Goal: Task Accomplishment & Management: Manage account settings

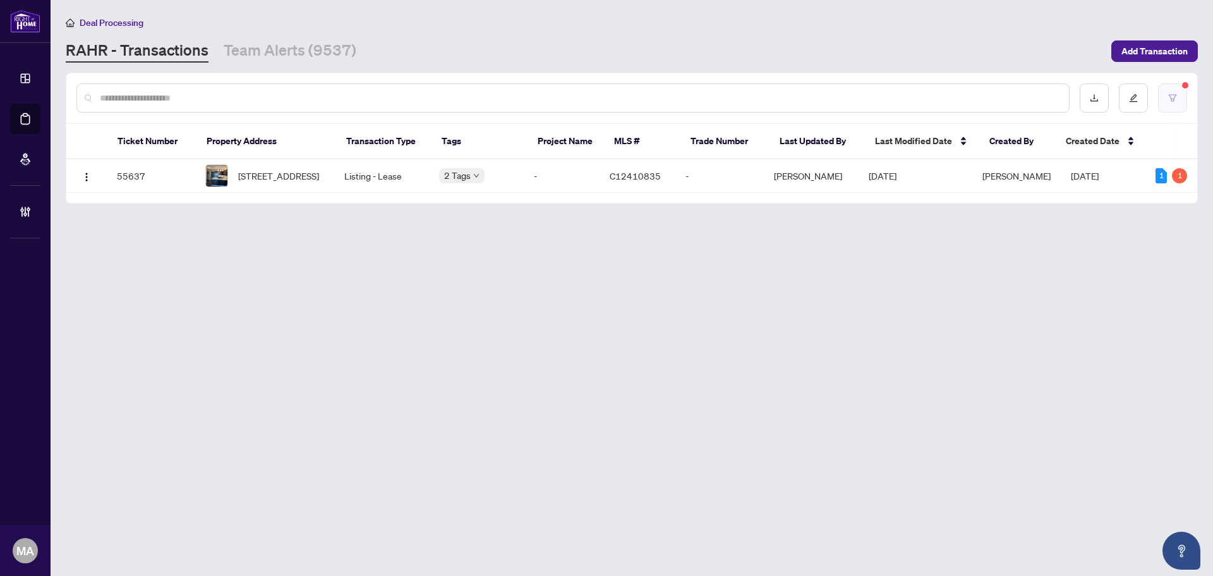
click at [1173, 94] on icon "filter" at bounding box center [1172, 98] width 9 height 9
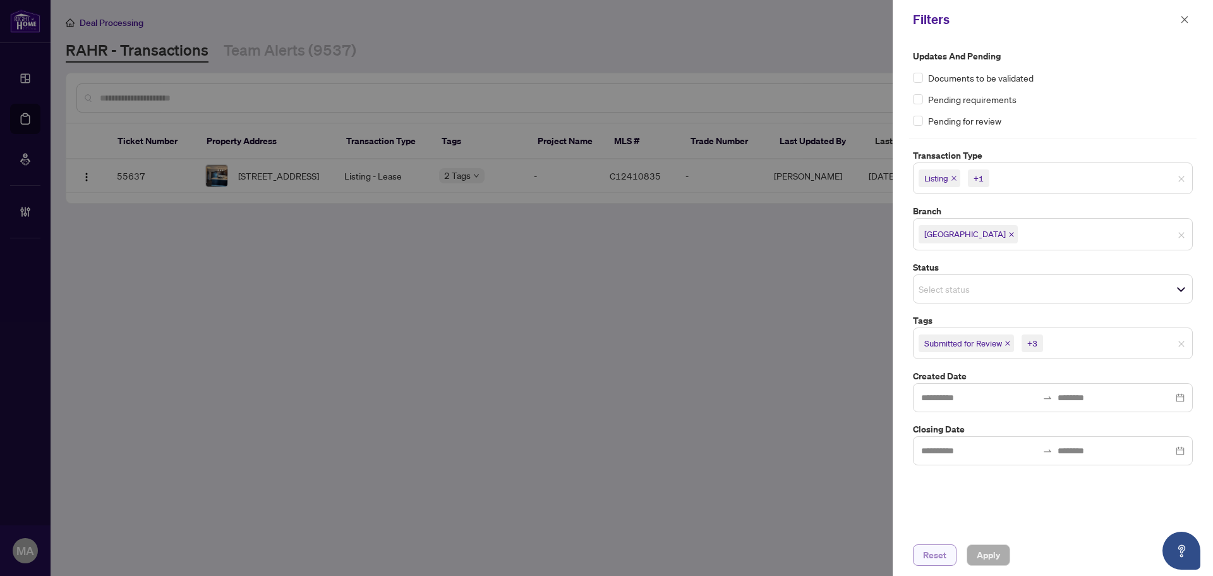
click at [938, 558] on span "Reset" at bounding box center [934, 555] width 23 height 20
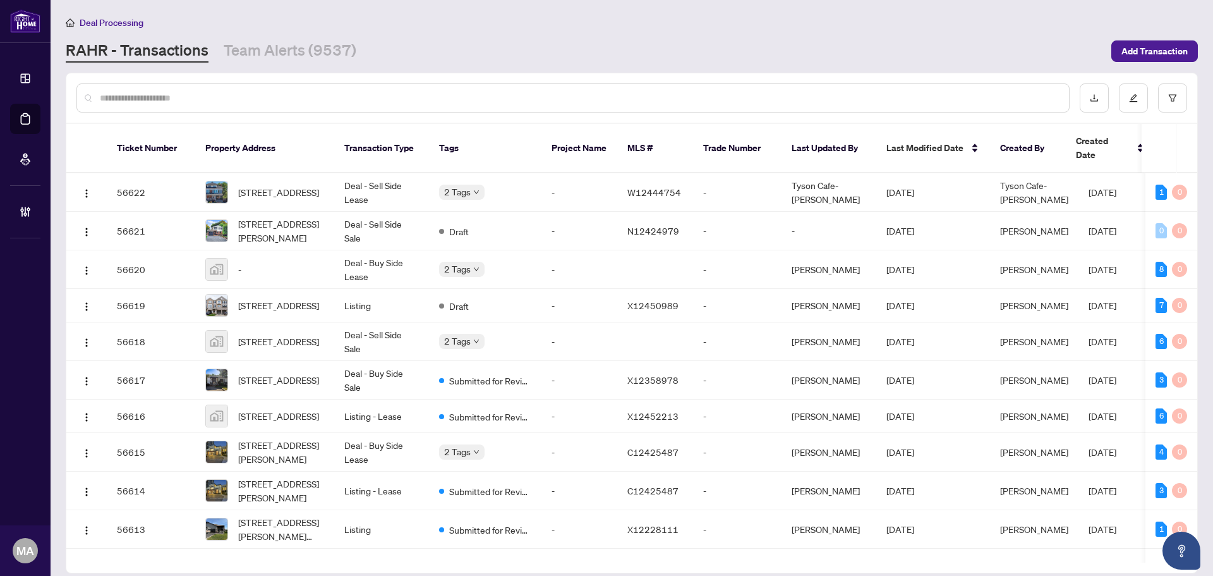
click at [296, 104] on input "text" at bounding box center [579, 98] width 959 height 14
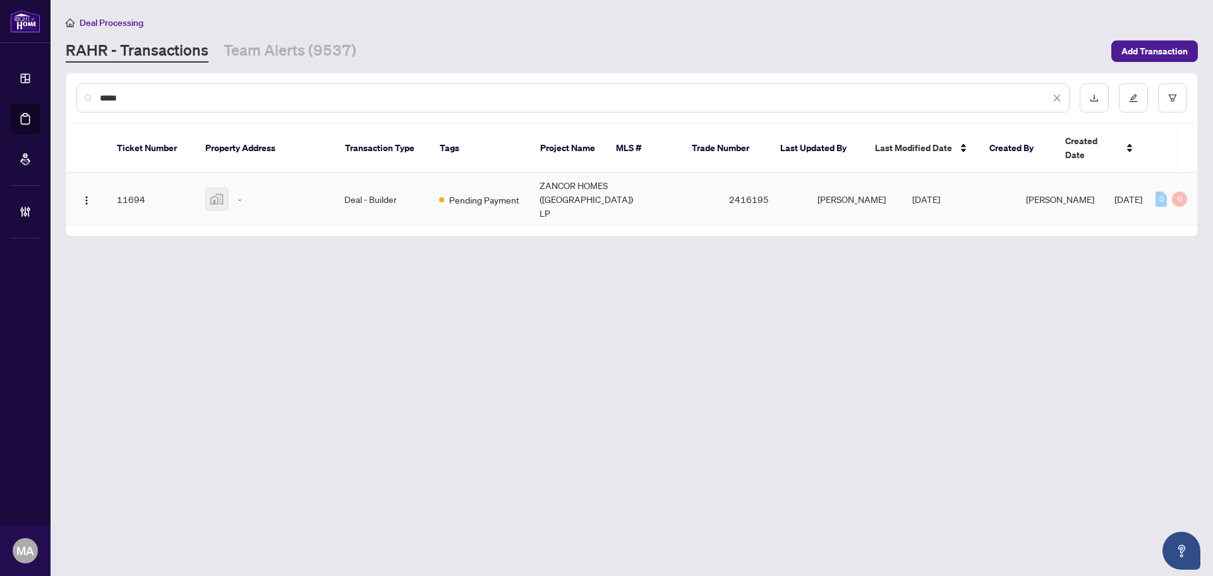
type input "*****"
click at [220, 196] on img at bounding box center [216, 198] width 21 height 21
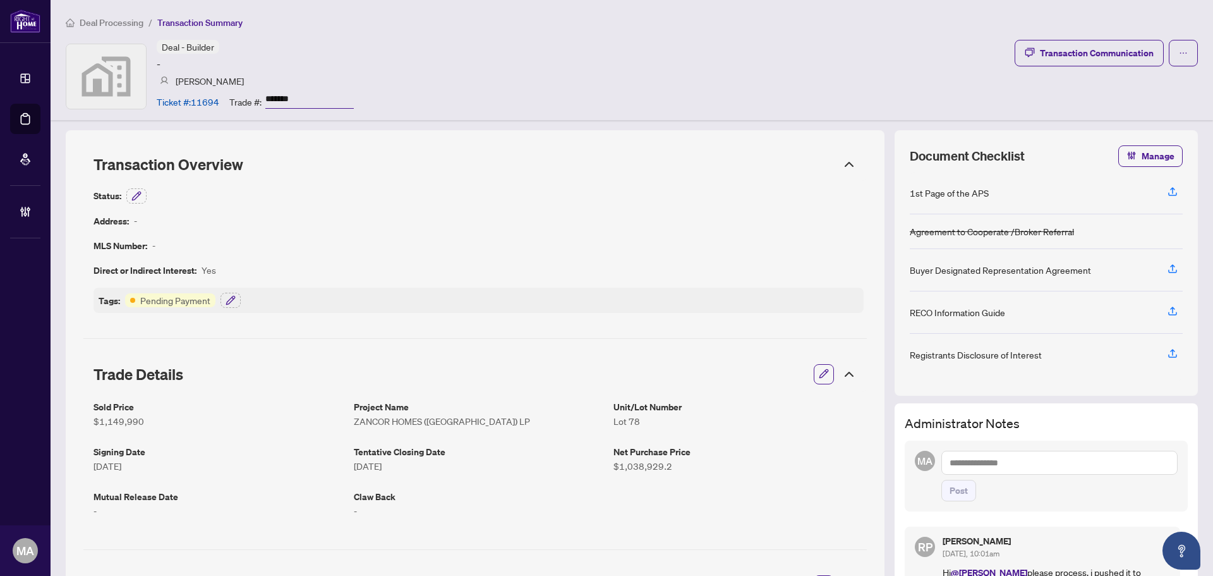
click at [820, 374] on icon "button" at bounding box center [824, 374] width 8 height 8
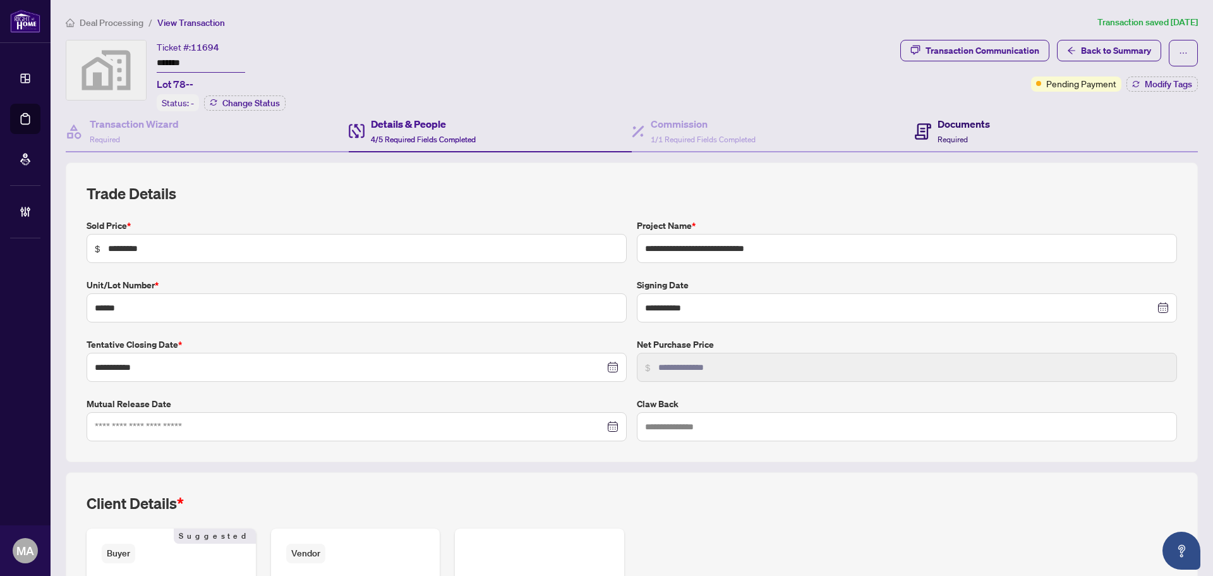
click at [923, 128] on icon at bounding box center [923, 131] width 16 height 16
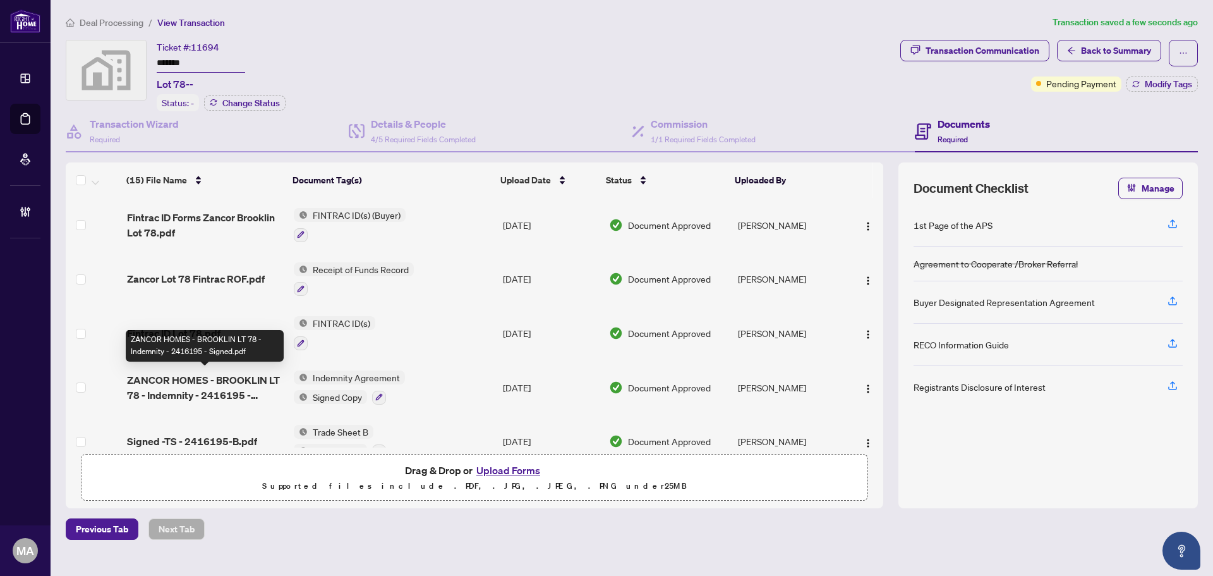
click at [225, 376] on span "ZANCOR HOMES - BROOKLIN LT 78 - Indemnity - 2416195 - Signed.pdf" at bounding box center [205, 387] width 157 height 30
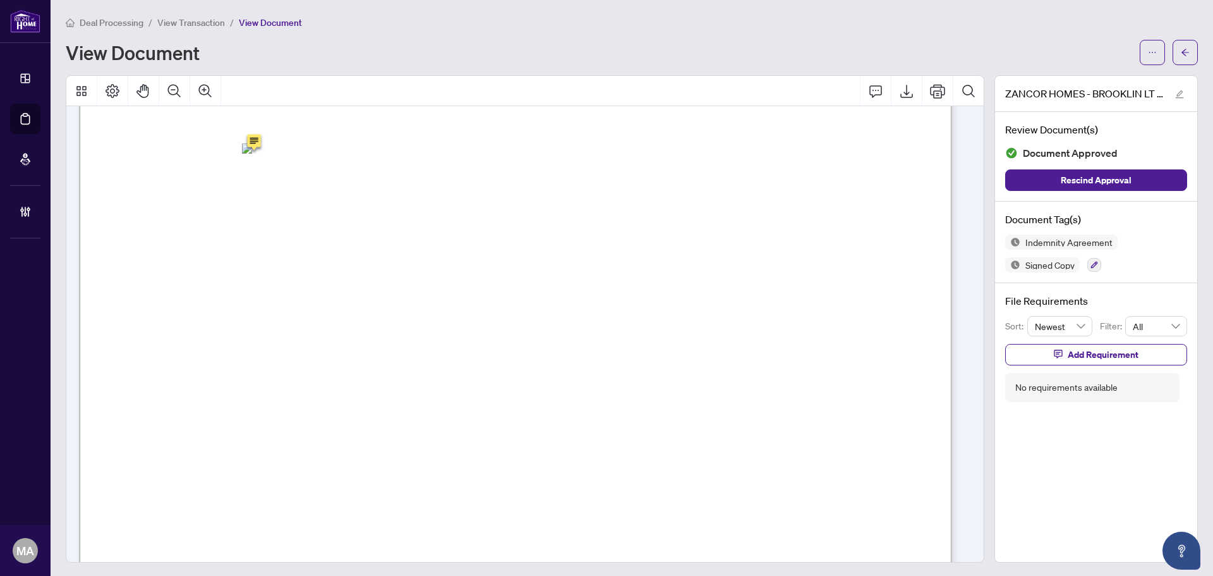
scroll to position [4723, 0]
click at [1181, 51] on icon "arrow-left" at bounding box center [1185, 52] width 9 height 9
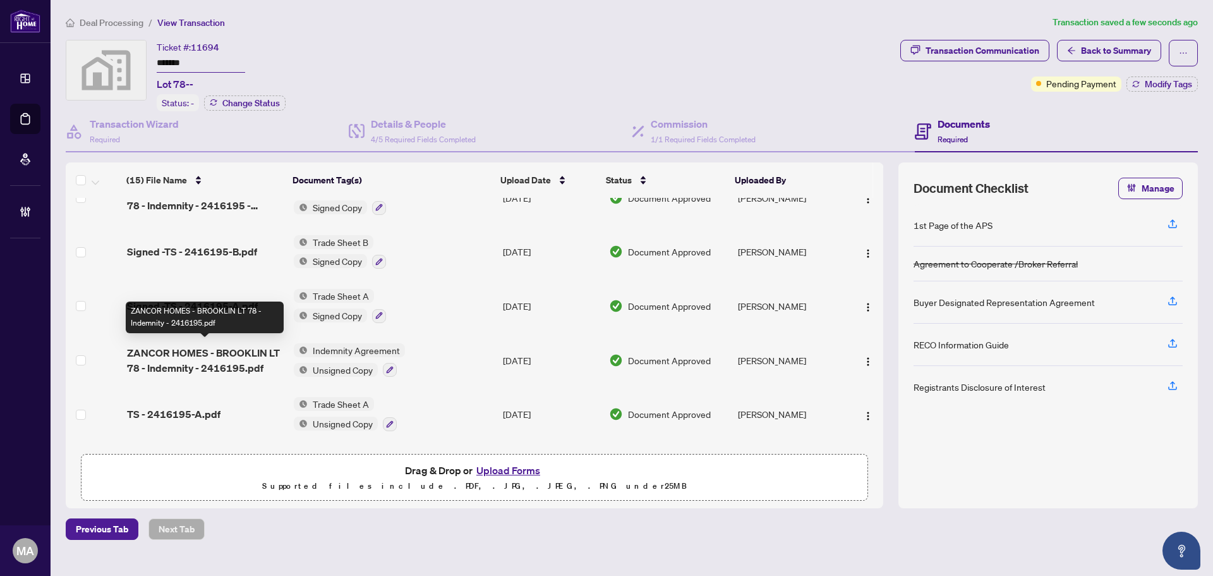
scroll to position [253, 0]
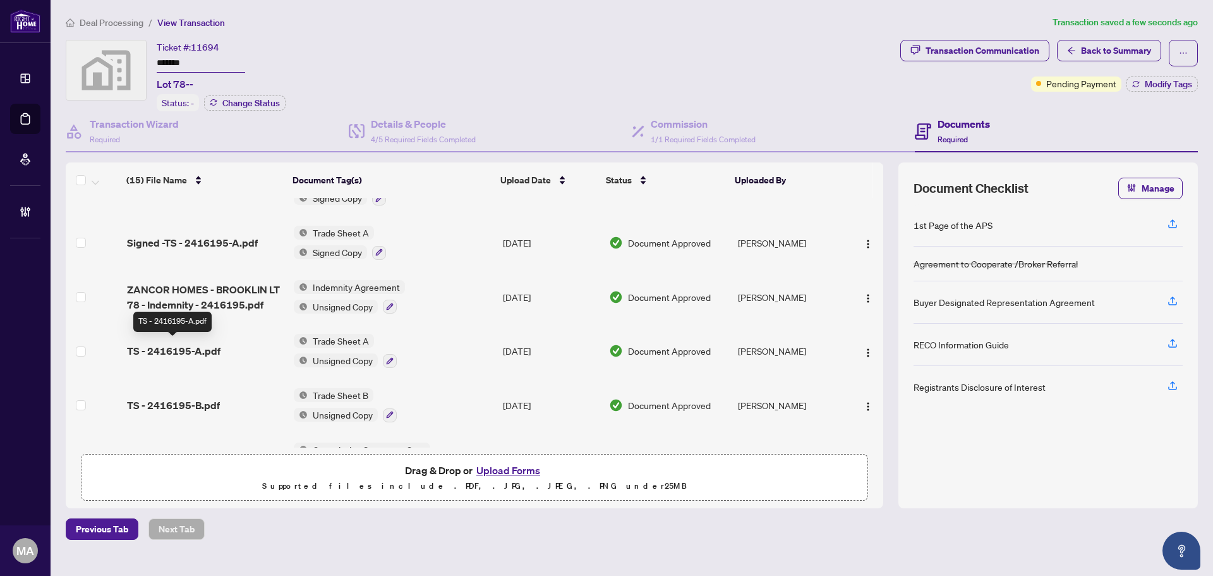
click at [202, 348] on span "TS - 2416195-A.pdf" at bounding box center [174, 350] width 94 height 15
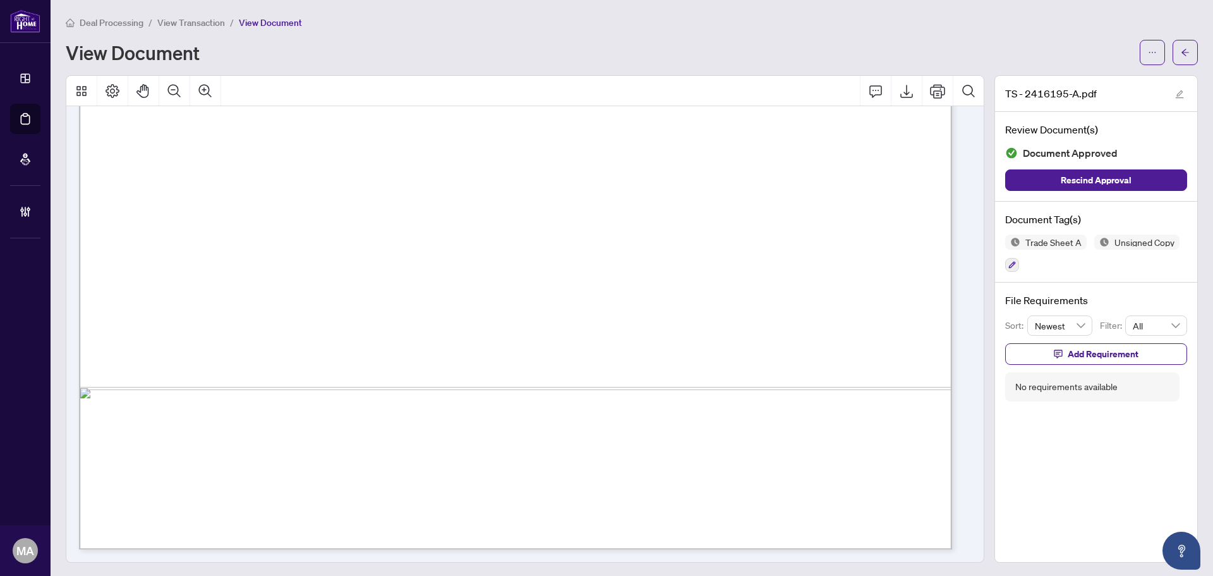
scroll to position [573, 0]
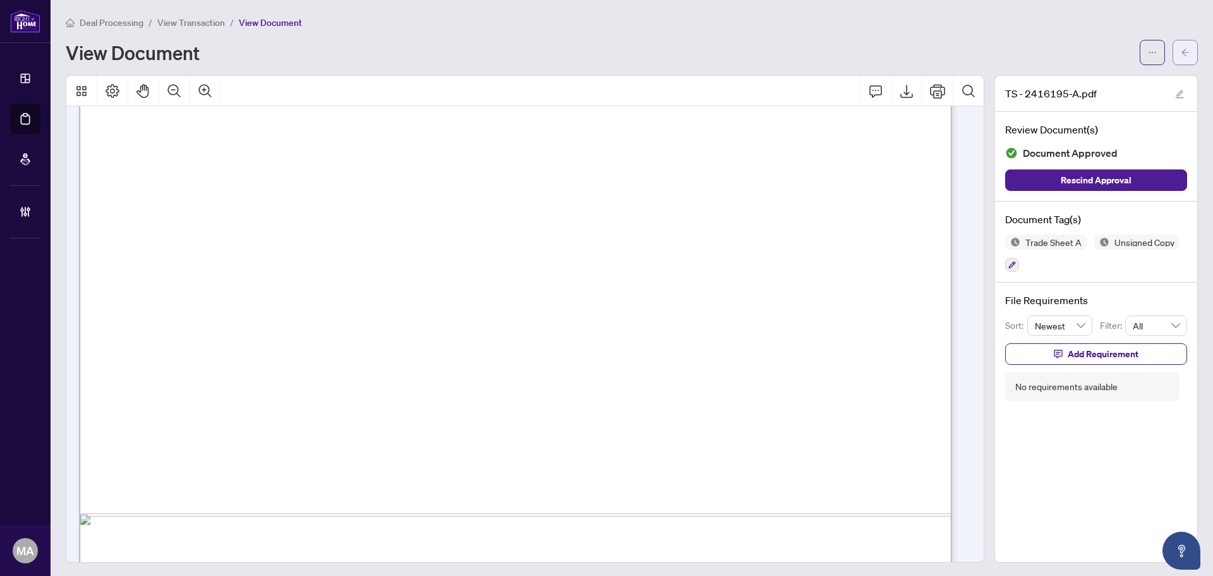
click at [1181, 50] on icon "arrow-left" at bounding box center [1185, 52] width 9 height 9
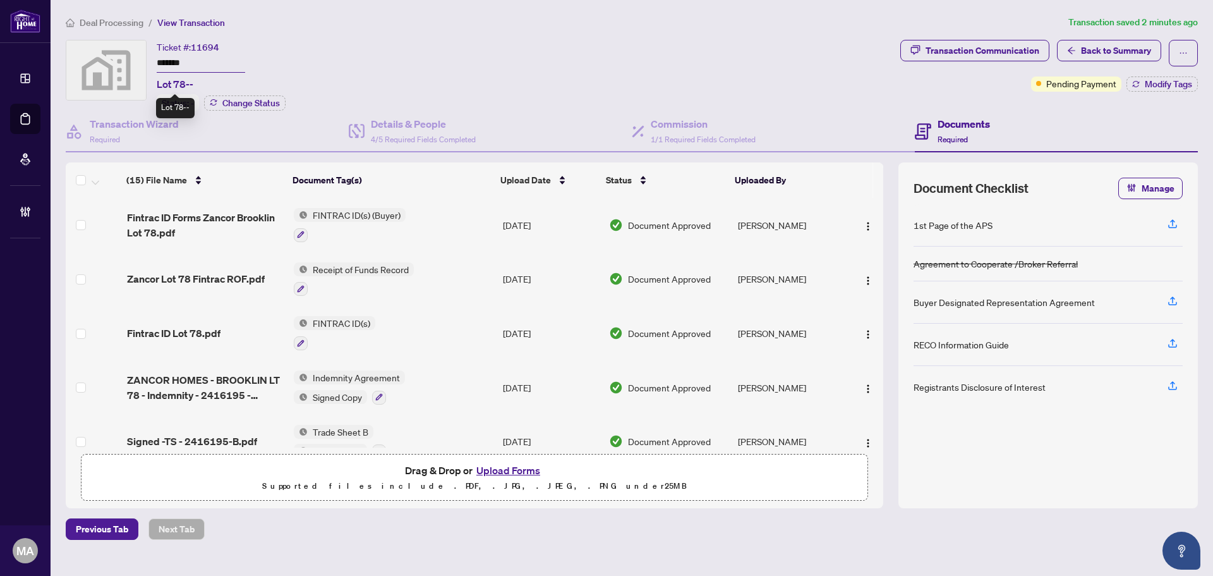
click at [173, 82] on span "Lot 78--" at bounding box center [175, 83] width 37 height 15
copy span "Lot 78--"
drag, startPoint x: 172, startPoint y: 63, endPoint x: 157, endPoint y: 65, distance: 15.4
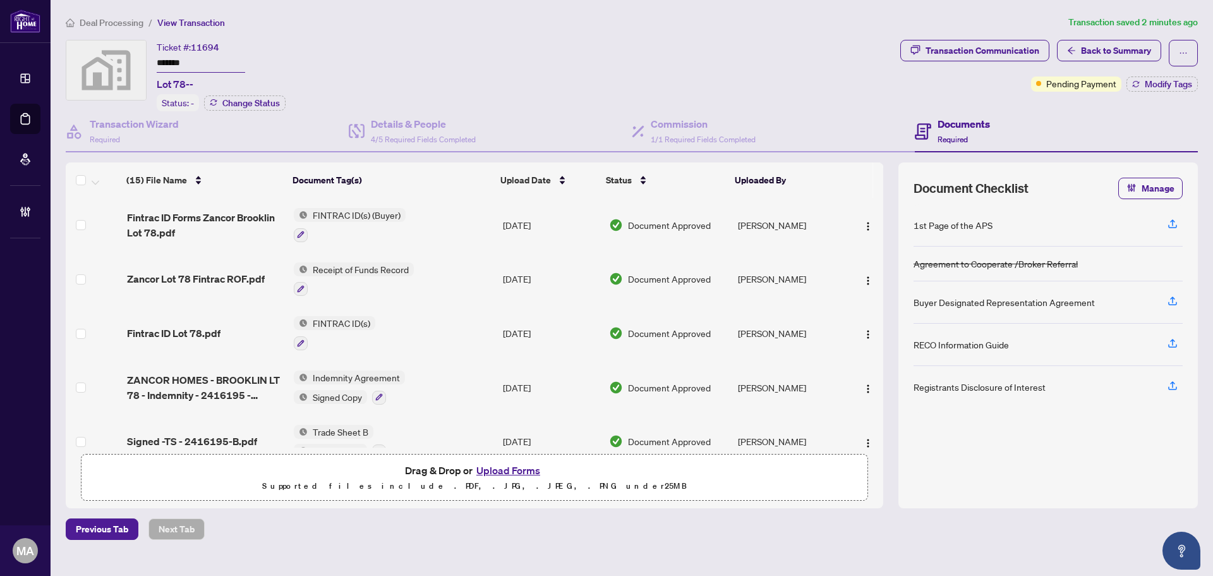
click at [157, 65] on input "*******" at bounding box center [201, 63] width 88 height 18
drag, startPoint x: 163, startPoint y: 63, endPoint x: 240, endPoint y: 44, distance: 79.2
click at [245, 44] on div "Ticket #: 11694 ******* Lot 78--" at bounding box center [201, 66] width 88 height 52
drag, startPoint x: 227, startPoint y: 48, endPoint x: 194, endPoint y: 50, distance: 32.9
click at [194, 50] on div "Ticket #: 11694 ******* Lot 78--" at bounding box center [201, 66] width 88 height 52
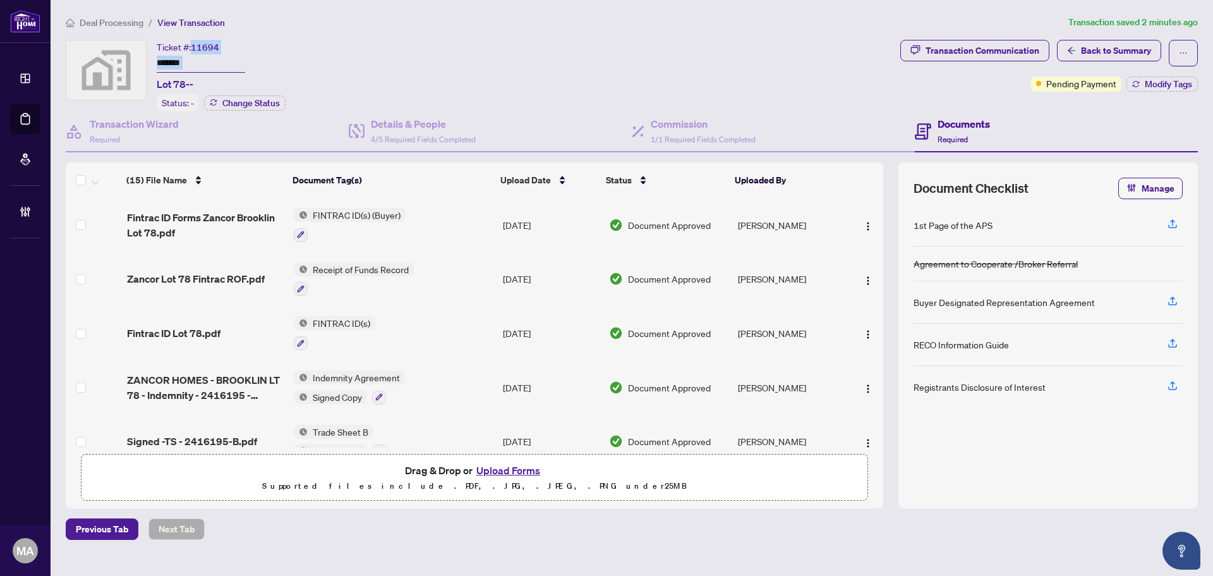
click at [164, 65] on input "*******" at bounding box center [201, 63] width 88 height 18
click at [178, 63] on input "*******" at bounding box center [201, 63] width 88 height 18
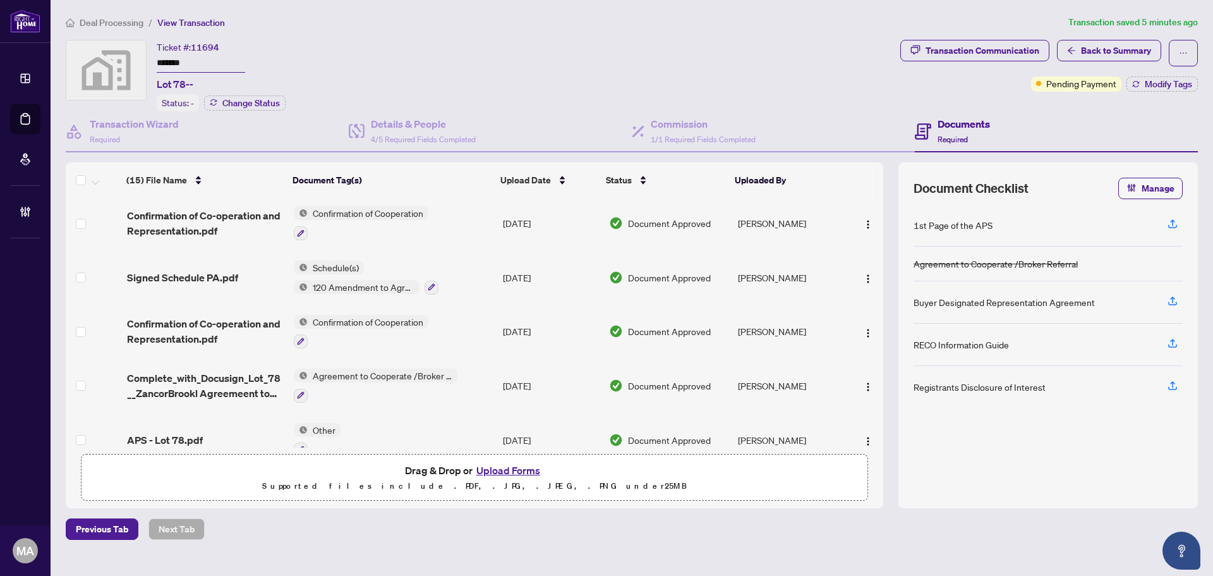
scroll to position [563, 0]
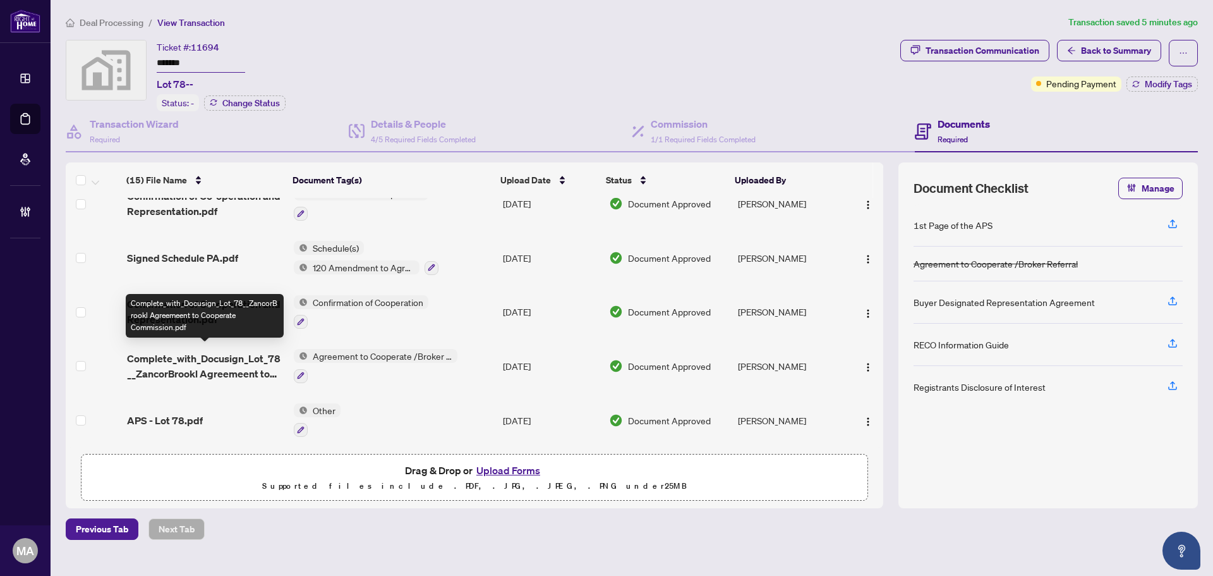
click at [240, 358] on div "(15) File Name Document Tag(s) Upload Date Status Uploaded By (15) File Name Do…" at bounding box center [475, 304] width 818 height 285
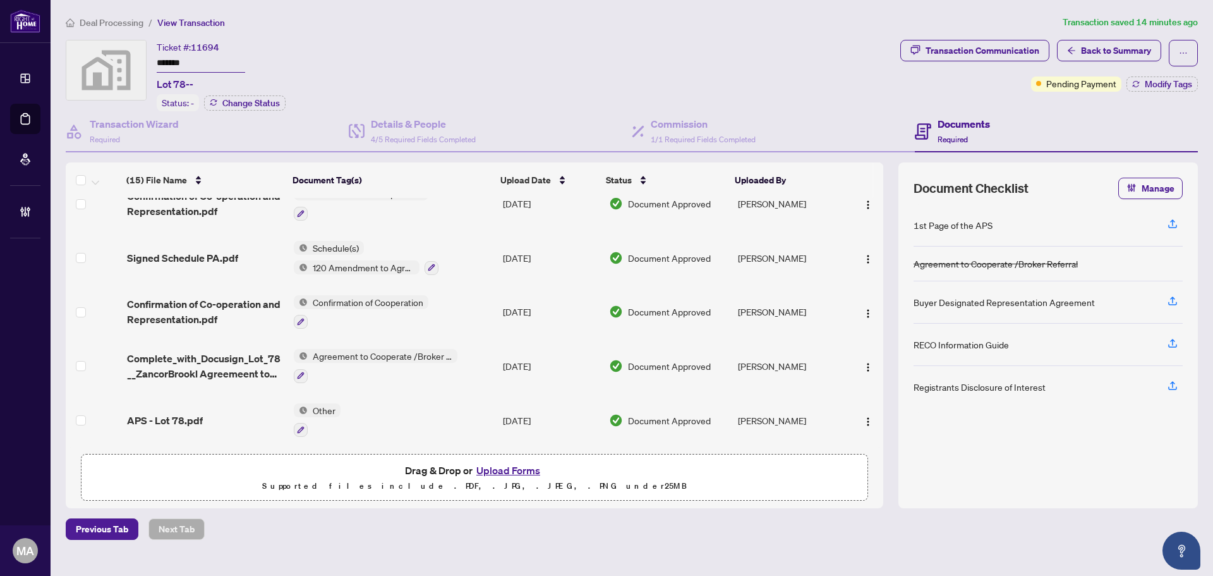
click at [116, 21] on span "Deal Processing" at bounding box center [112, 22] width 64 height 11
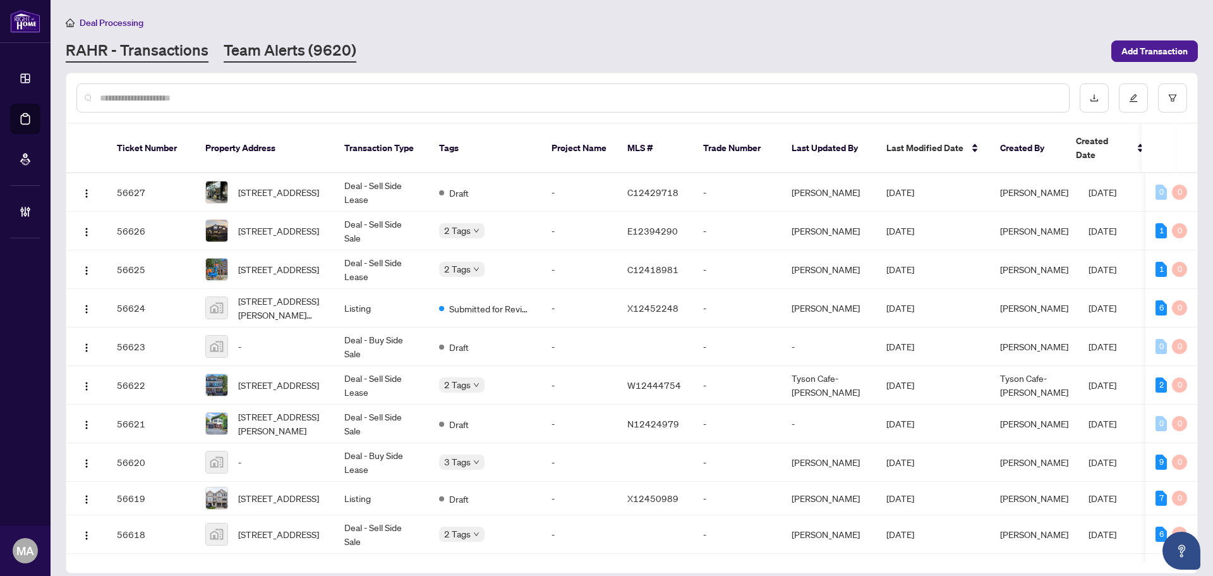
click at [276, 49] on link "Team Alerts (9620)" at bounding box center [290, 51] width 133 height 23
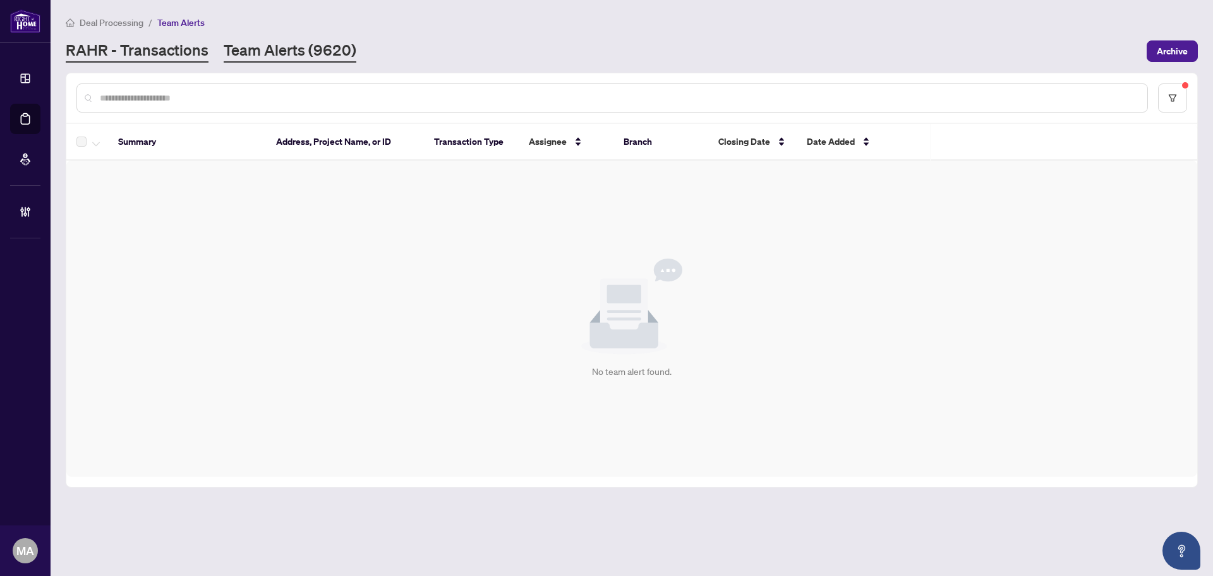
click at [166, 51] on link "RAHR - Transactions" at bounding box center [137, 51] width 143 height 23
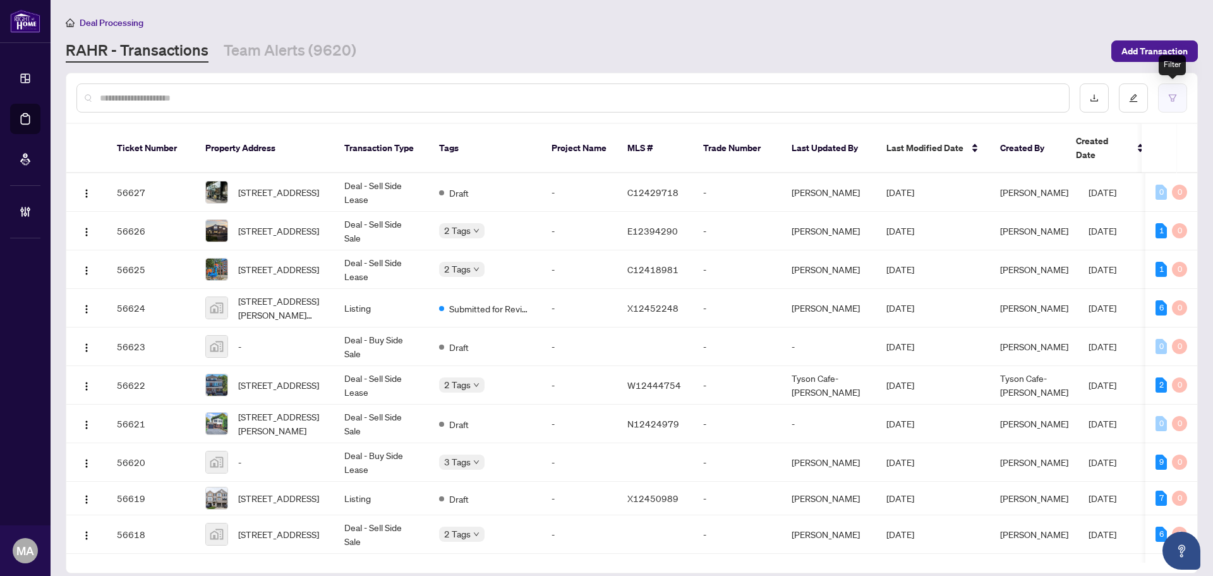
click at [1173, 102] on button "button" at bounding box center [1172, 97] width 29 height 29
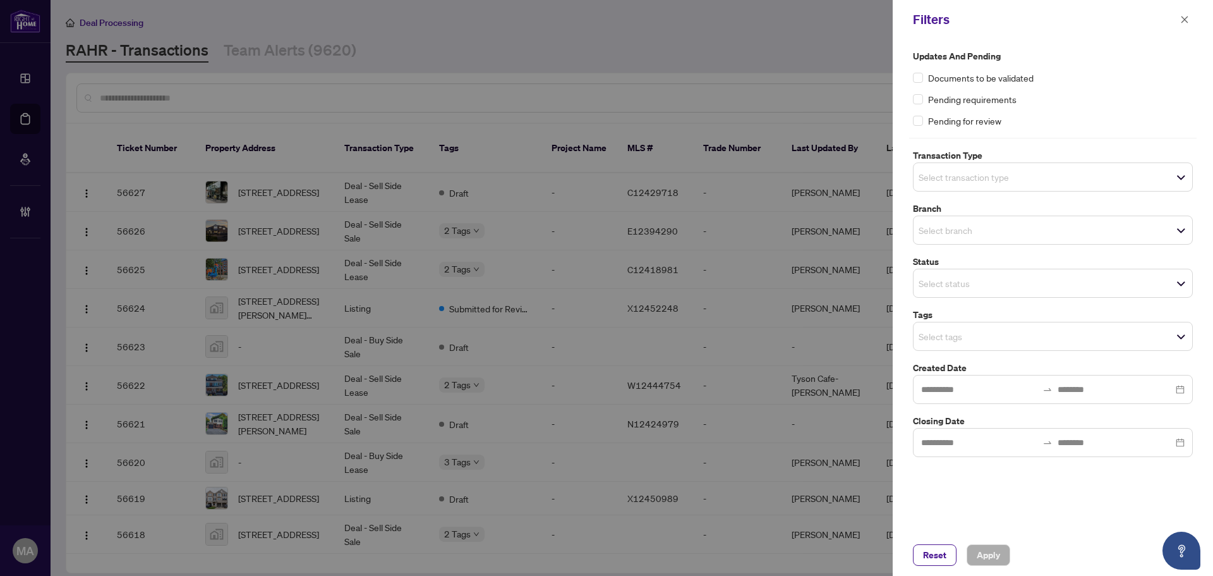
click at [1007, 177] on input "search" at bounding box center [963, 176] width 88 height 15
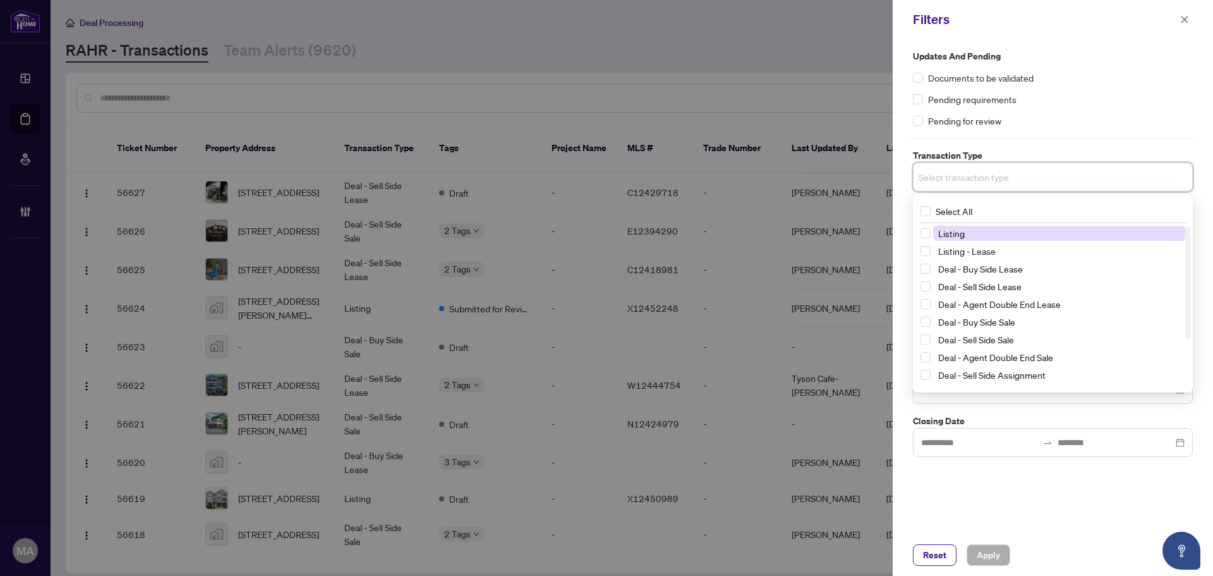
click at [974, 236] on span "Listing" at bounding box center [1059, 233] width 252 height 15
click at [969, 252] on span "Listing - Lease" at bounding box center [967, 253] width 58 height 11
click at [1107, 90] on div "Updates and Pending Documents to be validated Pending requirements Pending for …" at bounding box center [1053, 88] width 280 height 78
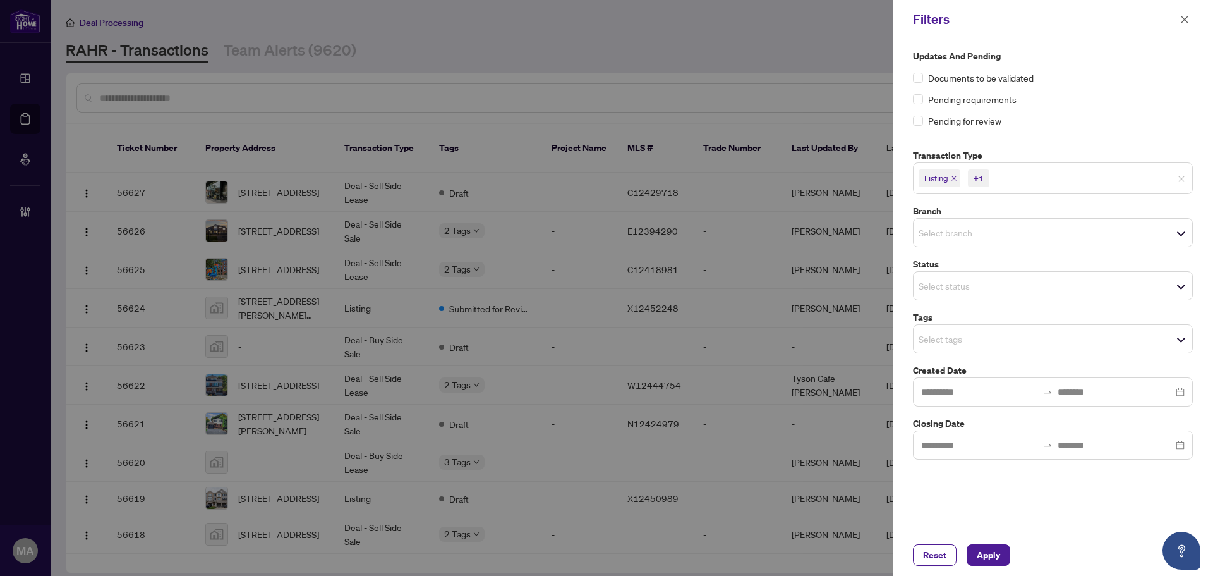
click at [971, 221] on div "Select branch" at bounding box center [1053, 232] width 280 height 29
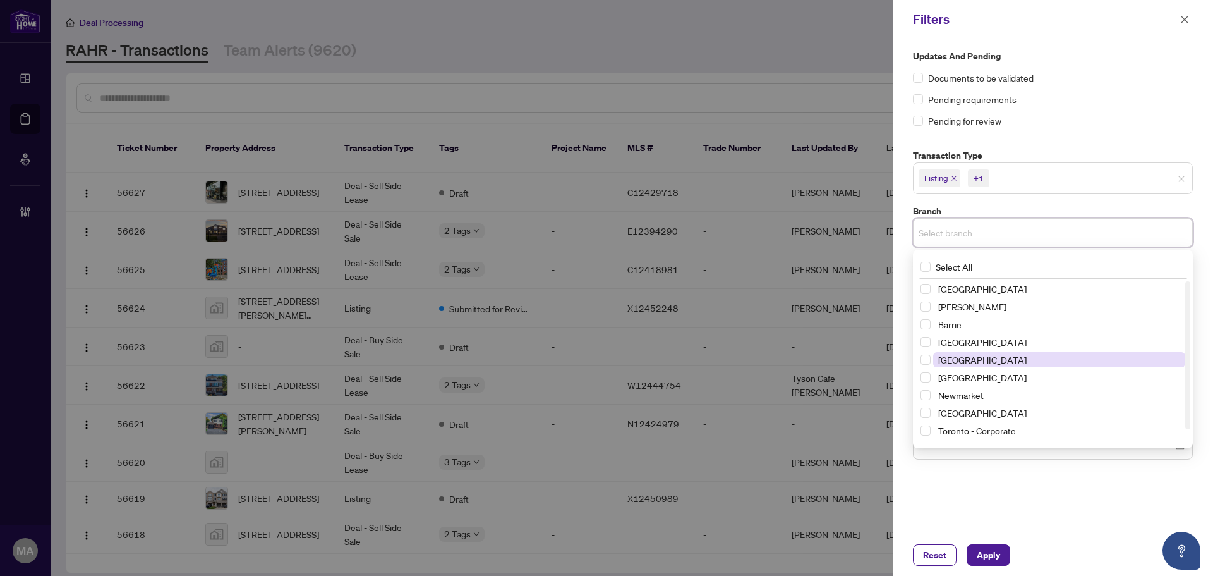
drag, startPoint x: 981, startPoint y: 358, endPoint x: 1017, endPoint y: 166, distance: 196.2
click at [981, 358] on span "Durham" at bounding box center [1059, 359] width 252 height 15
click at [1085, 86] on div "Updates and Pending Documents to be validated Pending requirements Pending for …" at bounding box center [1053, 88] width 280 height 78
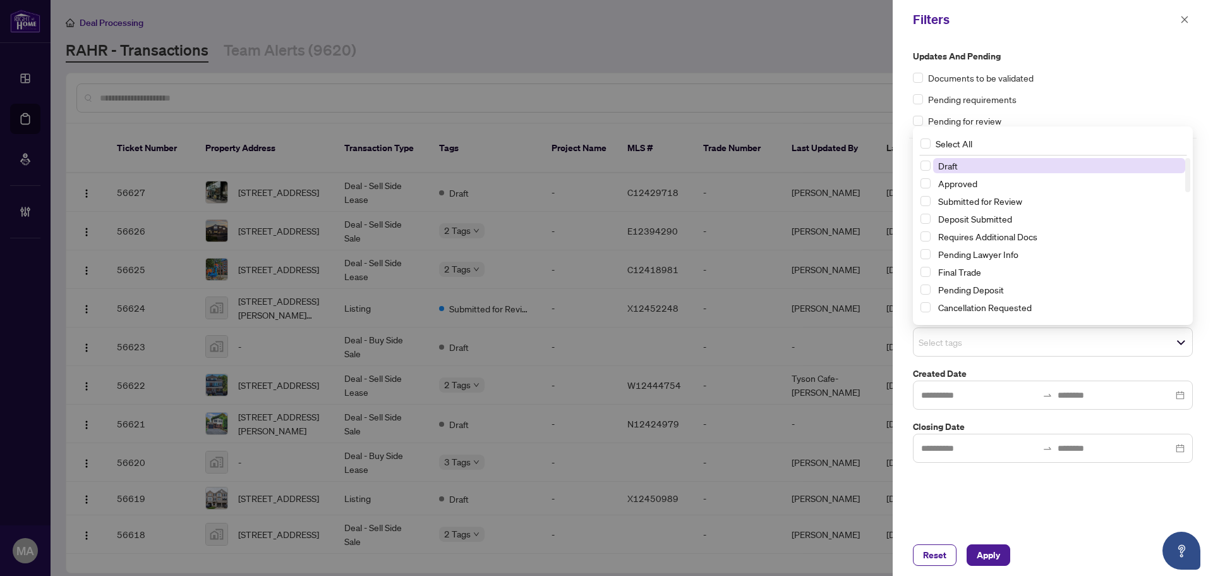
click at [1038, 351] on div "Select tags" at bounding box center [1053, 341] width 280 height 29
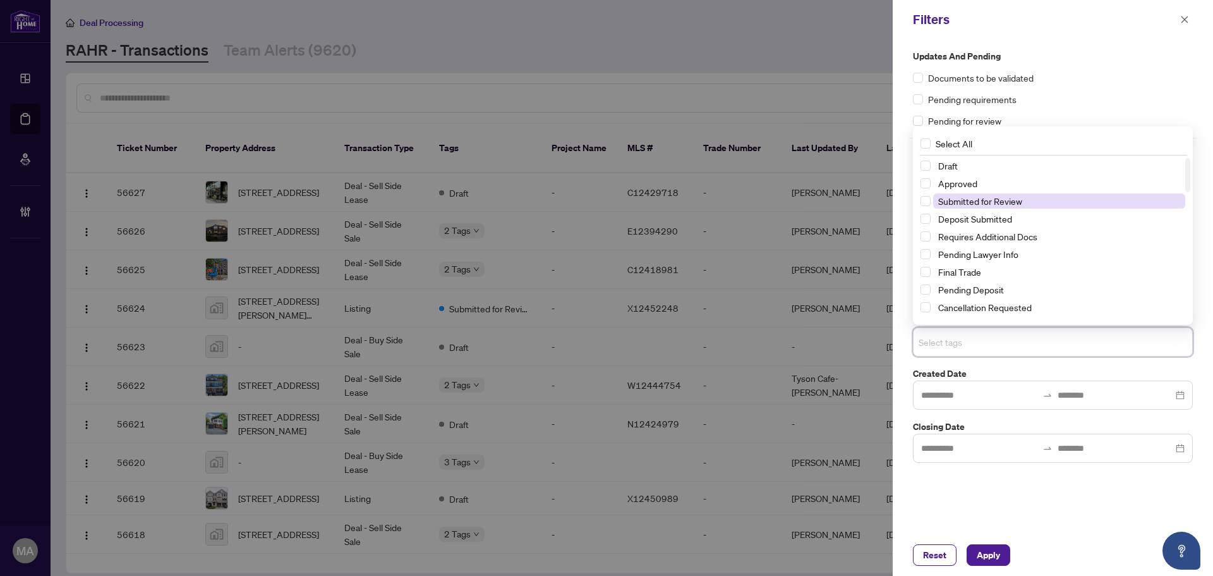
click at [1006, 202] on span "Submitted for Review" at bounding box center [980, 200] width 84 height 11
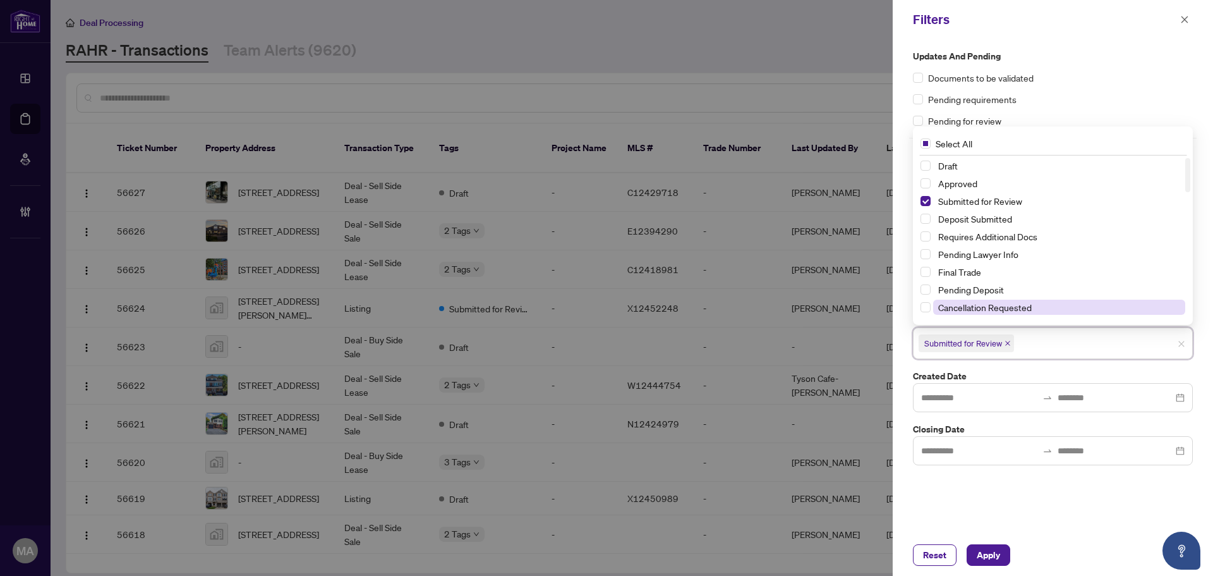
click at [1014, 306] on span "Cancellation Requested" at bounding box center [985, 306] width 94 height 11
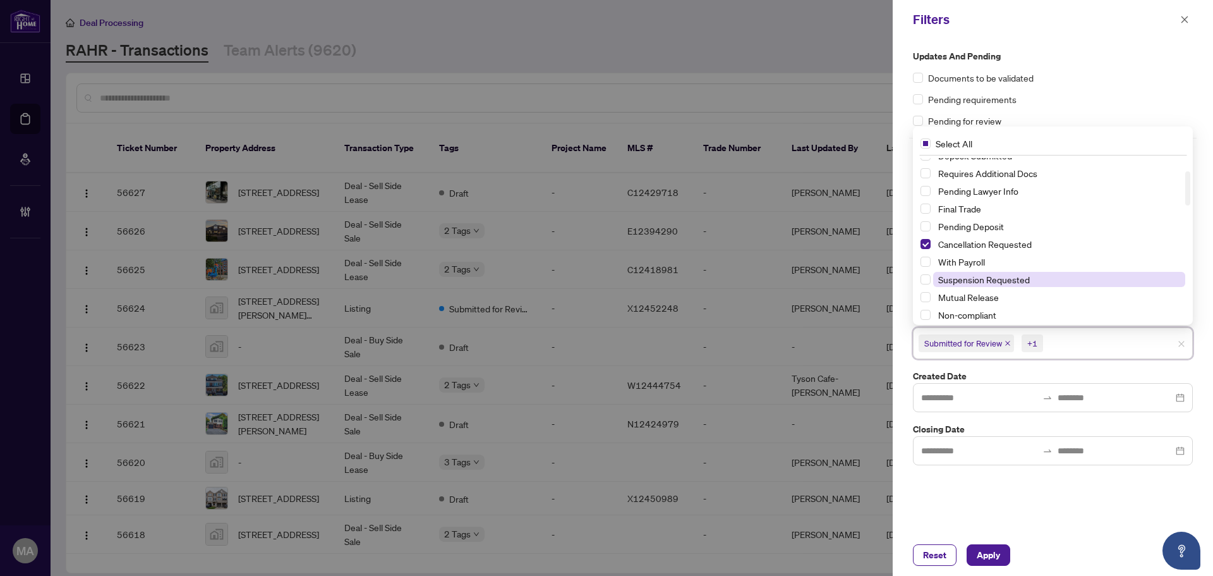
click at [1007, 276] on span "Suspension Requested" at bounding box center [984, 279] width 92 height 11
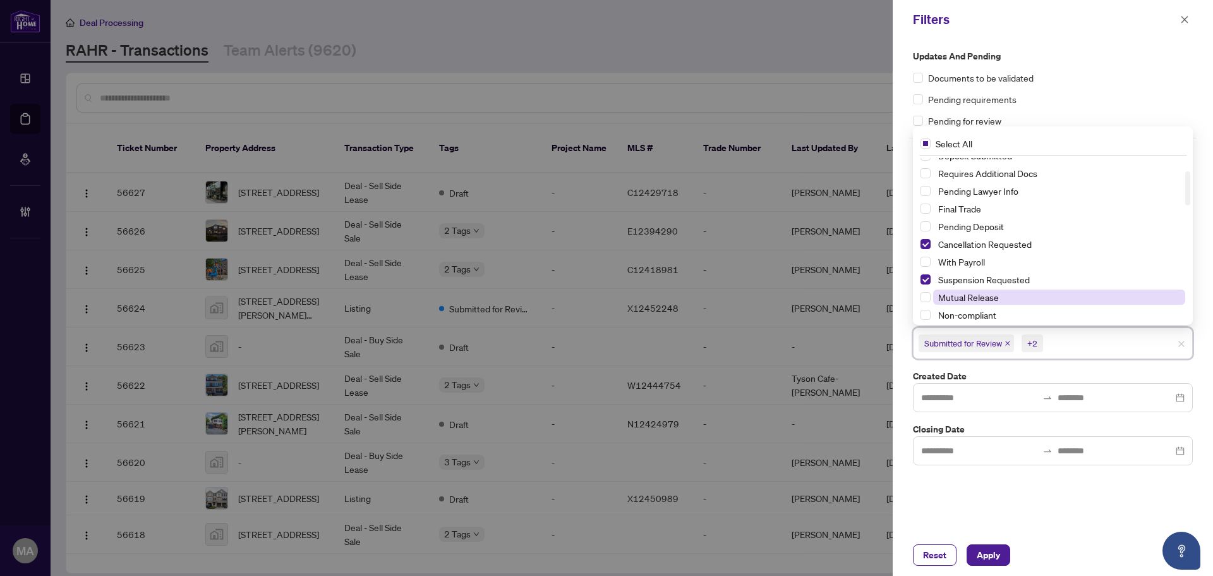
click at [1003, 296] on span "Mutual Release" at bounding box center [1059, 296] width 252 height 15
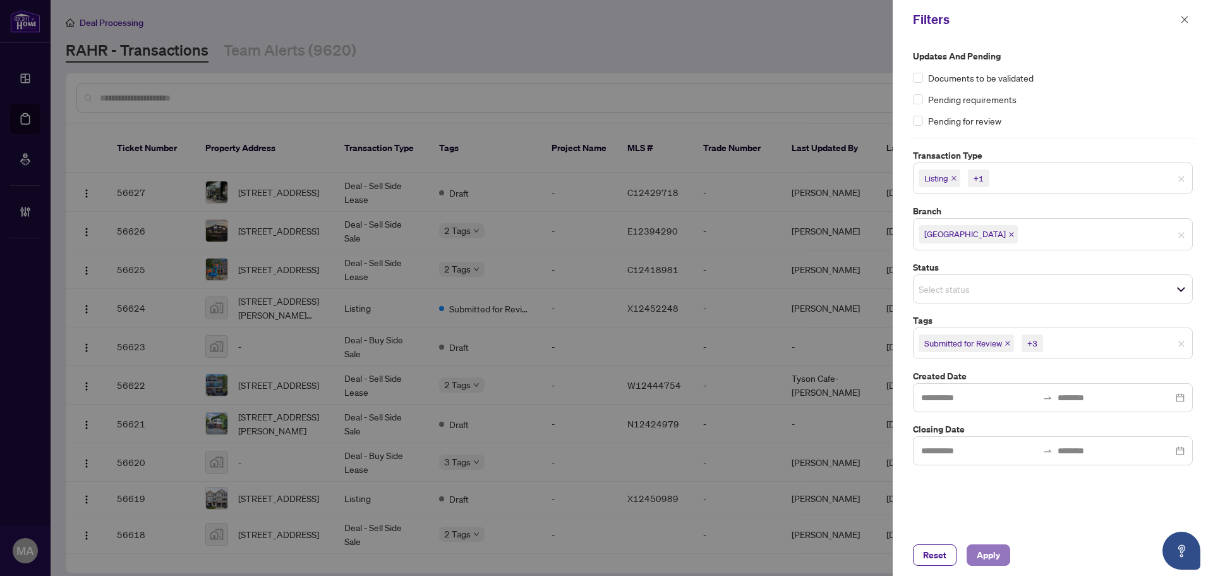
click at [991, 557] on span "Apply" at bounding box center [988, 555] width 23 height 20
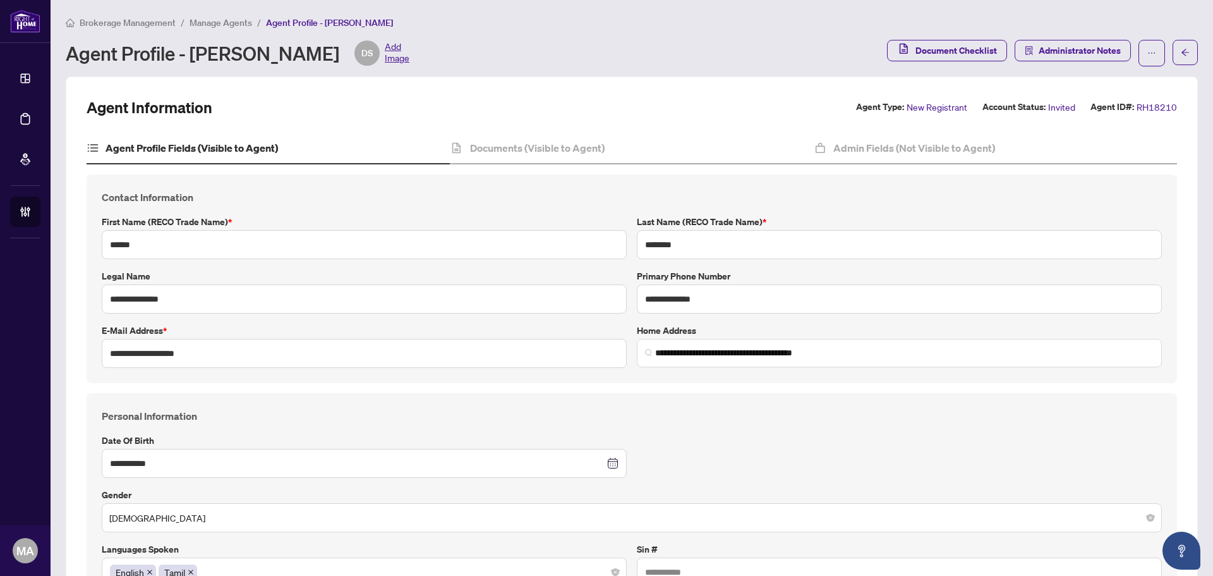
click at [233, 21] on span "Manage Agents" at bounding box center [221, 22] width 63 height 11
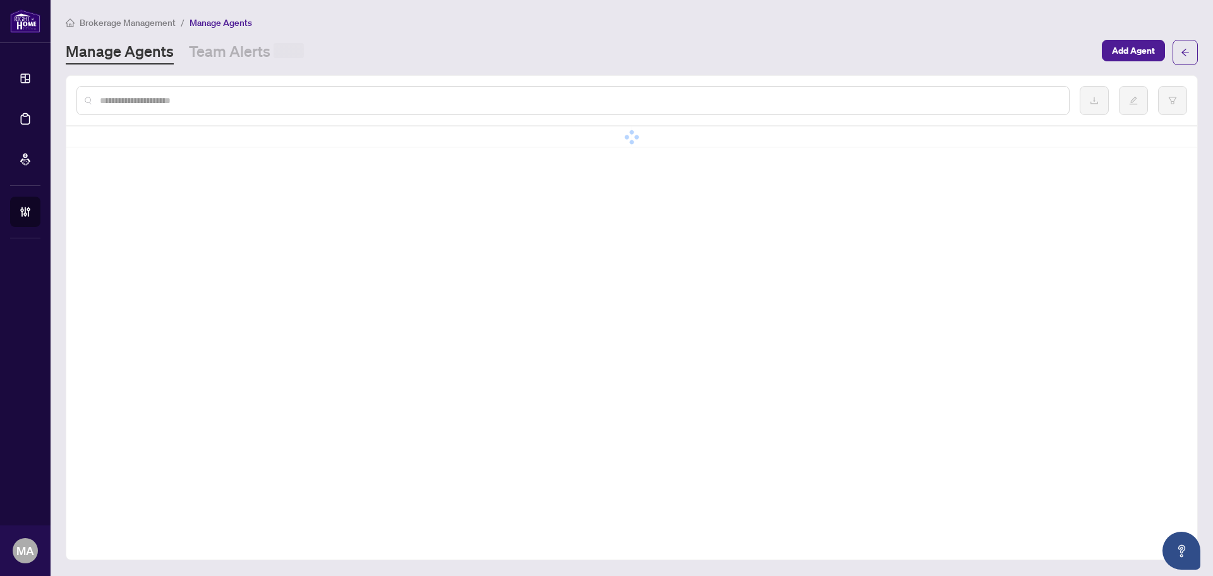
click at [210, 100] on input "text" at bounding box center [579, 101] width 959 height 14
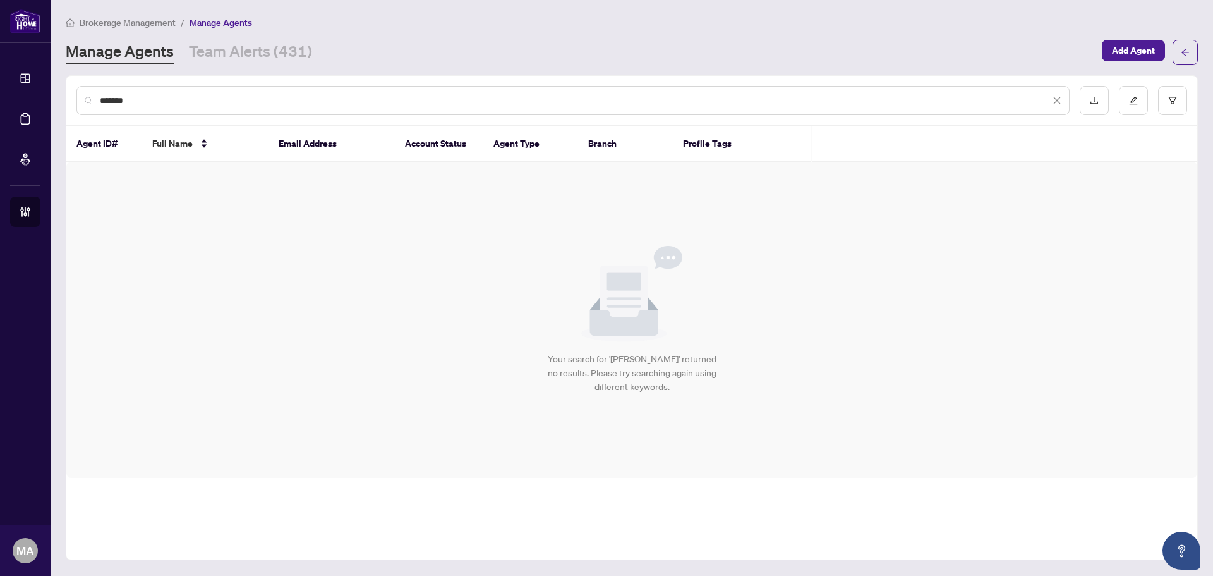
click at [179, 94] on input "*******" at bounding box center [575, 101] width 950 height 14
click at [178, 94] on input "*******" at bounding box center [575, 101] width 950 height 14
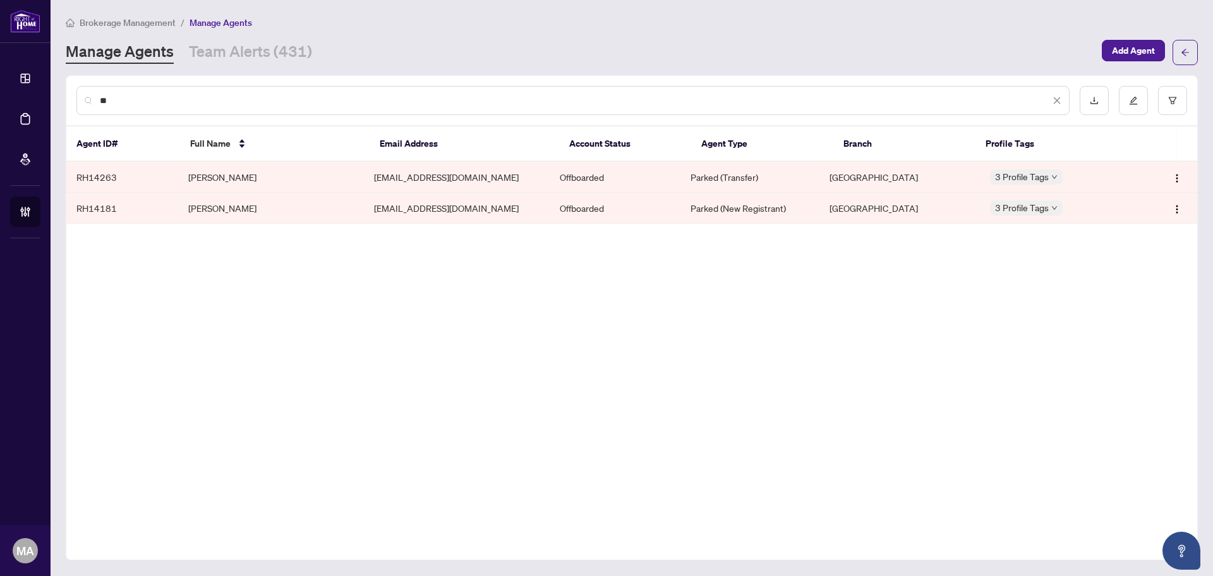
type input "*"
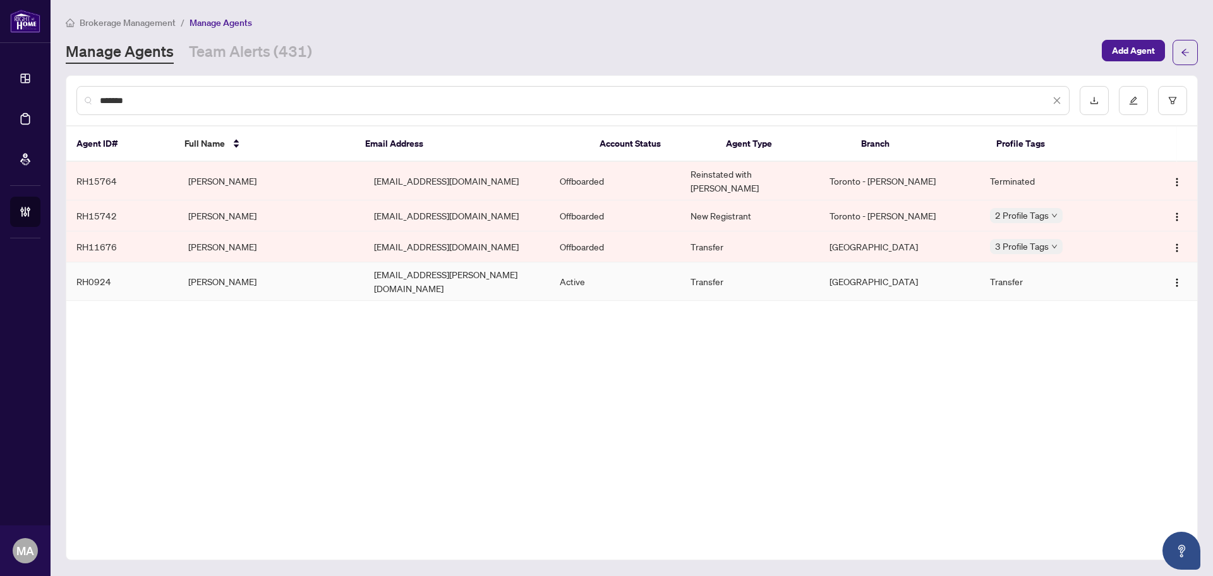
type input "*******"
click at [259, 270] on td "Anna Christy" at bounding box center [271, 281] width 186 height 39
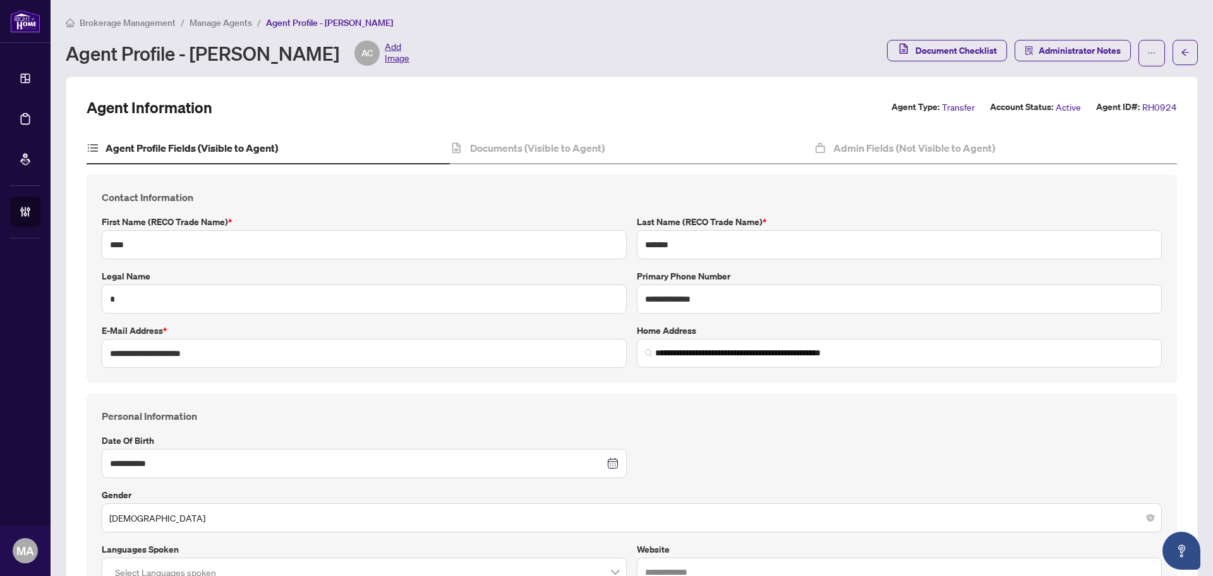
click at [225, 21] on span "Manage Agents" at bounding box center [221, 22] width 63 height 11
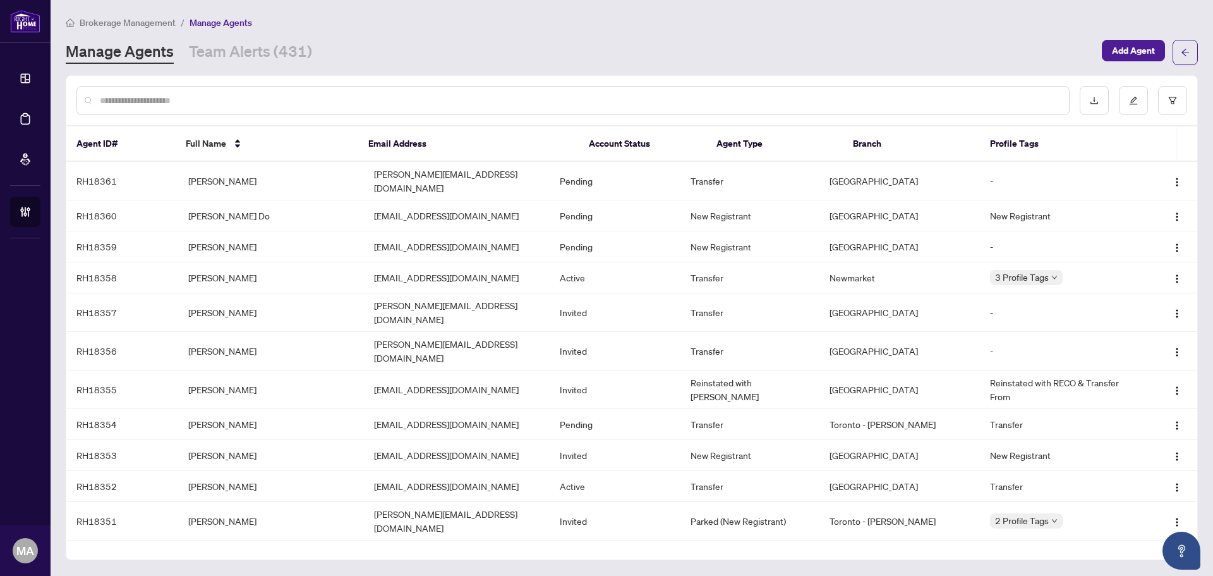
click at [301, 101] on input "text" at bounding box center [579, 101] width 959 height 14
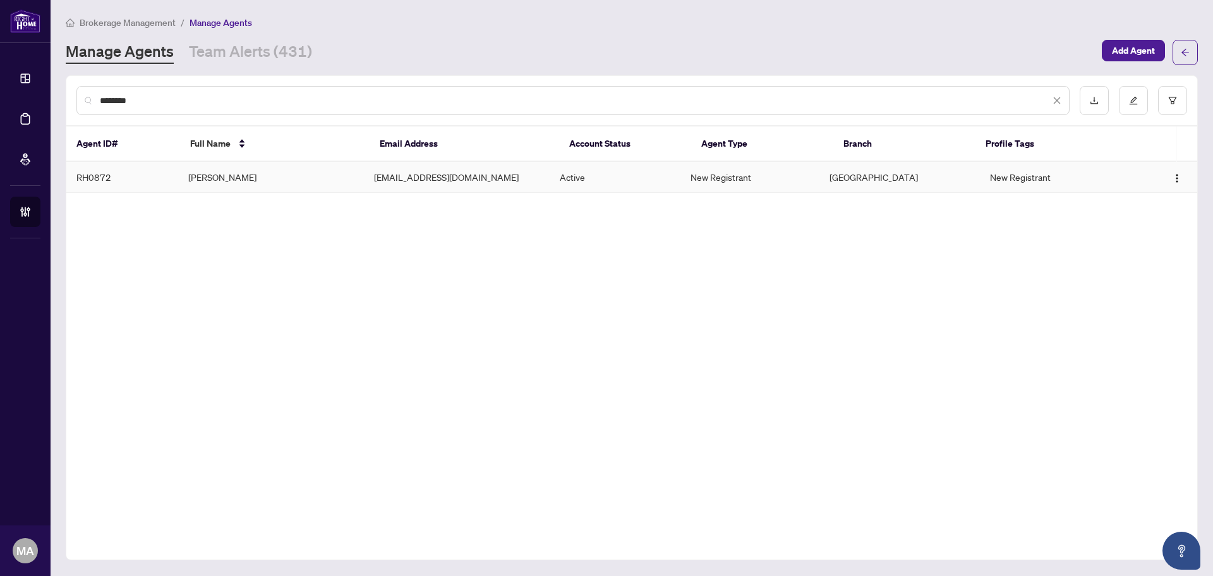
type input "*******"
click at [271, 174] on td "[PERSON_NAME]" at bounding box center [271, 177] width 186 height 31
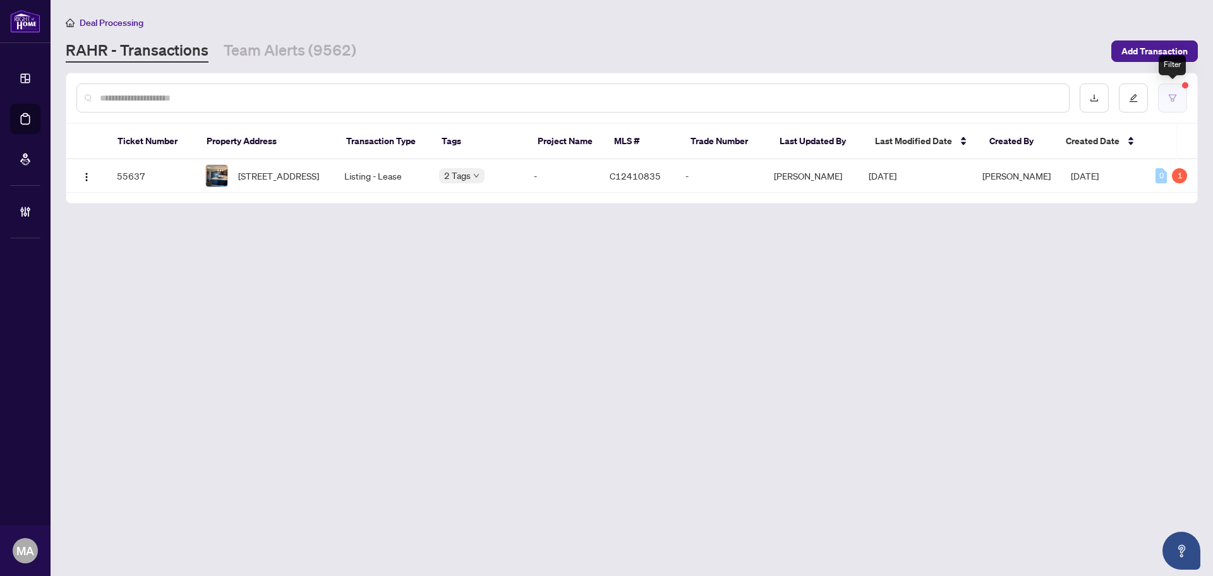
click at [1181, 104] on button "button" at bounding box center [1172, 97] width 29 height 29
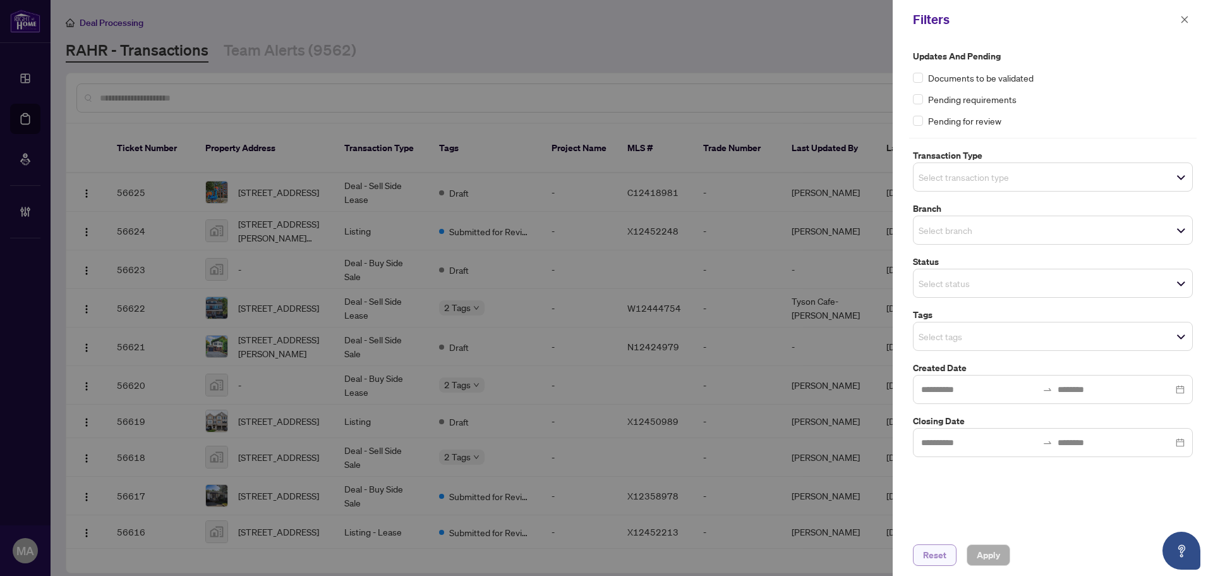
click at [946, 556] on span "Reset" at bounding box center [934, 555] width 23 height 20
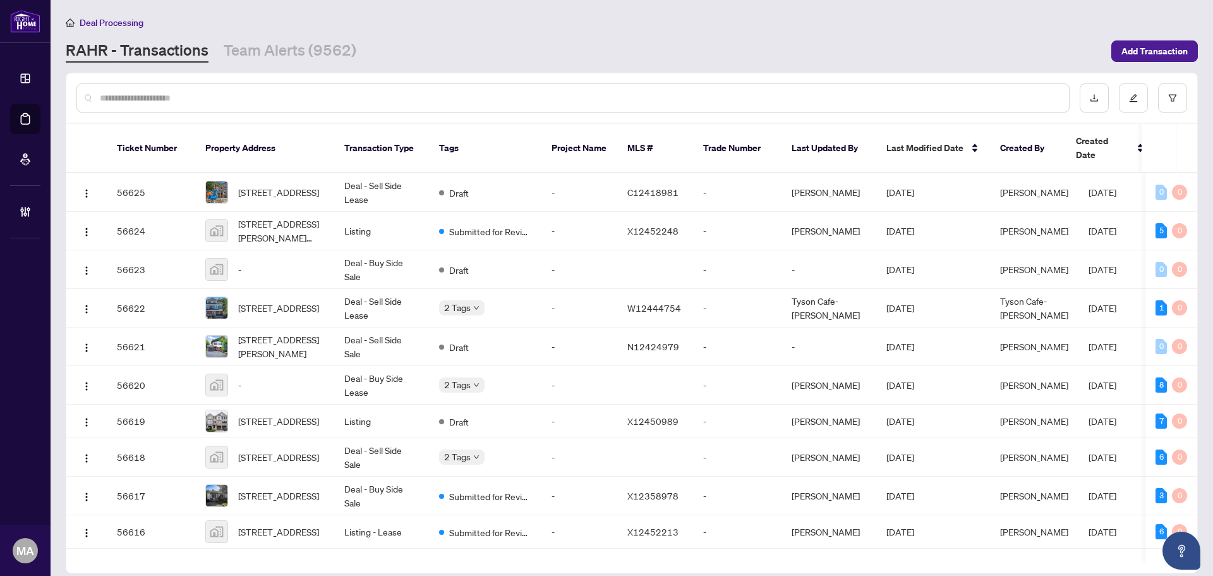
click at [381, 95] on input "text" at bounding box center [579, 98] width 959 height 14
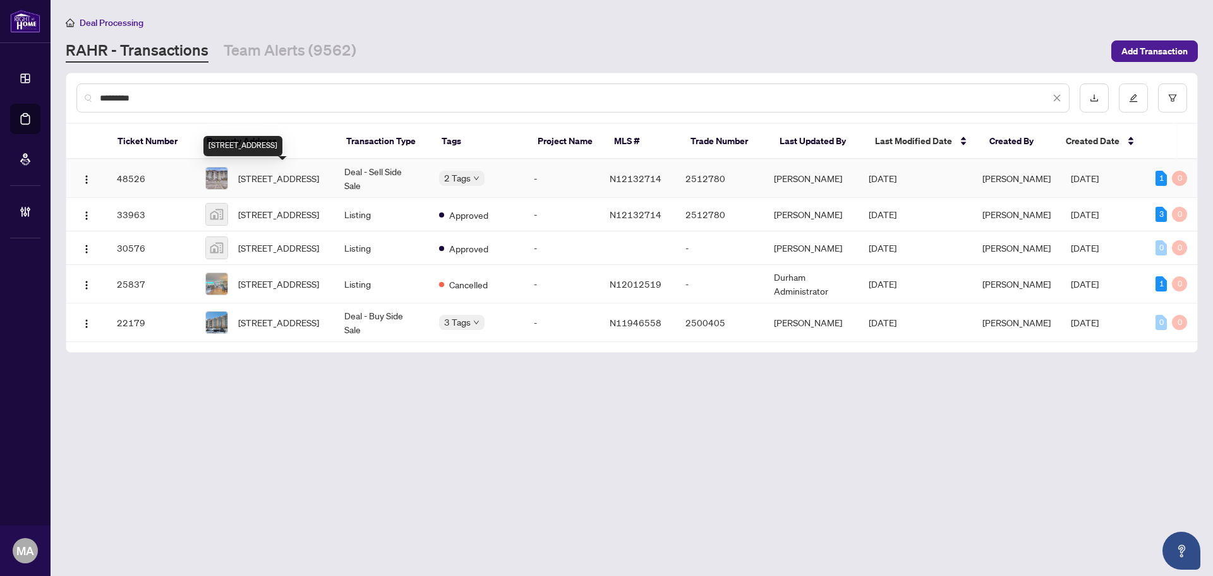
click at [310, 178] on span "417-2 Raymerville Dr, Markham, Ontario L3P 7N7, Canada" at bounding box center [278, 178] width 81 height 14
click at [210, 100] on input "*********" at bounding box center [575, 98] width 950 height 14
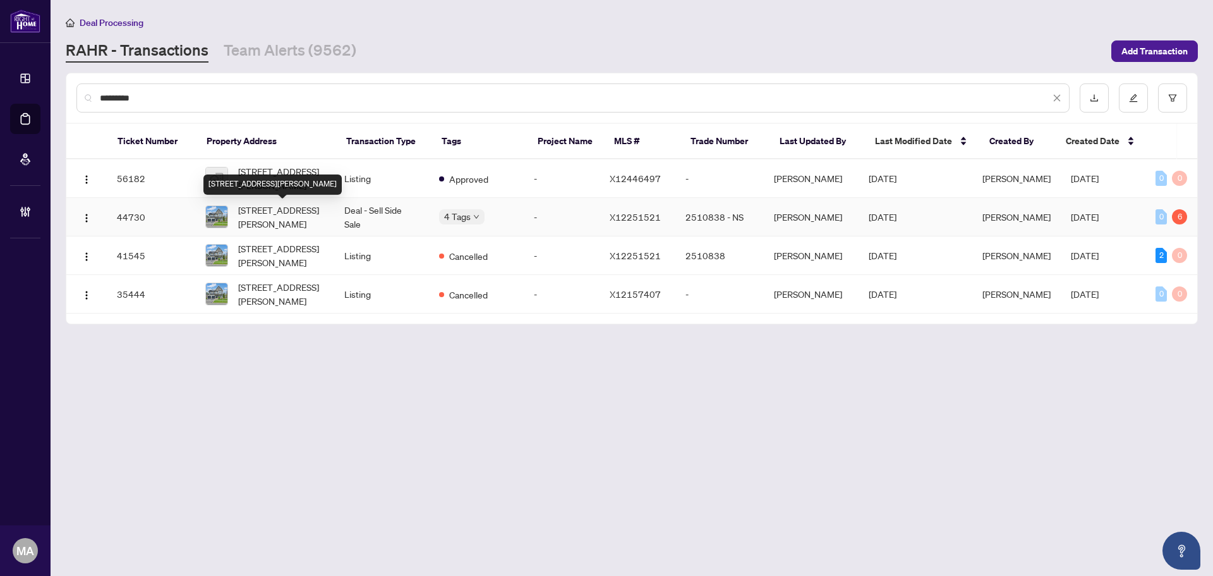
type input "*********"
click at [285, 219] on span "823 Greenly Dr, Cobourg, Ontario K9A 0C6, Canada" at bounding box center [281, 217] width 86 height 28
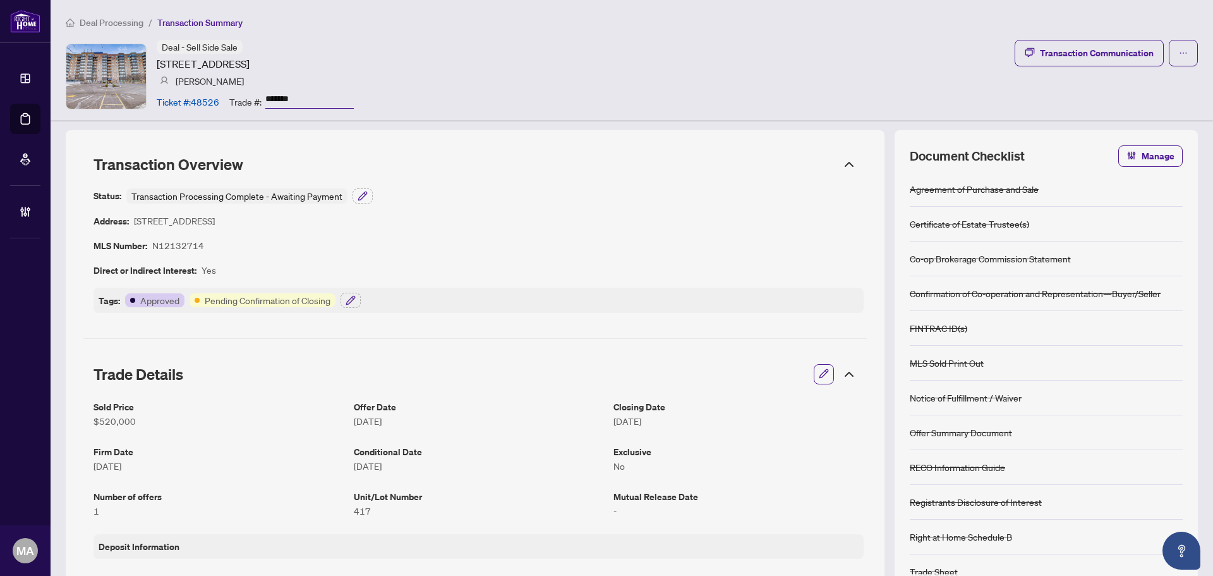
click at [819, 373] on icon "button" at bounding box center [824, 373] width 10 height 10
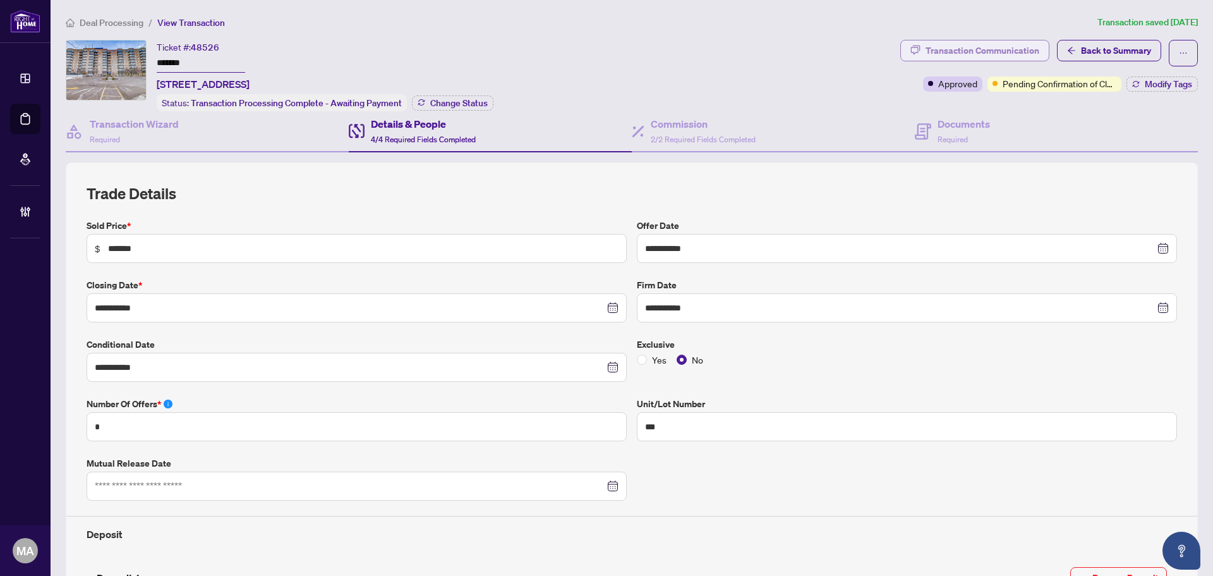
click at [944, 50] on div "Transaction Communication" at bounding box center [983, 50] width 114 height 20
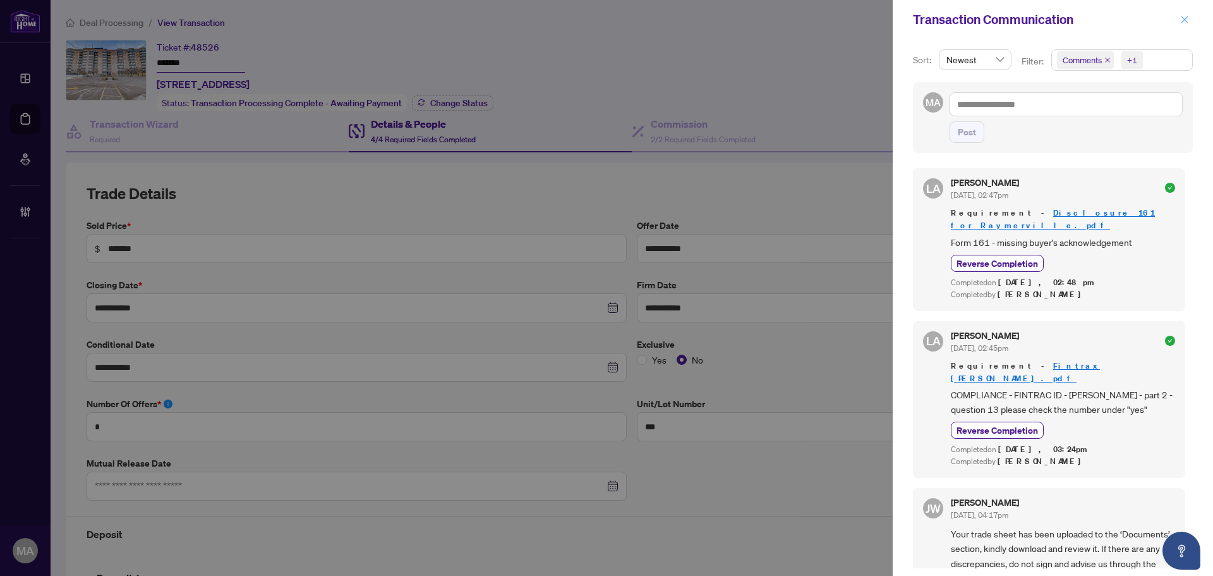
click at [1186, 14] on span "button" at bounding box center [1184, 19] width 9 height 20
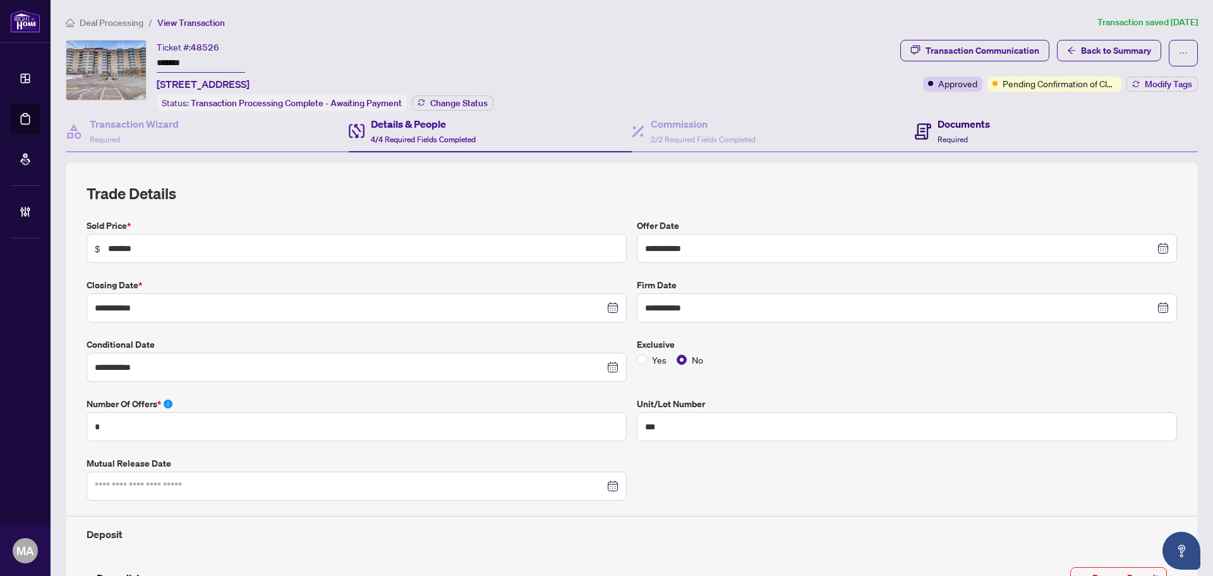
click at [938, 124] on h4 "Documents" at bounding box center [964, 123] width 52 height 15
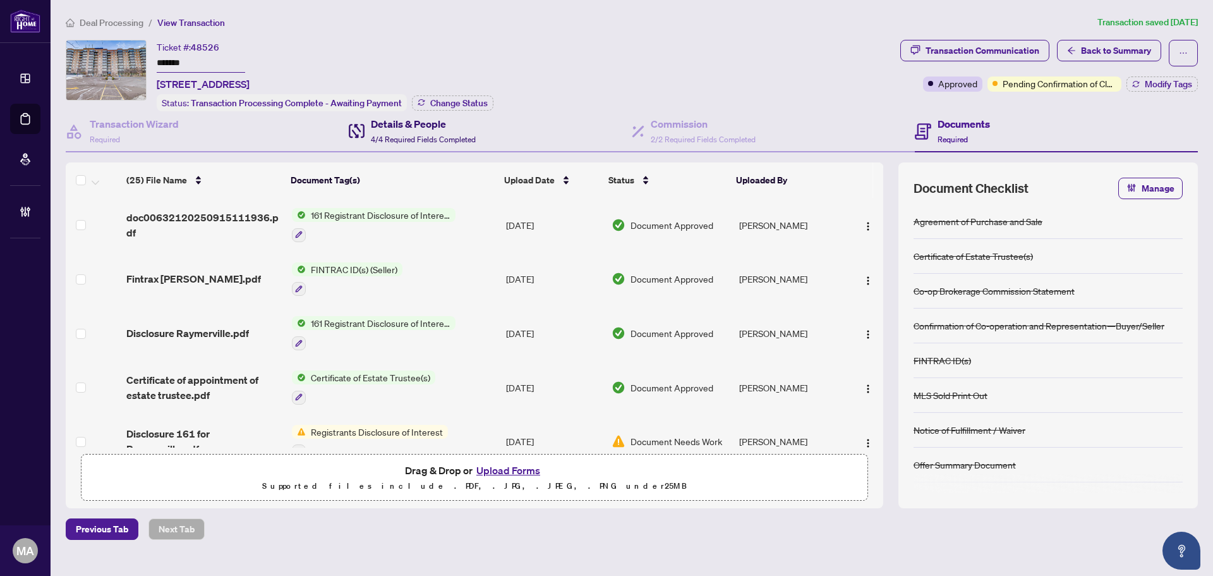
click at [431, 138] on span "4/4 Required Fields Completed" at bounding box center [423, 139] width 105 height 9
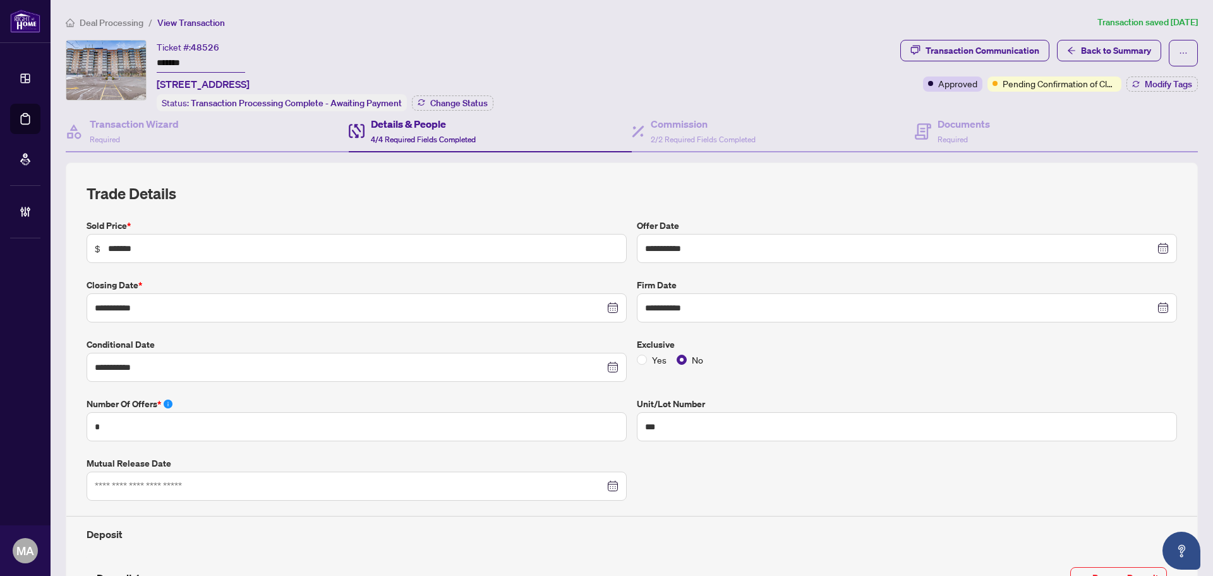
click at [106, 23] on span "Deal Processing" at bounding box center [112, 22] width 64 height 11
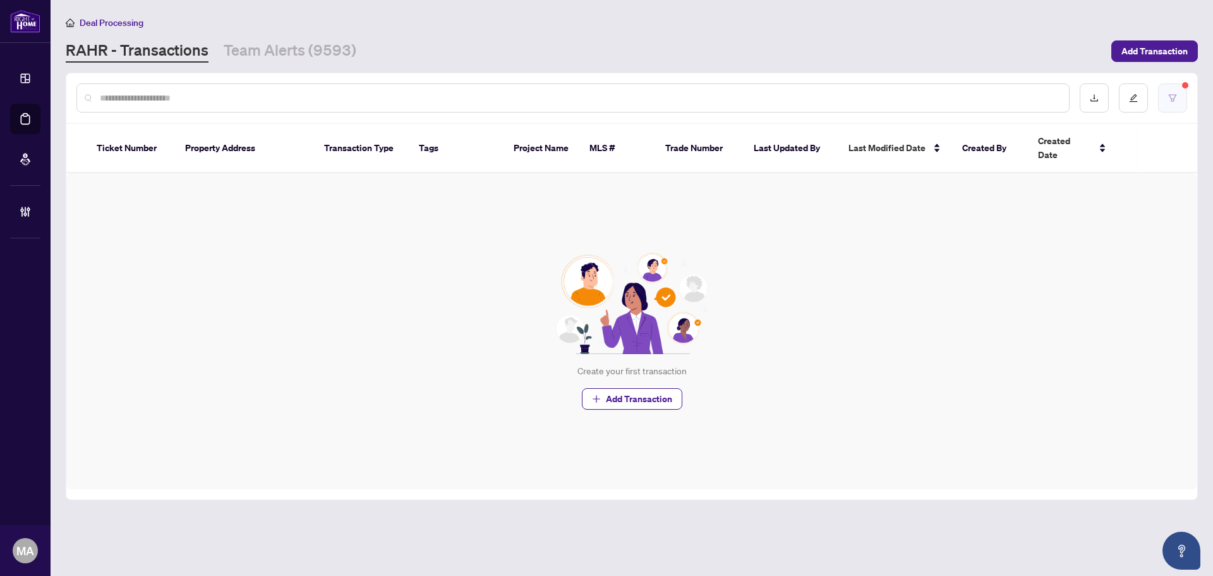
click at [1181, 85] on span at bounding box center [1172, 97] width 29 height 29
click at [1178, 96] on button "button" at bounding box center [1172, 97] width 29 height 29
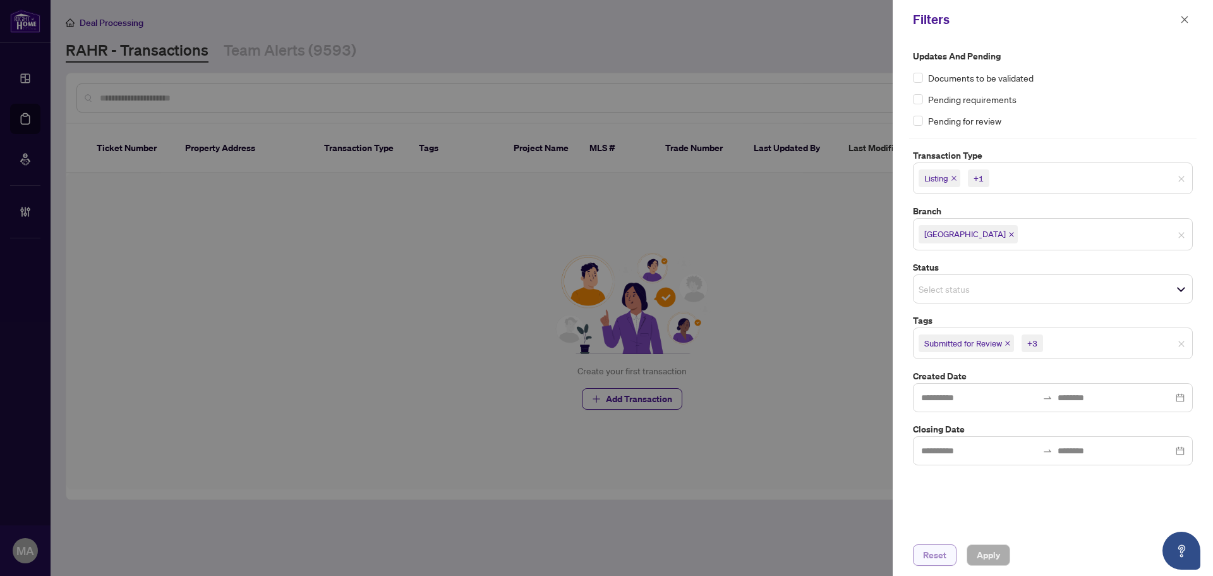
click at [945, 555] on span "Reset" at bounding box center [934, 555] width 23 height 20
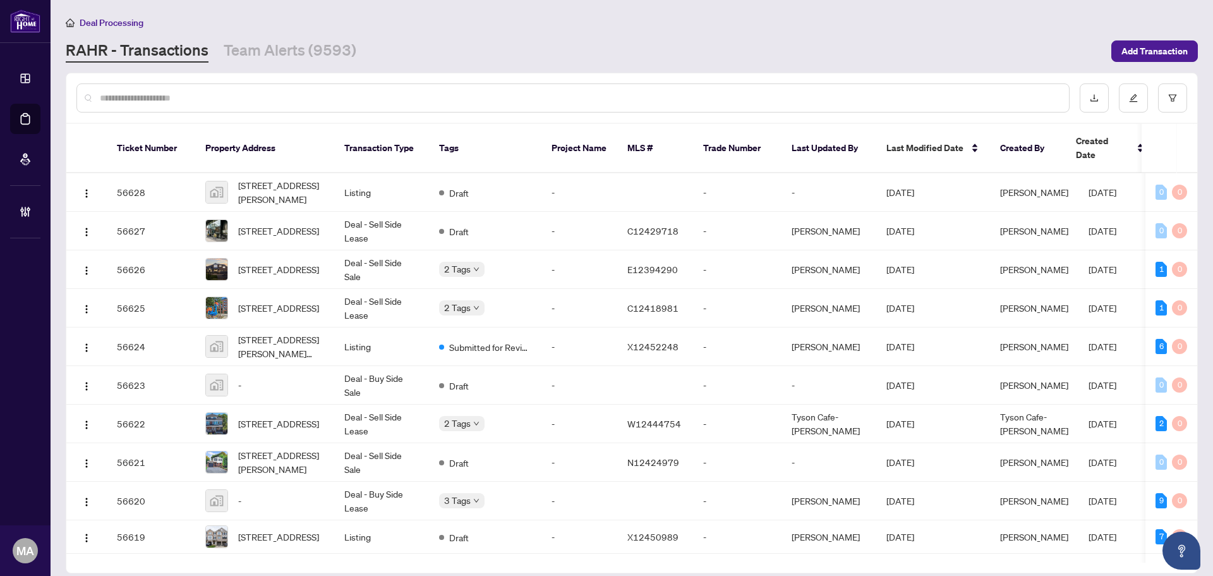
click at [700, 94] on input "text" at bounding box center [579, 98] width 959 height 14
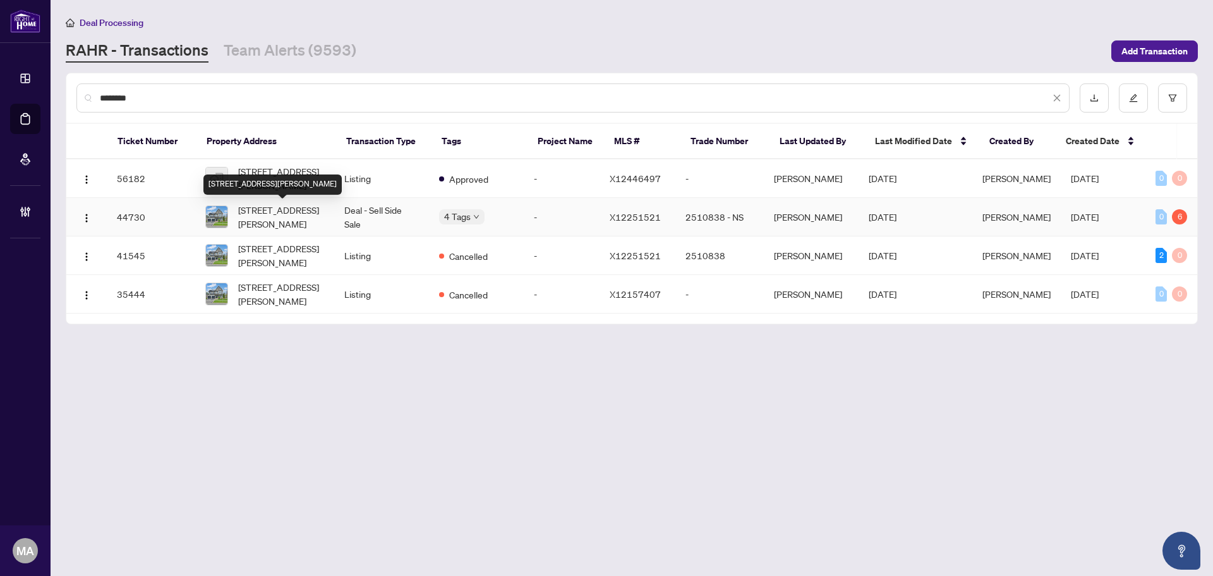
type input "********"
click at [277, 214] on span "[STREET_ADDRESS][PERSON_NAME]" at bounding box center [281, 217] width 86 height 28
click at [276, 212] on span "[STREET_ADDRESS][PERSON_NAME]" at bounding box center [281, 217] width 86 height 28
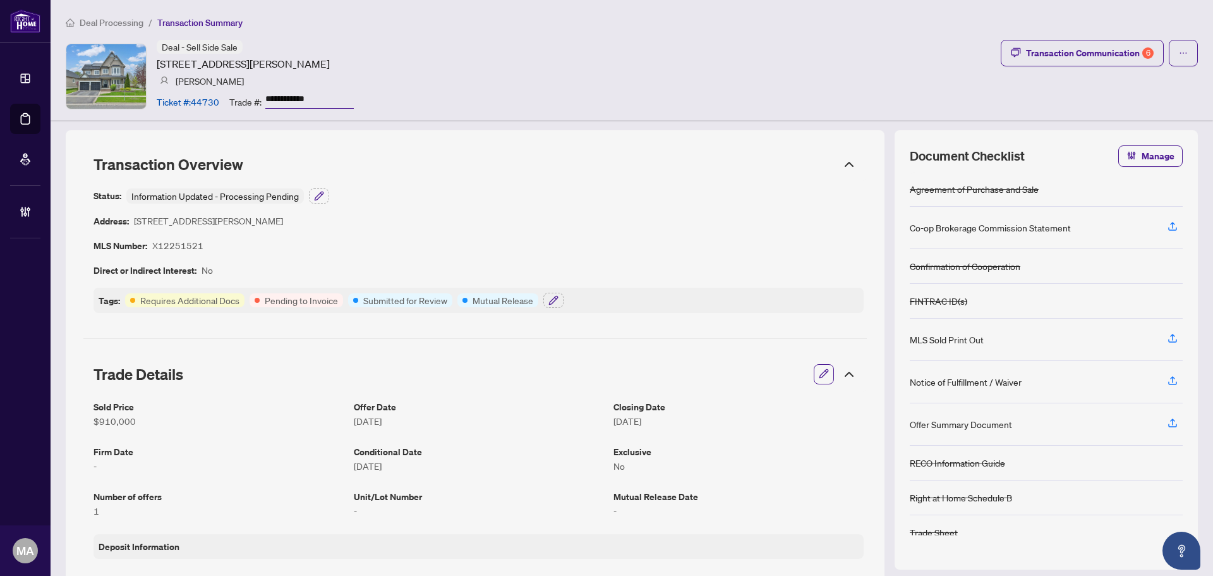
click at [819, 365] on span "button" at bounding box center [824, 374] width 10 height 20
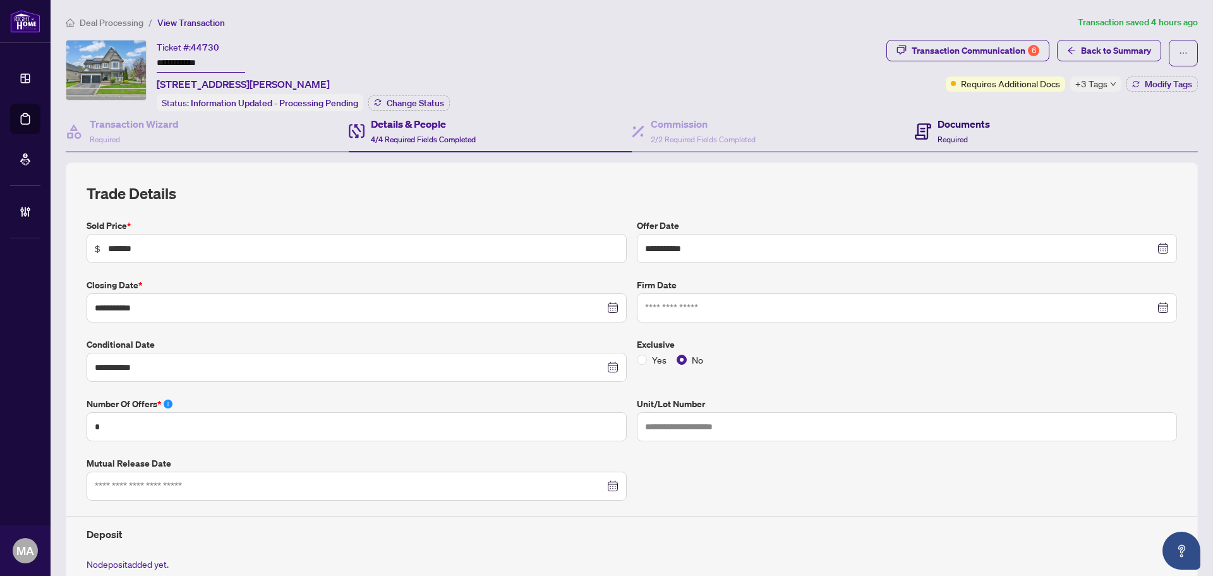
click at [938, 137] on span "Required" at bounding box center [953, 139] width 30 height 9
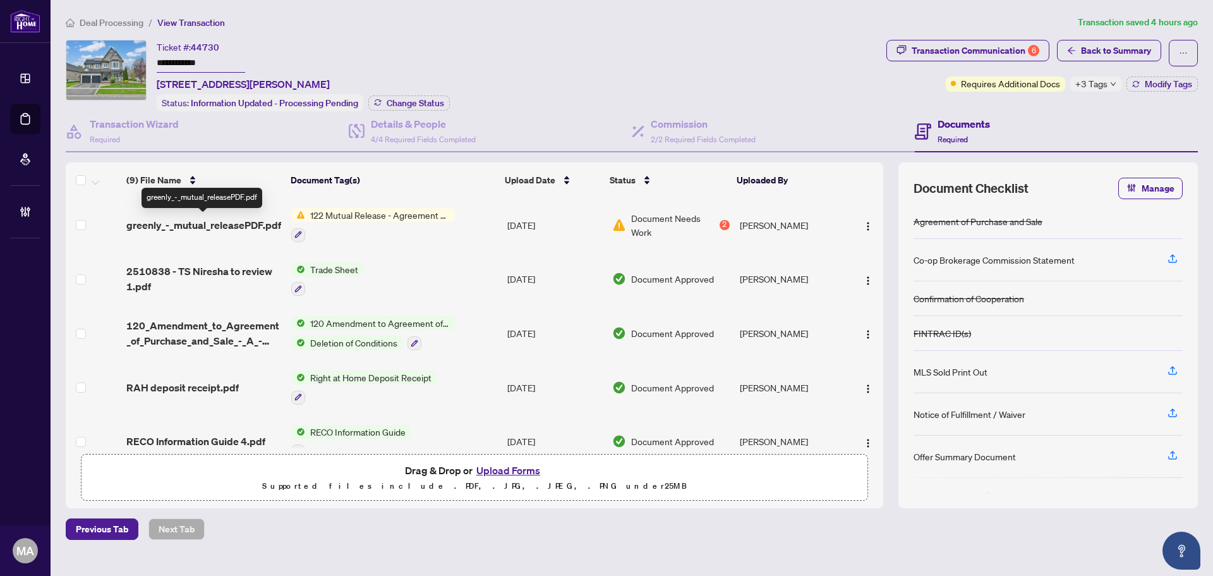
click at [205, 221] on span "greenly_-_mutual_releasePDF.pdf" at bounding box center [203, 224] width 155 height 15
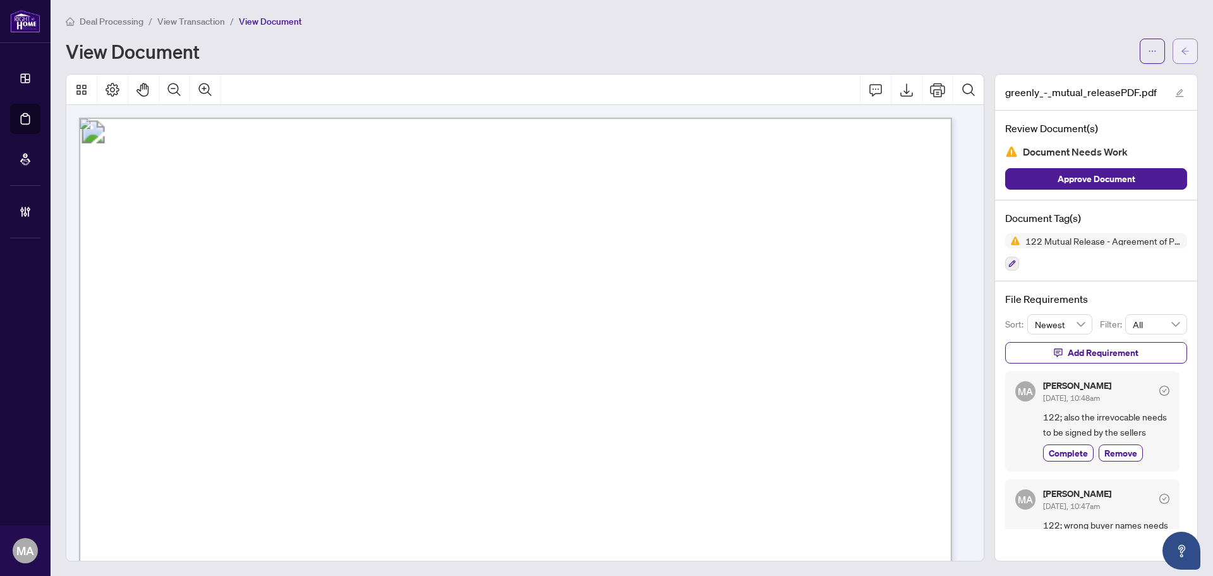
click at [1182, 57] on button "button" at bounding box center [1185, 51] width 25 height 25
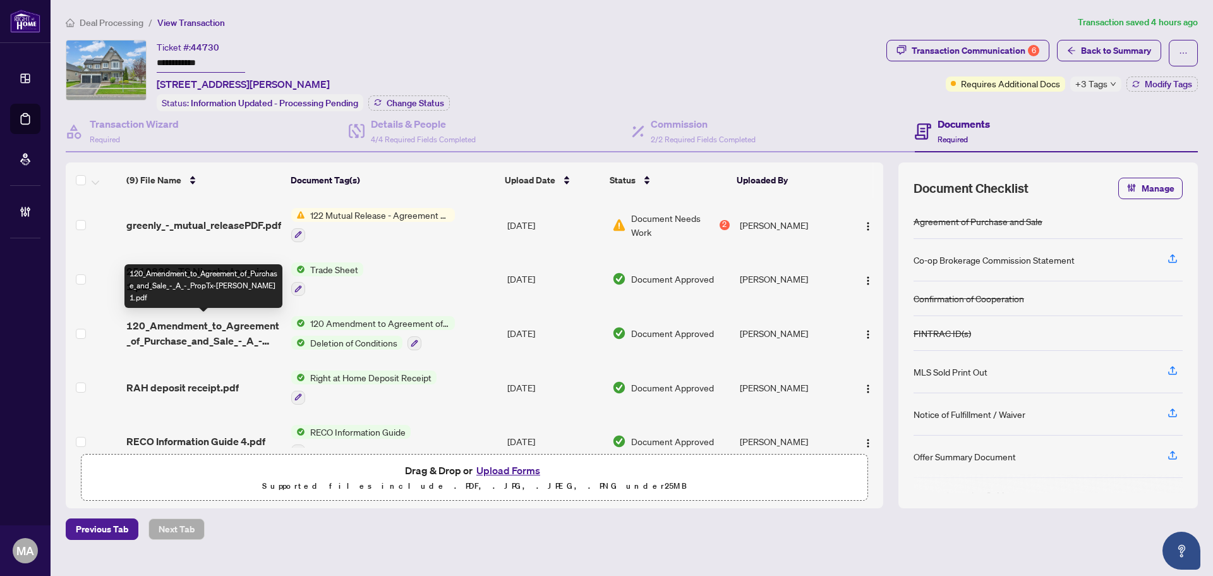
click at [191, 329] on span "120_Amendment_to_Agreement_of_Purchase_and_Sale_-_A_-_PropTx-[PERSON_NAME] 1.pdf" at bounding box center [203, 333] width 155 height 30
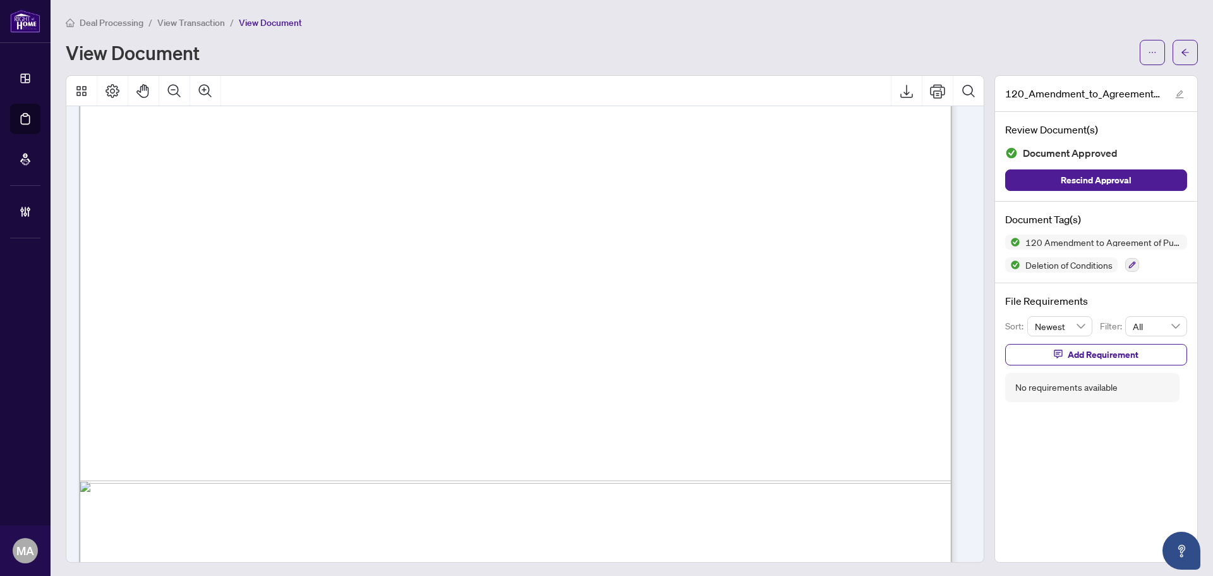
scroll to position [569, 0]
click at [1181, 58] on span "button" at bounding box center [1185, 52] width 9 height 20
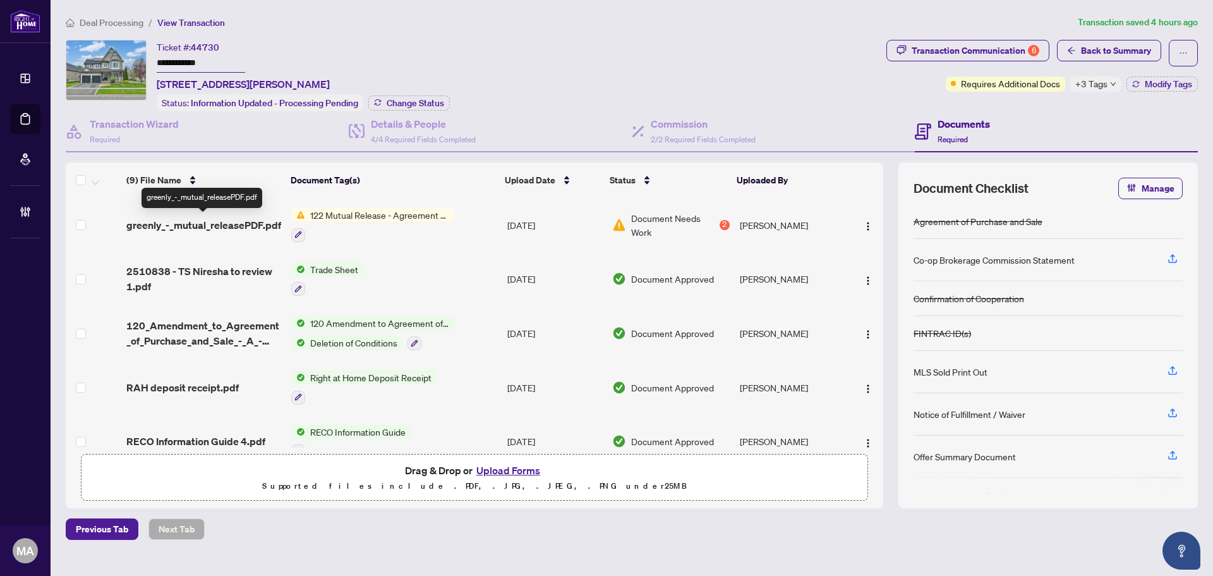
click at [194, 217] on span "greenly_-_mutual_releasePDF.pdf" at bounding box center [203, 224] width 155 height 15
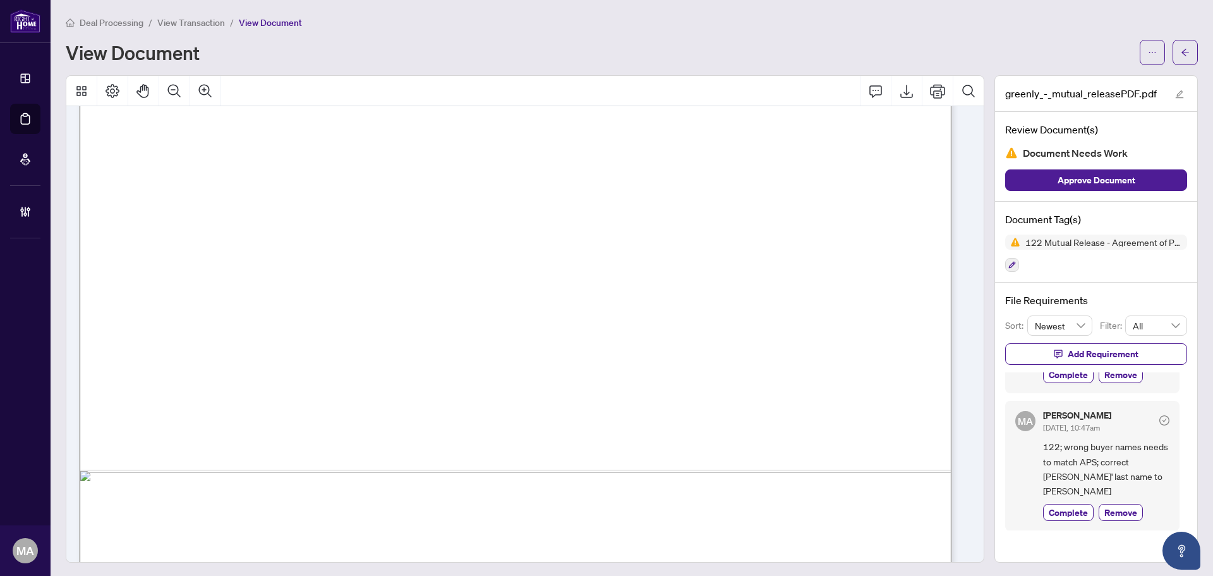
scroll to position [636, 0]
click at [1181, 47] on span "button" at bounding box center [1185, 52] width 9 height 20
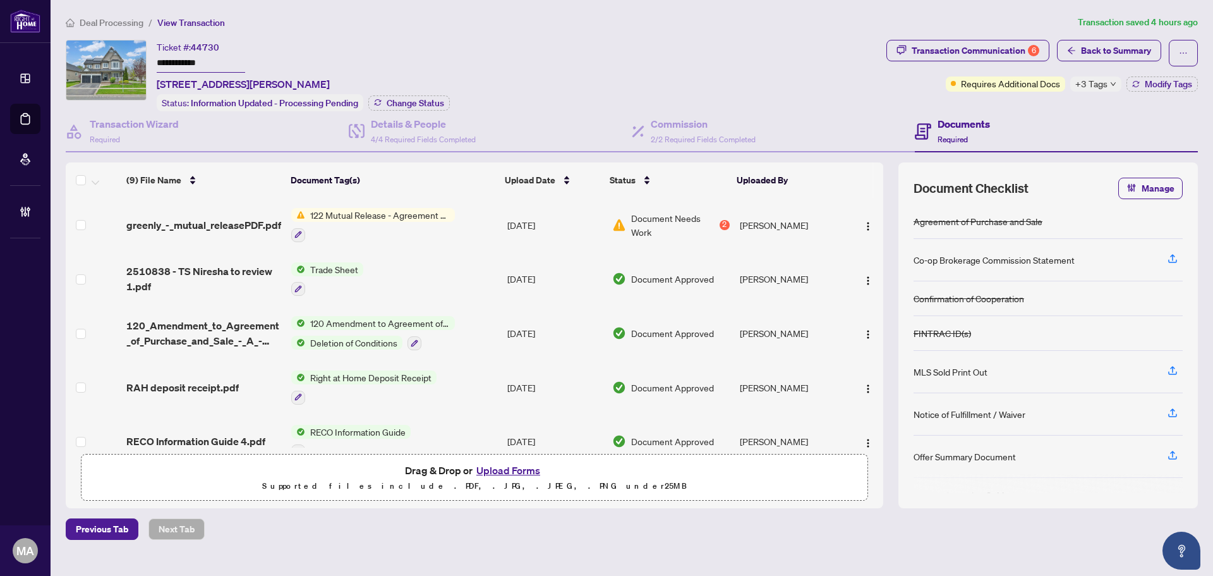
click at [187, 225] on span "greenly_-_mutual_releasePDF.pdf" at bounding box center [203, 224] width 155 height 15
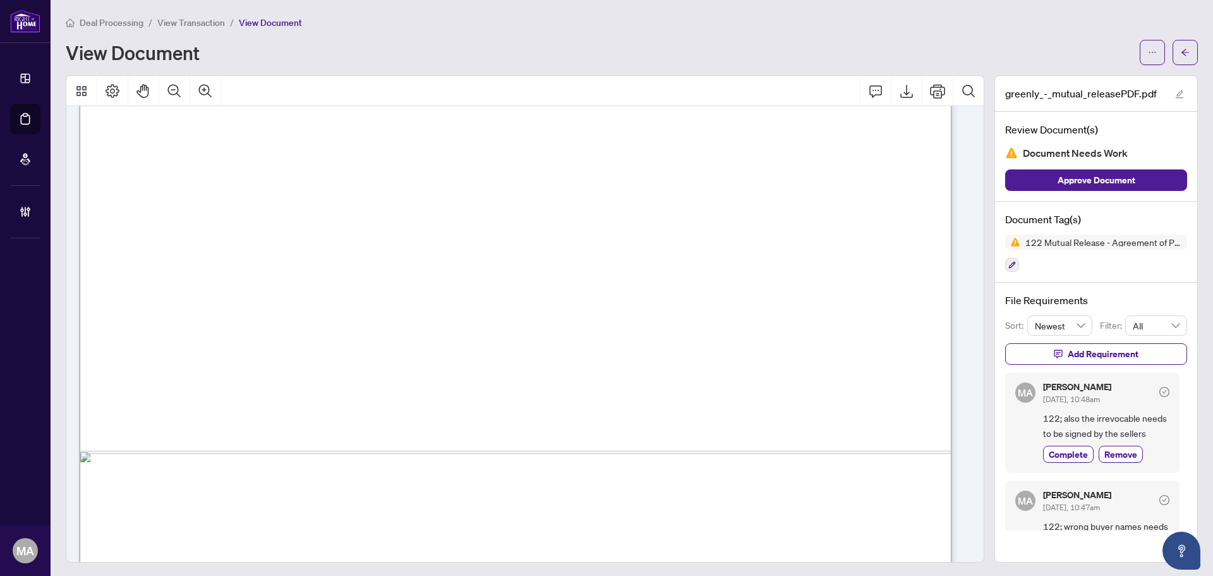
scroll to position [569, 0]
click at [172, 90] on icon "Zoom Out" at bounding box center [174, 90] width 15 height 15
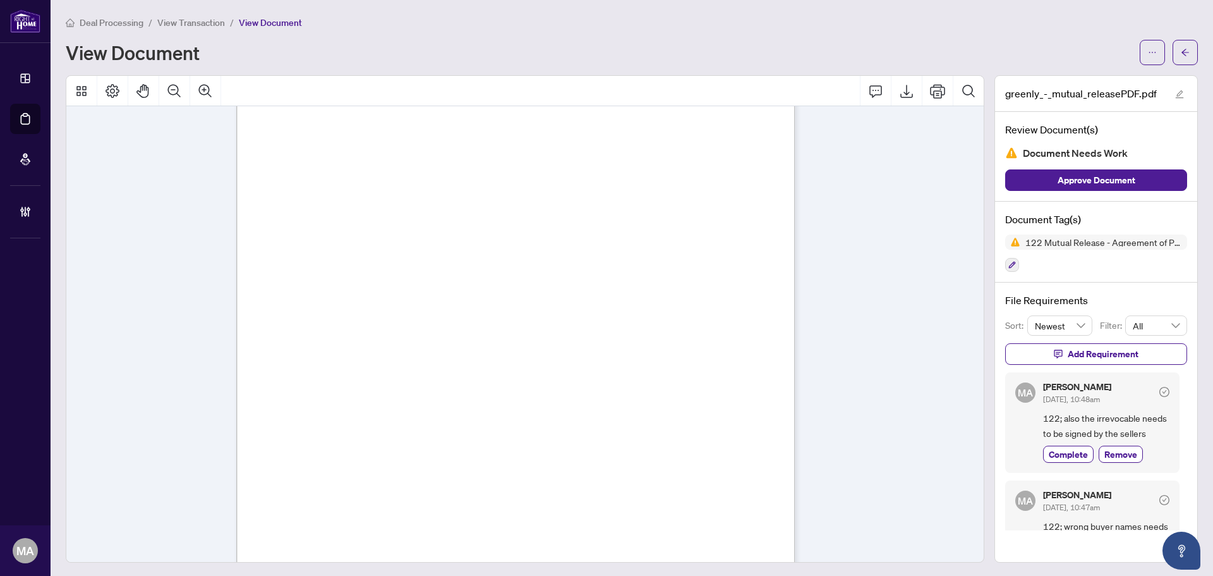
scroll to position [104, 0]
click at [1181, 56] on icon "arrow-left" at bounding box center [1185, 52] width 9 height 9
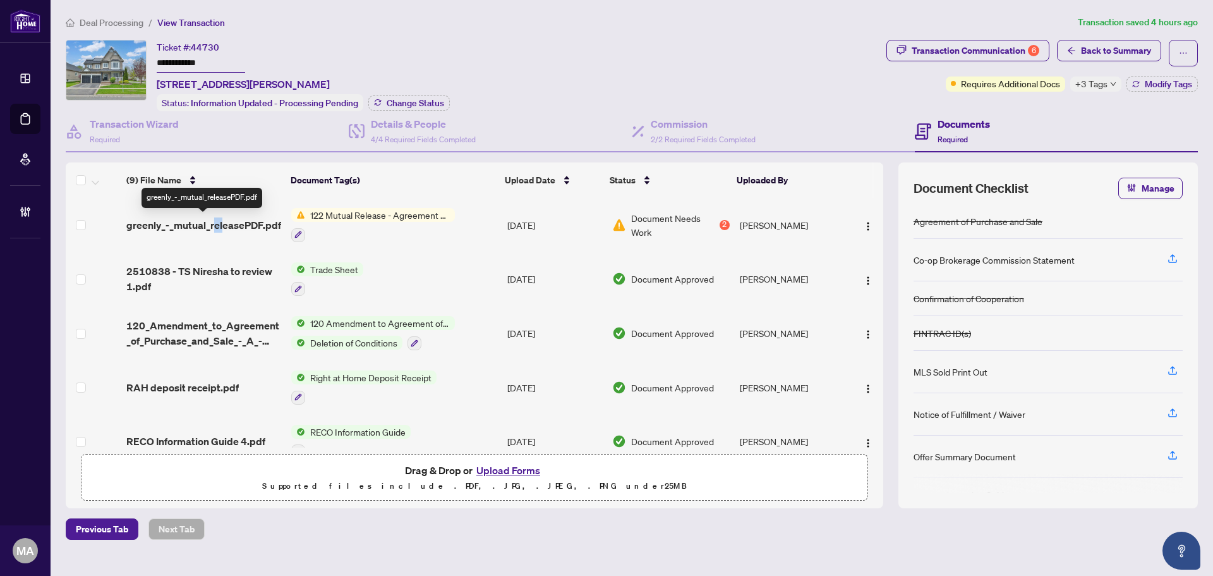
click at [214, 236] on td "greenly_-_mutual_releasePDF.pdf" at bounding box center [203, 225] width 165 height 54
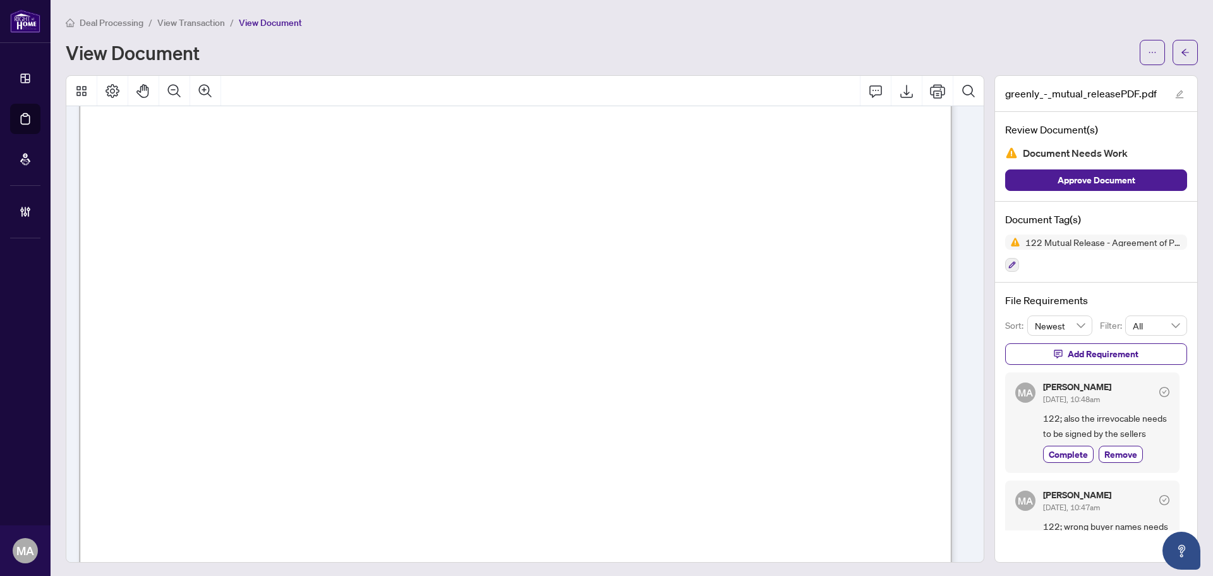
scroll to position [316, 0]
click at [176, 89] on icon "Zoom Out" at bounding box center [174, 90] width 15 height 15
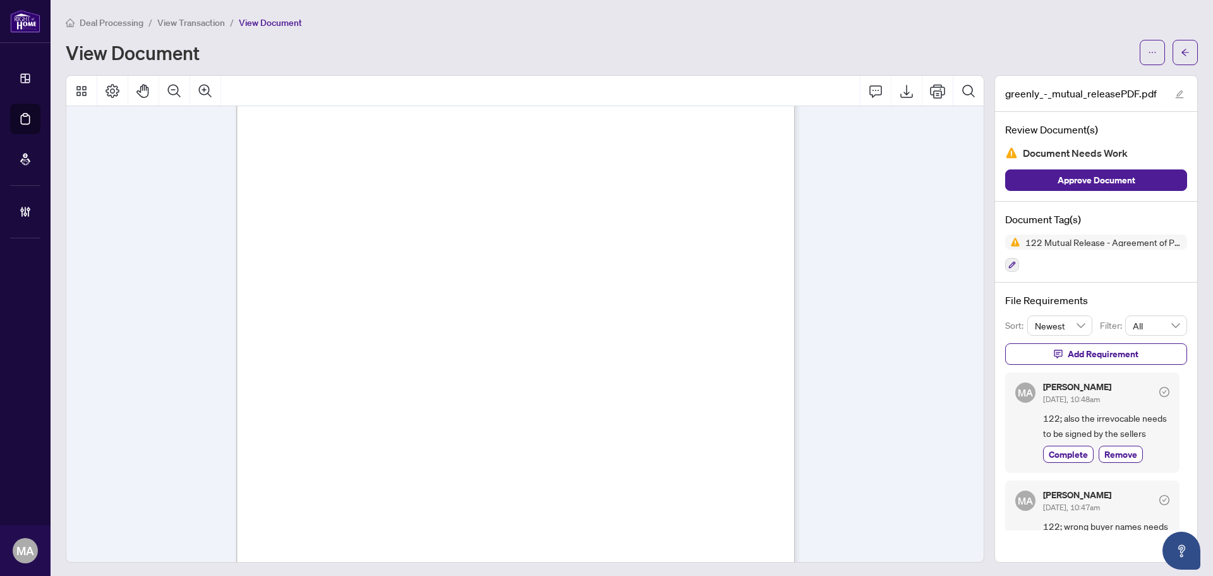
scroll to position [190, 0]
click at [1181, 48] on icon "arrow-left" at bounding box center [1185, 52] width 9 height 9
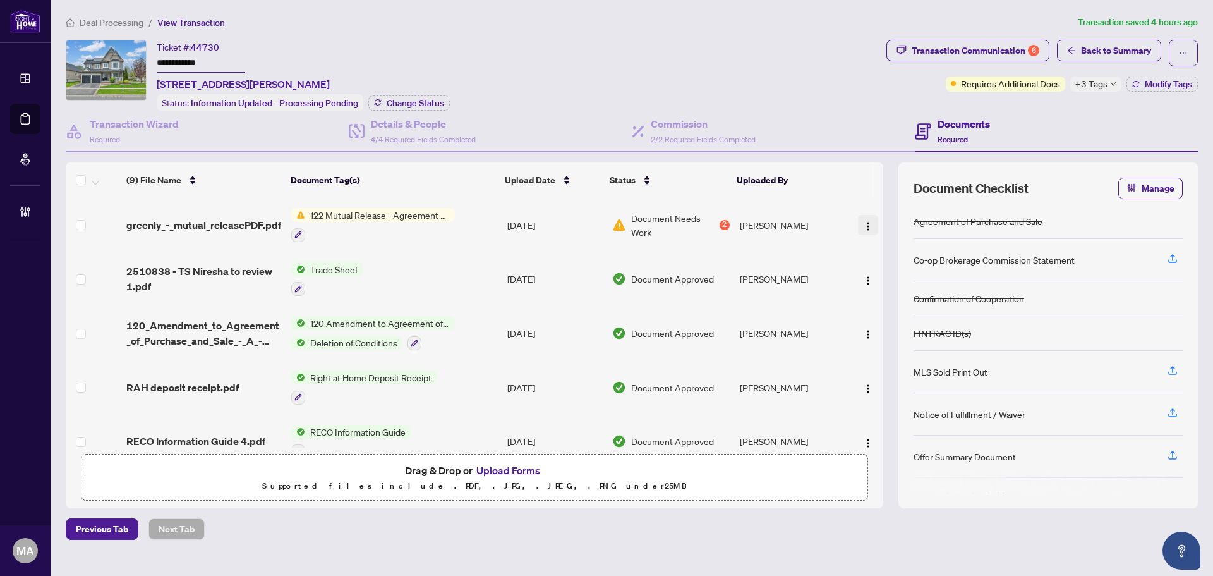
click at [865, 225] on img "button" at bounding box center [868, 226] width 10 height 10
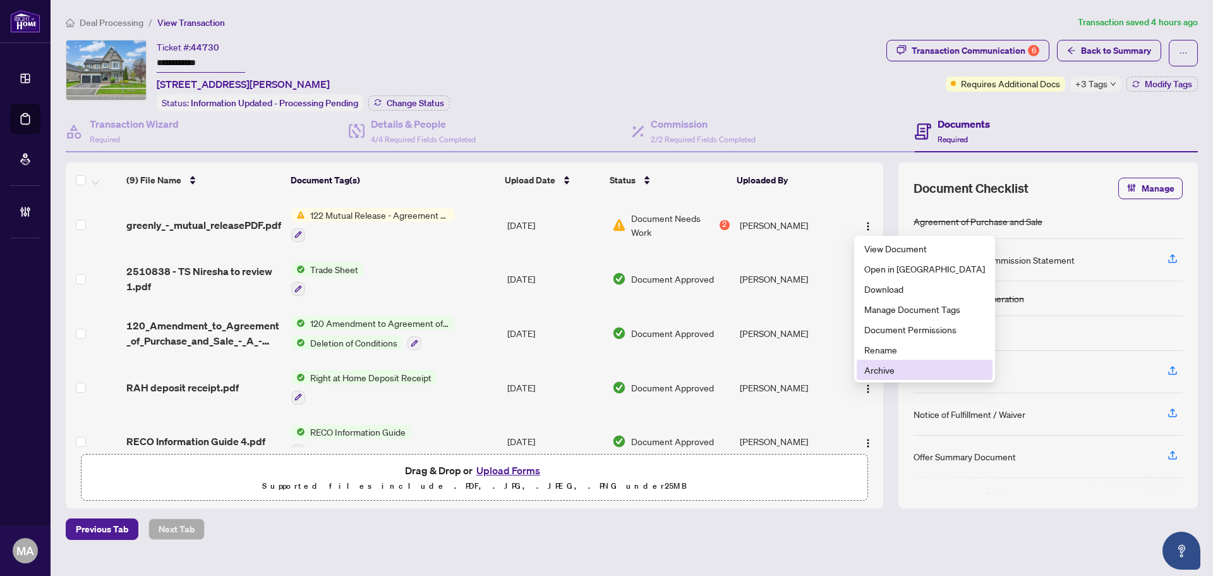
click at [893, 361] on li "Archive" at bounding box center [925, 370] width 136 height 20
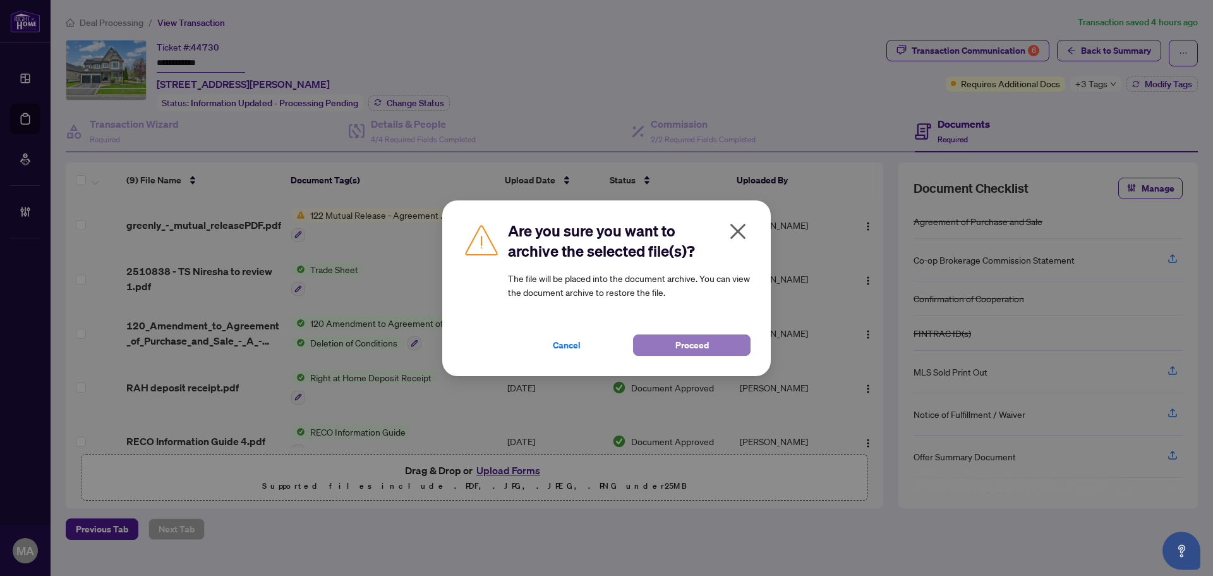
click at [660, 340] on button "Proceed" at bounding box center [692, 344] width 118 height 21
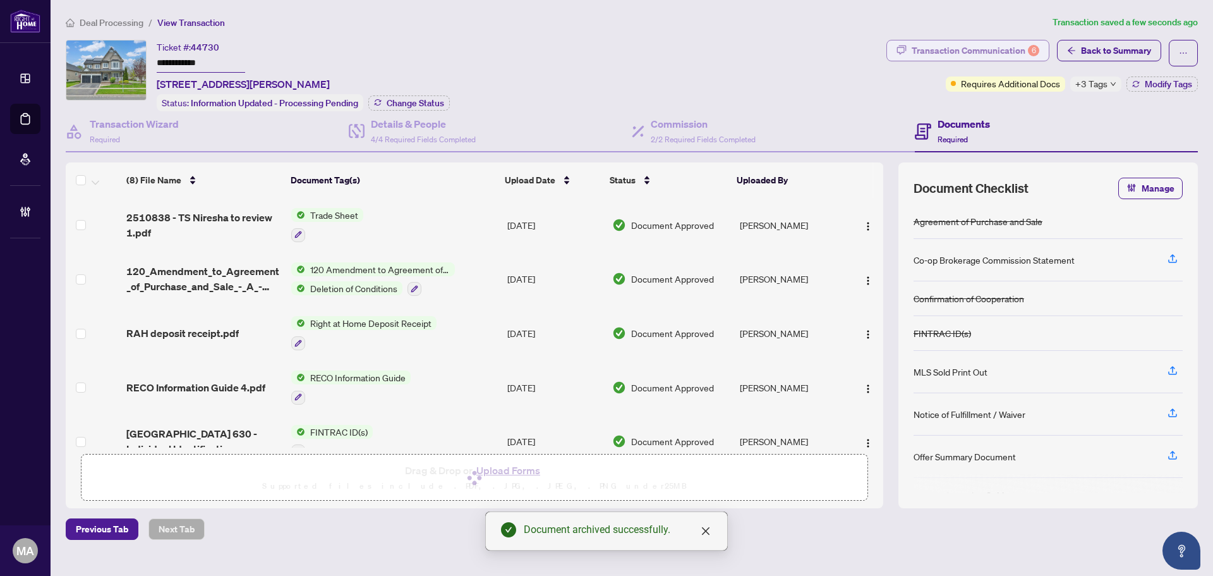
click at [983, 42] on div "Transaction Communication 6" at bounding box center [976, 50] width 128 height 20
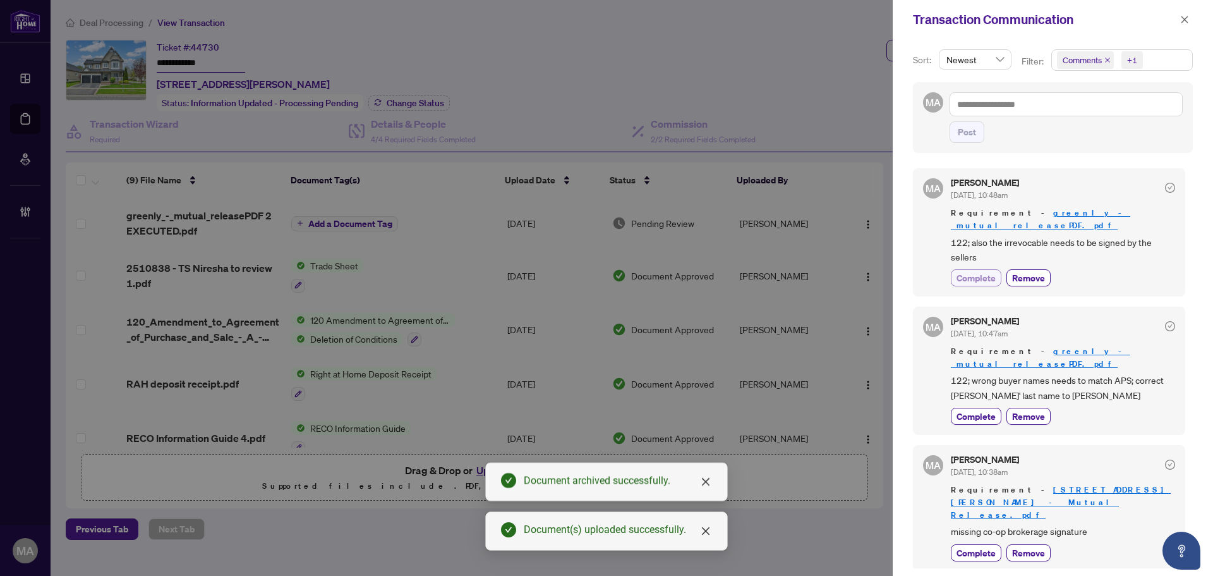
click at [992, 271] on span "Complete" at bounding box center [976, 277] width 39 height 13
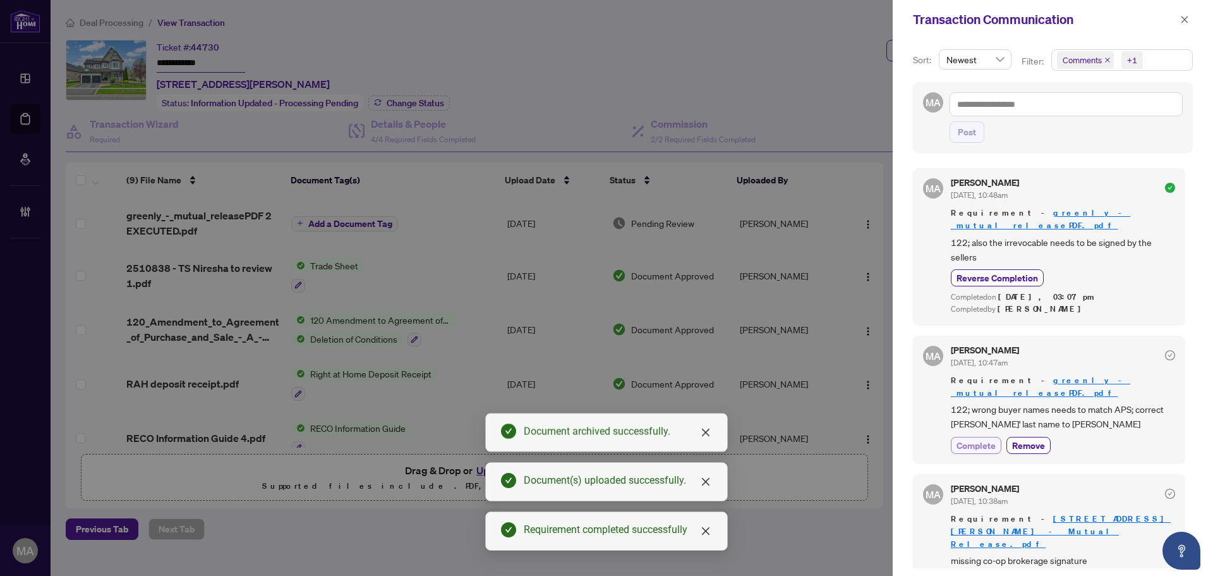
click at [980, 439] on span "Complete" at bounding box center [976, 445] width 39 height 13
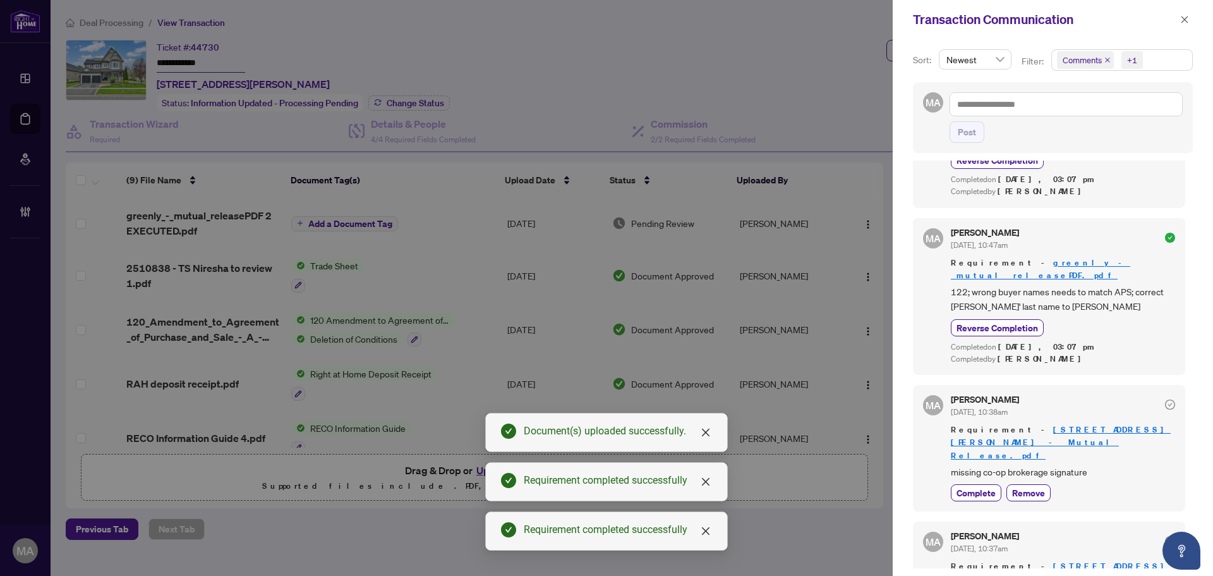
scroll to position [126, 0]
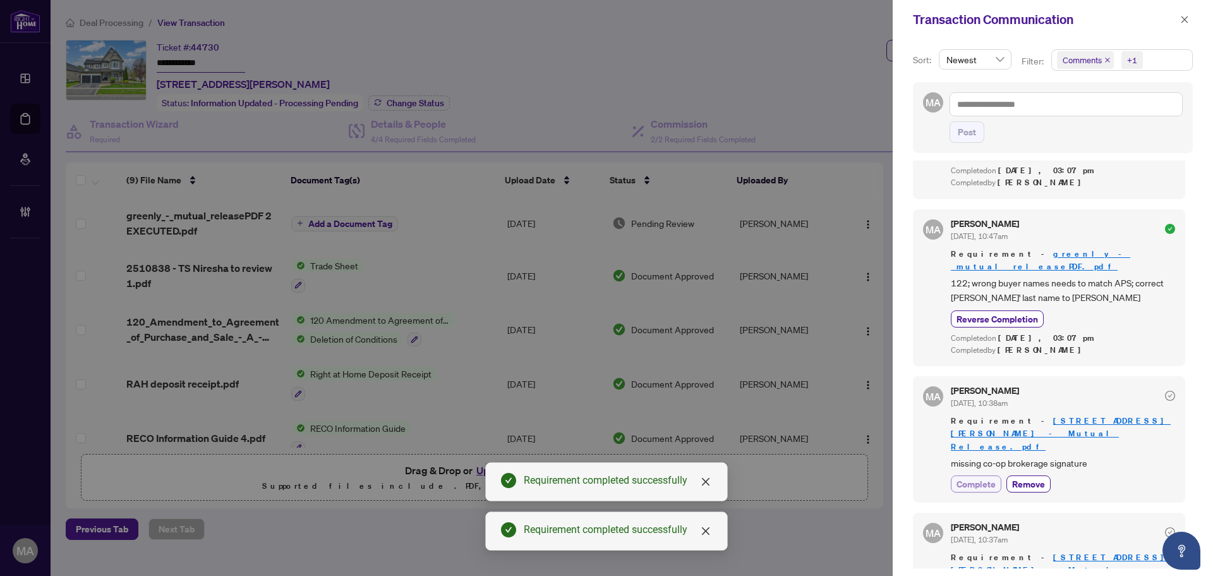
click at [964, 477] on span "Complete" at bounding box center [976, 483] width 39 height 13
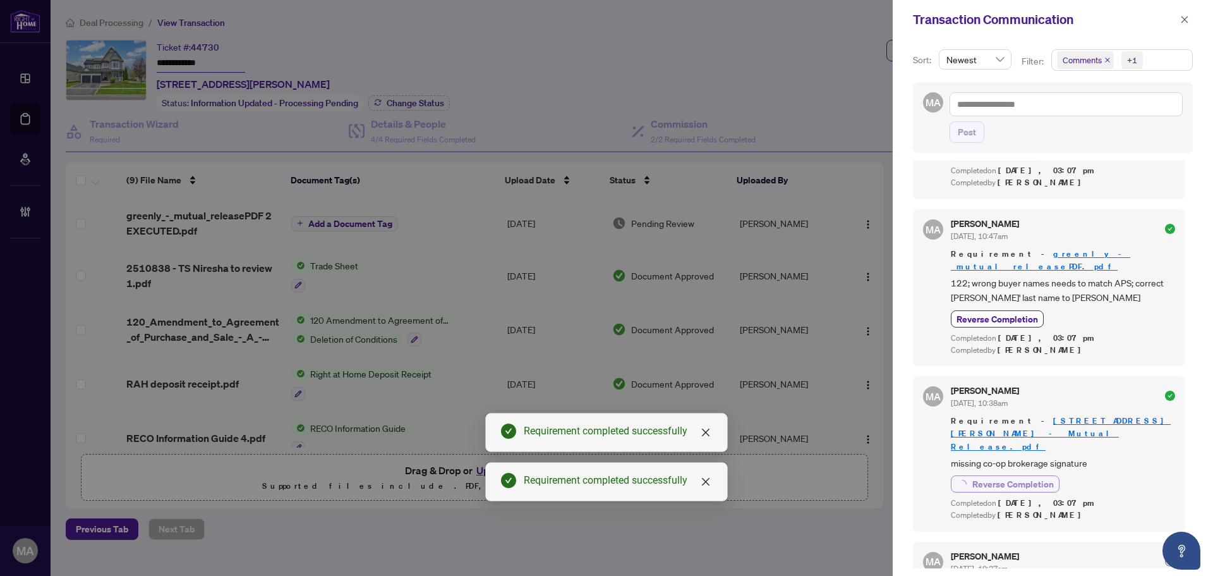
scroll to position [253, 0]
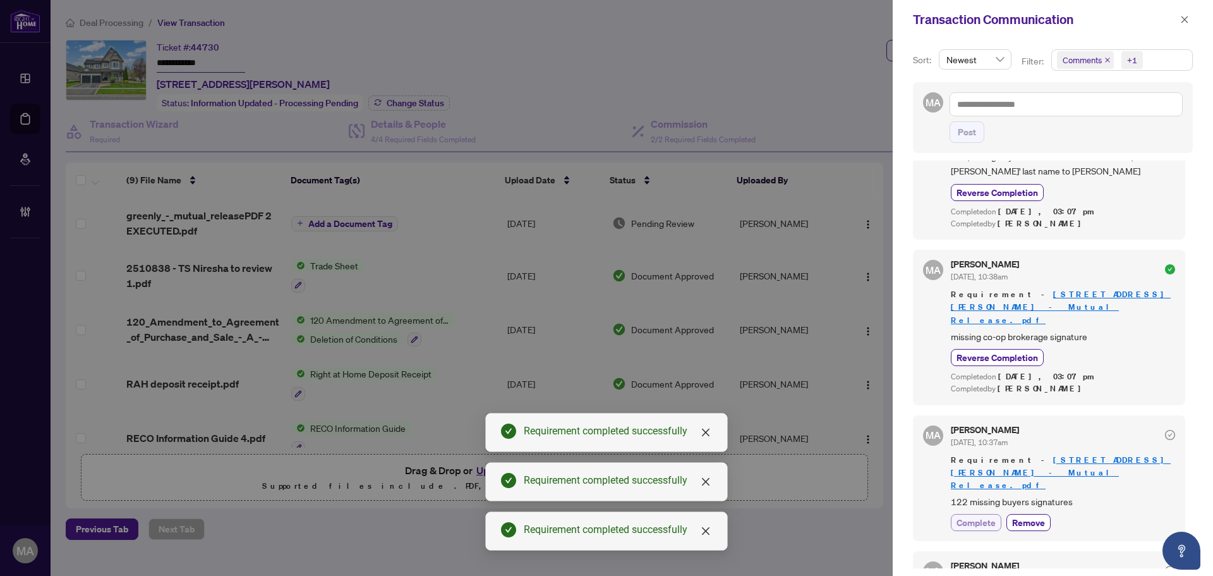
click at [993, 516] on span "Complete" at bounding box center [976, 522] width 39 height 13
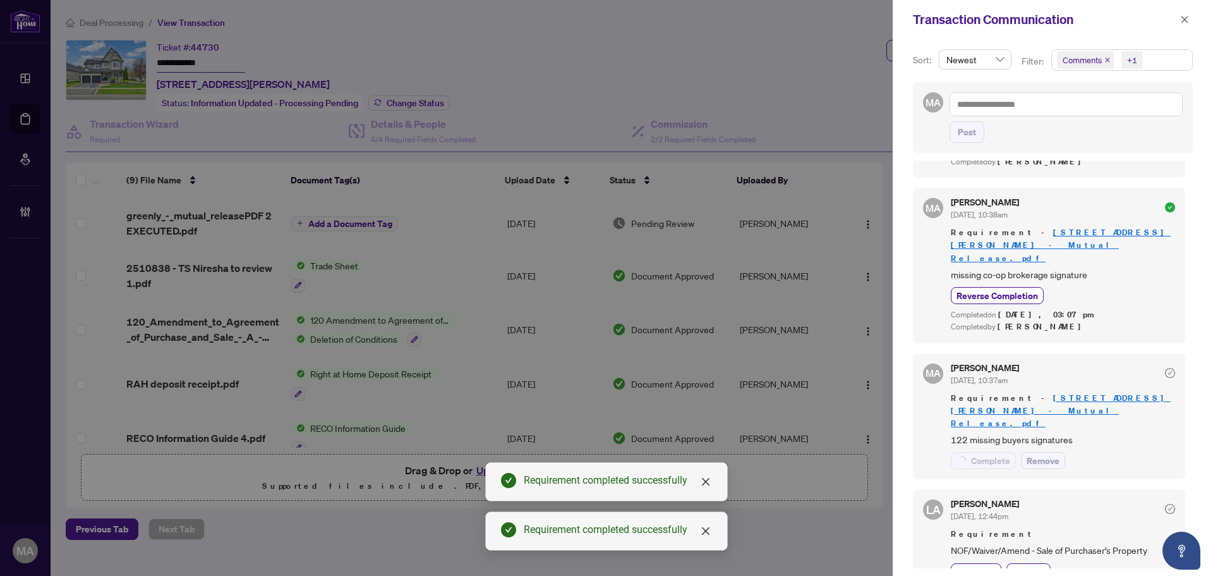
scroll to position [379, 0]
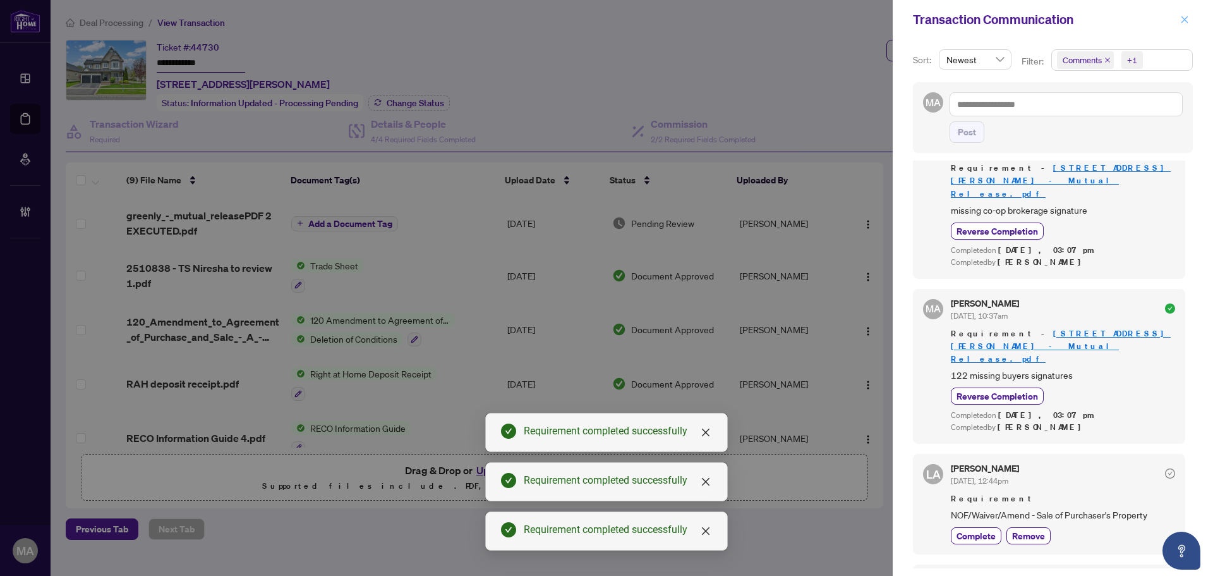
click at [1186, 23] on icon "close" at bounding box center [1184, 19] width 9 height 9
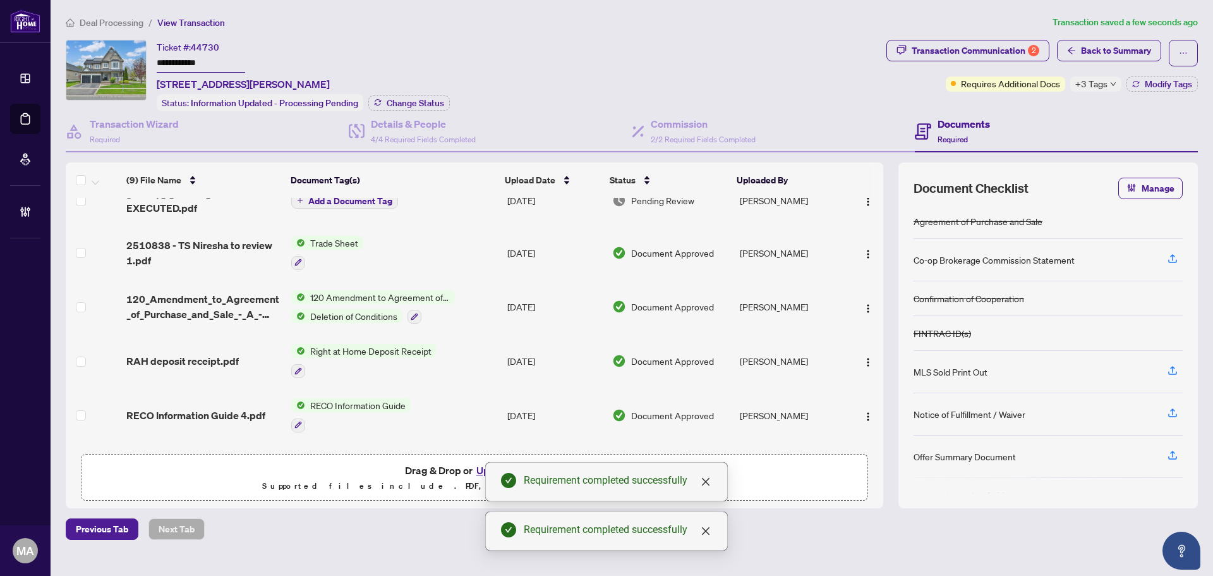
scroll to position [0, 0]
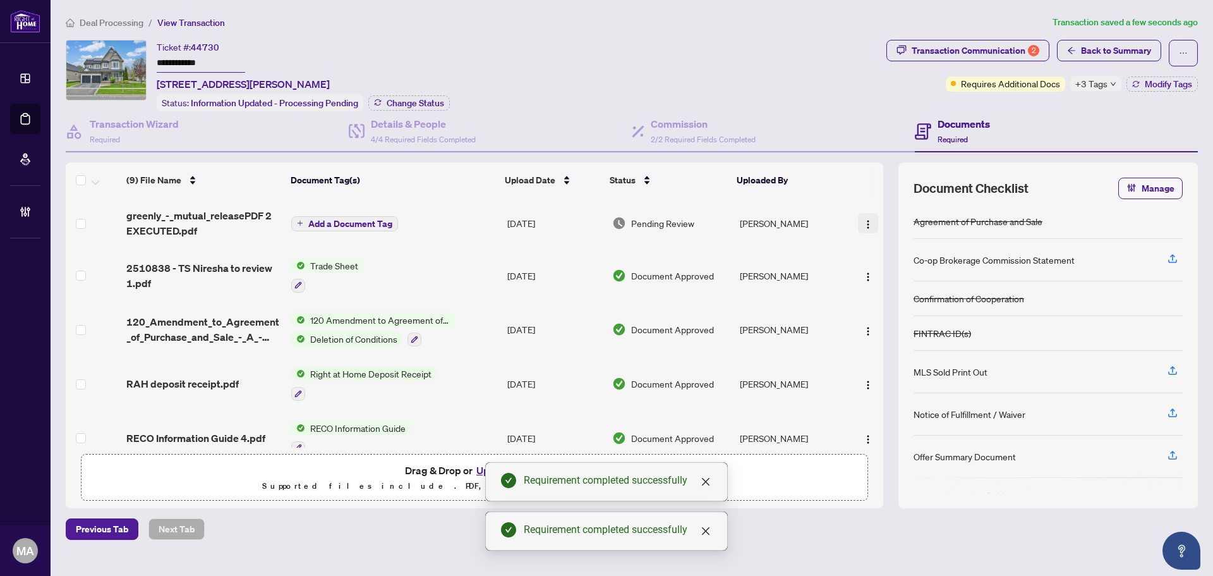
click at [859, 226] on button "button" at bounding box center [868, 223] width 20 height 20
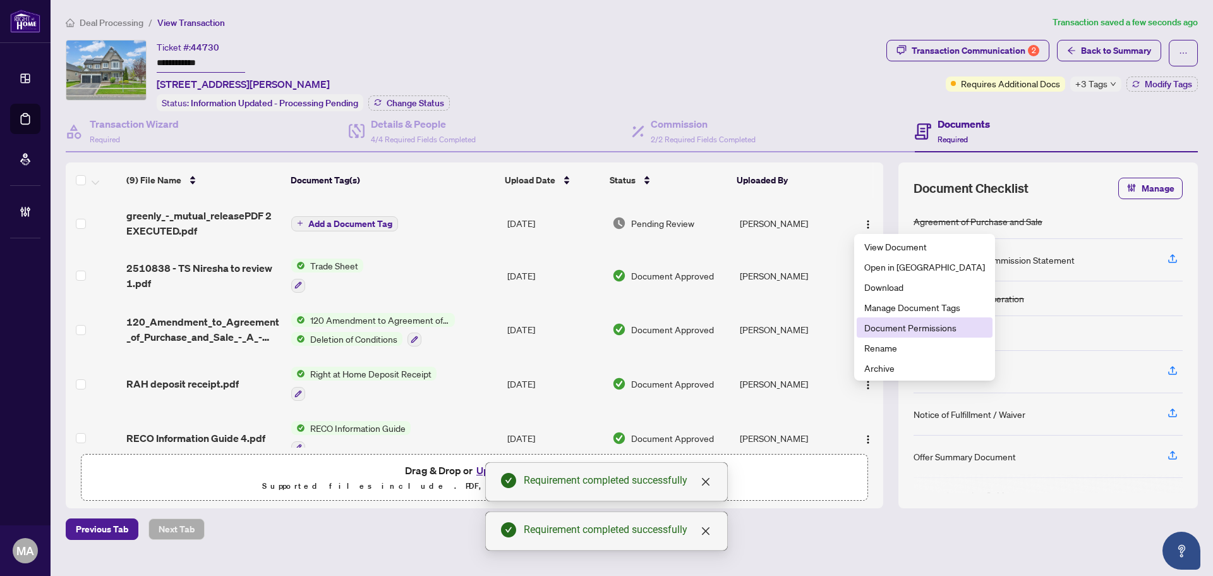
click at [897, 327] on span "Document Permissions" at bounding box center [925, 327] width 121 height 14
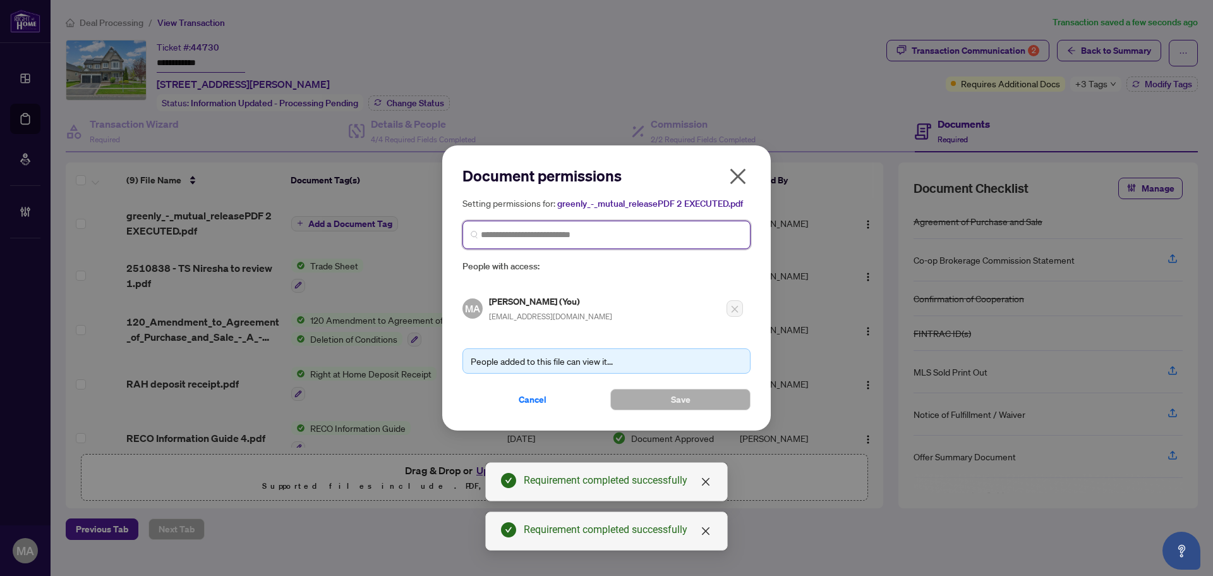
click at [521, 231] on input "search" at bounding box center [612, 234] width 262 height 13
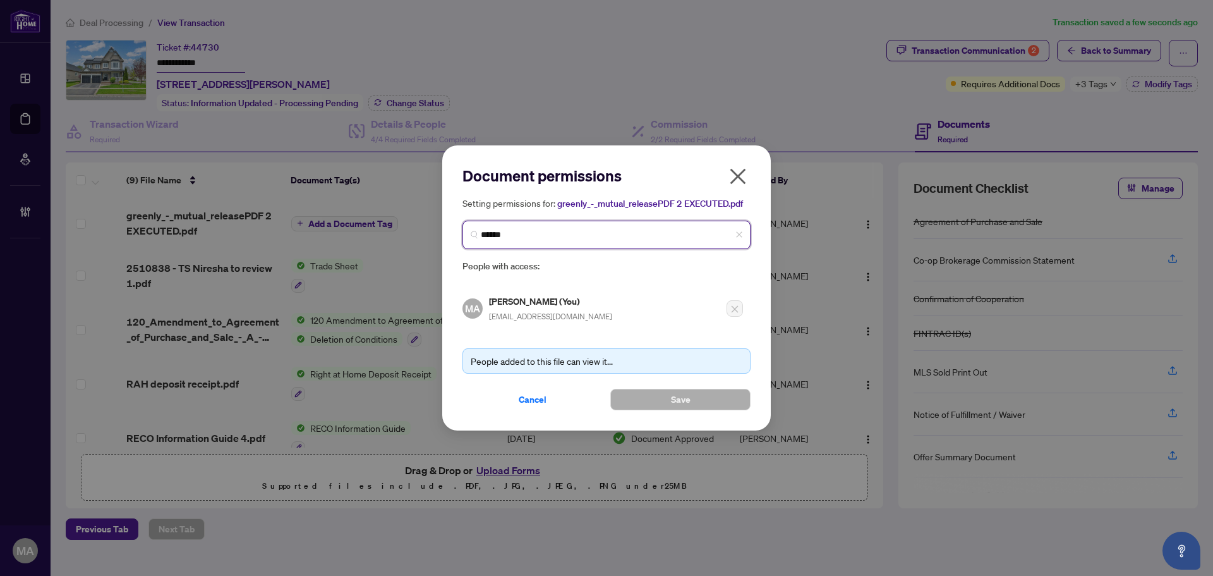
type input "*******"
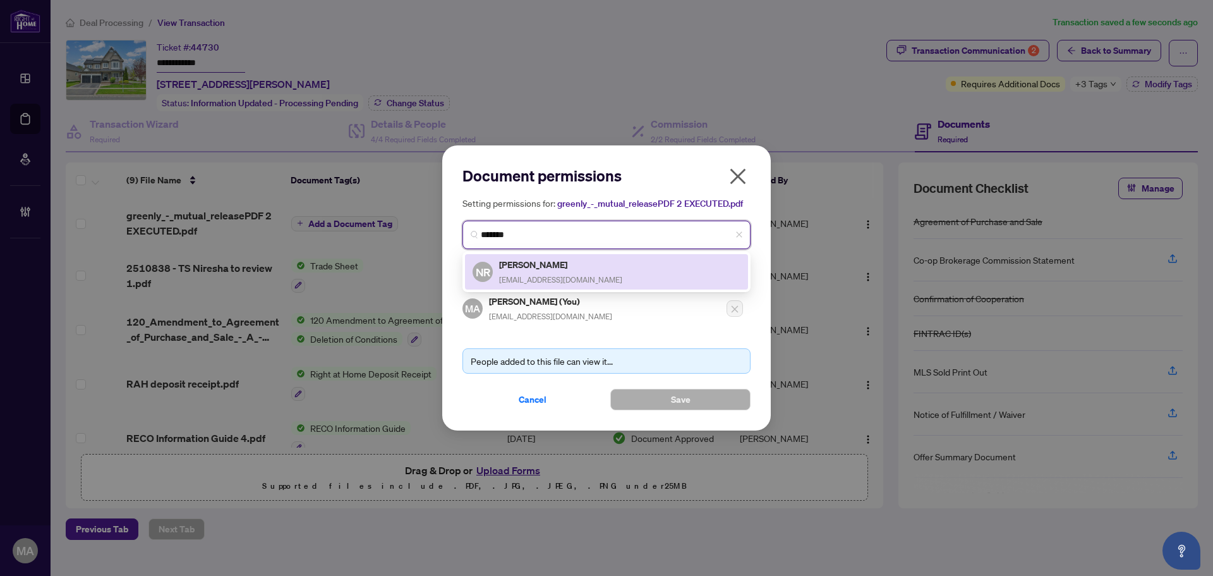
click at [611, 265] on div "NR Niresha Roet roet.niresha1@gmail.com" at bounding box center [607, 271] width 268 height 29
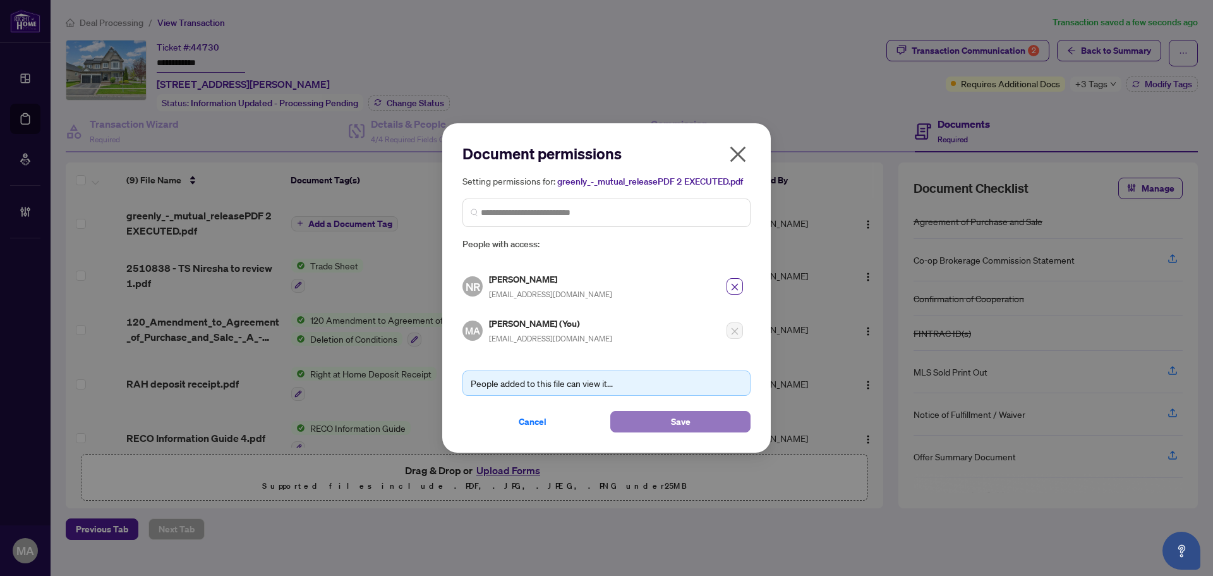
click at [691, 413] on button "Save" at bounding box center [680, 421] width 140 height 21
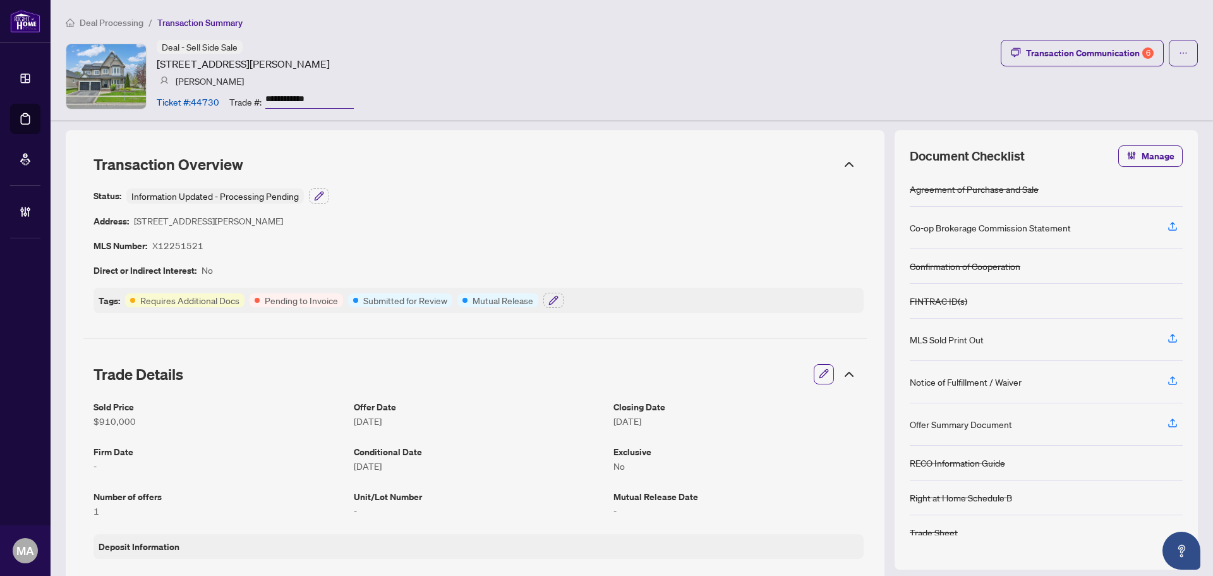
click at [819, 374] on icon "button" at bounding box center [824, 373] width 10 height 10
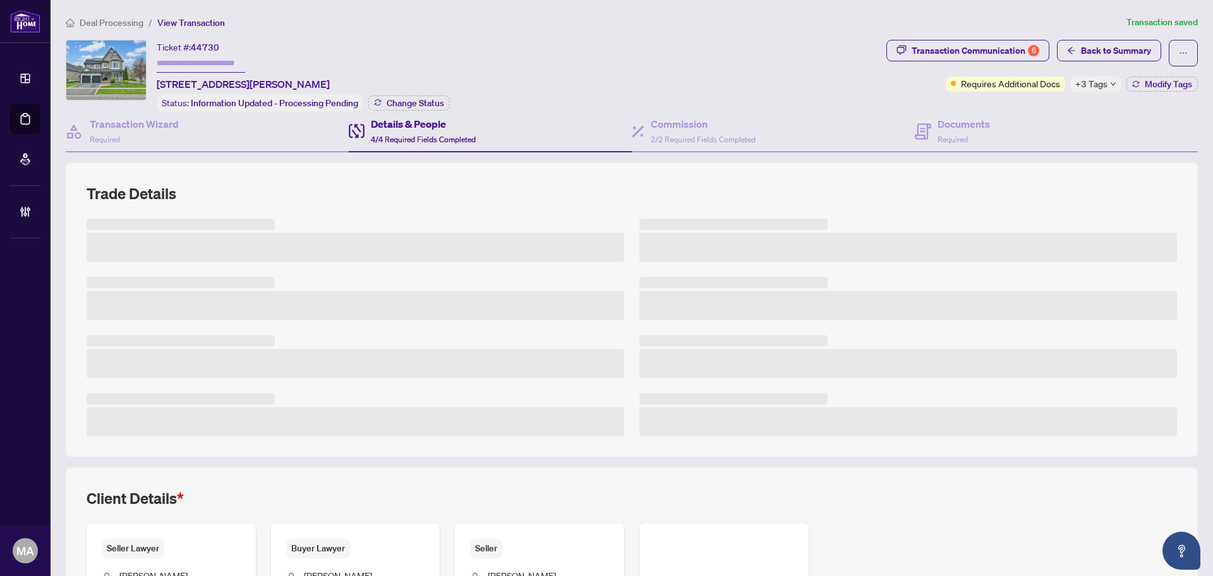
type input "**********"
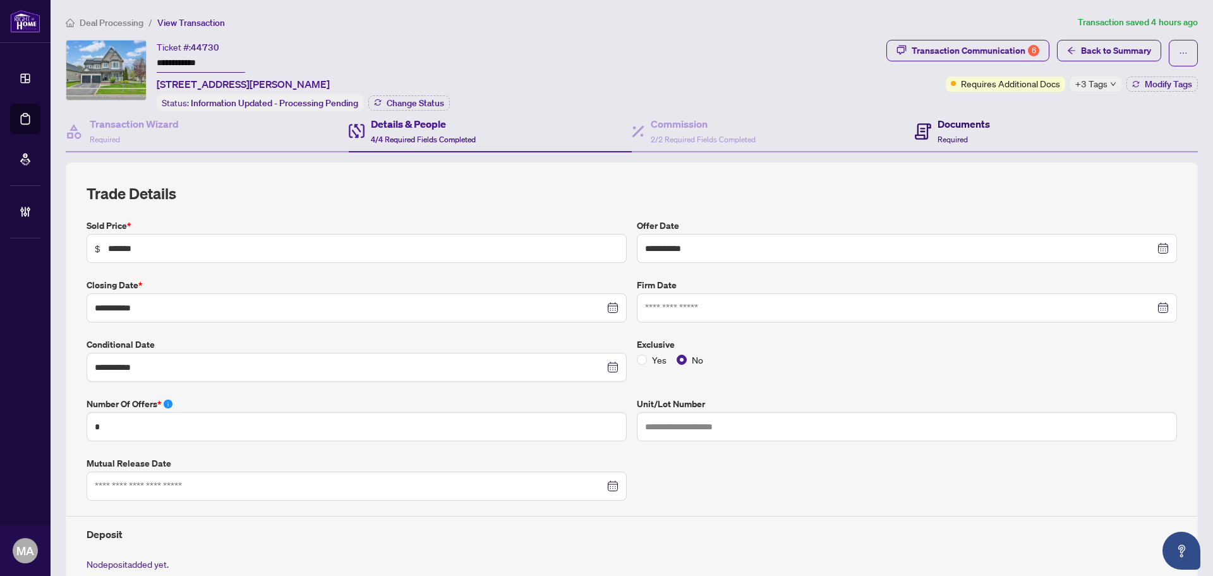
click at [949, 125] on h4 "Documents" at bounding box center [964, 123] width 52 height 15
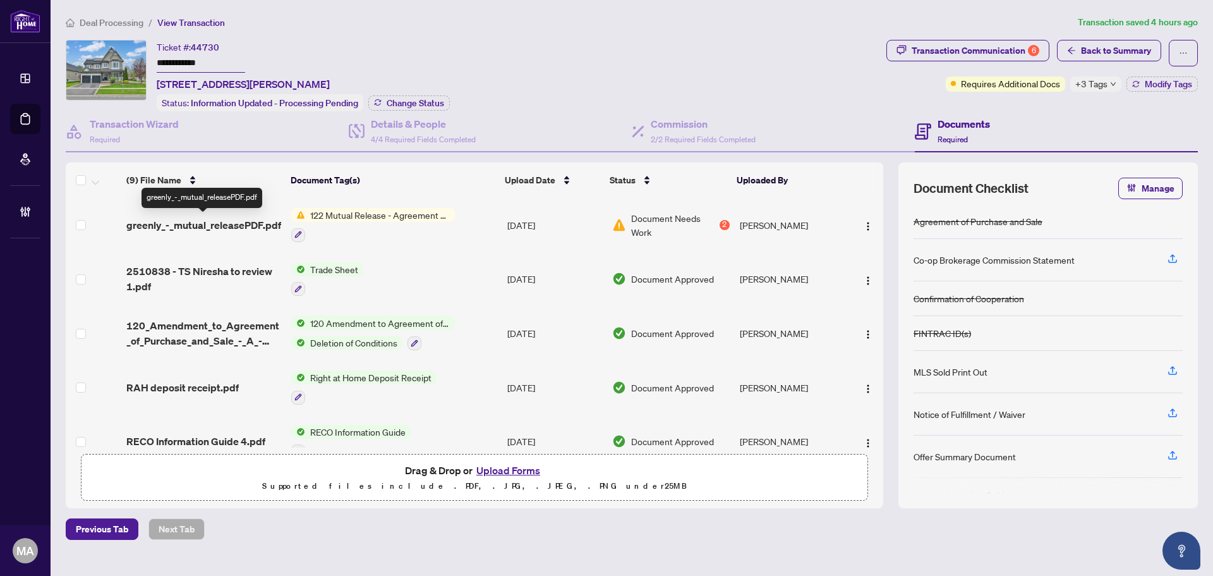
click at [172, 222] on span "greenly_-_mutual_releasePDF.pdf" at bounding box center [203, 224] width 155 height 15
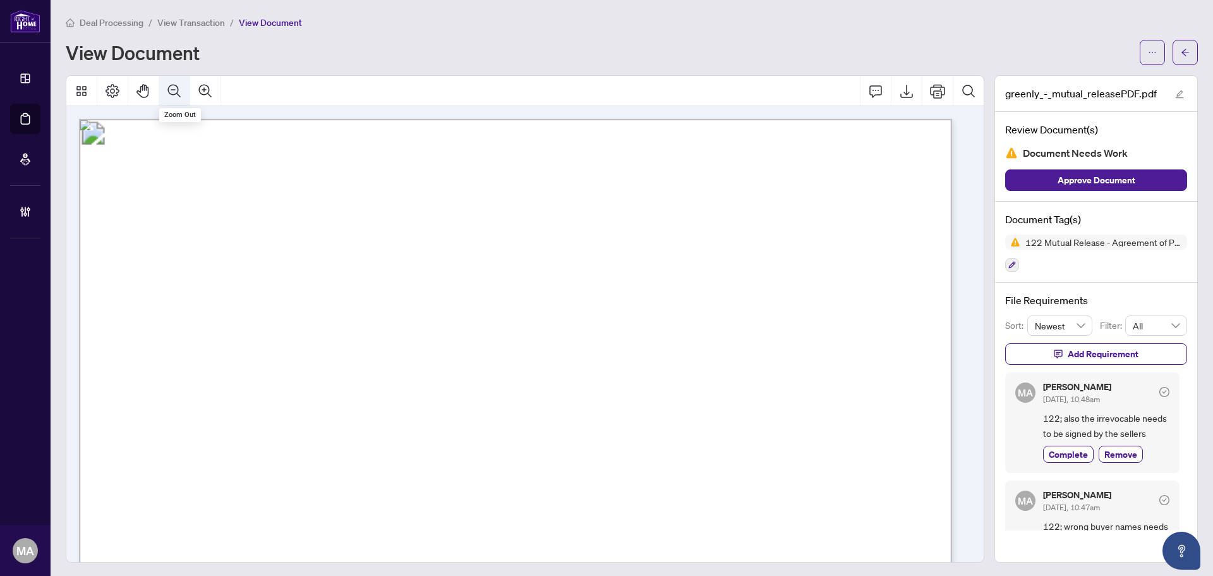
click at [173, 87] on icon "Zoom Out" at bounding box center [174, 90] width 15 height 15
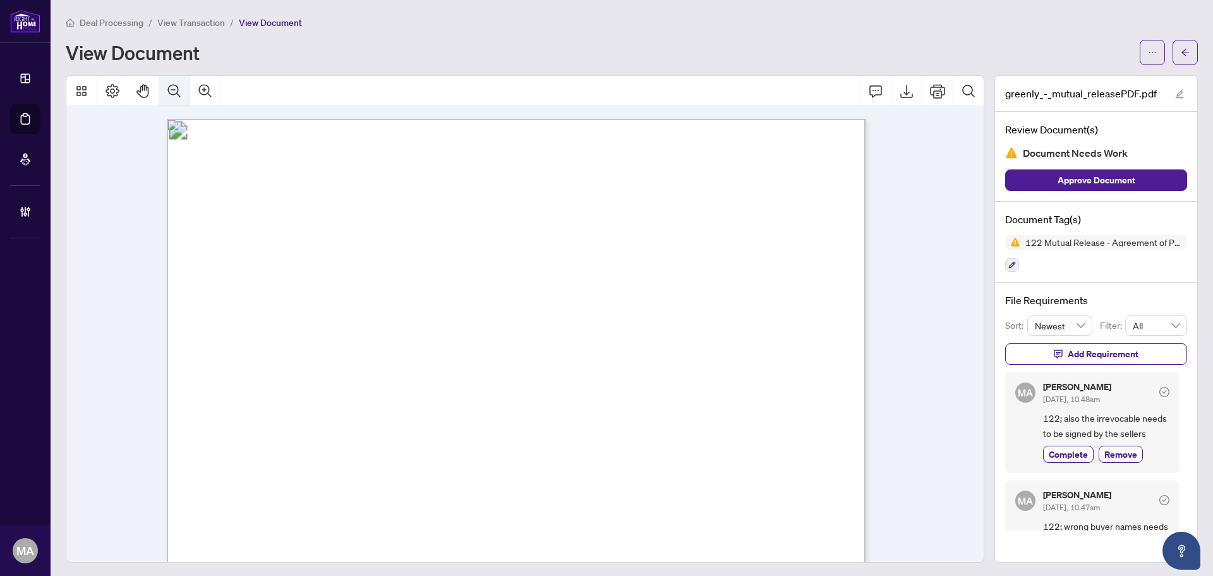
click at [173, 87] on icon "Zoom Out" at bounding box center [174, 90] width 15 height 15
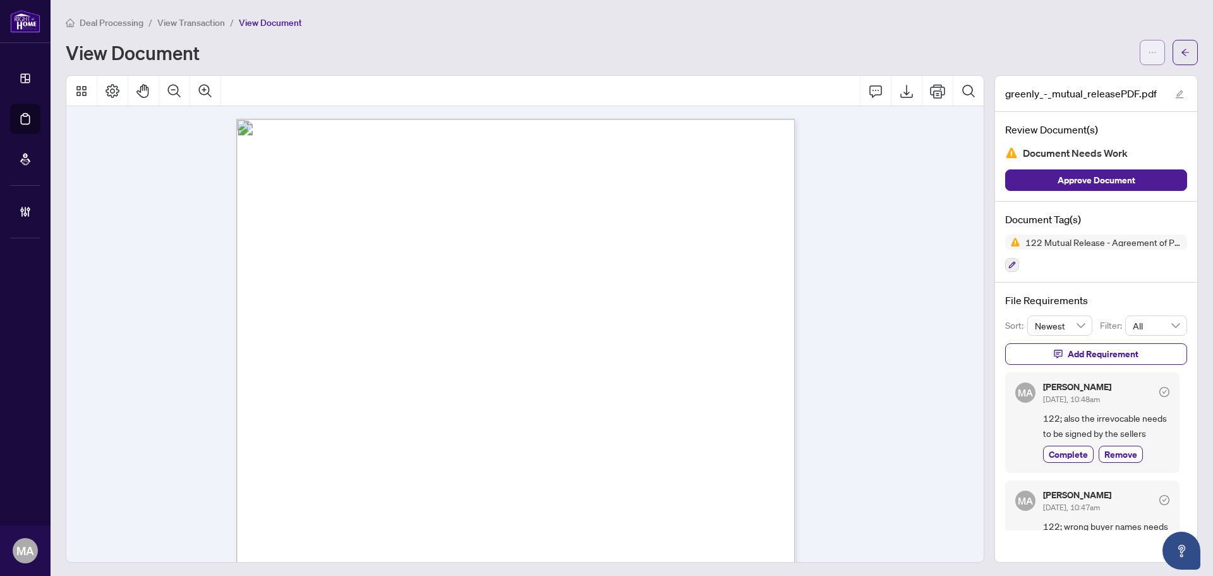
click at [1148, 53] on icon "ellipsis" at bounding box center [1152, 52] width 9 height 9
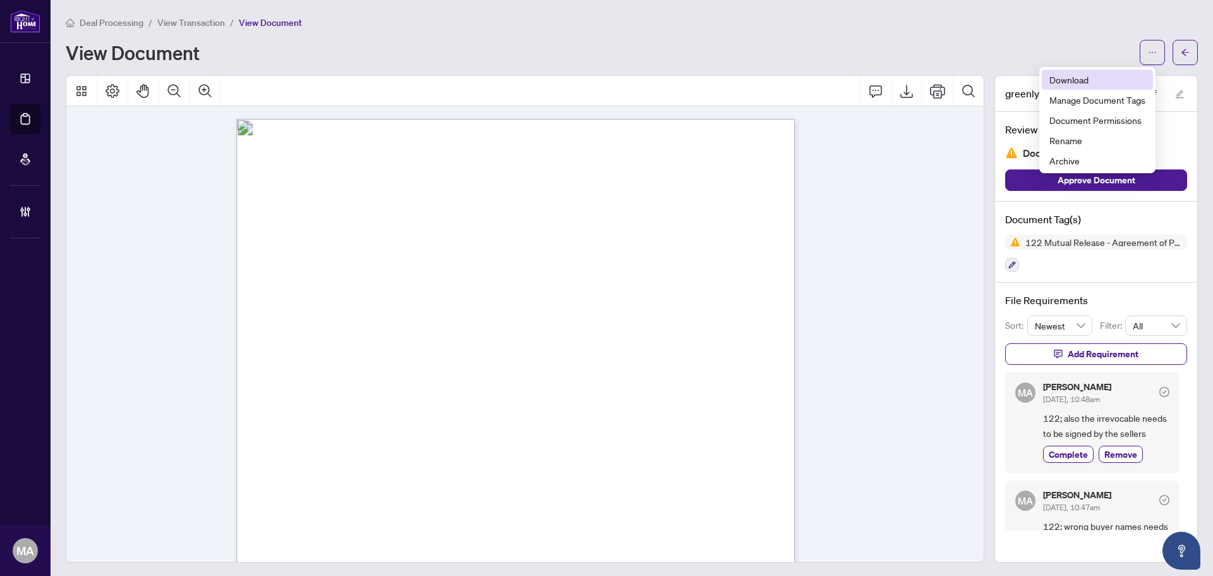
click at [1083, 77] on span "Download" at bounding box center [1098, 80] width 96 height 14
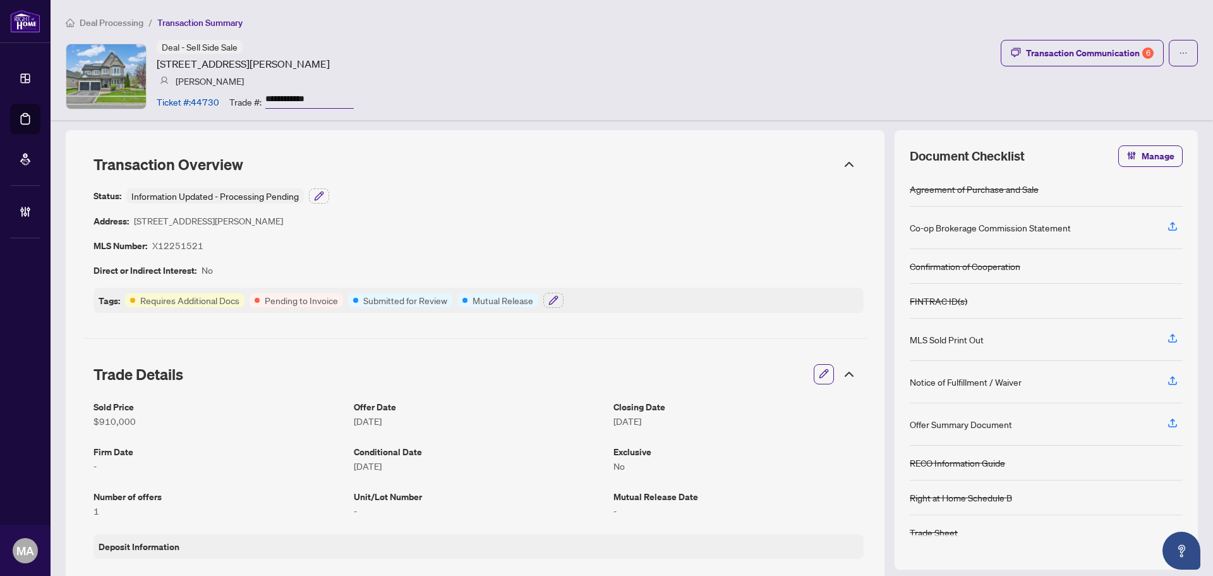
click at [819, 373] on icon "button" at bounding box center [824, 373] width 10 height 10
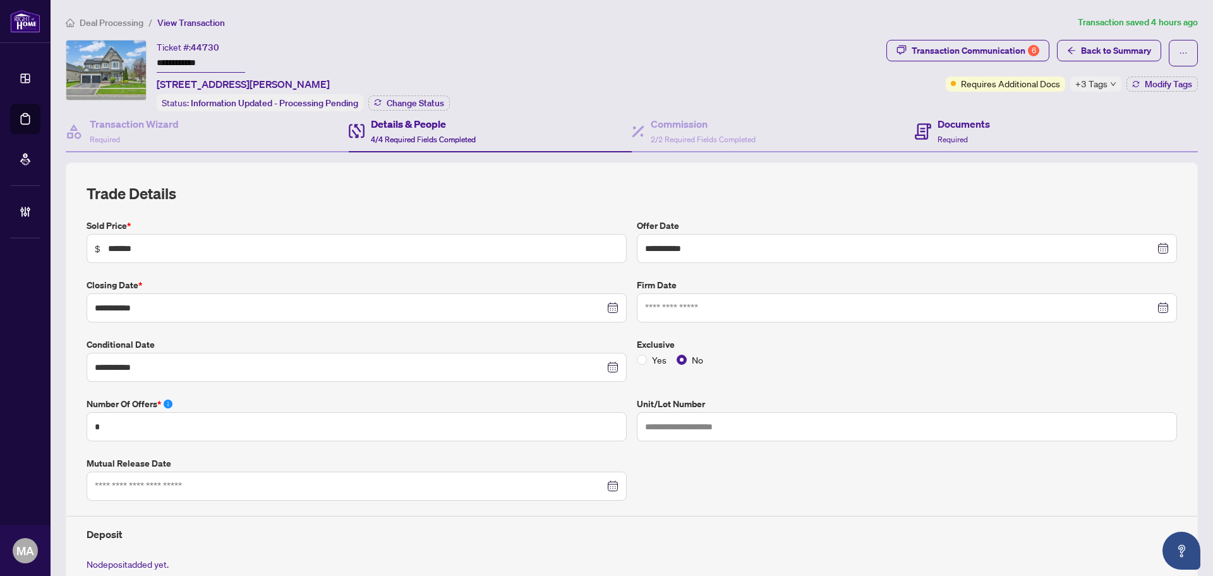
click at [955, 111] on div "Documents Required" at bounding box center [1056, 131] width 283 height 41
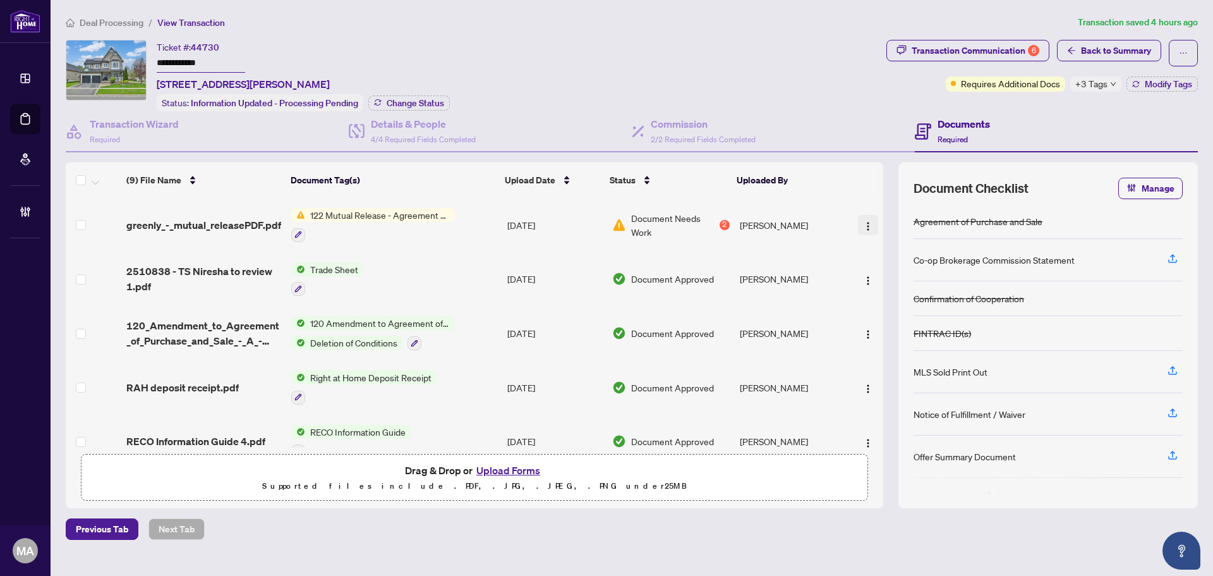
click at [865, 221] on img "button" at bounding box center [868, 226] width 10 height 10
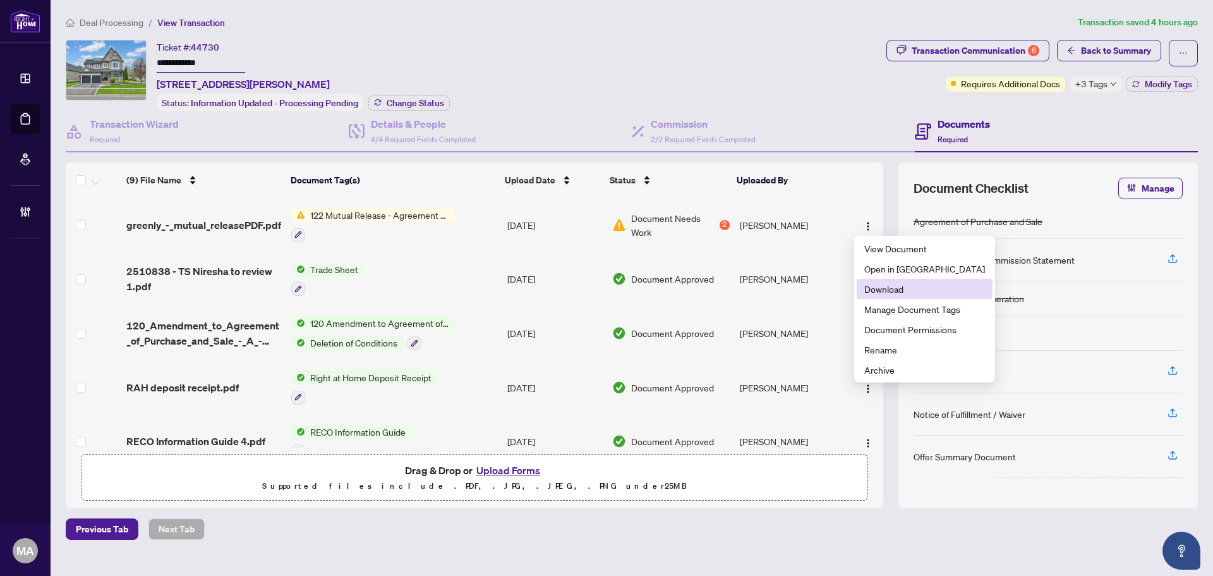
click at [874, 282] on span "Download" at bounding box center [925, 289] width 121 height 14
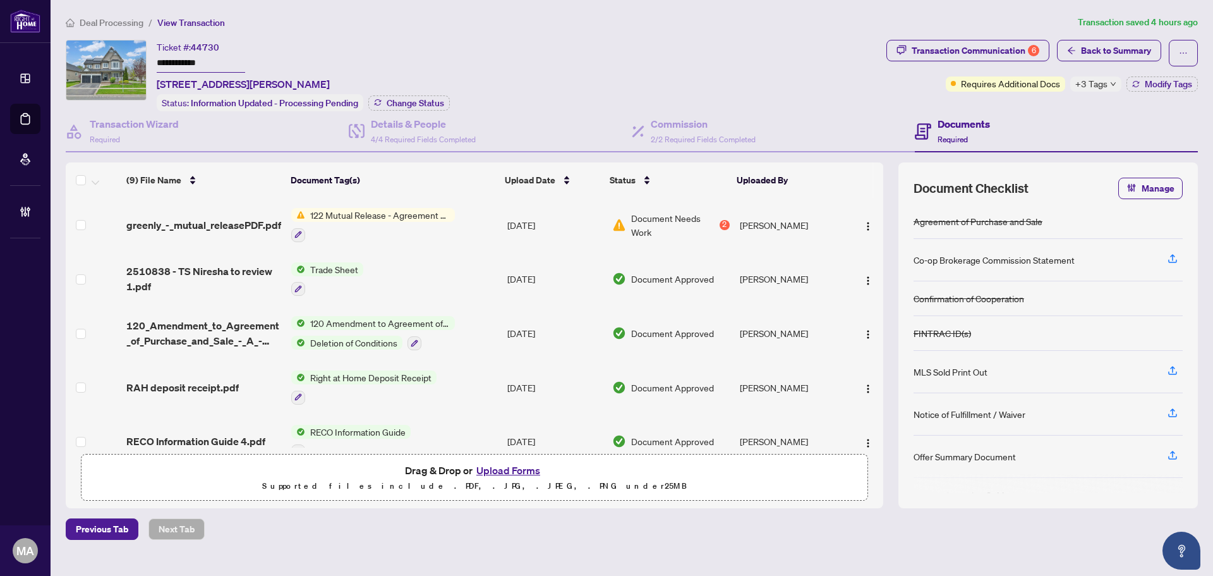
click at [132, 20] on span "Deal Processing" at bounding box center [112, 22] width 64 height 11
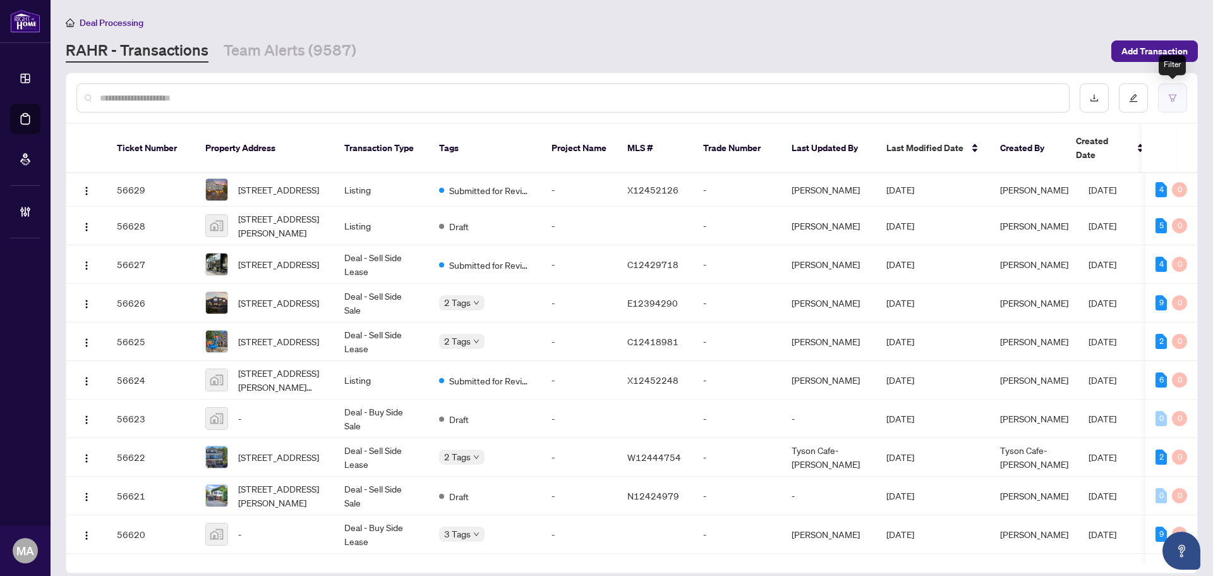
click at [1177, 100] on icon "filter" at bounding box center [1172, 98] width 9 height 9
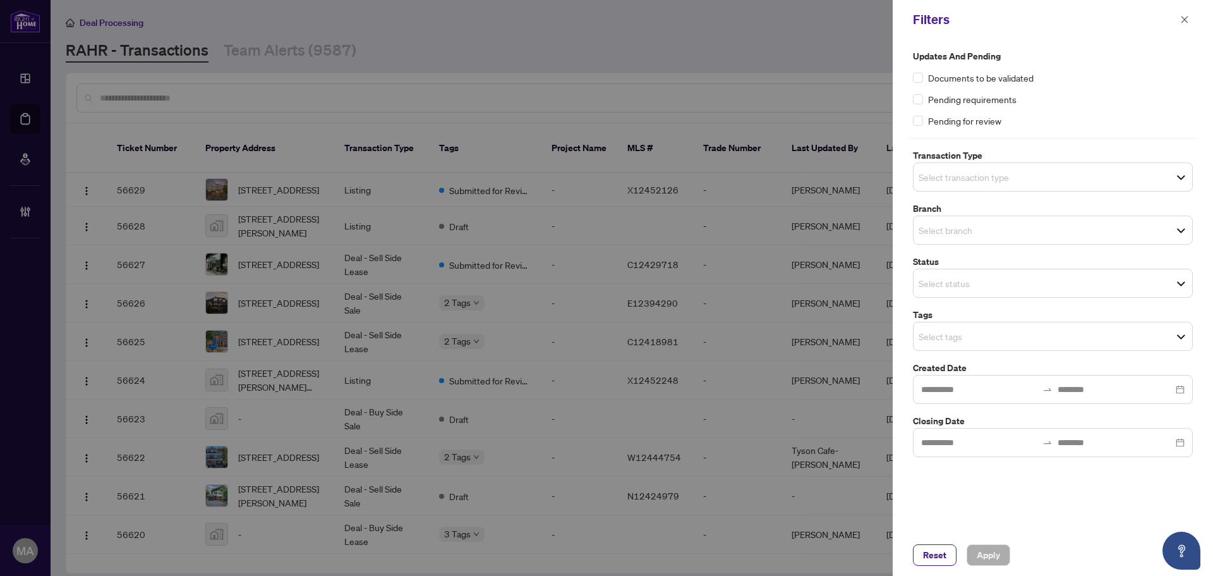
click at [951, 181] on input "search" at bounding box center [963, 176] width 88 height 15
click at [1099, 114] on div "Pending for review" at bounding box center [1053, 121] width 280 height 14
click at [977, 233] on input "search" at bounding box center [963, 229] width 88 height 15
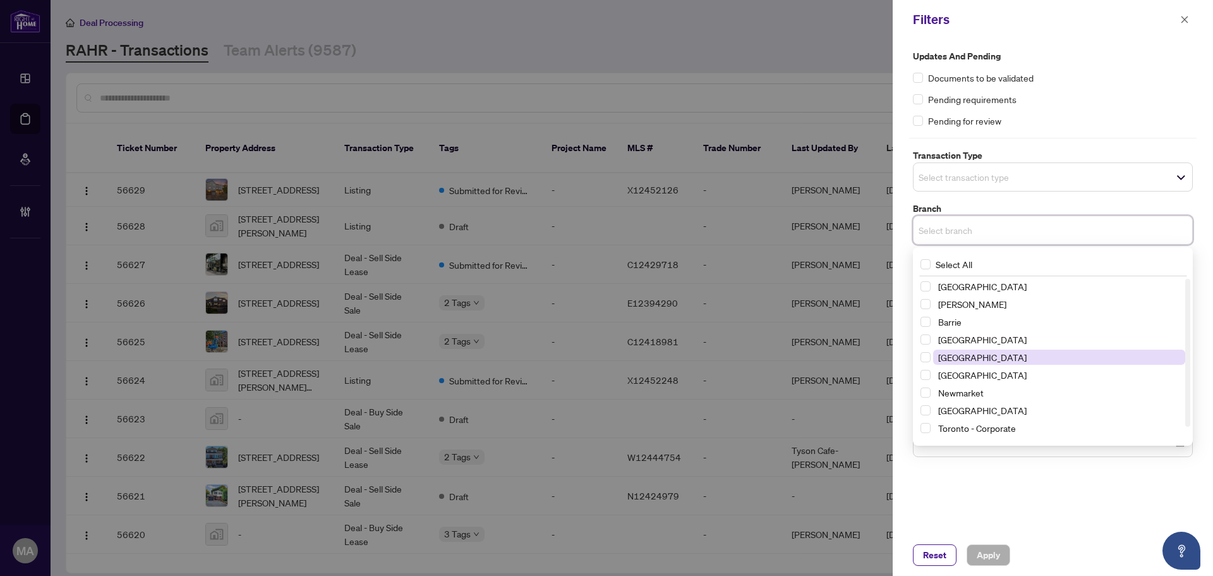
click at [971, 353] on span "[GEOGRAPHIC_DATA]" at bounding box center [1059, 356] width 252 height 15
click at [1128, 111] on div "Updates and Pending Documents to be validated Pending requirements Pending for …" at bounding box center [1053, 88] width 280 height 78
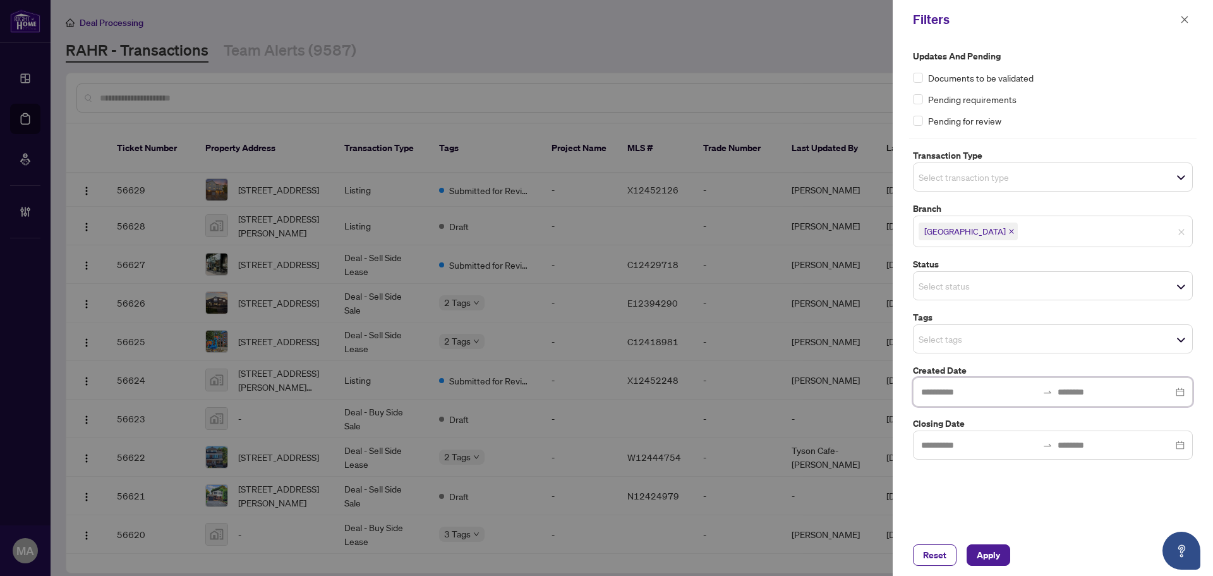
click at [947, 393] on input at bounding box center [979, 392] width 116 height 14
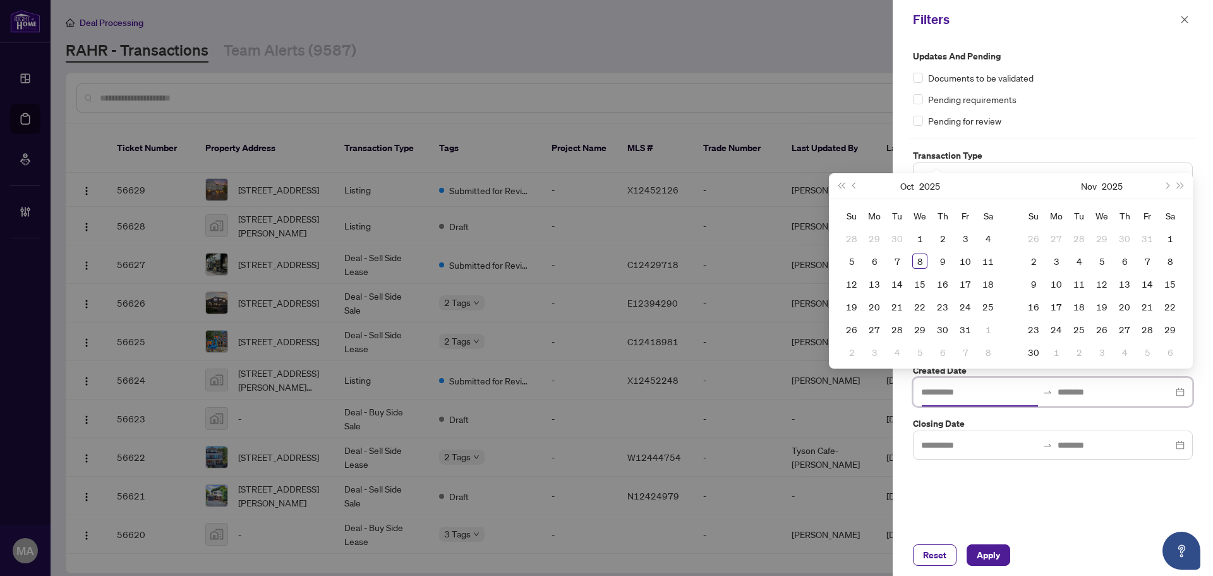
click at [947, 393] on input at bounding box center [979, 392] width 116 height 14
click at [954, 481] on div "Updates and Pending Documents to be validated Pending requirements Pending for …" at bounding box center [1053, 286] width 320 height 495
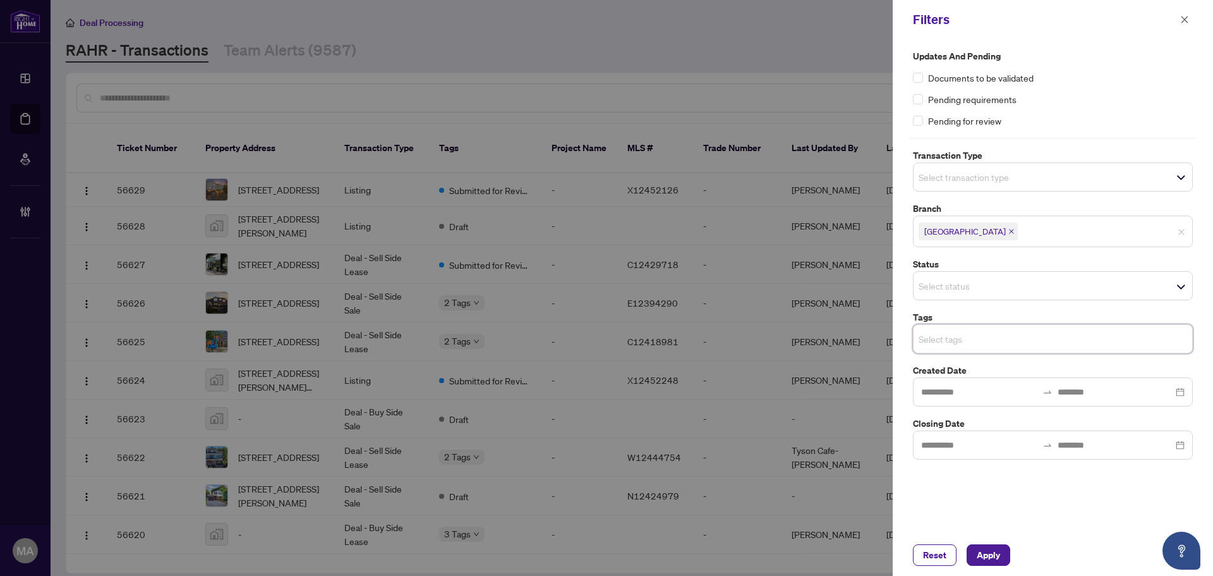
click at [951, 341] on input "search" at bounding box center [963, 338] width 88 height 15
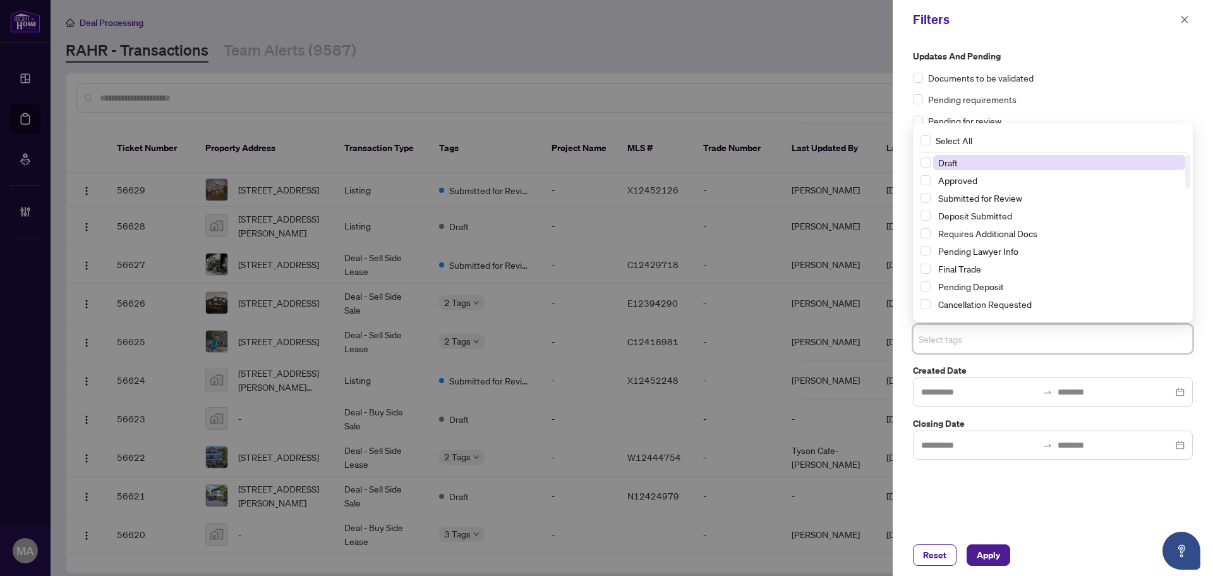
click at [951, 341] on input "search" at bounding box center [963, 338] width 88 height 15
click at [937, 490] on div "Updates and Pending Documents to be validated Pending requirements Pending for …" at bounding box center [1053, 286] width 320 height 495
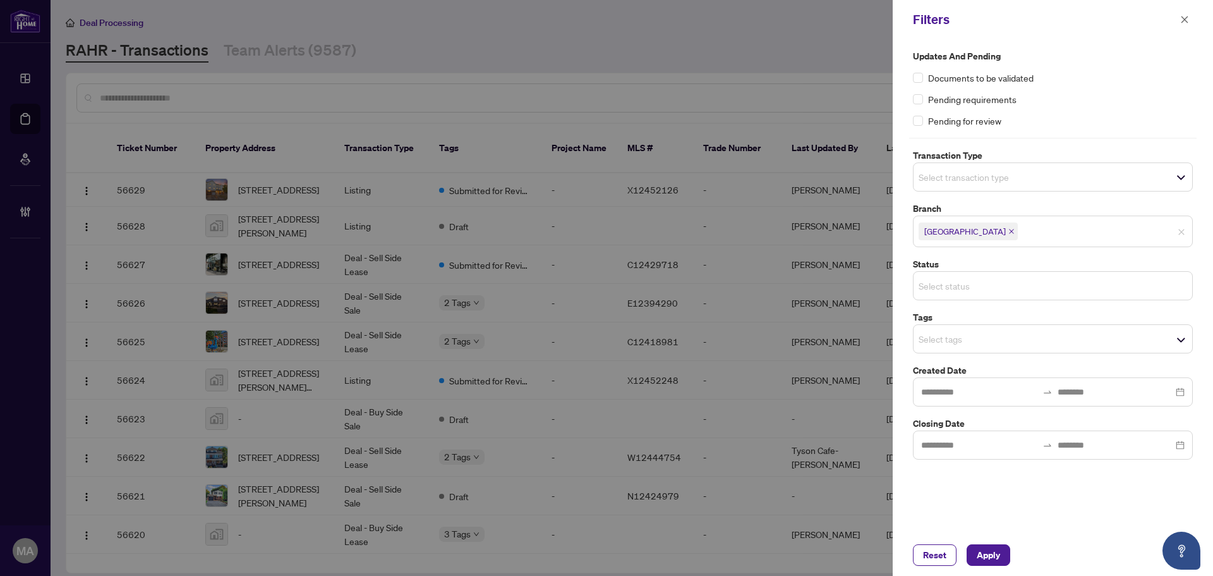
click at [962, 288] on input "search" at bounding box center [963, 285] width 88 height 15
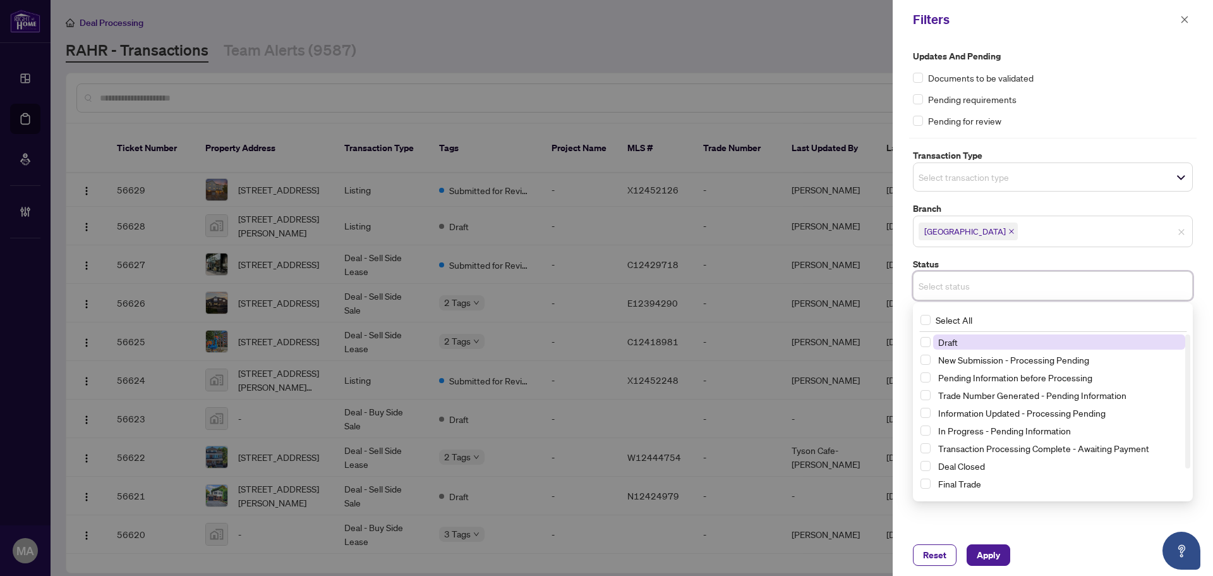
click at [1050, 91] on div "Updates and Pending Documents to be validated Pending requirements Pending for …" at bounding box center [1053, 88] width 280 height 78
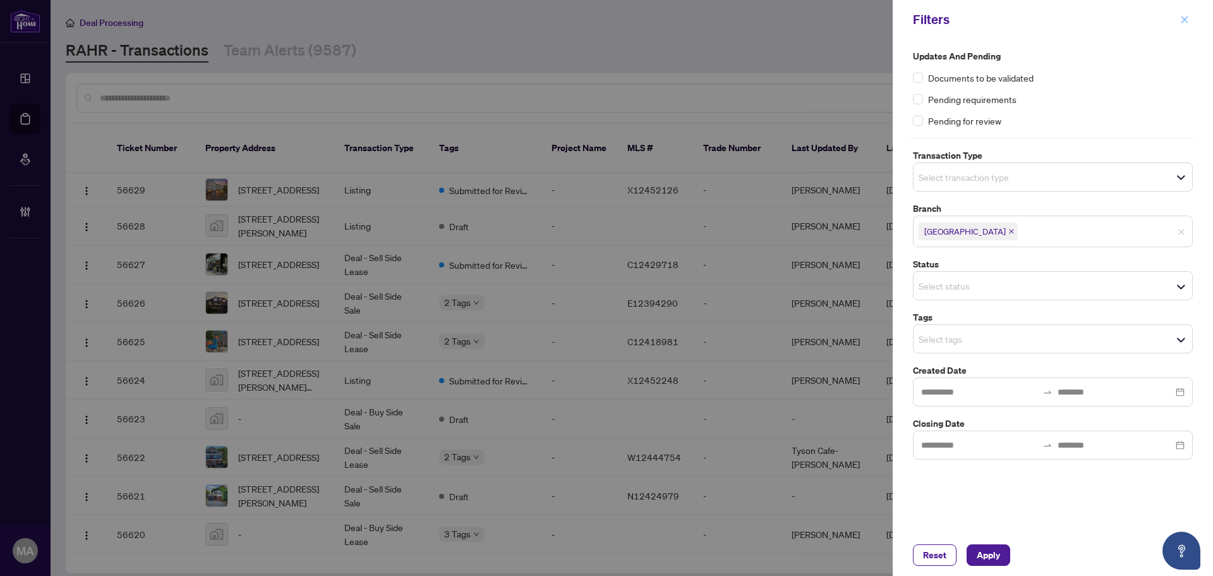
click at [1183, 20] on icon "close" at bounding box center [1184, 19] width 9 height 9
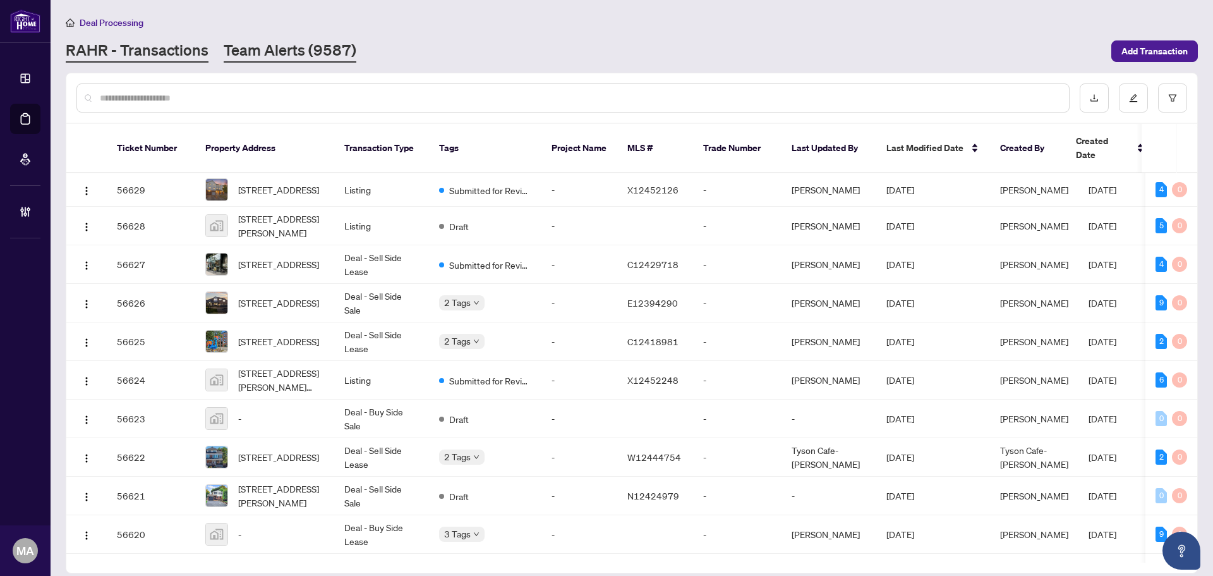
click at [317, 42] on link "Team Alerts (9587)" at bounding box center [290, 51] width 133 height 23
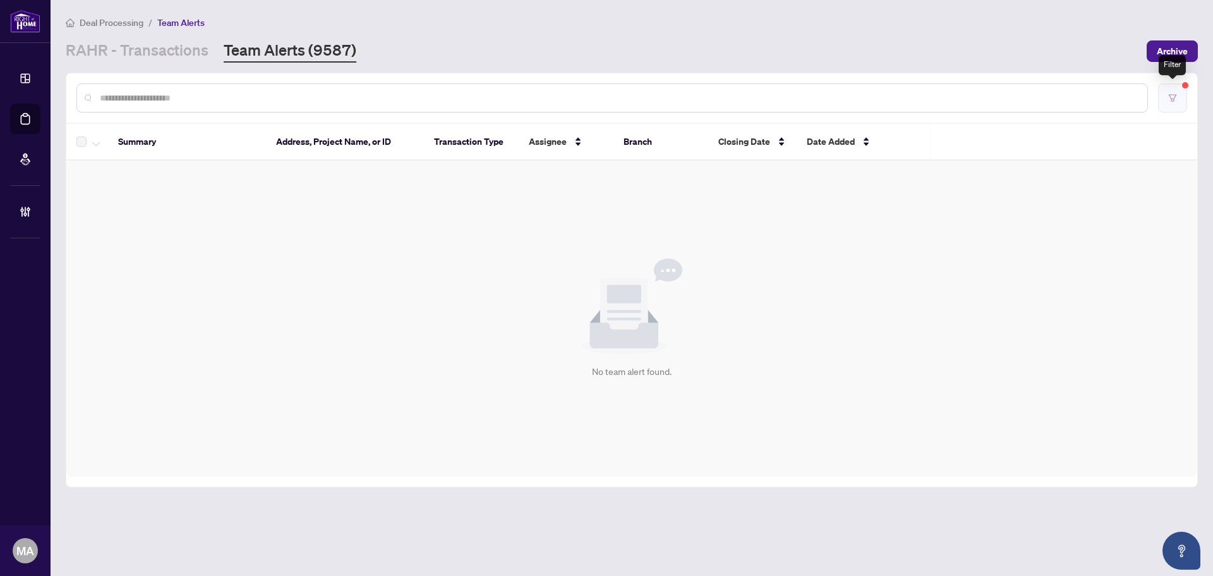
click at [1174, 99] on icon "filter" at bounding box center [1173, 97] width 8 height 7
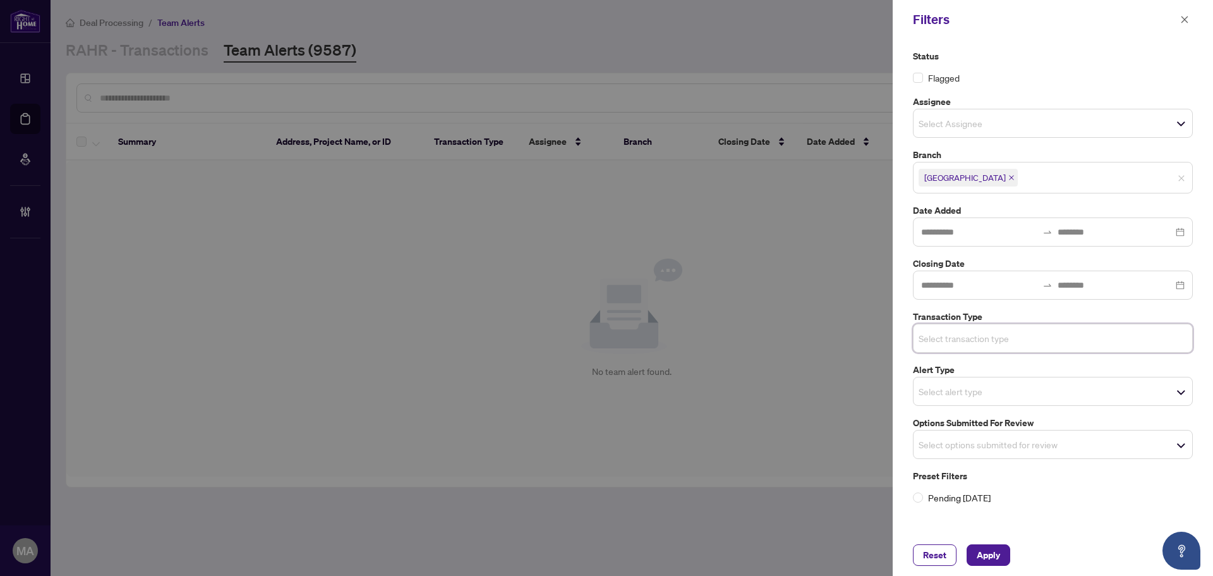
click at [1016, 454] on div "Select options submitted for review" at bounding box center [1053, 444] width 280 height 29
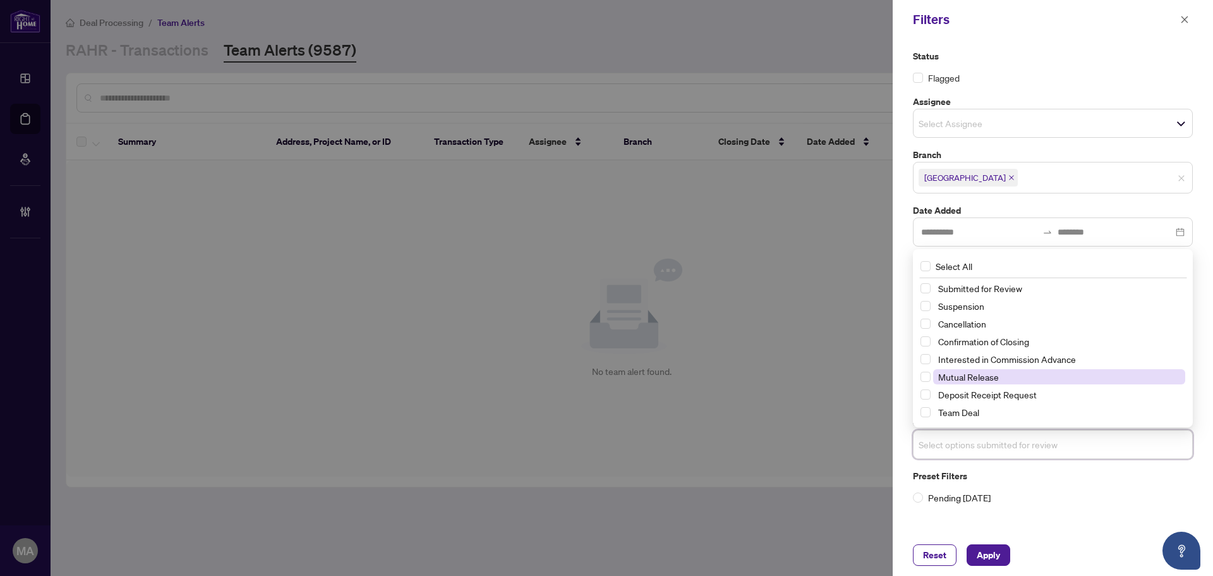
click at [988, 377] on span "Mutual Release" at bounding box center [968, 376] width 61 height 11
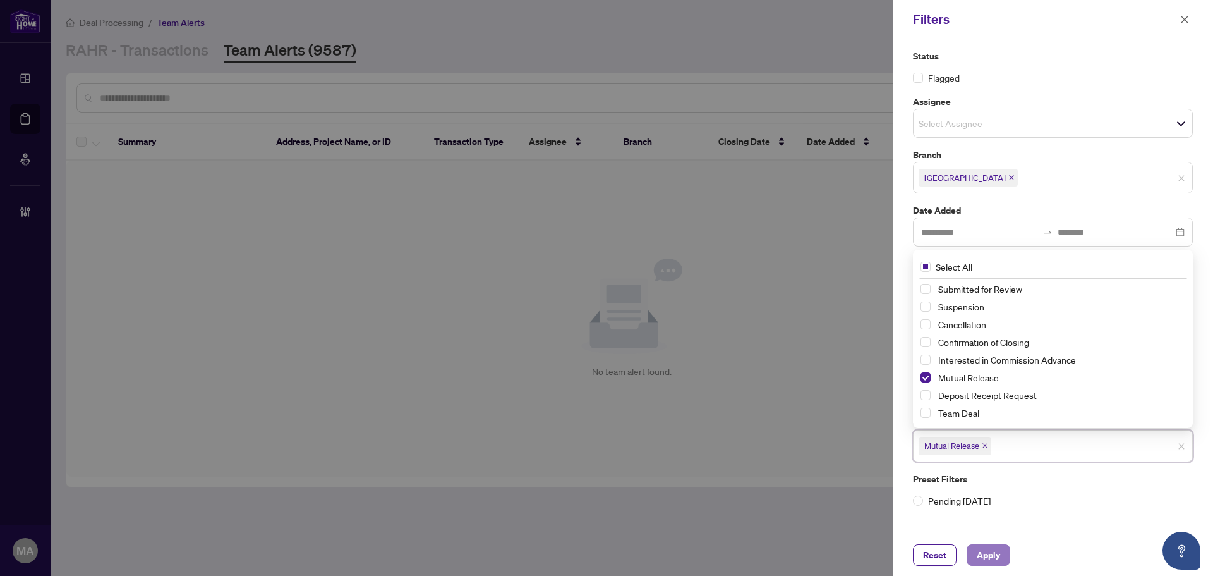
click at [988, 552] on span "Apply" at bounding box center [988, 555] width 23 height 20
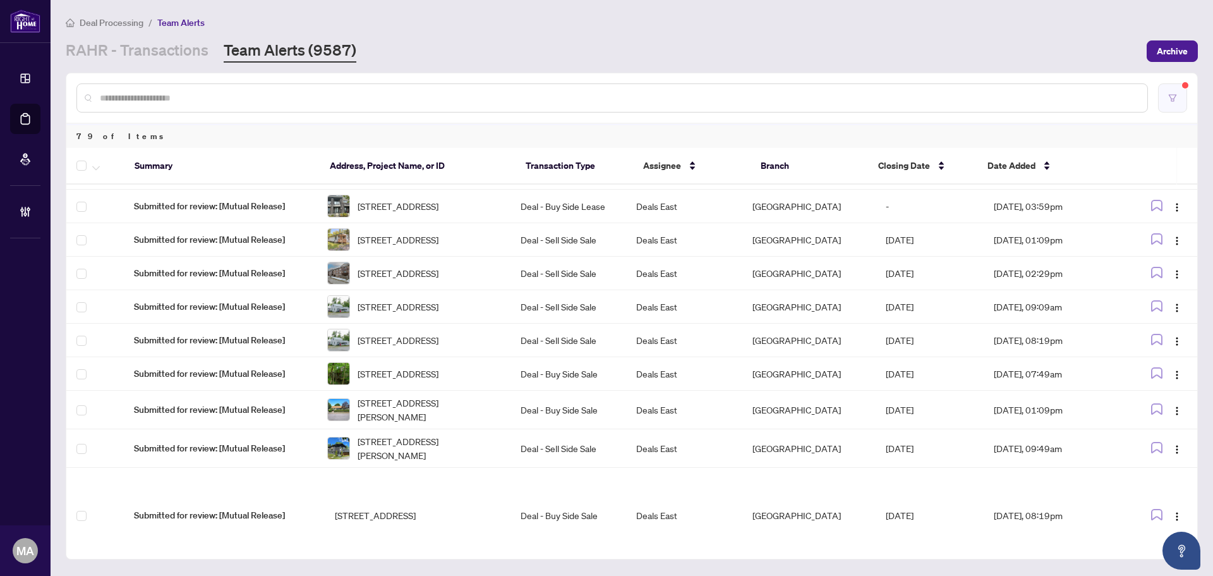
scroll to position [415, 0]
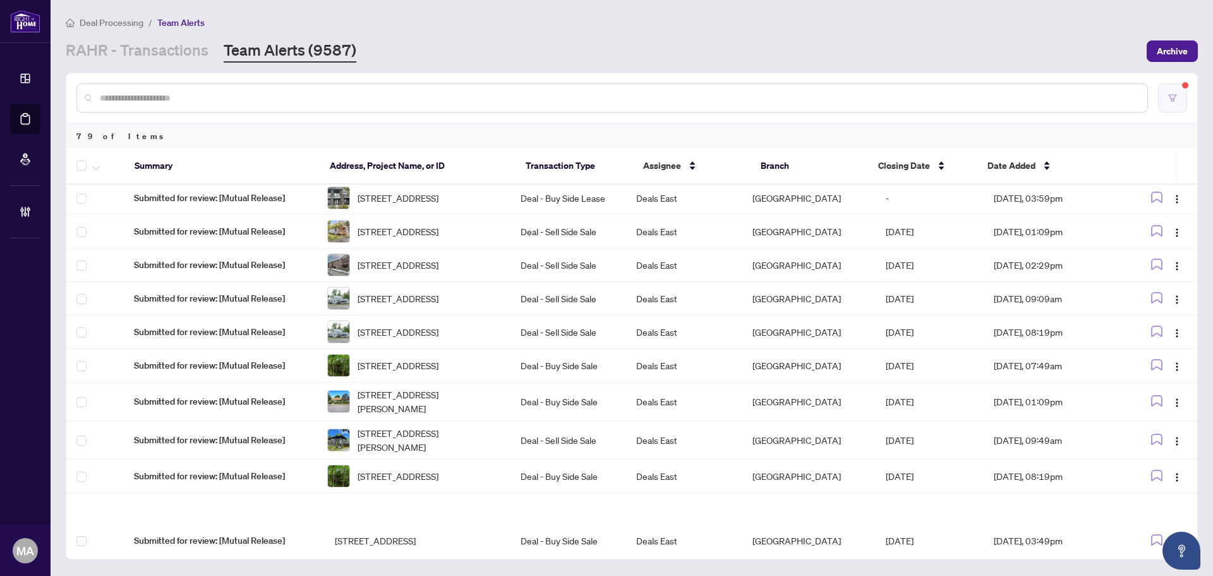
click at [1176, 108] on button "button" at bounding box center [1172, 97] width 29 height 29
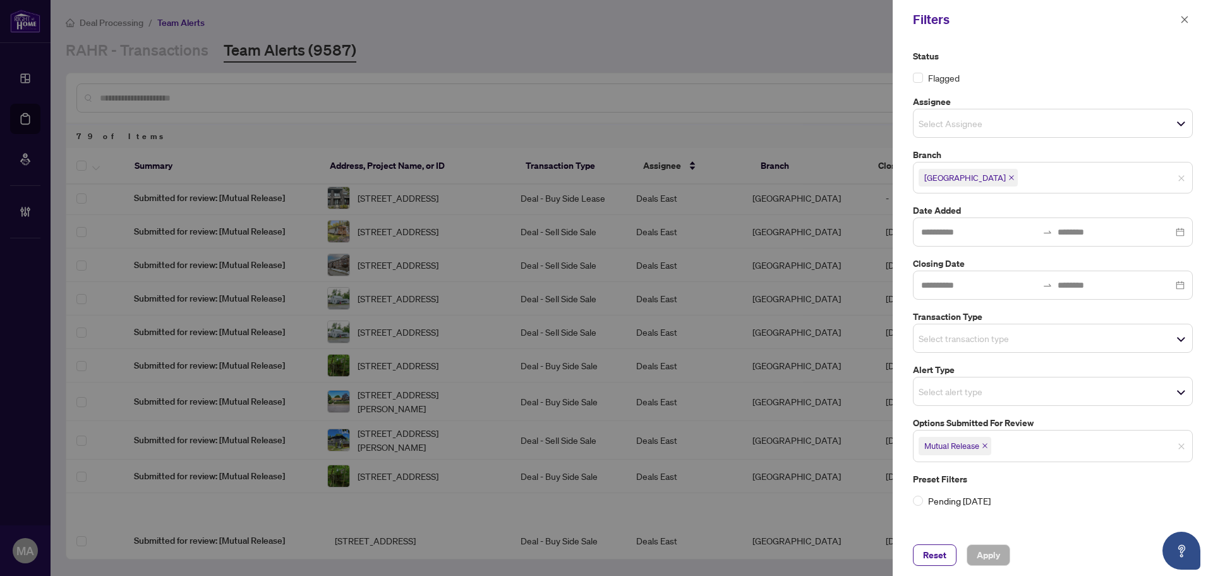
click at [956, 124] on input "search" at bounding box center [963, 123] width 88 height 15
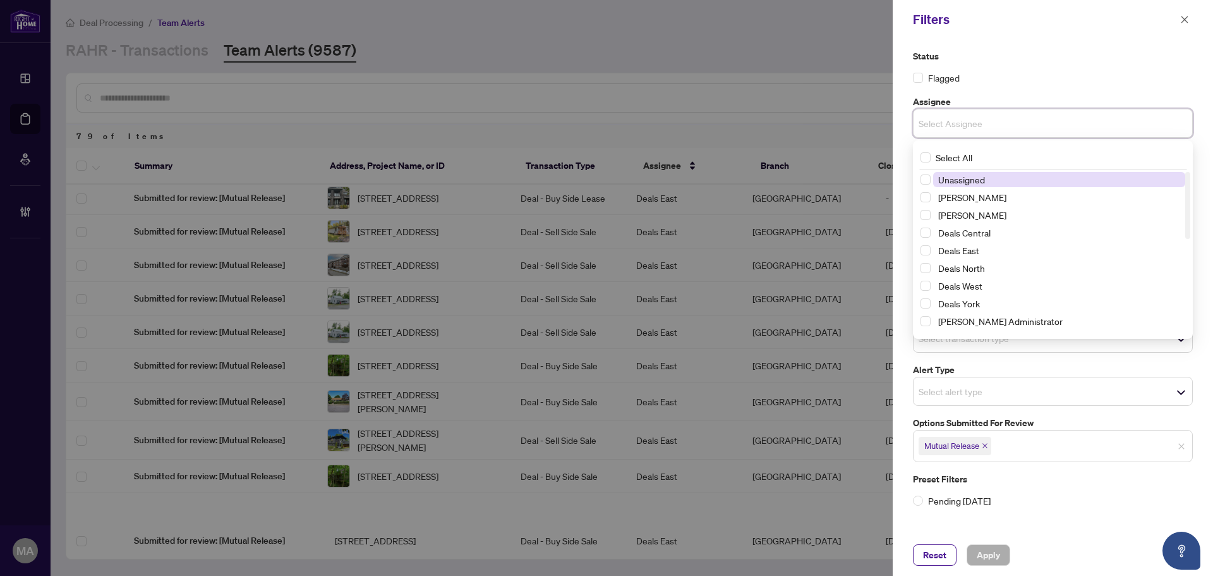
click at [957, 181] on span "Unassigned" at bounding box center [961, 179] width 47 height 11
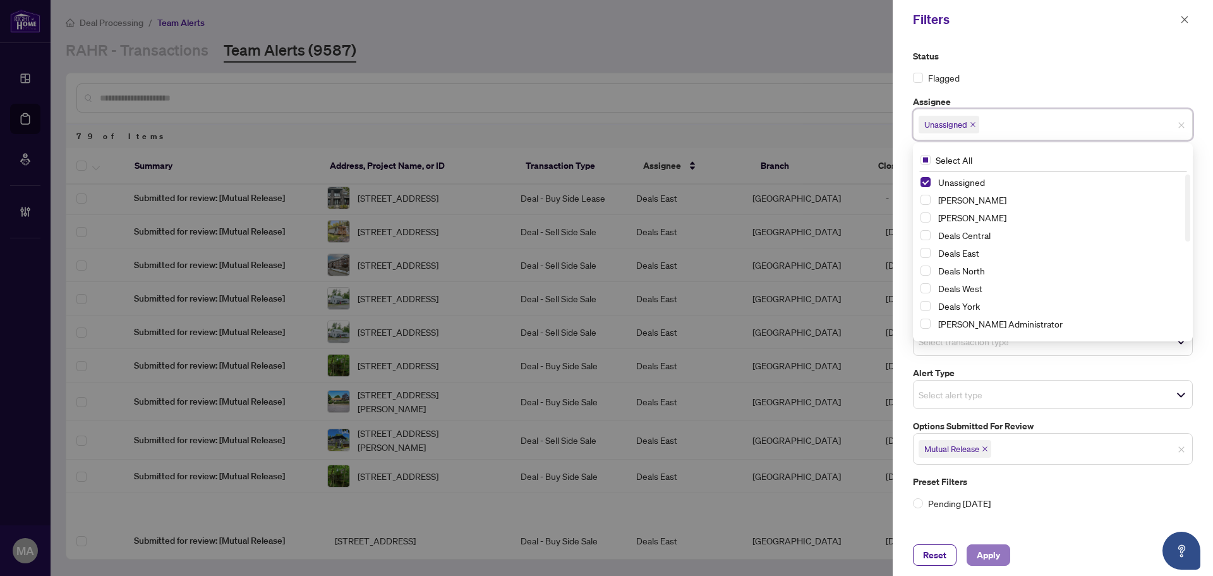
click at [979, 553] on span "Apply" at bounding box center [988, 555] width 23 height 20
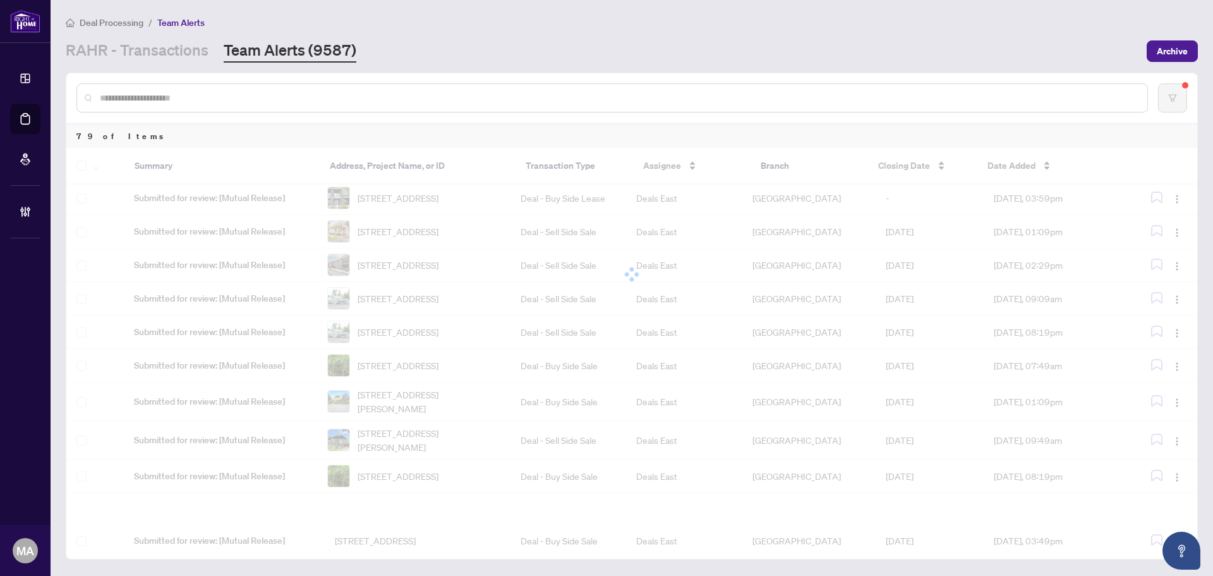
scroll to position [0, 0]
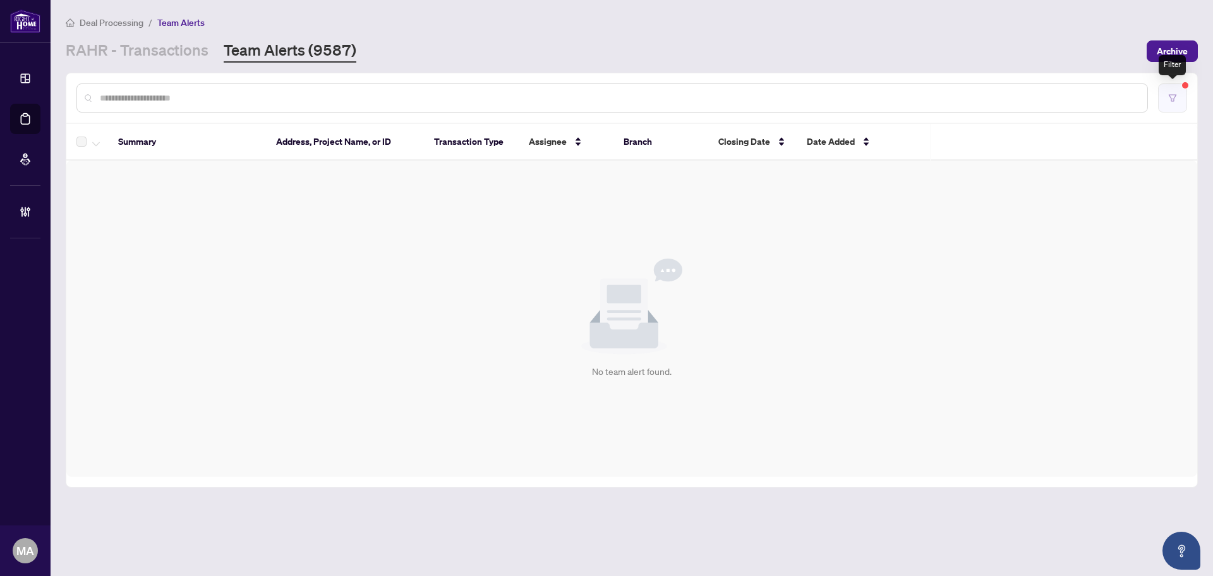
click at [1180, 91] on button "button" at bounding box center [1172, 97] width 29 height 29
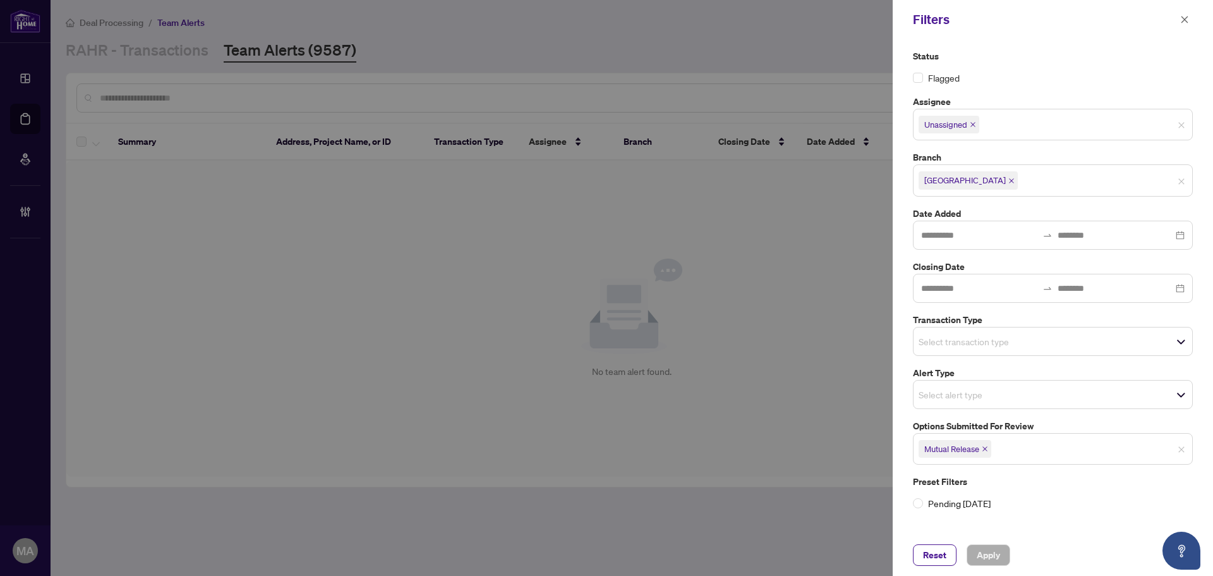
click at [973, 124] on icon "close" at bounding box center [973, 124] width 5 height 5
click at [997, 557] on span "Apply" at bounding box center [988, 555] width 23 height 20
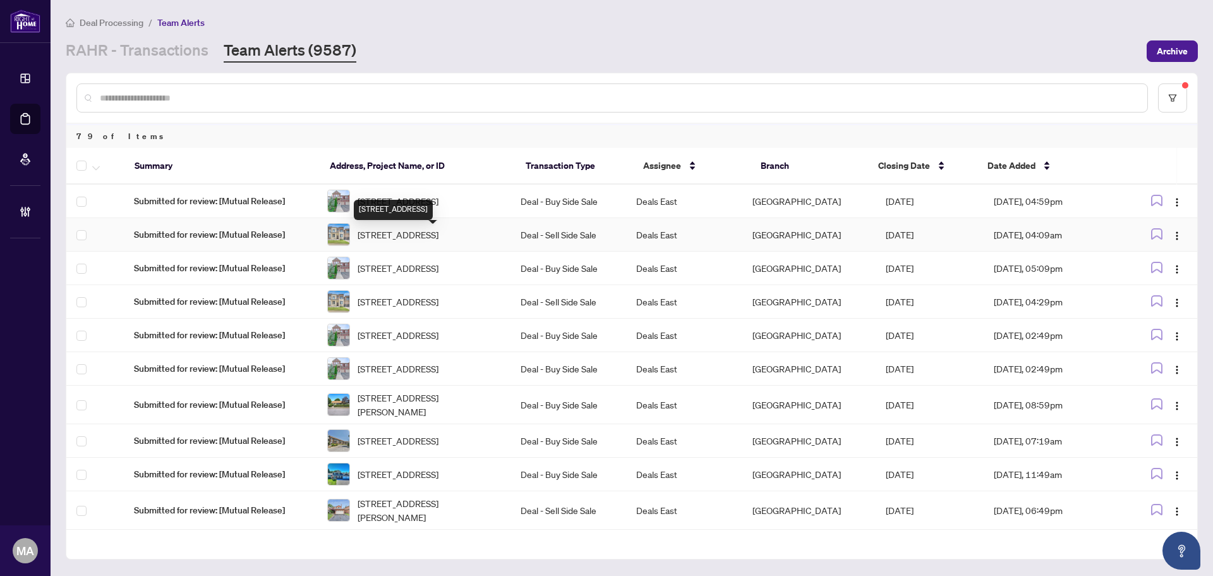
click at [439, 232] on span "2 Yacht Dr, Clarington, Ontario L1C 4B1, Canada" at bounding box center [398, 235] width 81 height 14
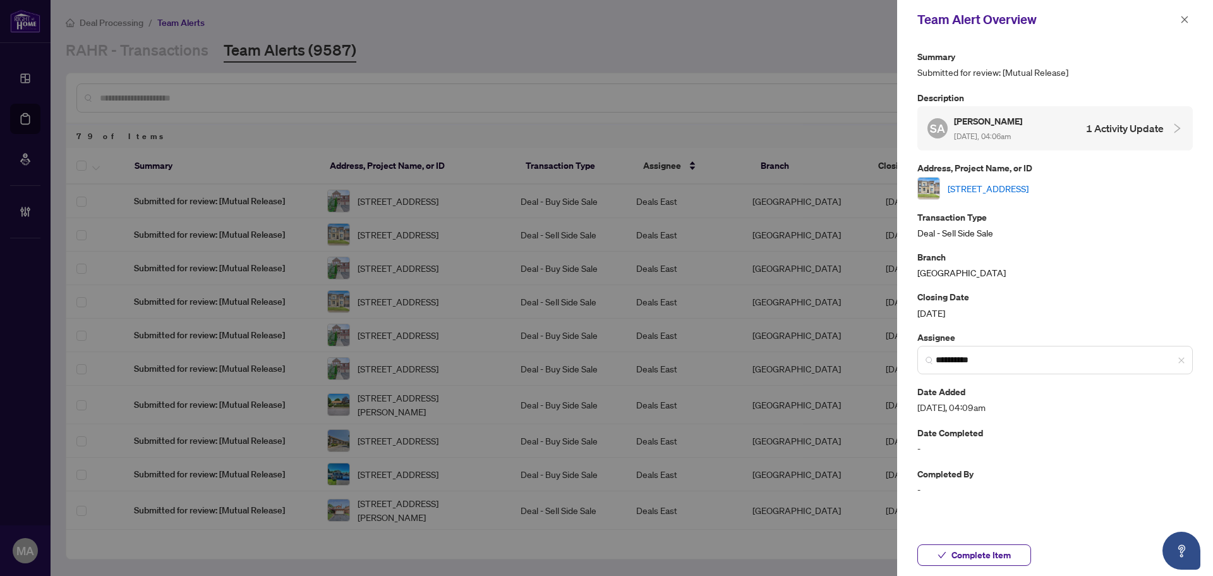
click at [1029, 190] on link "2 Yacht Dr, Clarington, Ontario L1C 4B1, Canada" at bounding box center [988, 188] width 81 height 14
click at [1186, 18] on icon "close" at bounding box center [1184, 19] width 9 height 9
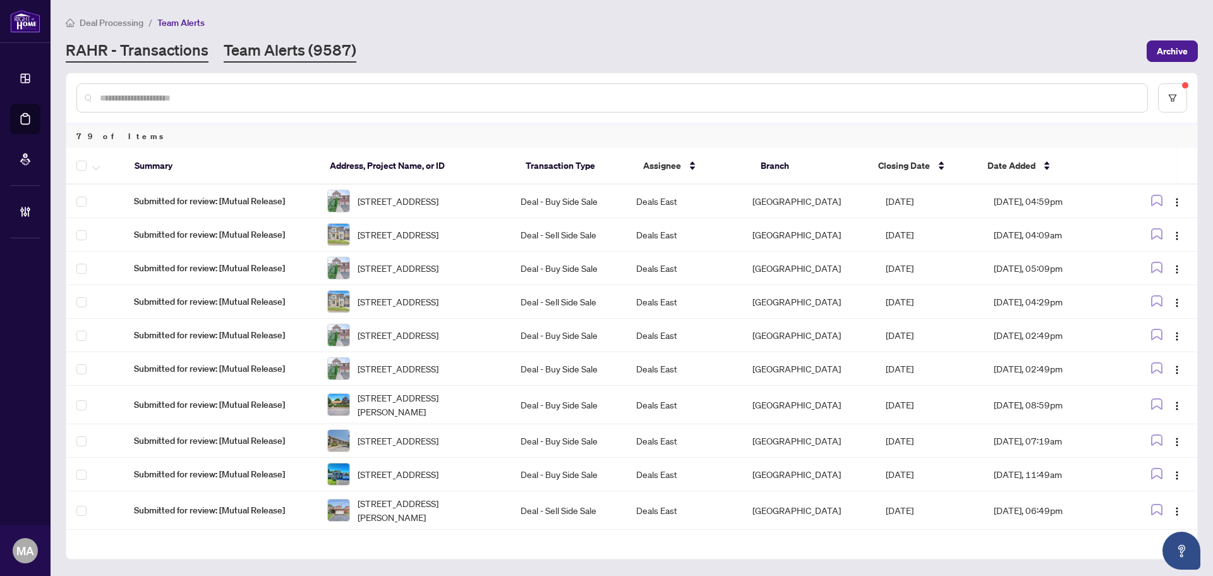
click at [155, 56] on link "RAHR - Transactions" at bounding box center [137, 51] width 143 height 23
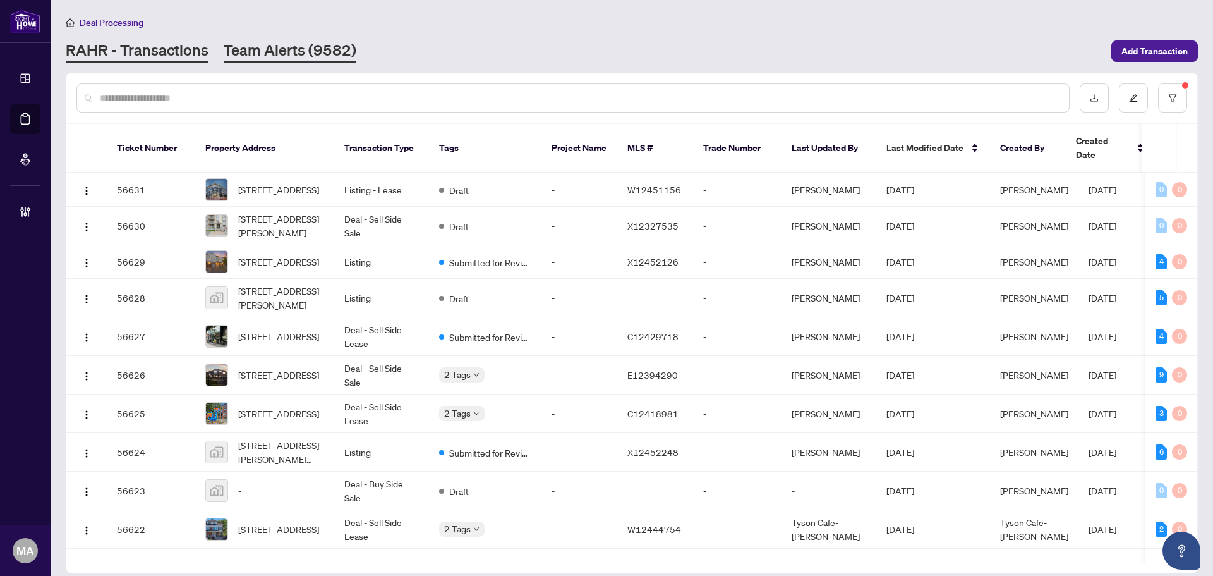
click at [300, 47] on link "Team Alerts (9582)" at bounding box center [290, 51] width 133 height 23
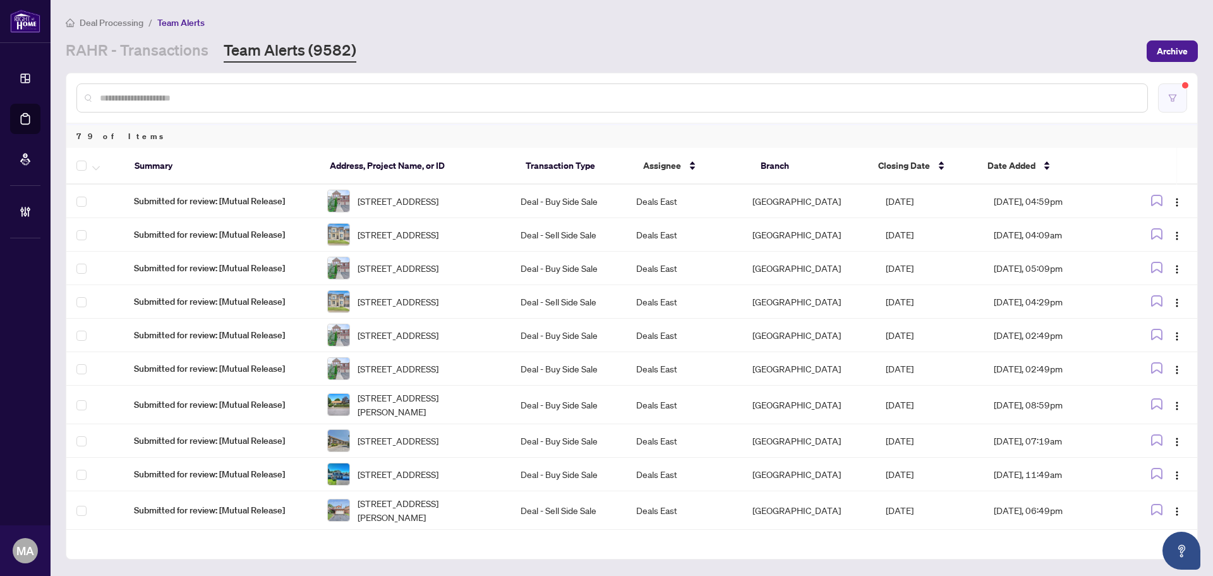
click at [1182, 100] on button "button" at bounding box center [1172, 97] width 29 height 29
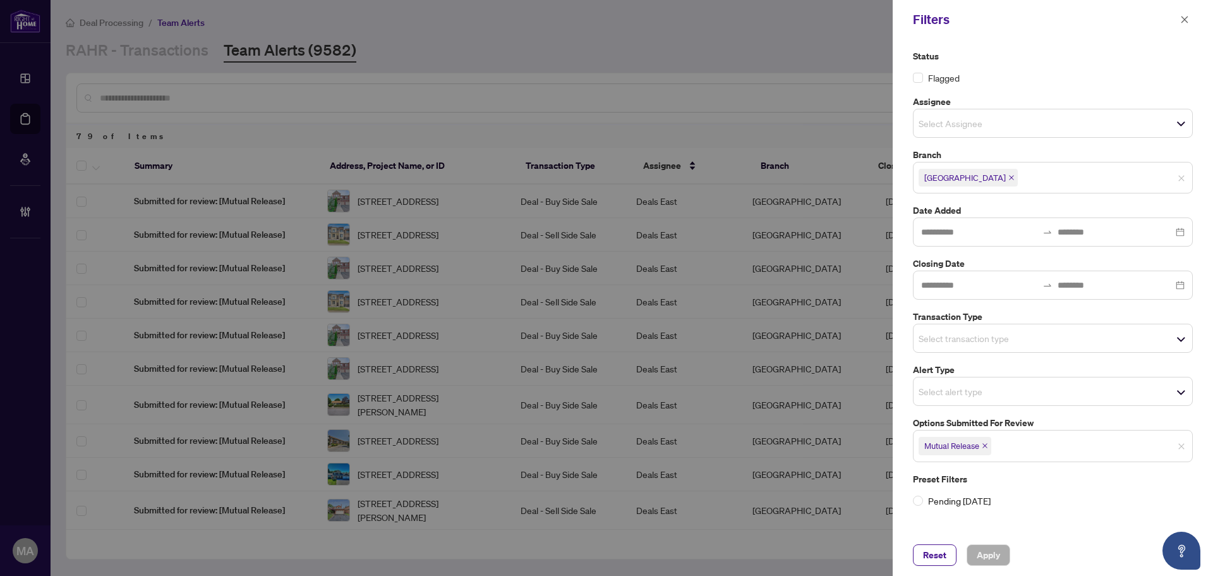
click at [988, 448] on icon "close" at bounding box center [985, 445] width 6 height 6
click at [961, 333] on input "search" at bounding box center [963, 338] width 88 height 15
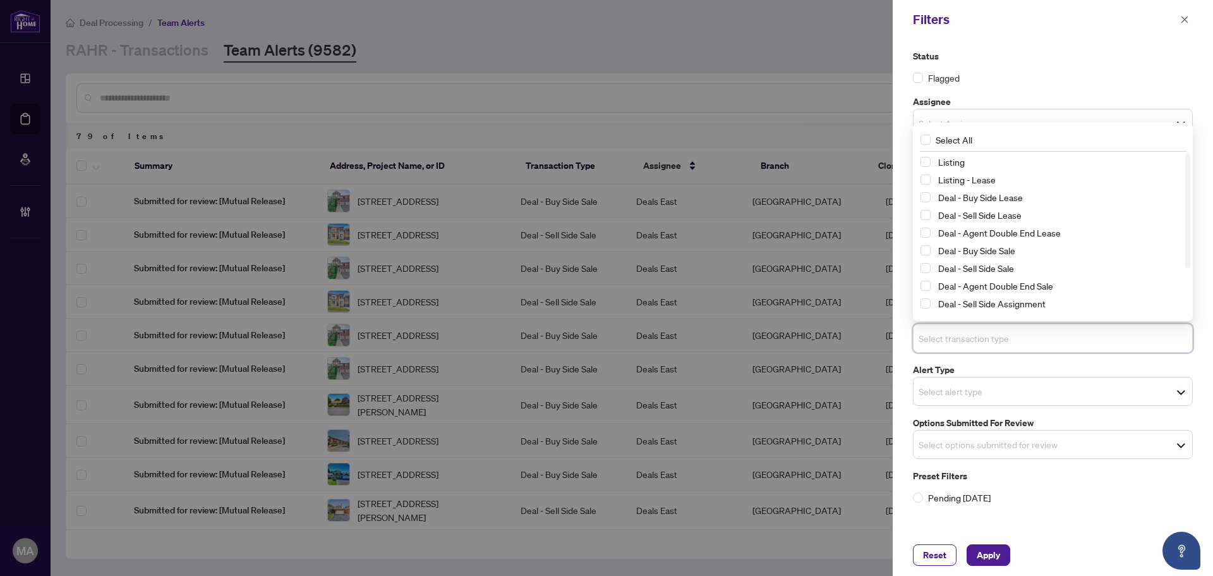
click at [1000, 169] on div "Listing" at bounding box center [1053, 161] width 265 height 15
click at [968, 163] on span "Listing" at bounding box center [1059, 161] width 252 height 15
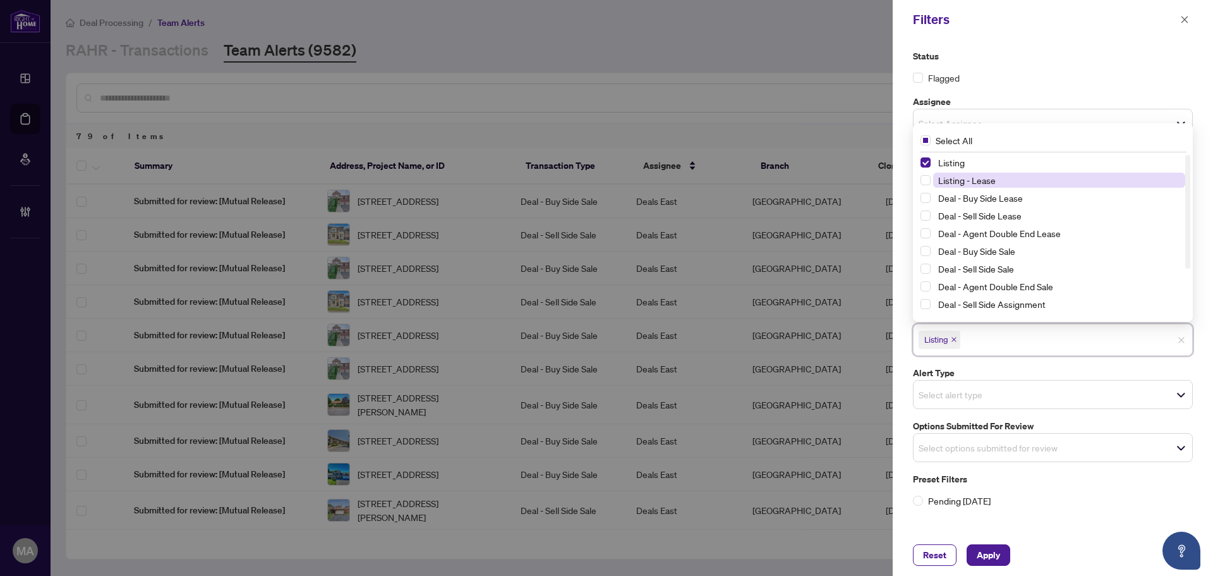
click at [968, 174] on span "Listing - Lease" at bounding box center [967, 179] width 58 height 11
click at [978, 545] on span "Apply" at bounding box center [988, 555] width 23 height 20
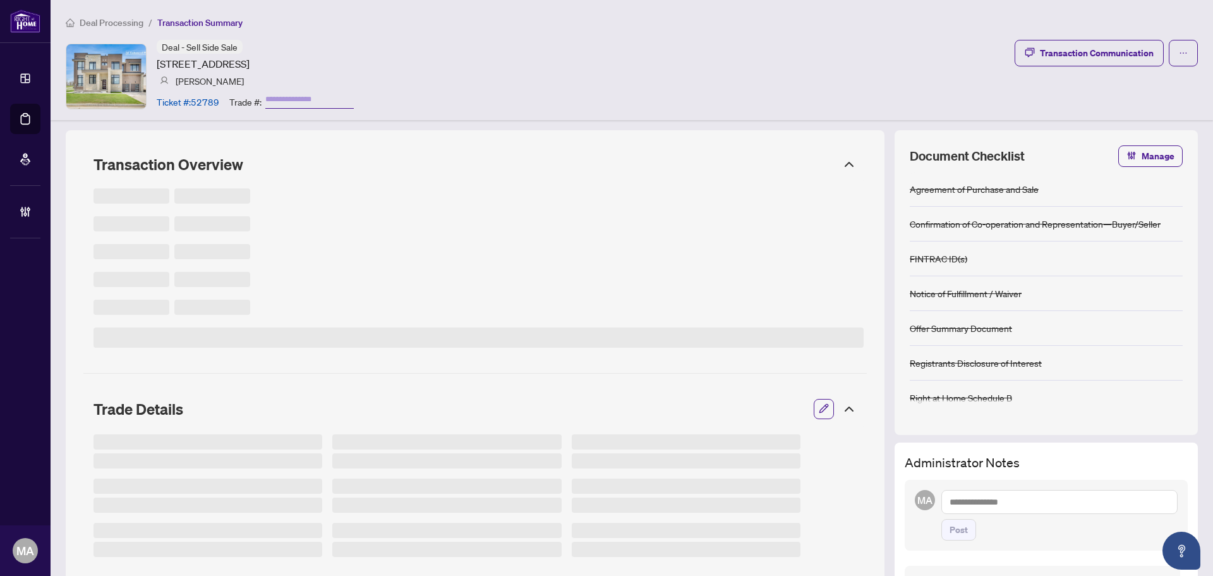
type input "*******"
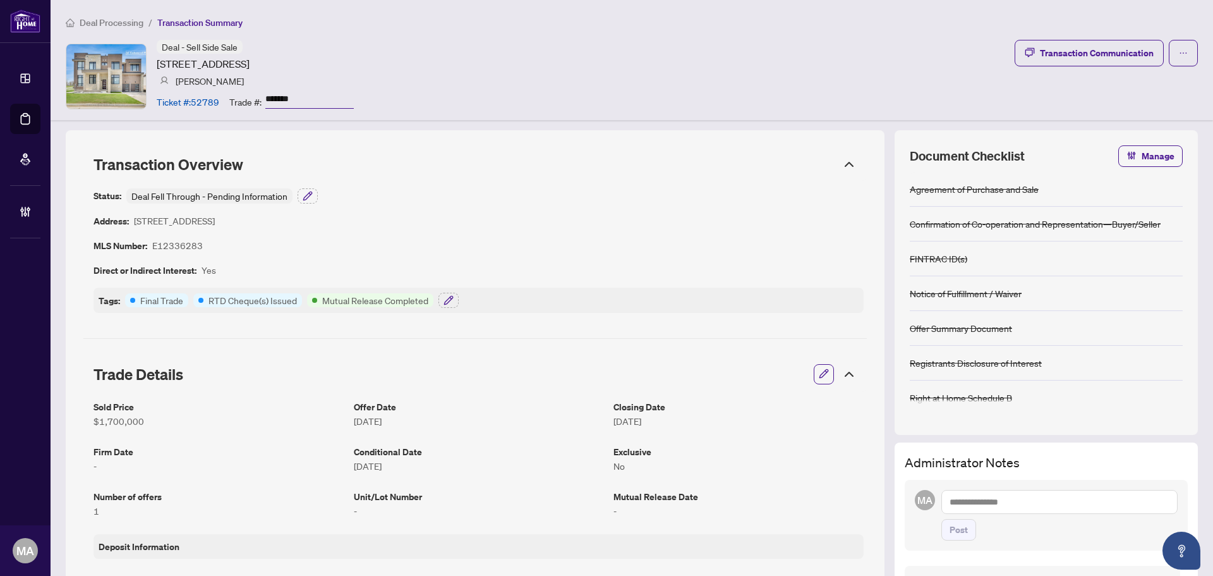
click at [820, 376] on icon "button" at bounding box center [824, 374] width 8 height 8
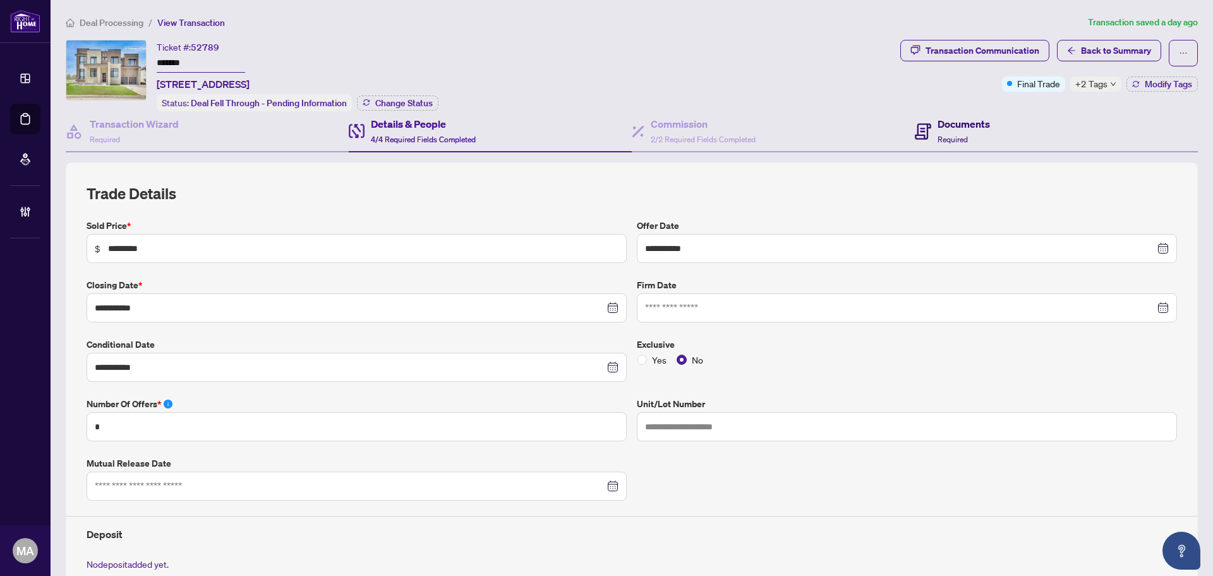
click at [938, 124] on h4 "Documents" at bounding box center [964, 123] width 52 height 15
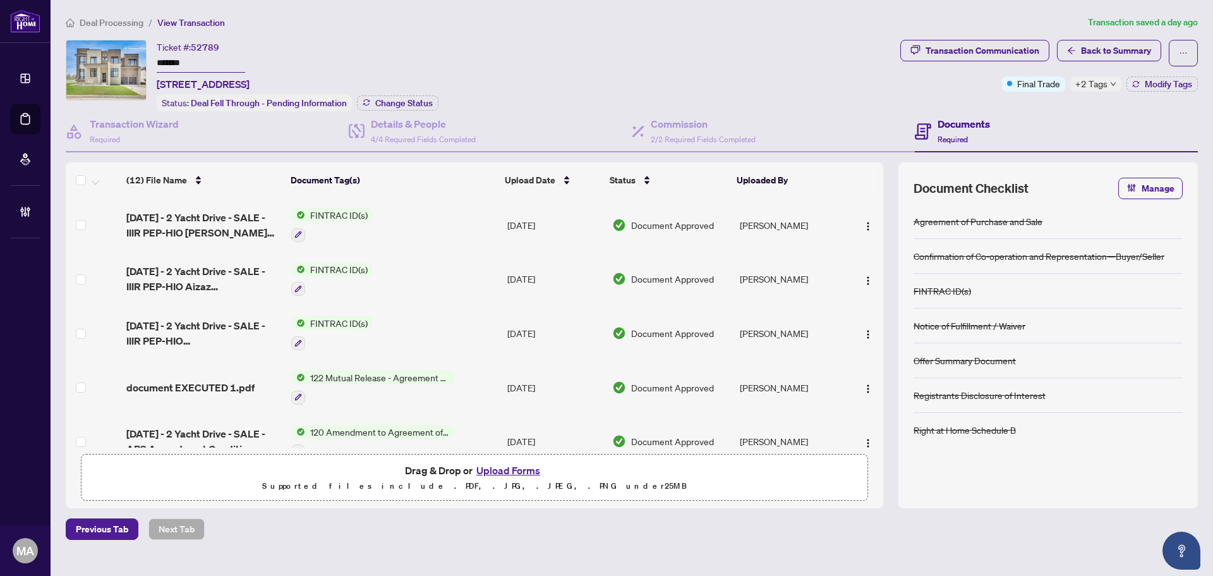
click at [112, 23] on span "Deal Processing" at bounding box center [112, 22] width 64 height 11
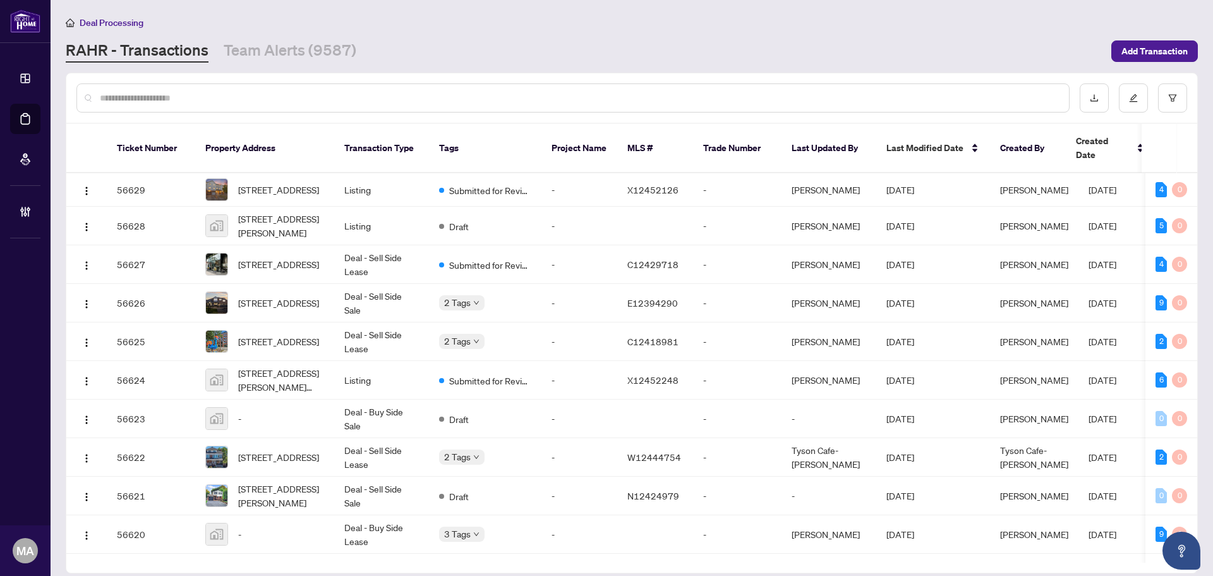
click at [418, 99] on input "text" at bounding box center [579, 98] width 959 height 14
click at [743, 92] on input "text" at bounding box center [579, 98] width 959 height 14
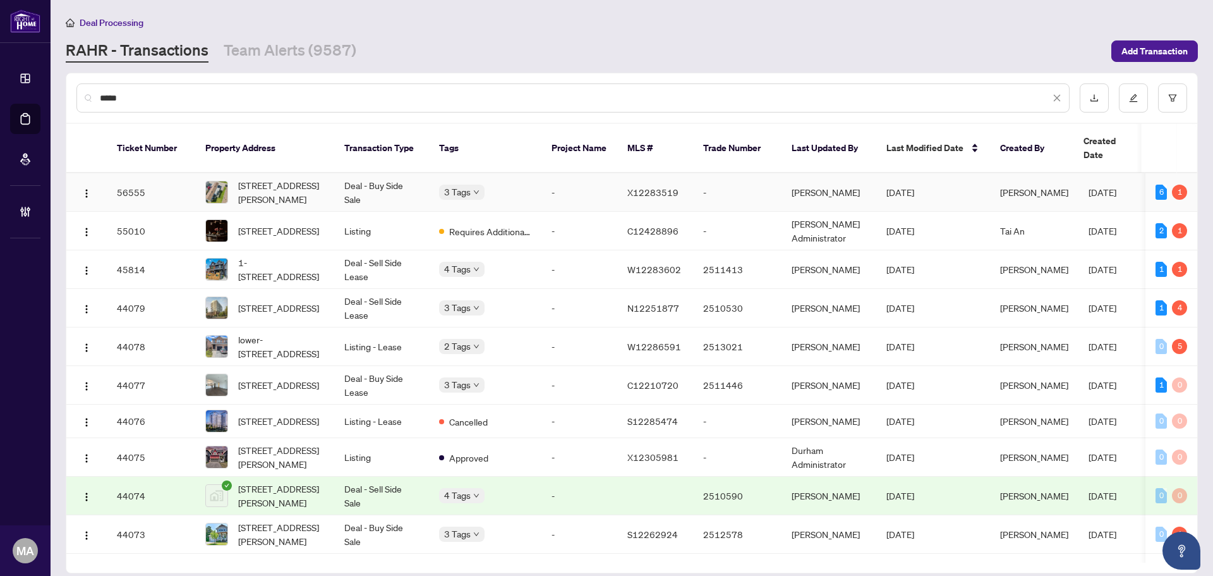
type input "****"
click at [239, 178] on span "[STREET_ADDRESS][PERSON_NAME]" at bounding box center [281, 192] width 86 height 28
click at [1172, 107] on button "button" at bounding box center [1172, 97] width 29 height 29
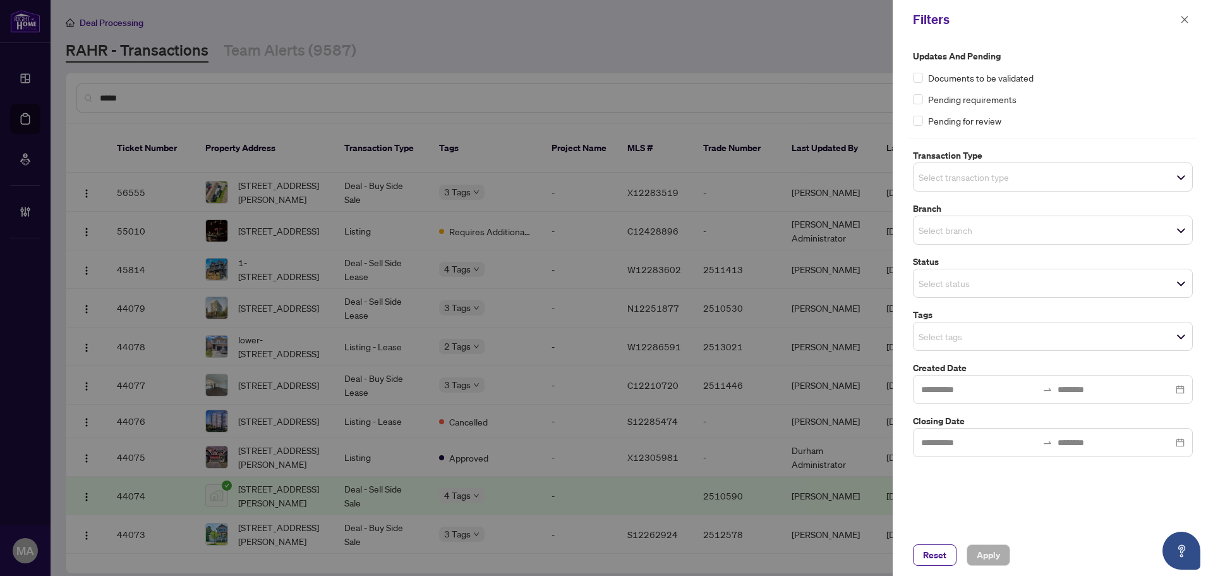
click at [980, 177] on input "search" at bounding box center [963, 176] width 88 height 15
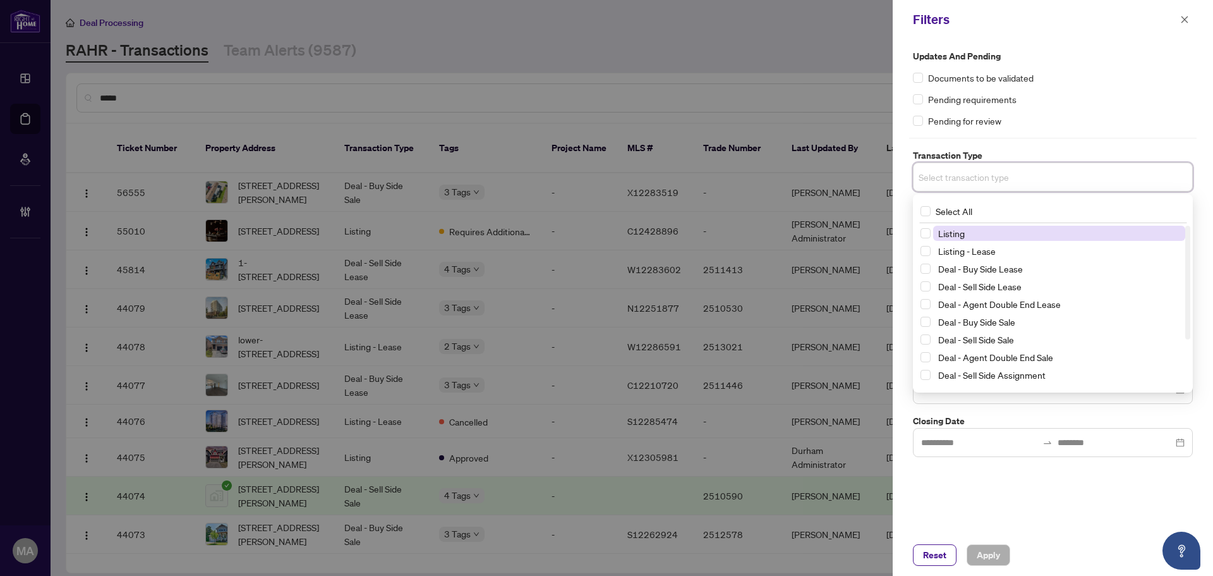
click at [993, 236] on span "Listing" at bounding box center [1059, 233] width 252 height 15
drag, startPoint x: 990, startPoint y: 253, endPoint x: 1059, endPoint y: 193, distance: 90.5
click at [993, 248] on span "Listing - Lease" at bounding box center [967, 253] width 58 height 11
drag, startPoint x: 1180, startPoint y: 106, endPoint x: 1160, endPoint y: 112, distance: 21.2
click at [1180, 106] on div "Pending requirements" at bounding box center [1053, 99] width 280 height 14
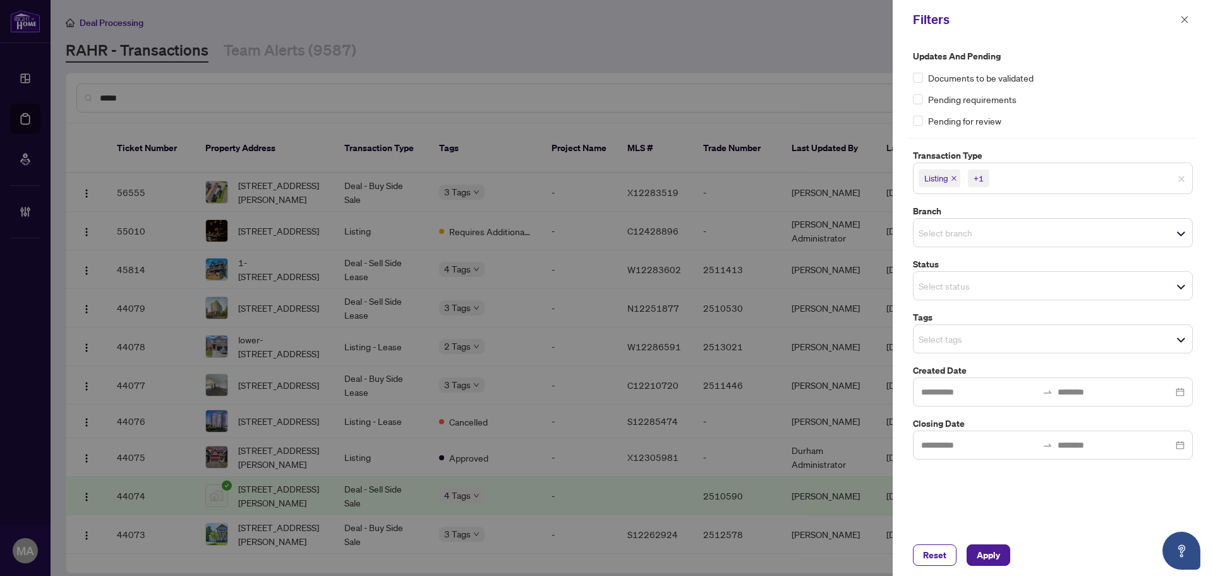
click at [1007, 231] on input "search" at bounding box center [963, 232] width 88 height 15
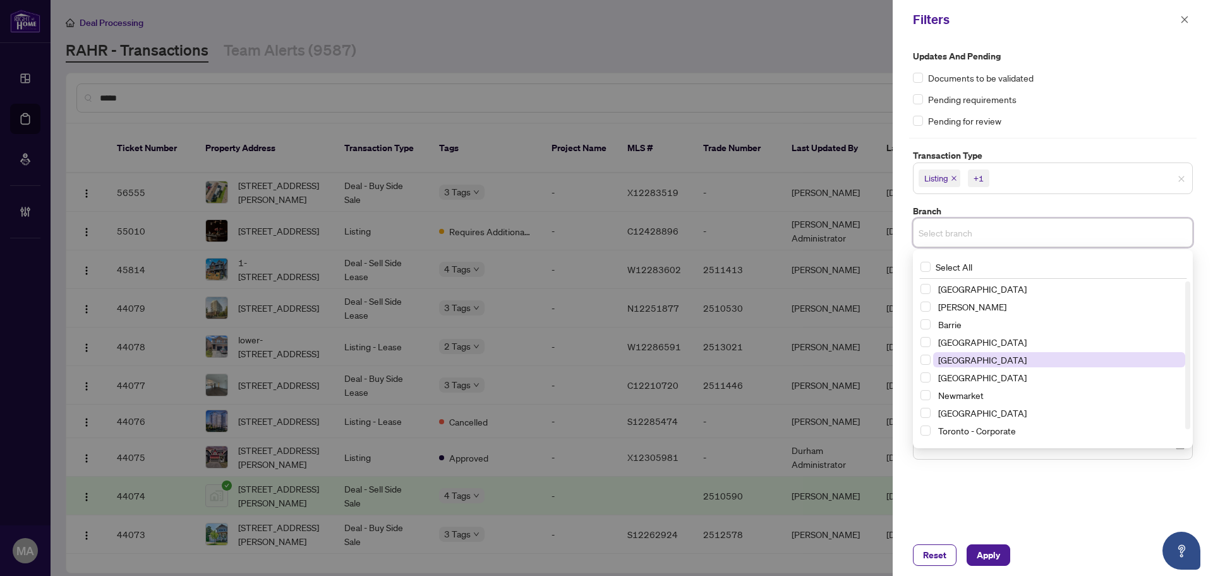
click at [985, 354] on span "[GEOGRAPHIC_DATA]" at bounding box center [1059, 359] width 252 height 15
click at [1096, 130] on div "Updates and Pending Documents to be validated Pending requirements Pending for …" at bounding box center [1053, 255] width 288 height 413
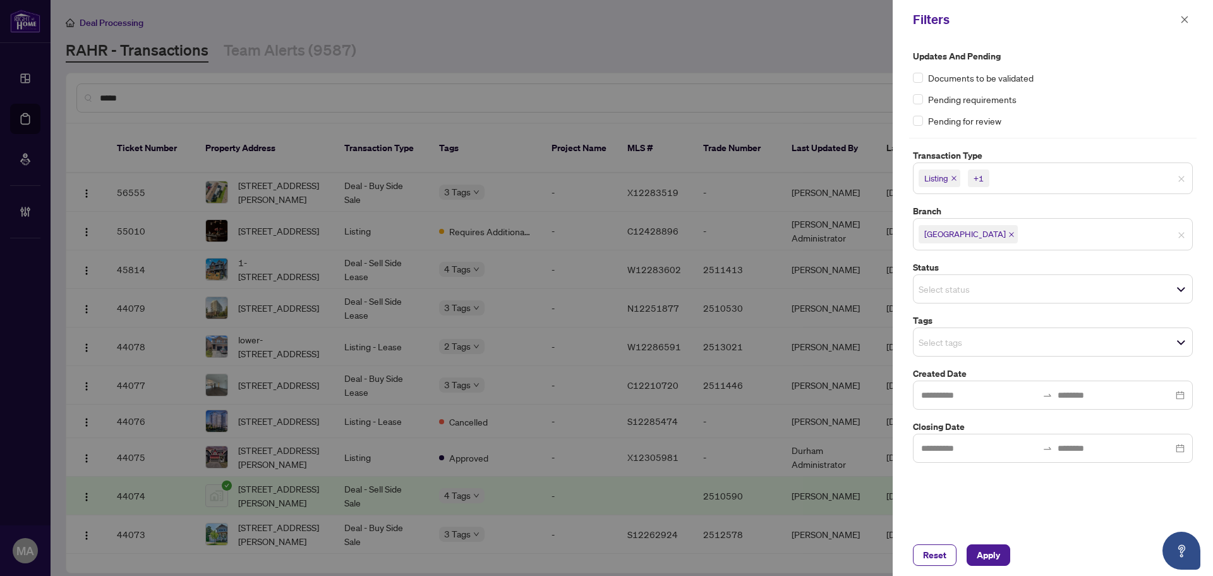
click at [974, 336] on input "search" at bounding box center [963, 341] width 88 height 15
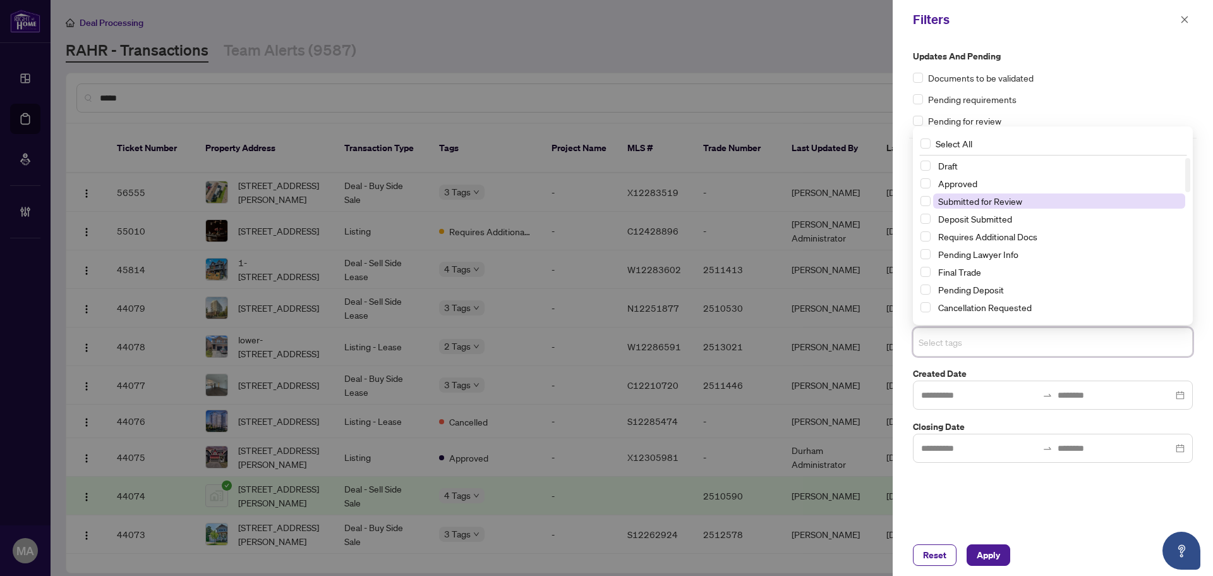
click at [997, 200] on span "Submitted for Review" at bounding box center [980, 200] width 84 height 11
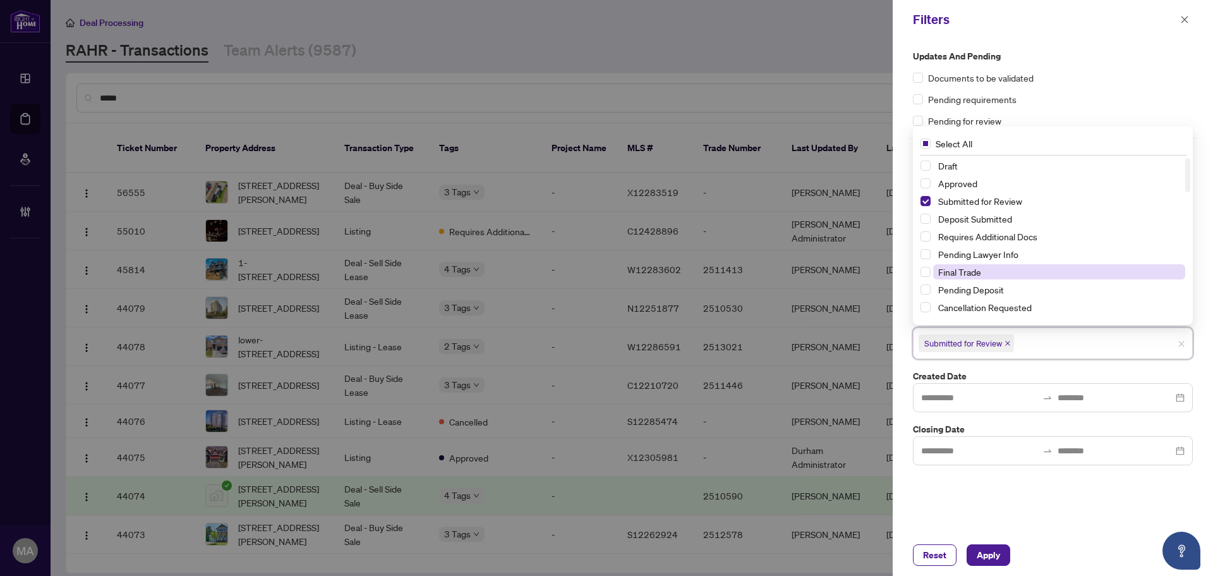
drag, startPoint x: 1009, startPoint y: 308, endPoint x: 1005, endPoint y: 272, distance: 35.7
click at [1009, 307] on span "Cancellation Requested" at bounding box center [985, 306] width 94 height 11
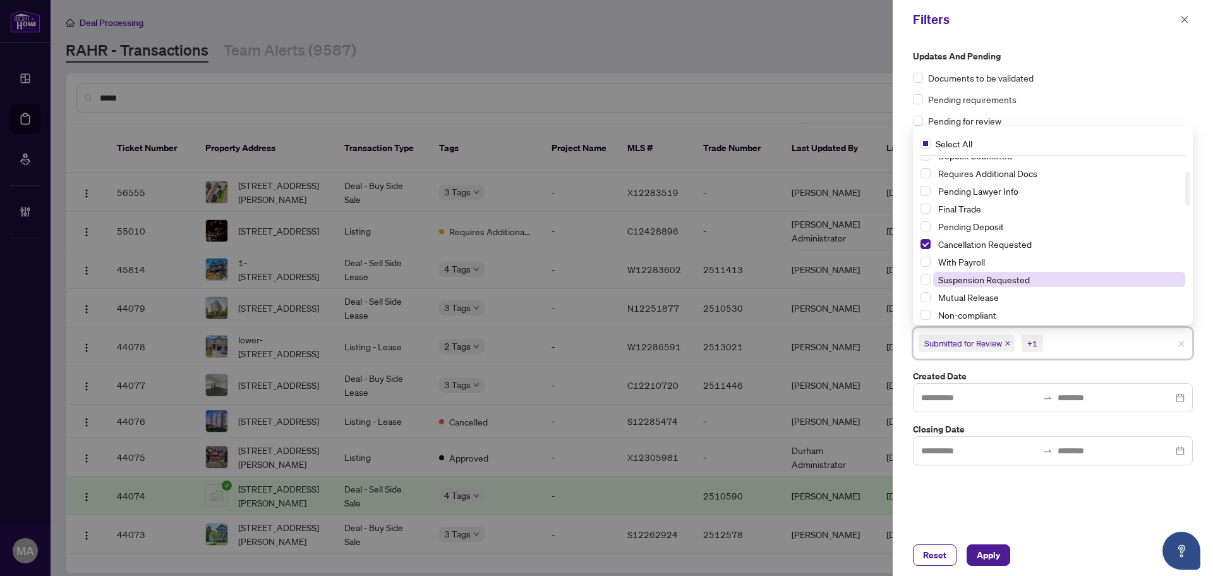
click at [975, 279] on span "Suspension Requested" at bounding box center [984, 279] width 92 height 11
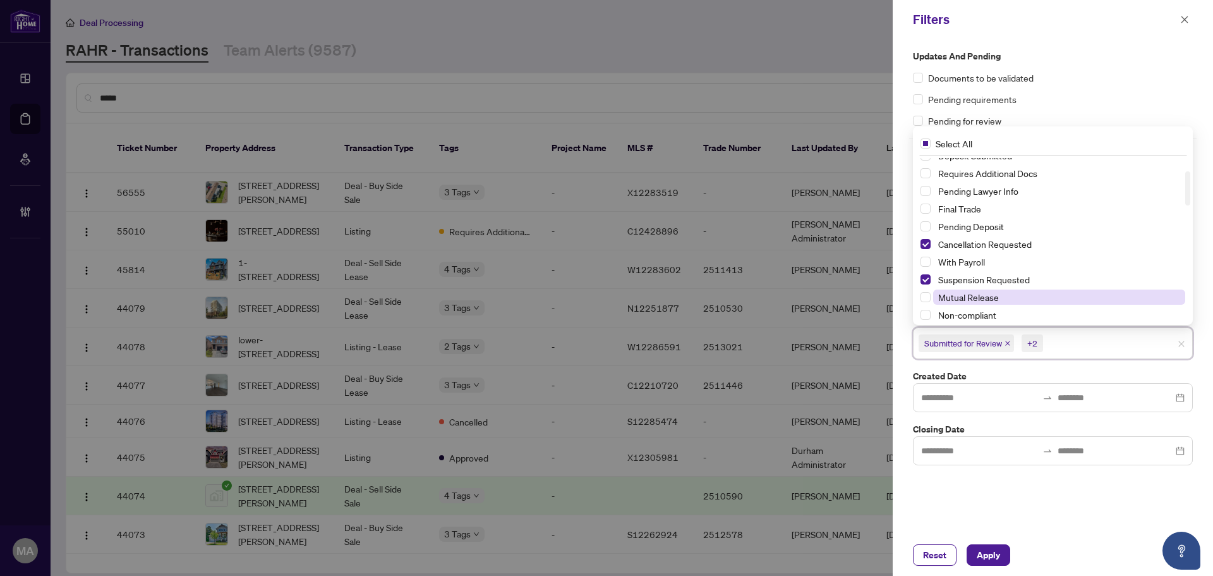
click at [973, 303] on span "Mutual Release" at bounding box center [968, 296] width 61 height 11
click at [996, 557] on span "Apply" at bounding box center [988, 555] width 23 height 20
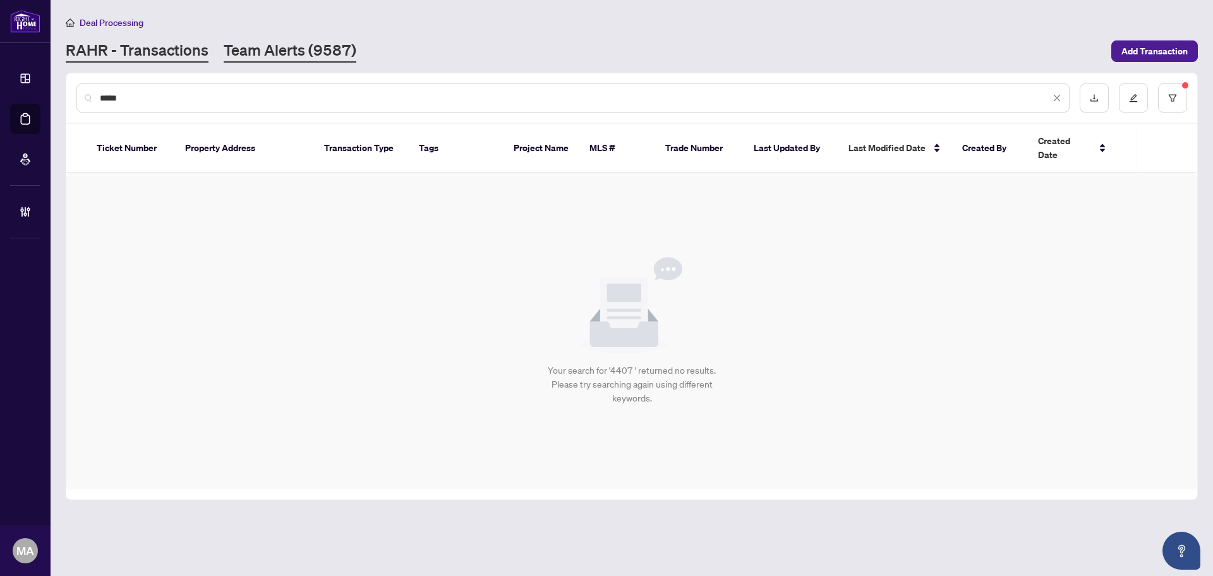
click at [305, 39] on div "Deal Processing RAHR - Transactions Team Alerts (9587) Add Transaction" at bounding box center [632, 38] width 1132 height 47
drag, startPoint x: 153, startPoint y: 96, endPoint x: 53, endPoint y: 103, distance: 100.1
click at [54, 103] on main "Deal Processing RAHR - Transactions Team Alerts (9587) Add Transaction **** Tic…" at bounding box center [632, 288] width 1163 height 576
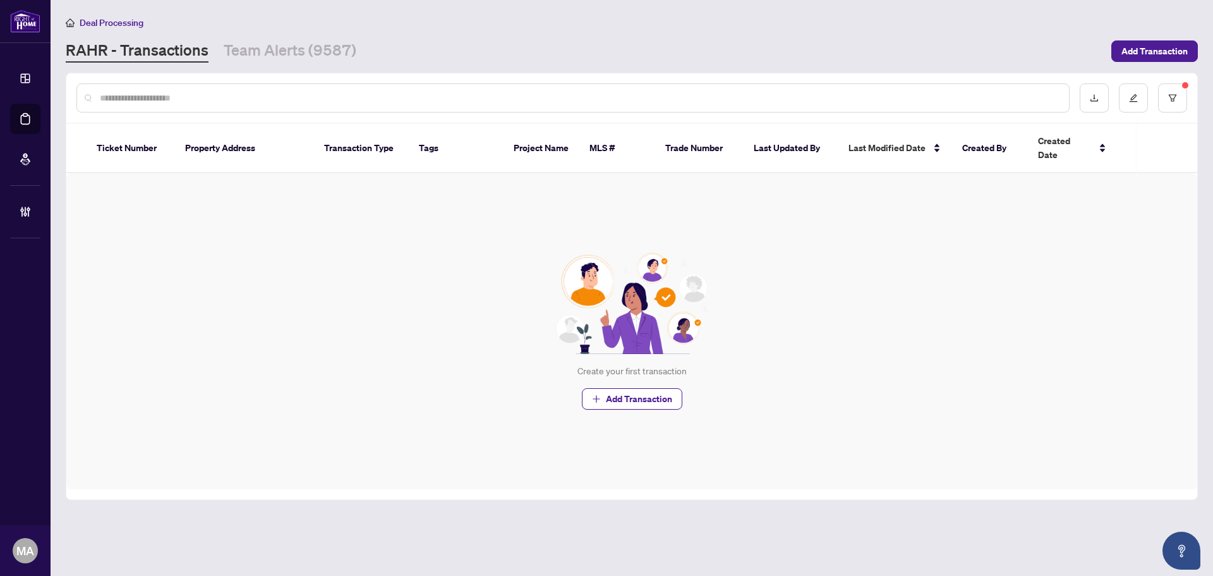
click at [260, 37] on div "Deal Processing RAHR - Transactions Team Alerts (9587) Add Transaction" at bounding box center [632, 38] width 1132 height 47
click at [265, 48] on link "Team Alerts (9587)" at bounding box center [290, 51] width 133 height 23
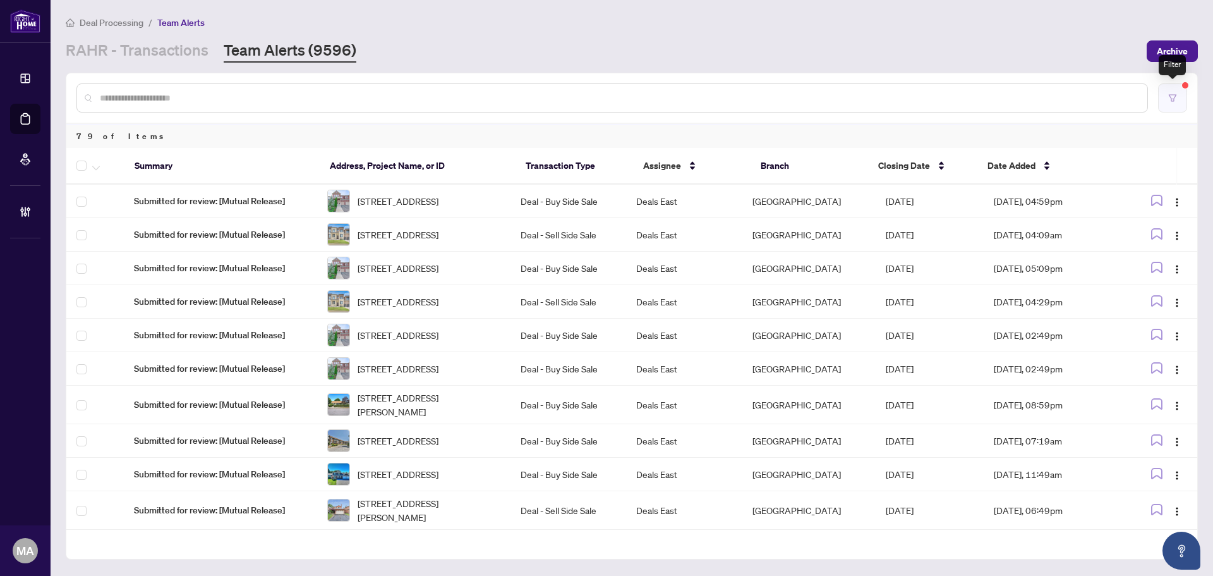
click at [1171, 97] on icon "filter" at bounding box center [1172, 98] width 9 height 9
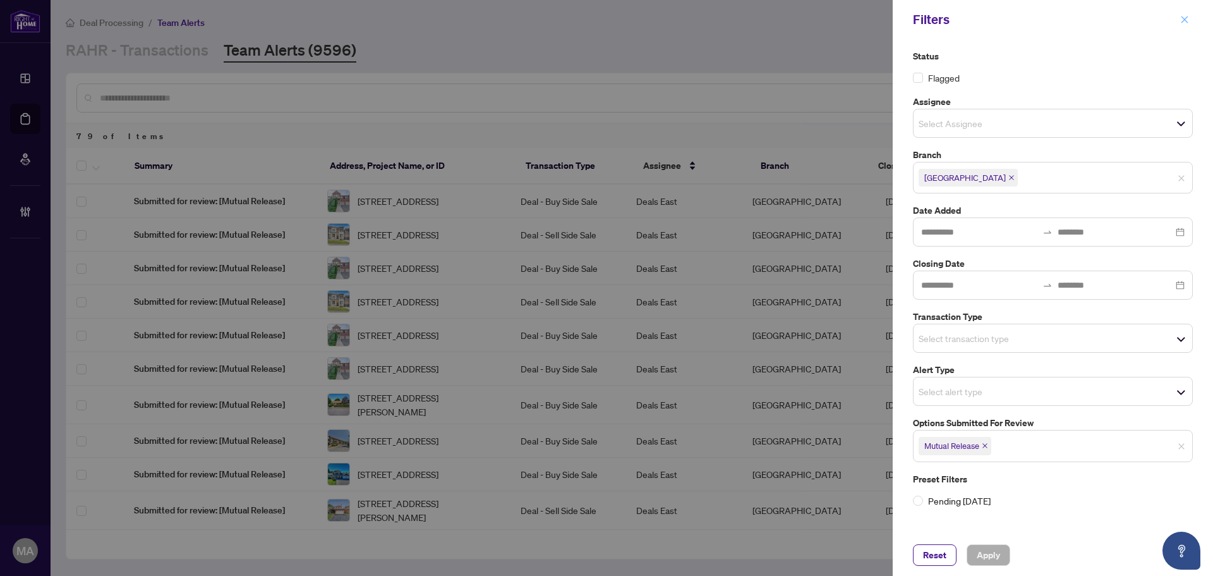
click at [1186, 19] on icon "close" at bounding box center [1185, 19] width 7 height 7
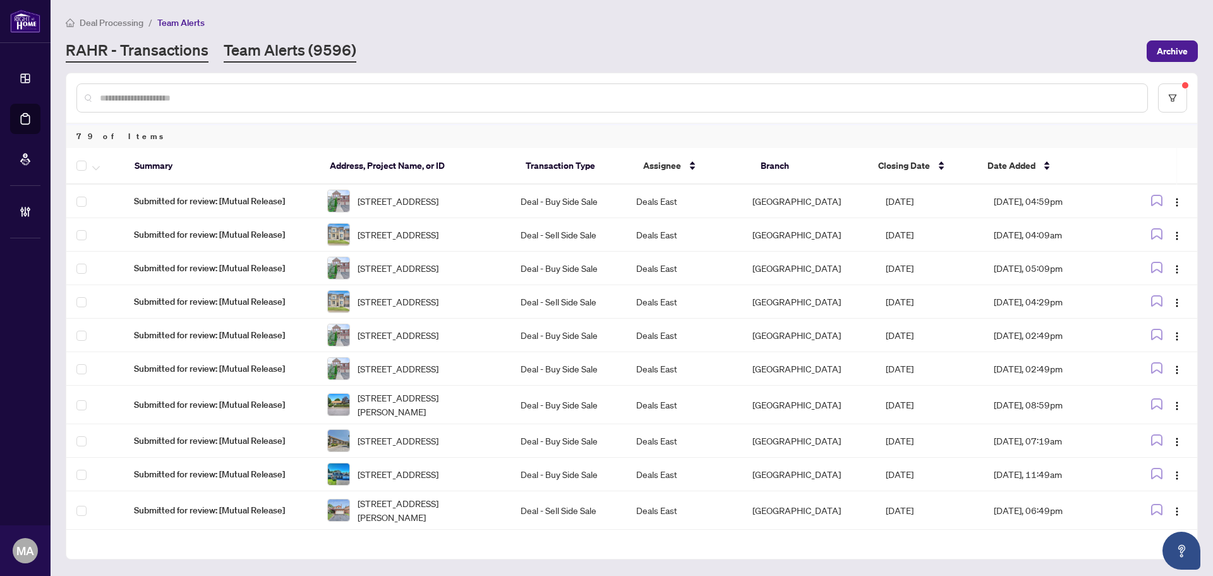
click at [155, 56] on link "RAHR - Transactions" at bounding box center [137, 51] width 143 height 23
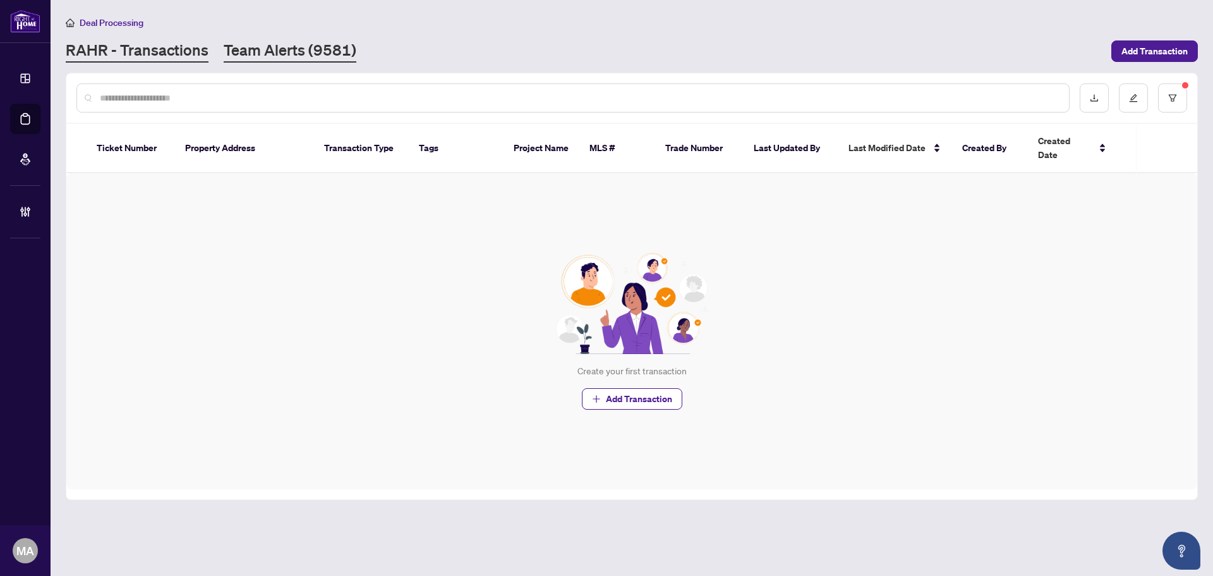
click at [323, 52] on link "Team Alerts (9581)" at bounding box center [290, 51] width 133 height 23
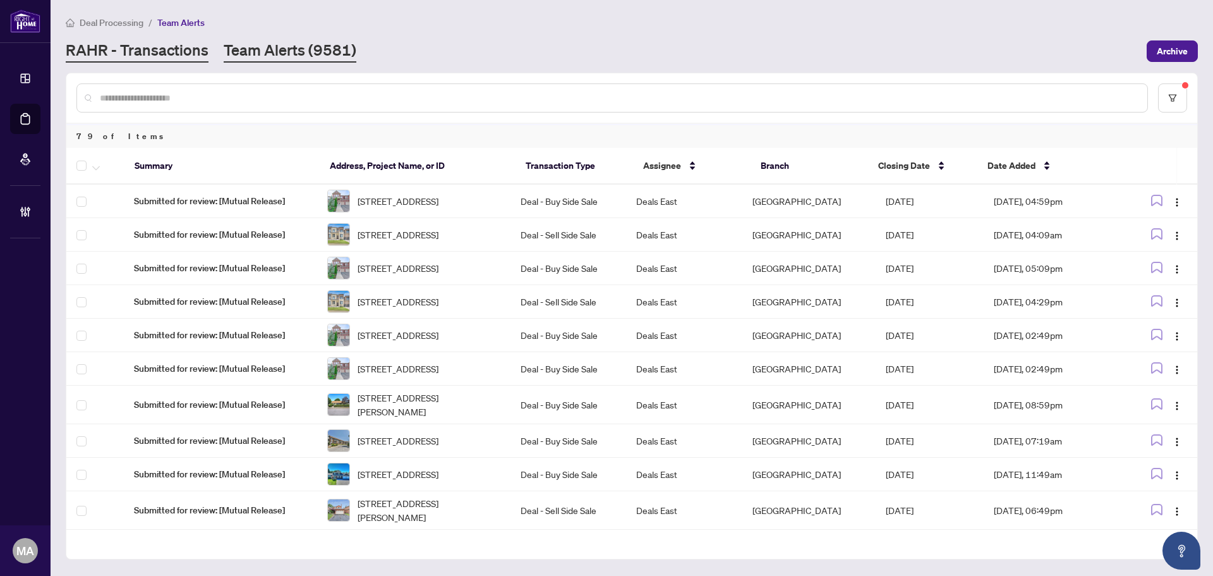
click at [185, 55] on link "RAHR - Transactions" at bounding box center [137, 51] width 143 height 23
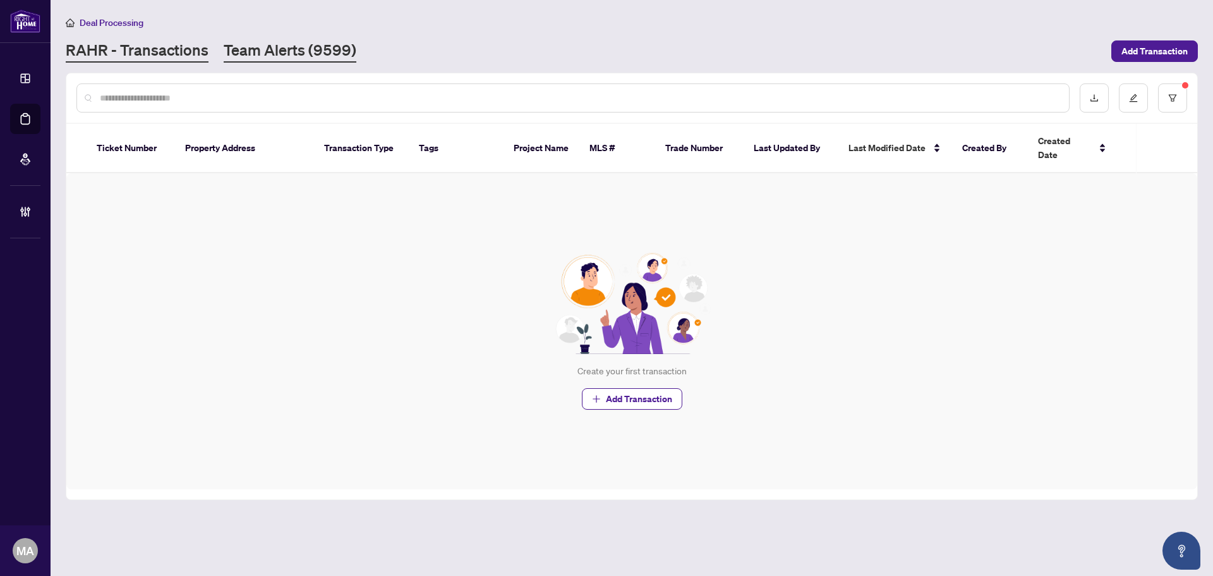
click at [293, 51] on link "Team Alerts (9599)" at bounding box center [290, 51] width 133 height 23
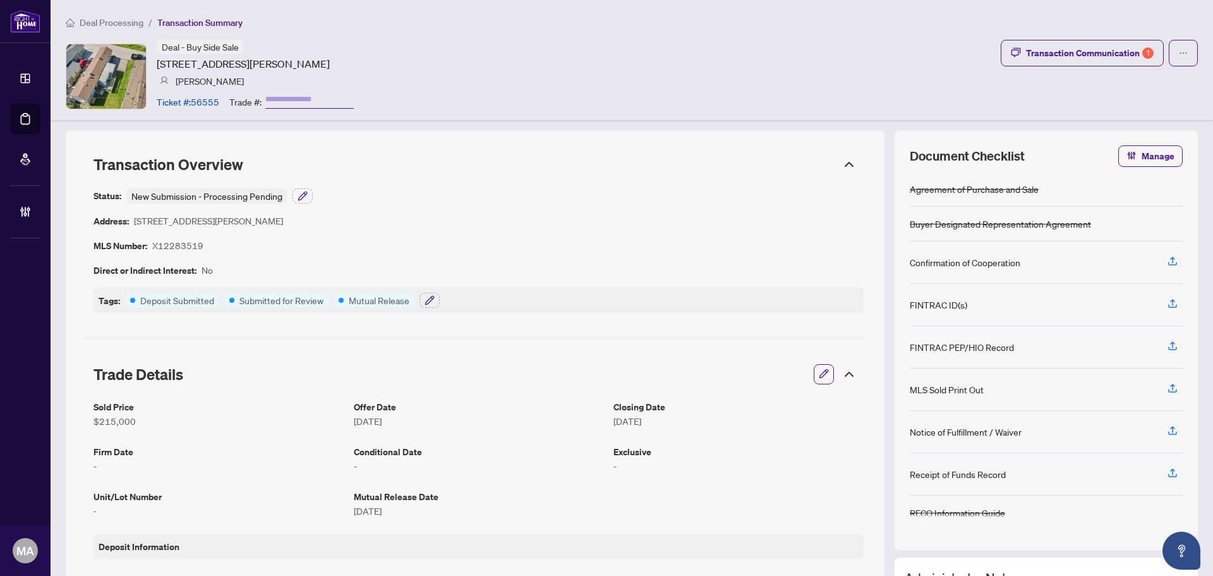
click at [823, 372] on div at bounding box center [824, 374] width 20 height 20
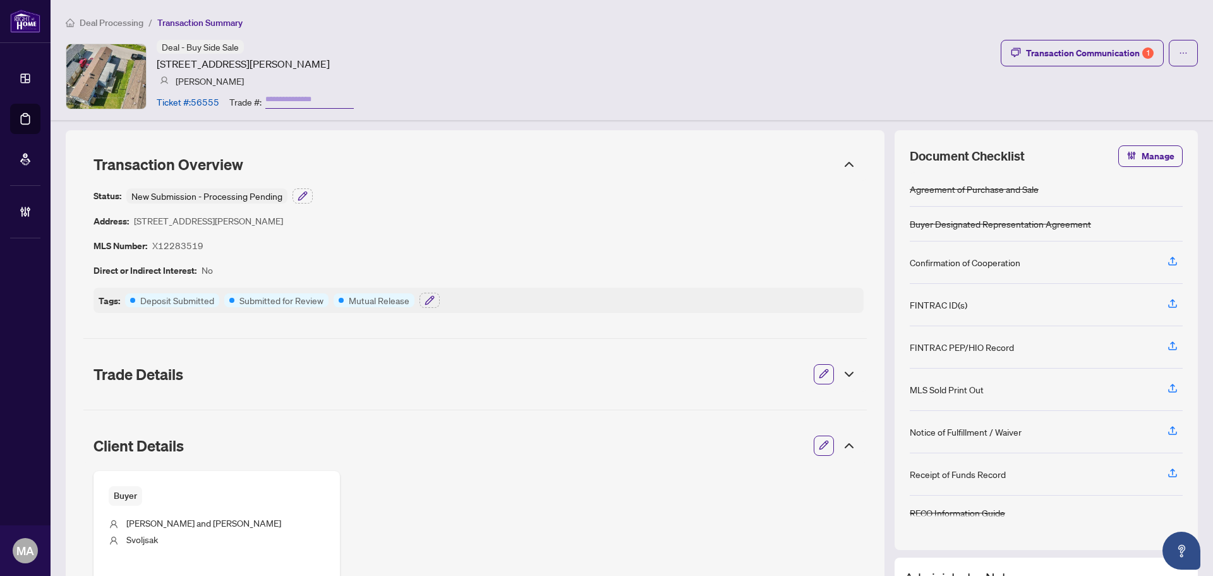
click at [819, 442] on icon "button" at bounding box center [824, 445] width 10 height 10
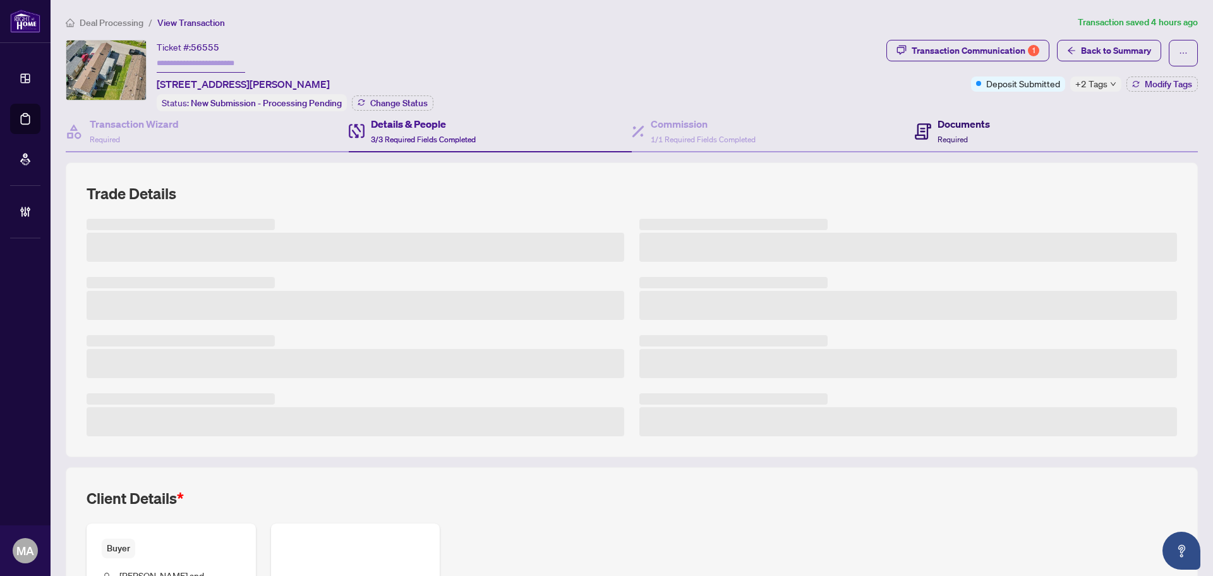
click at [973, 127] on h4 "Documents" at bounding box center [964, 123] width 52 height 15
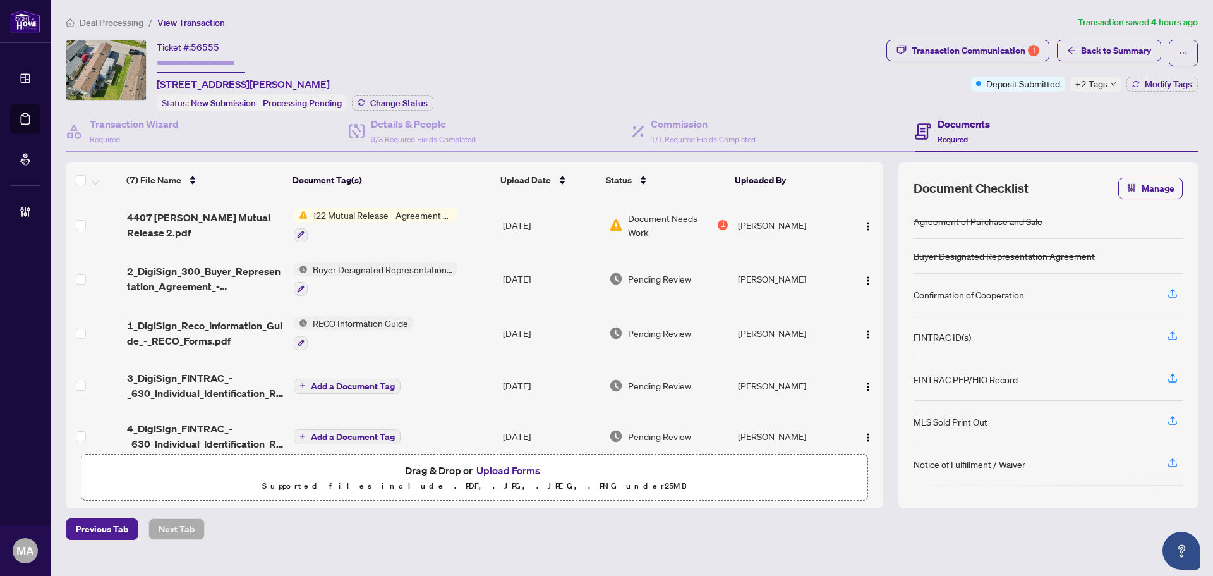
click at [198, 224] on span "4407 [PERSON_NAME] Mutual Release 2.pdf" at bounding box center [205, 225] width 157 height 30
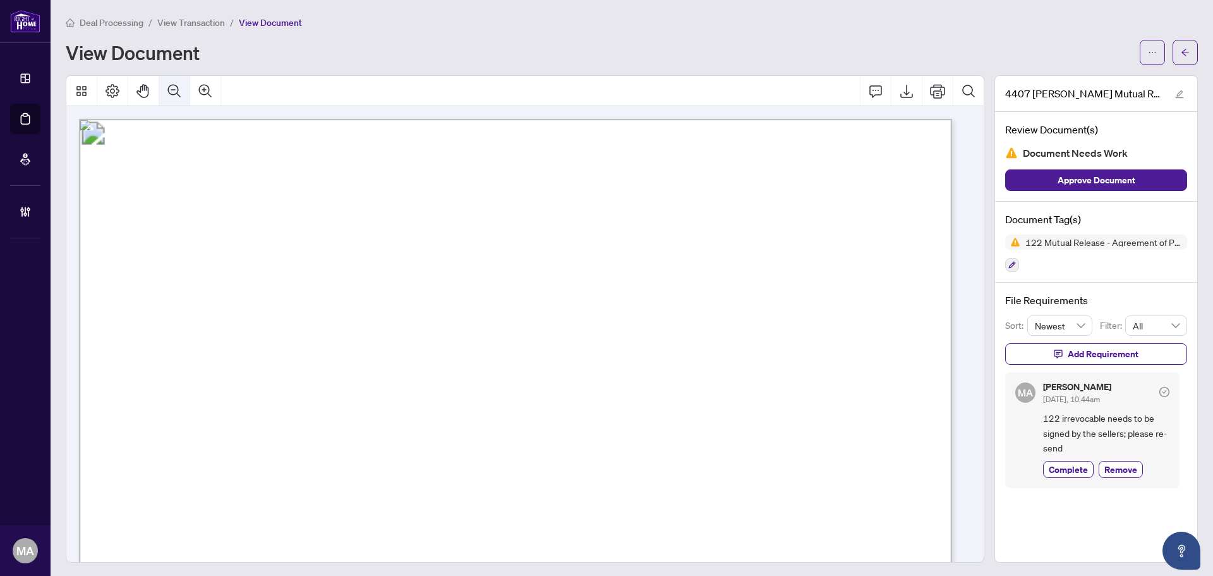
click at [186, 83] on button "Zoom Out" at bounding box center [174, 91] width 30 height 30
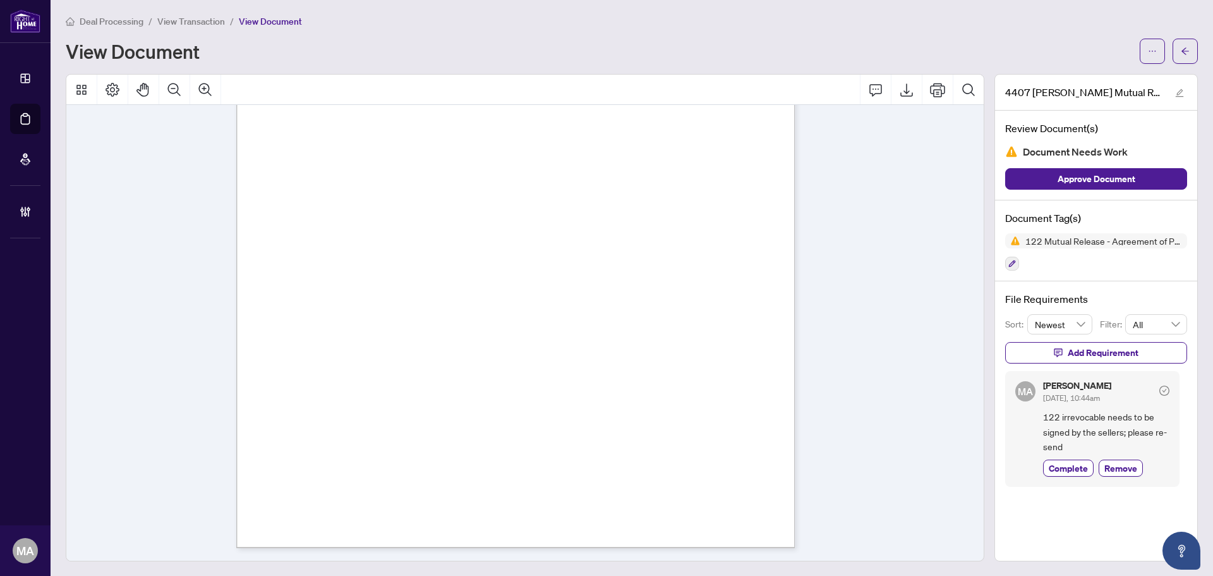
scroll to position [167, 0]
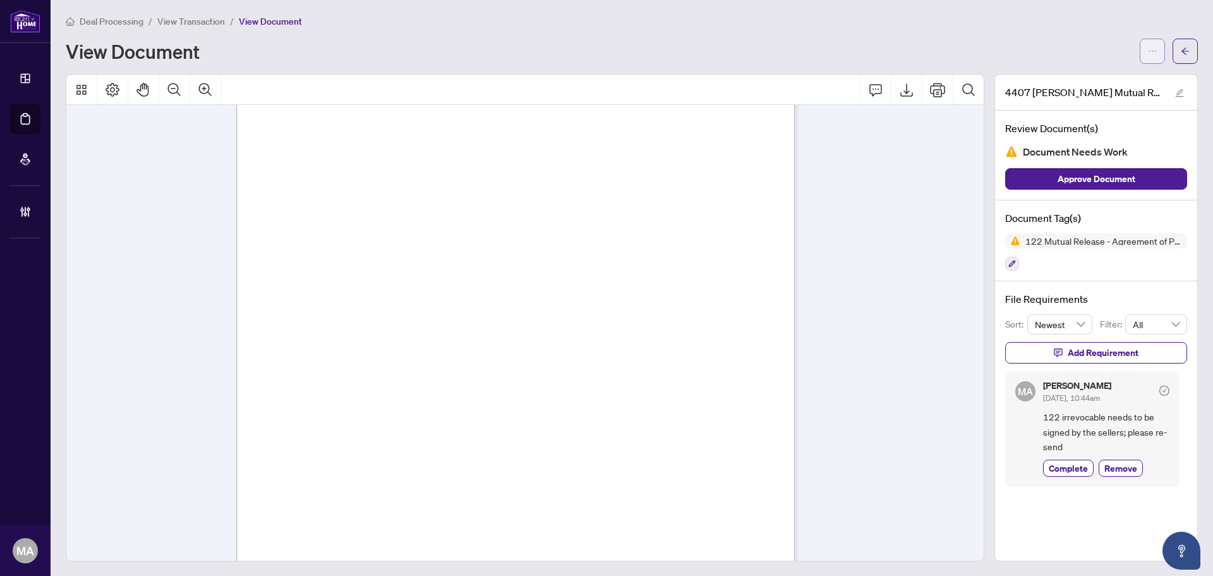
click at [1148, 54] on icon "ellipsis" at bounding box center [1152, 51] width 9 height 9
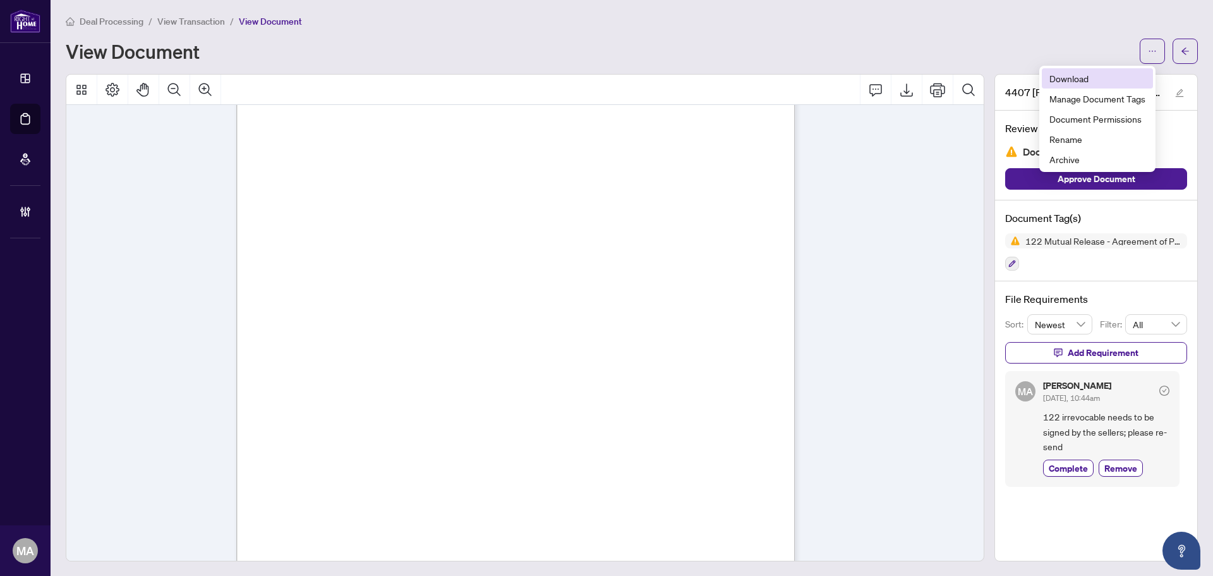
click at [1088, 82] on span "Download" at bounding box center [1098, 78] width 96 height 14
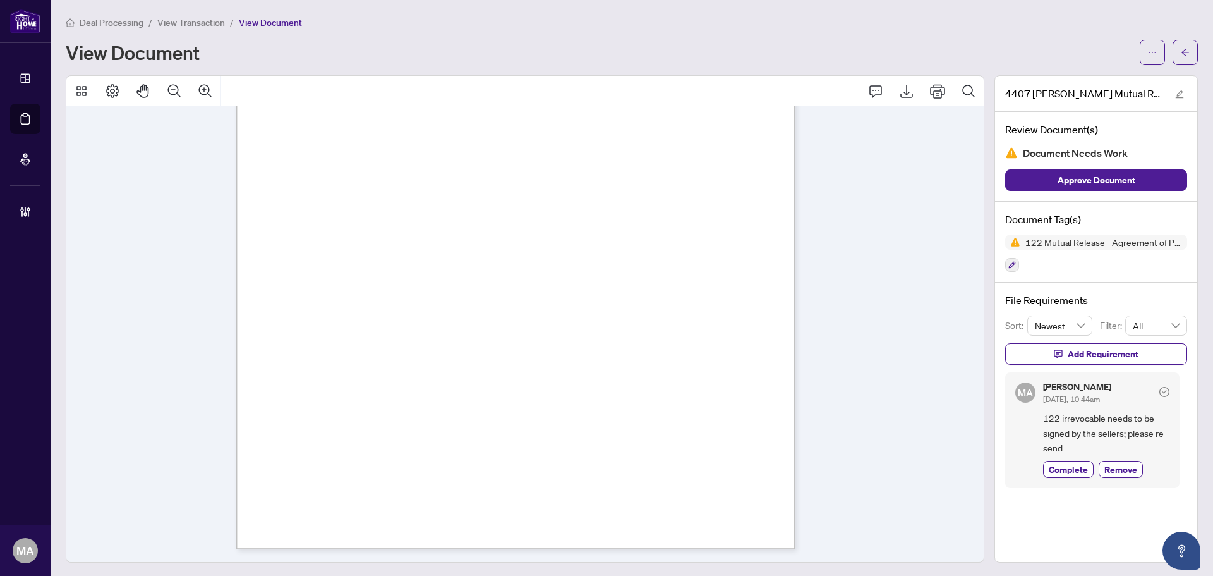
scroll to position [104, 0]
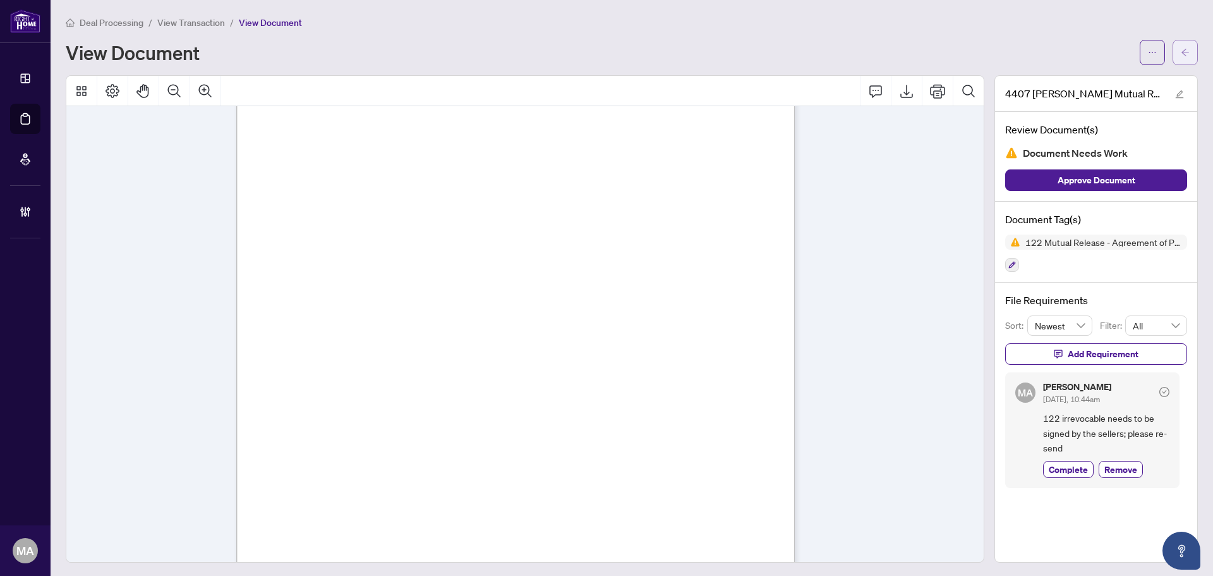
click at [1181, 49] on icon "arrow-left" at bounding box center [1185, 52] width 9 height 9
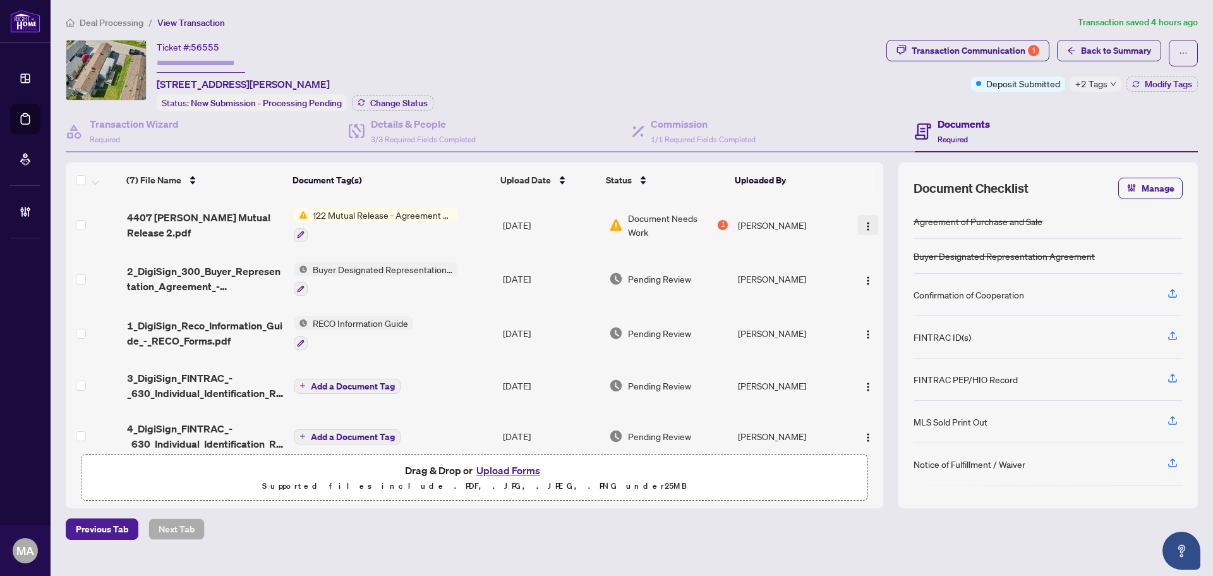
click at [865, 230] on button "button" at bounding box center [868, 225] width 20 height 20
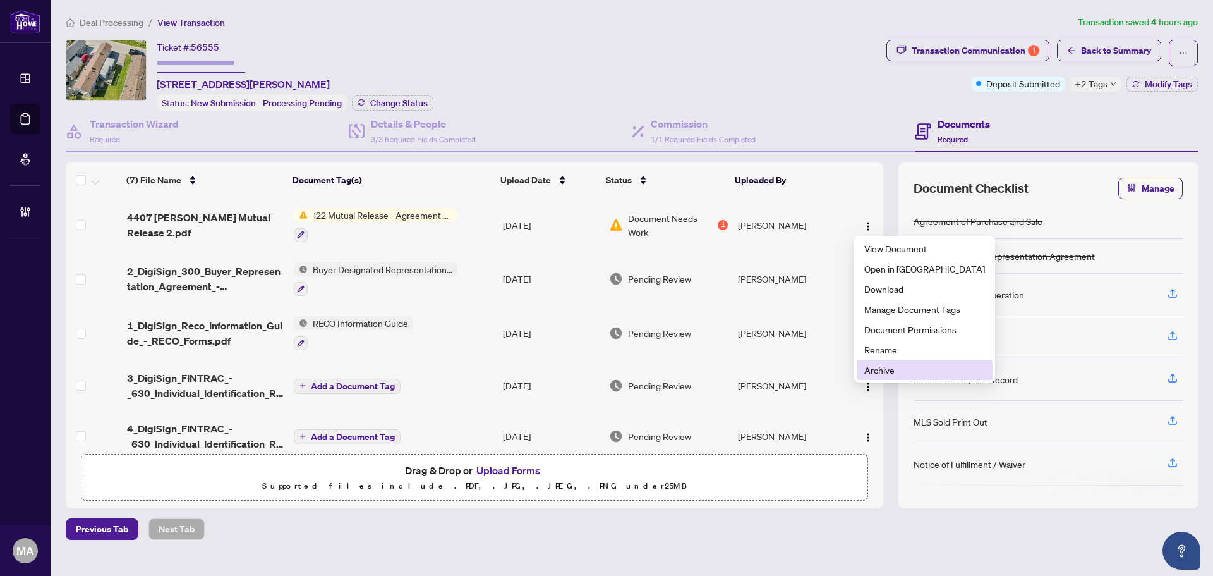
click at [880, 378] on li "Archive" at bounding box center [925, 370] width 136 height 20
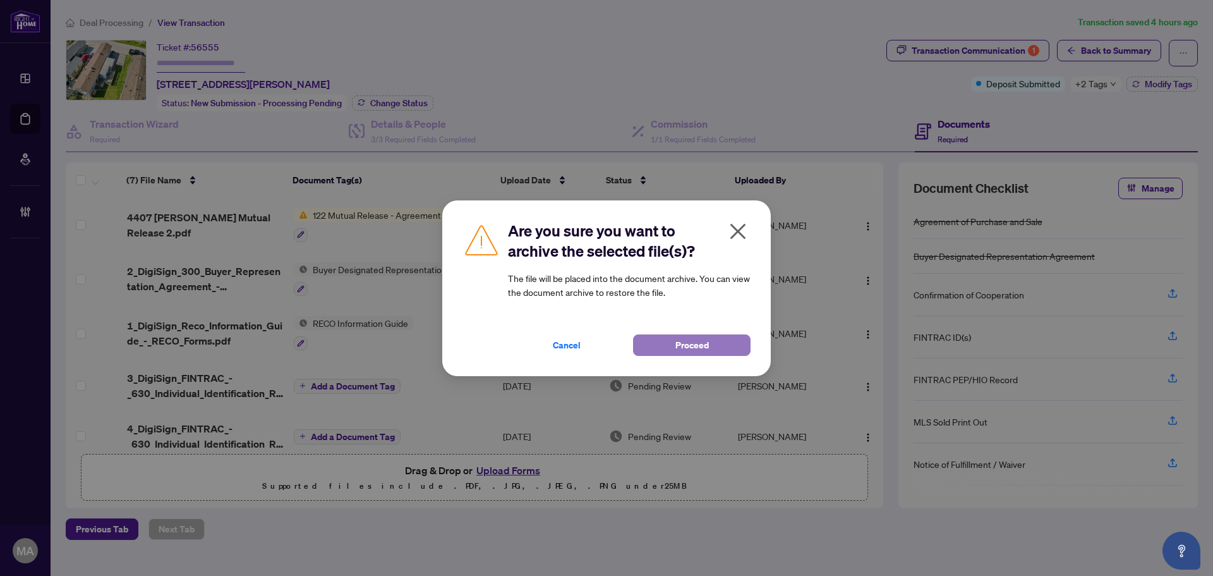
click at [691, 337] on span "Proceed" at bounding box center [692, 345] width 33 height 20
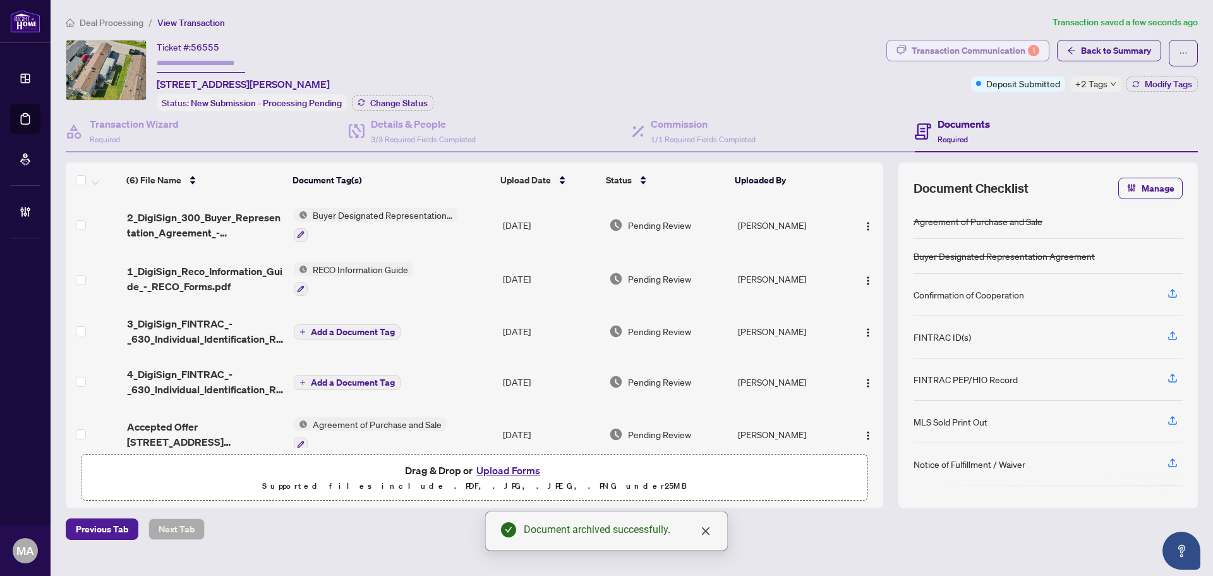
click at [968, 55] on div "Transaction Communication 1" at bounding box center [976, 50] width 128 height 20
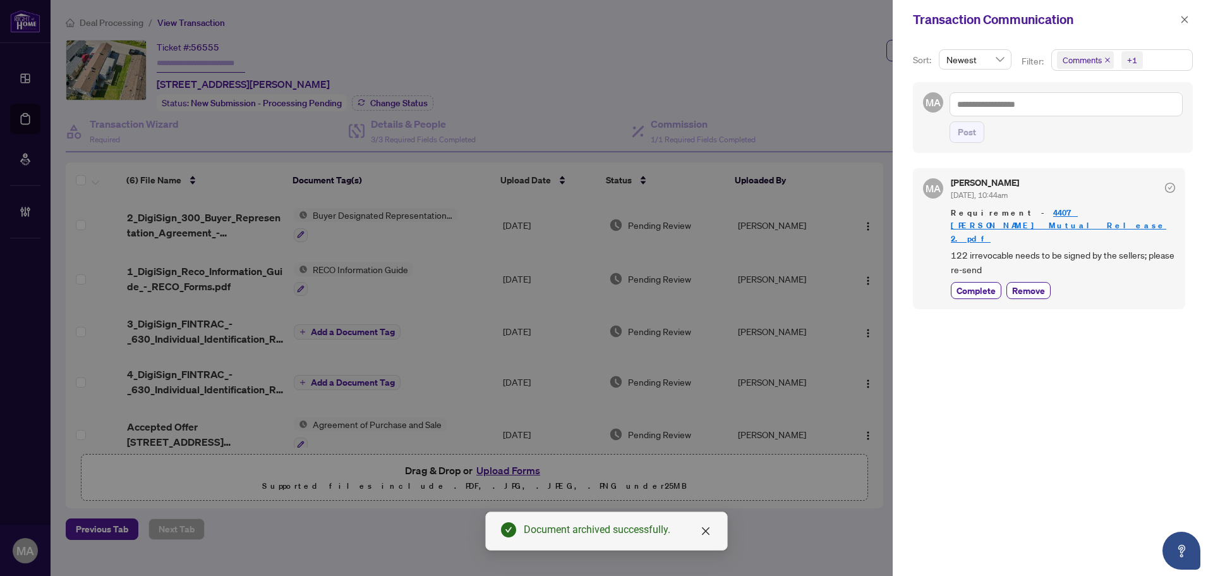
drag, startPoint x: 988, startPoint y: 261, endPoint x: 988, endPoint y: 246, distance: 15.2
click at [986, 282] on button "Complete" at bounding box center [976, 290] width 51 height 17
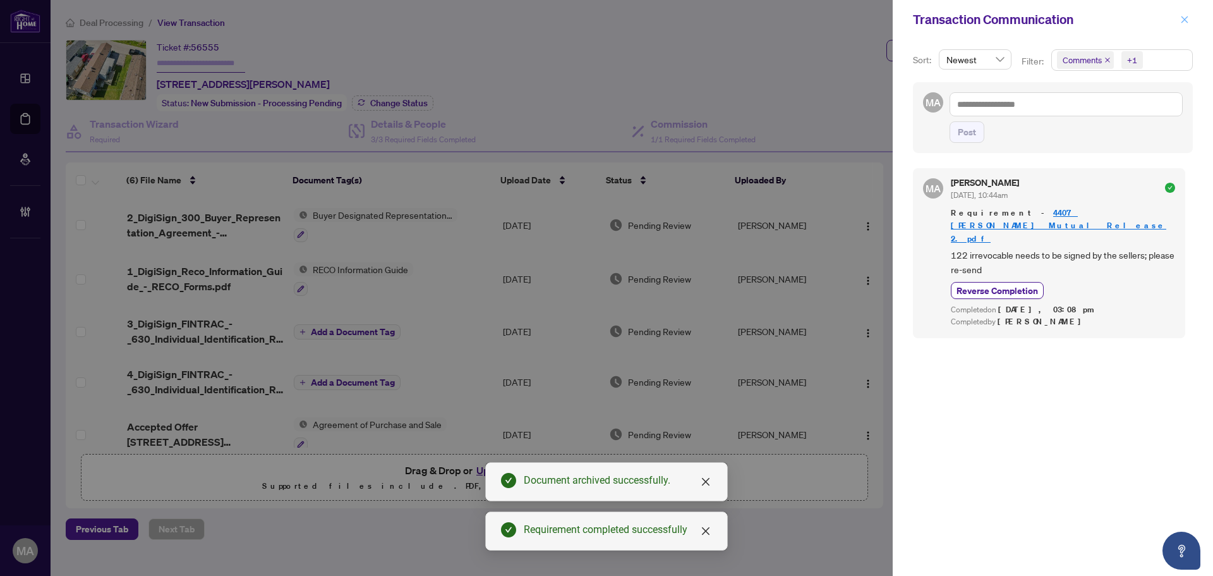
click at [1186, 15] on span "button" at bounding box center [1184, 19] width 9 height 20
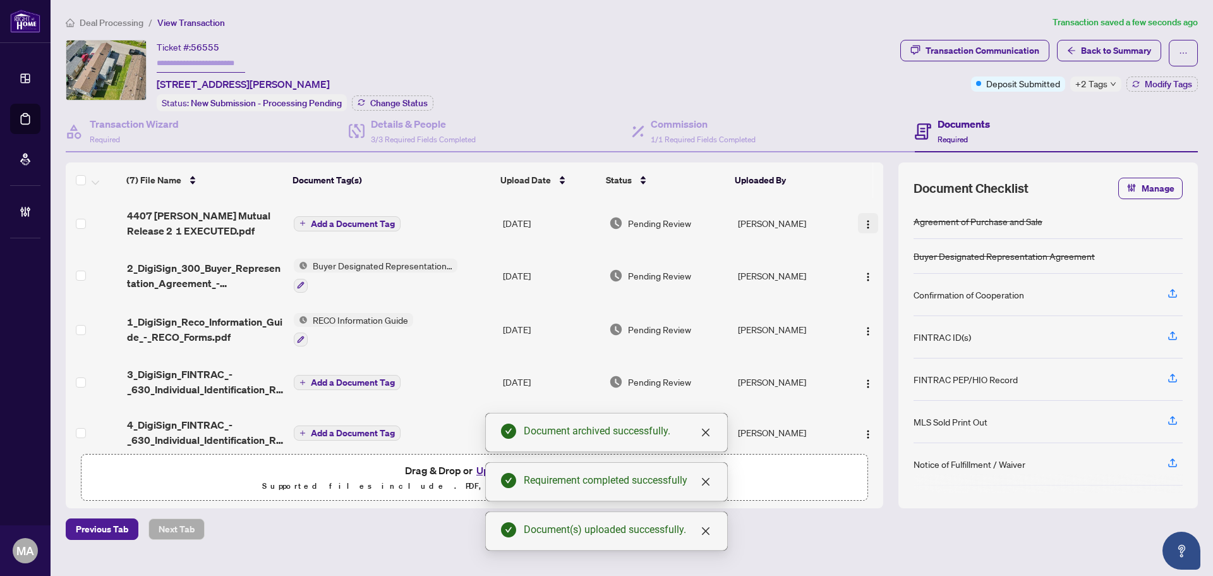
click at [868, 219] on img "button" at bounding box center [868, 224] width 10 height 10
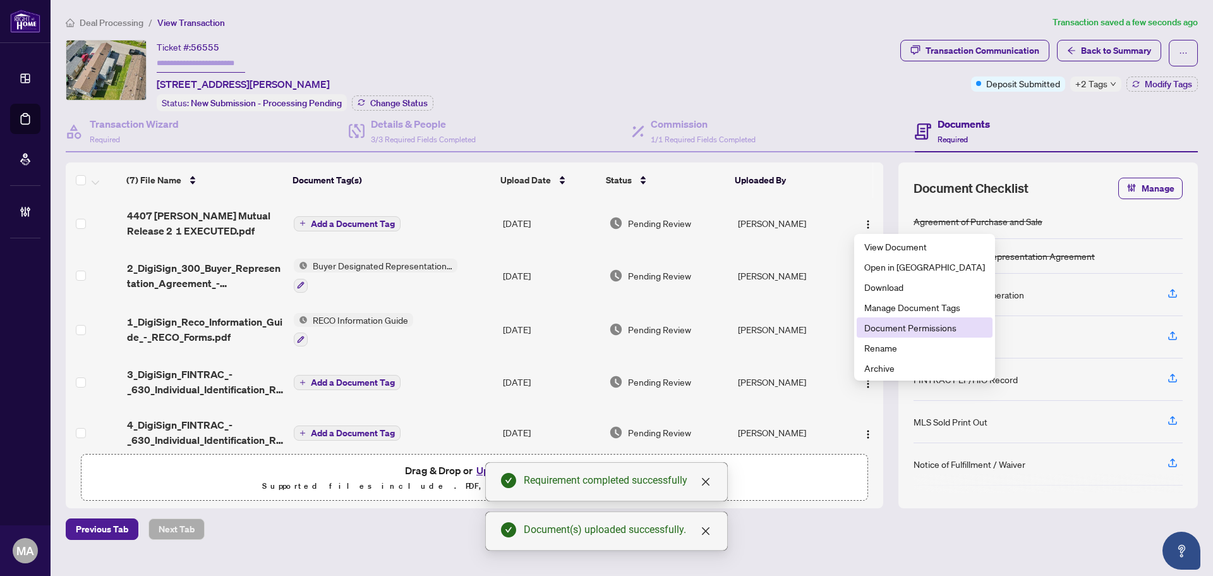
click at [908, 329] on span "Document Permissions" at bounding box center [925, 327] width 121 height 14
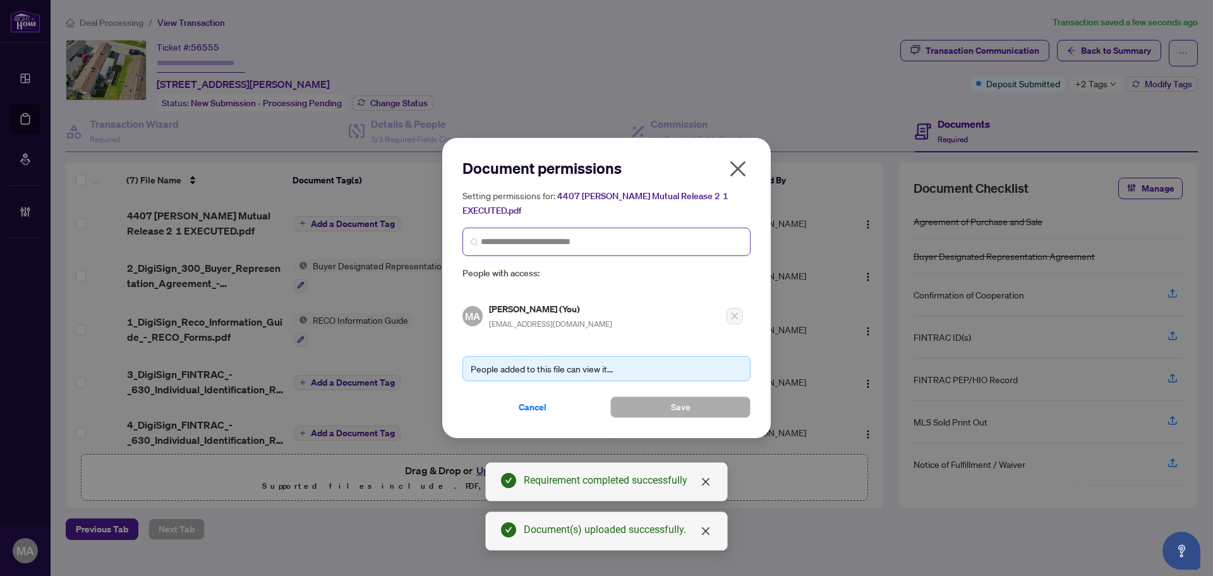
click at [535, 253] on span at bounding box center [607, 242] width 288 height 28
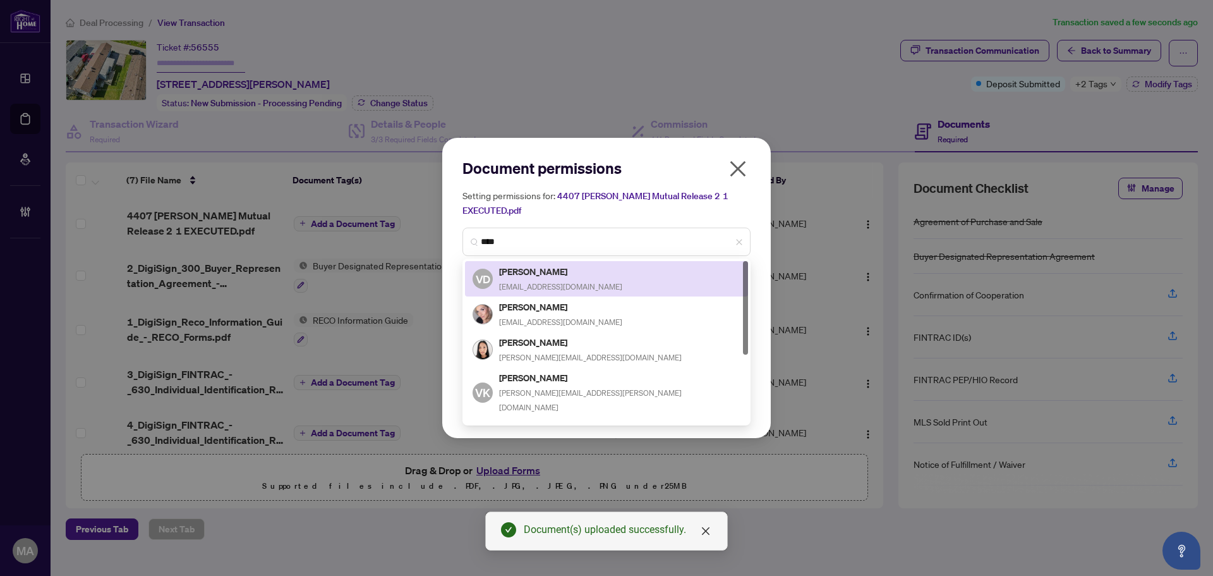
click at [731, 164] on icon "close" at bounding box center [738, 169] width 20 height 20
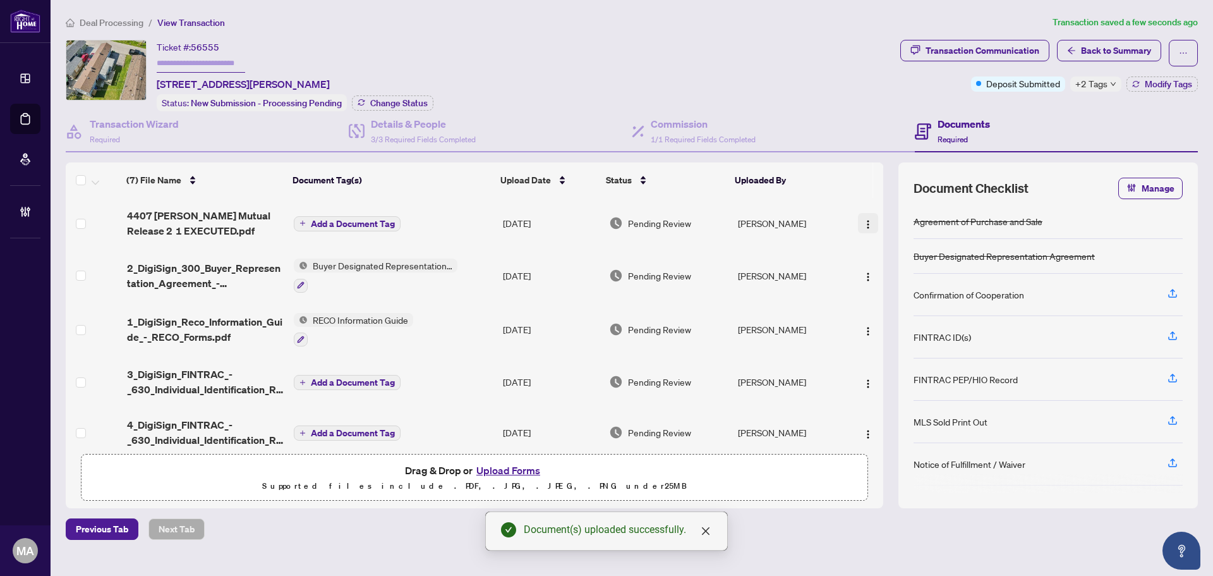
click at [869, 225] on img "button" at bounding box center [868, 224] width 10 height 10
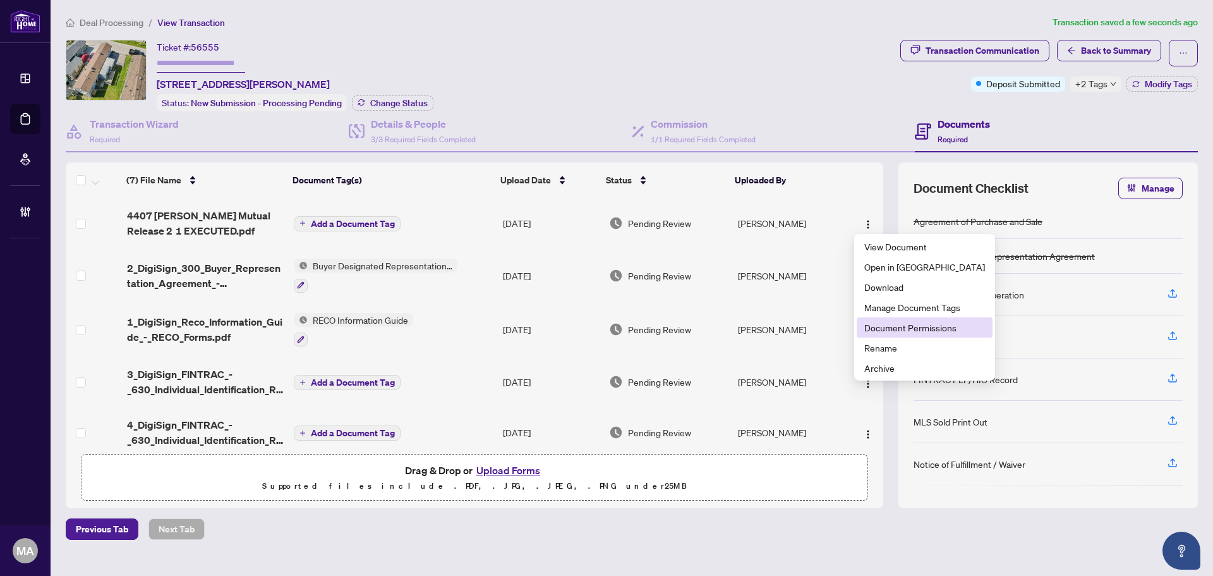
click at [907, 331] on span "Document Permissions" at bounding box center [925, 327] width 121 height 14
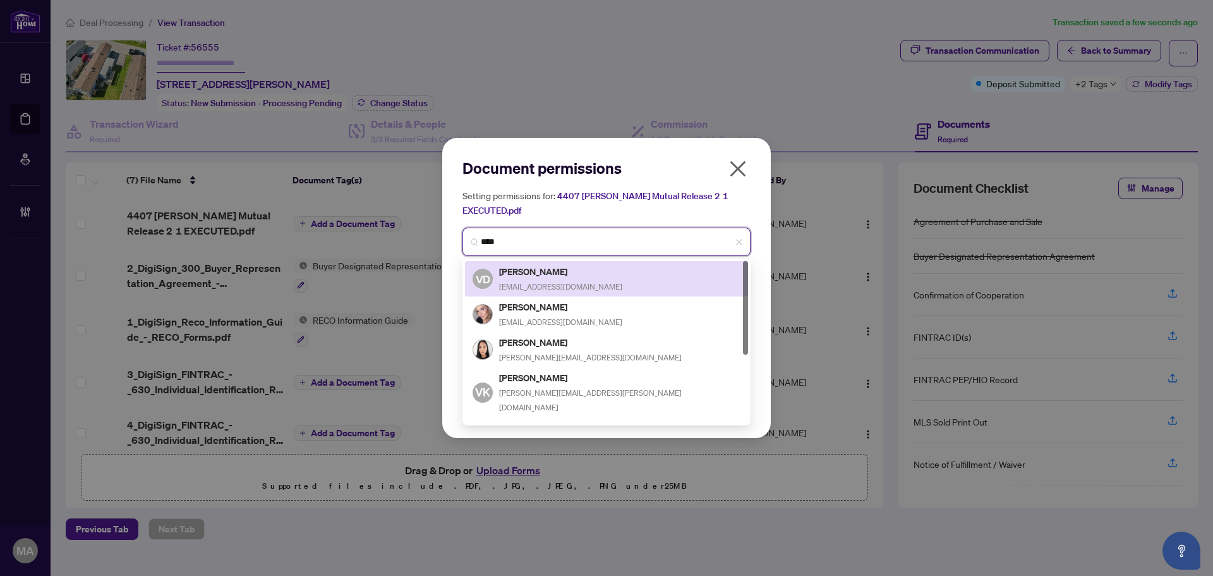
click at [543, 240] on input "****" at bounding box center [612, 241] width 262 height 13
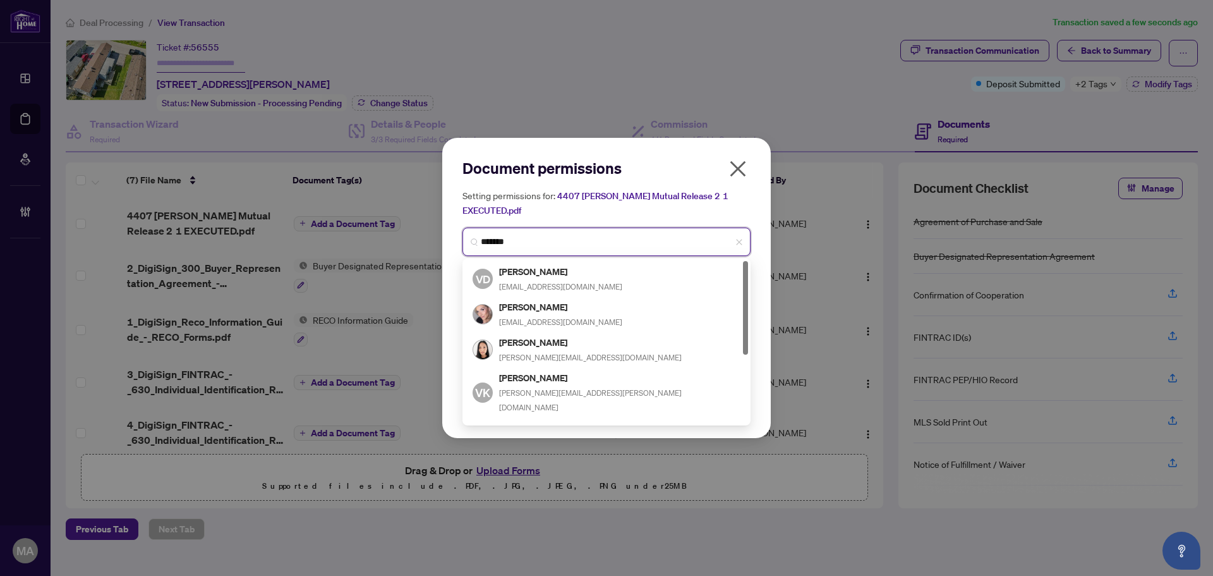
type input "********"
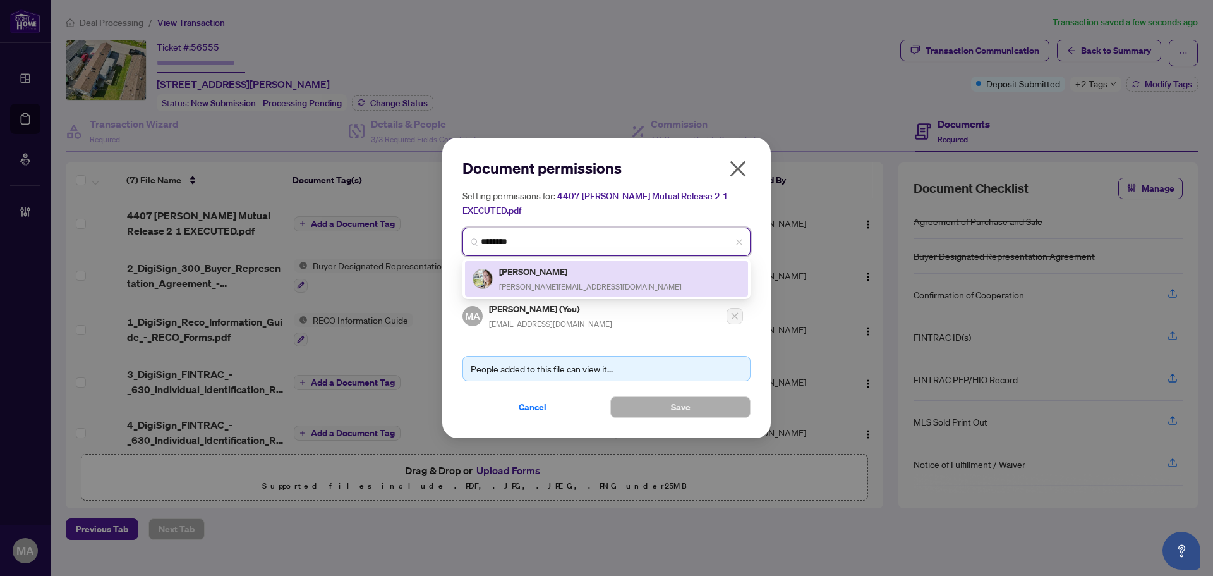
click at [585, 284] on div "Vivian Soden vivian@teamgillani.com" at bounding box center [607, 278] width 268 height 29
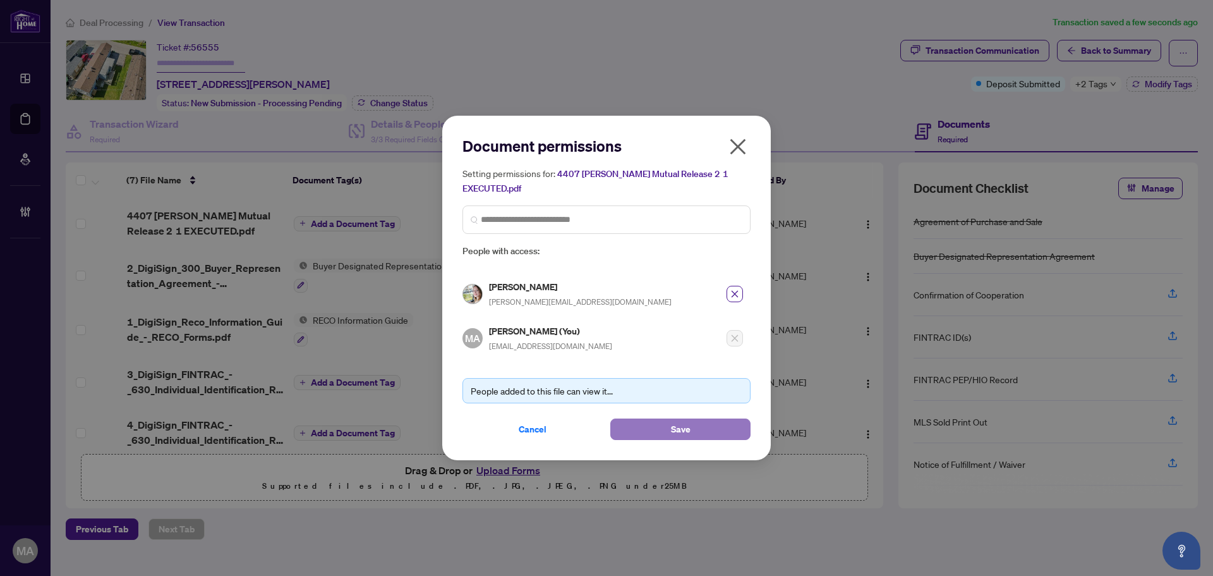
click at [659, 426] on button "Save" at bounding box center [680, 428] width 140 height 21
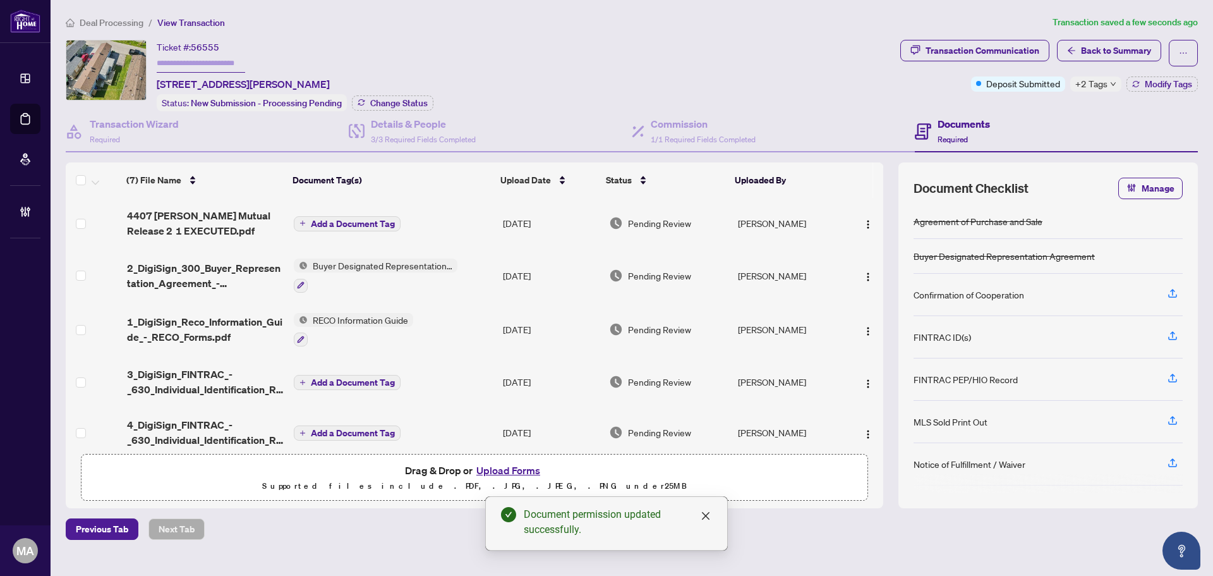
click at [124, 21] on span "Deal Processing" at bounding box center [112, 22] width 64 height 11
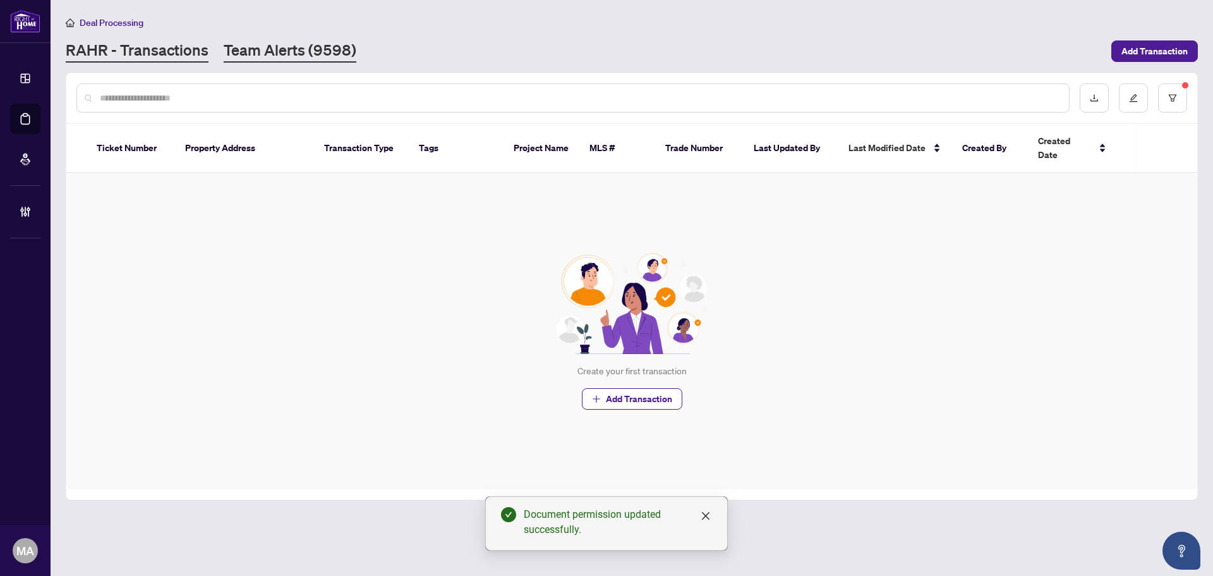
click at [345, 50] on link "Team Alerts (9598)" at bounding box center [290, 51] width 133 height 23
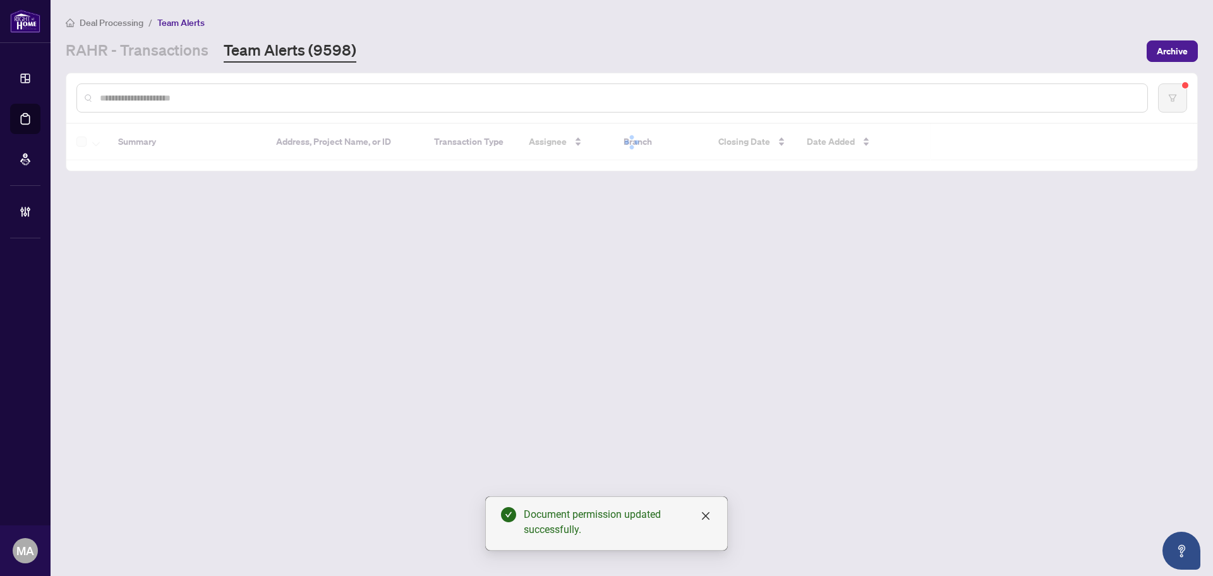
click at [171, 56] on link "RAHR - Transactions" at bounding box center [137, 51] width 143 height 23
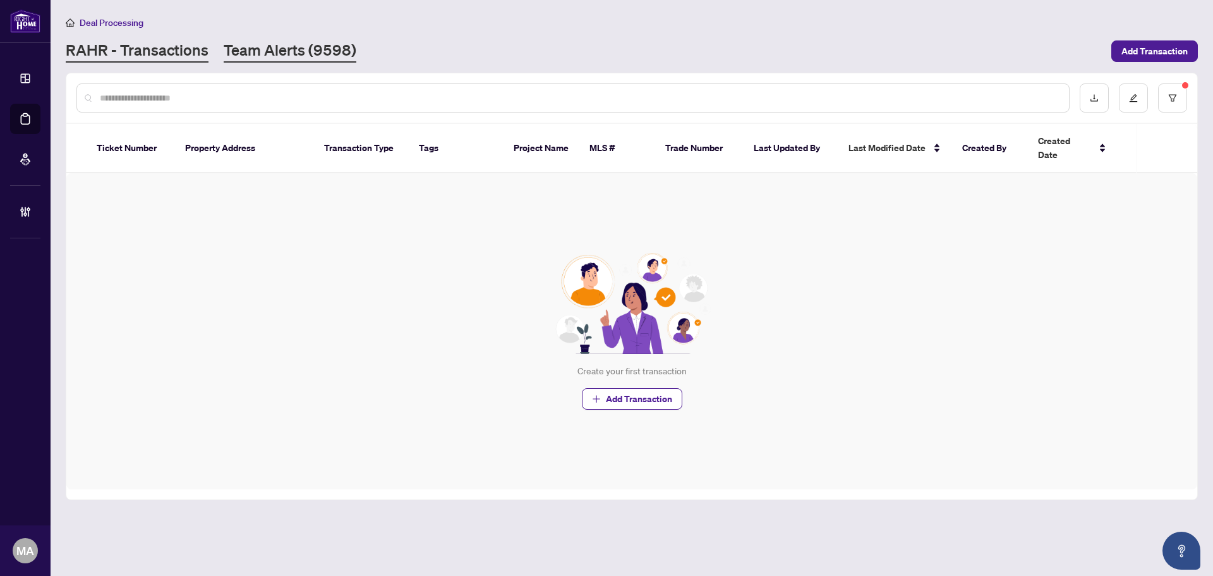
click at [312, 50] on link "Team Alerts (9598)" at bounding box center [290, 51] width 133 height 23
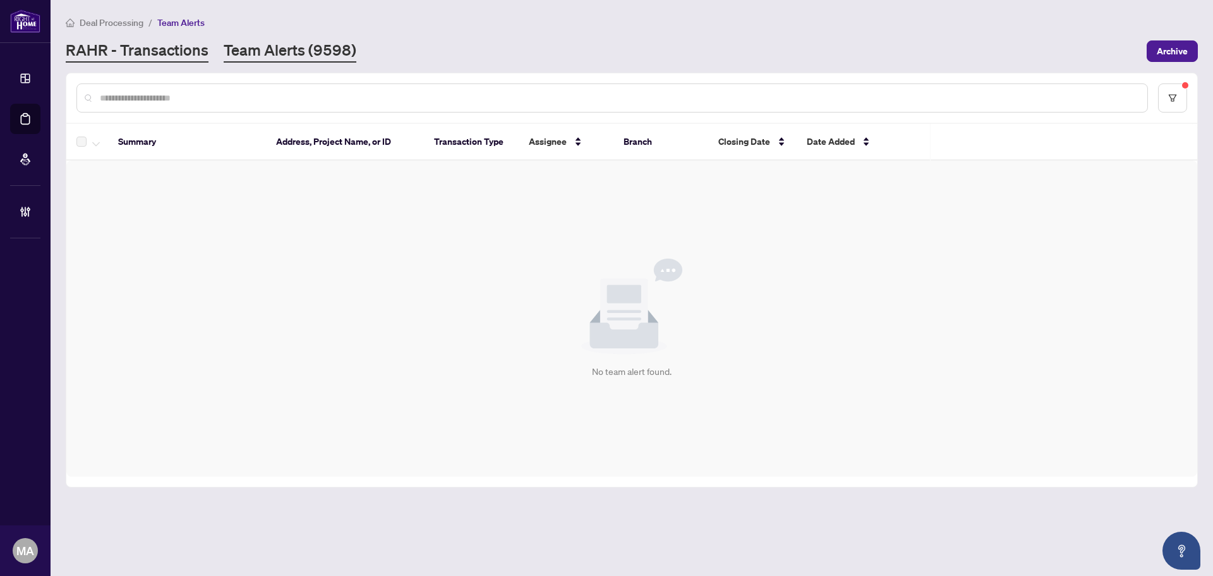
click at [195, 47] on link "RAHR - Transactions" at bounding box center [137, 51] width 143 height 23
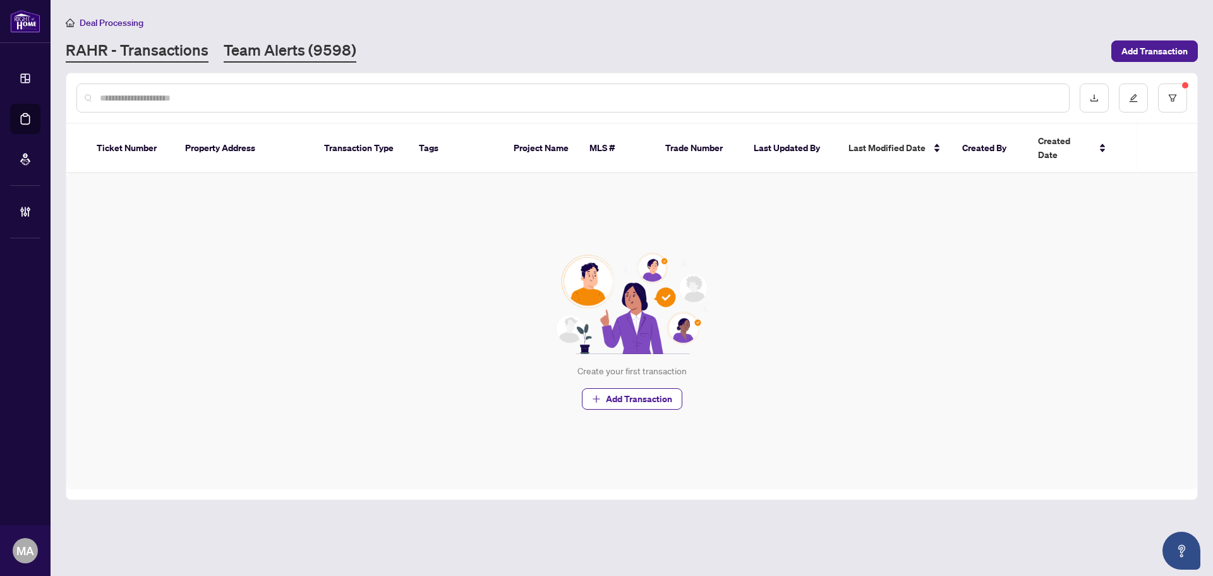
click at [305, 52] on link "Team Alerts (9598)" at bounding box center [290, 51] width 133 height 23
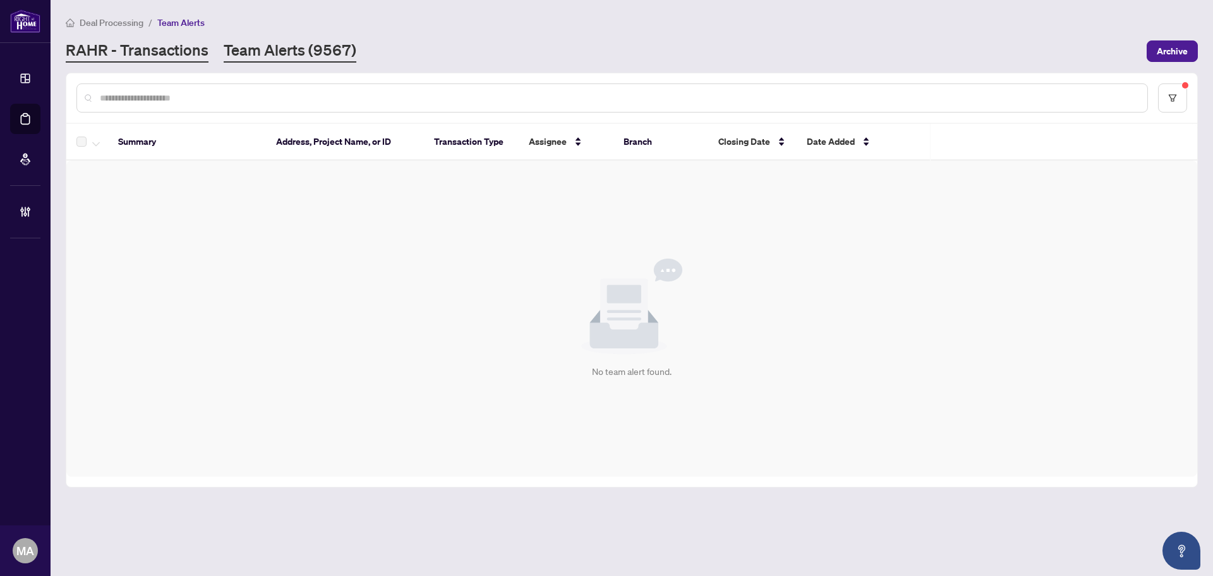
click at [178, 54] on link "RAHR - Transactions" at bounding box center [137, 51] width 143 height 23
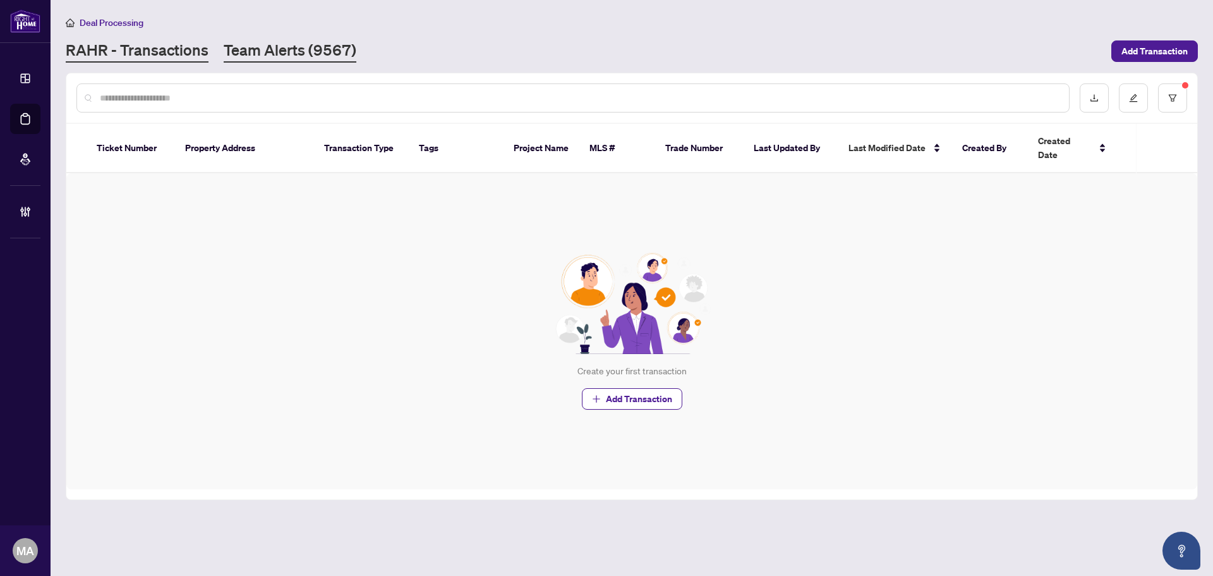
click at [270, 41] on link "Team Alerts (9567)" at bounding box center [290, 51] width 133 height 23
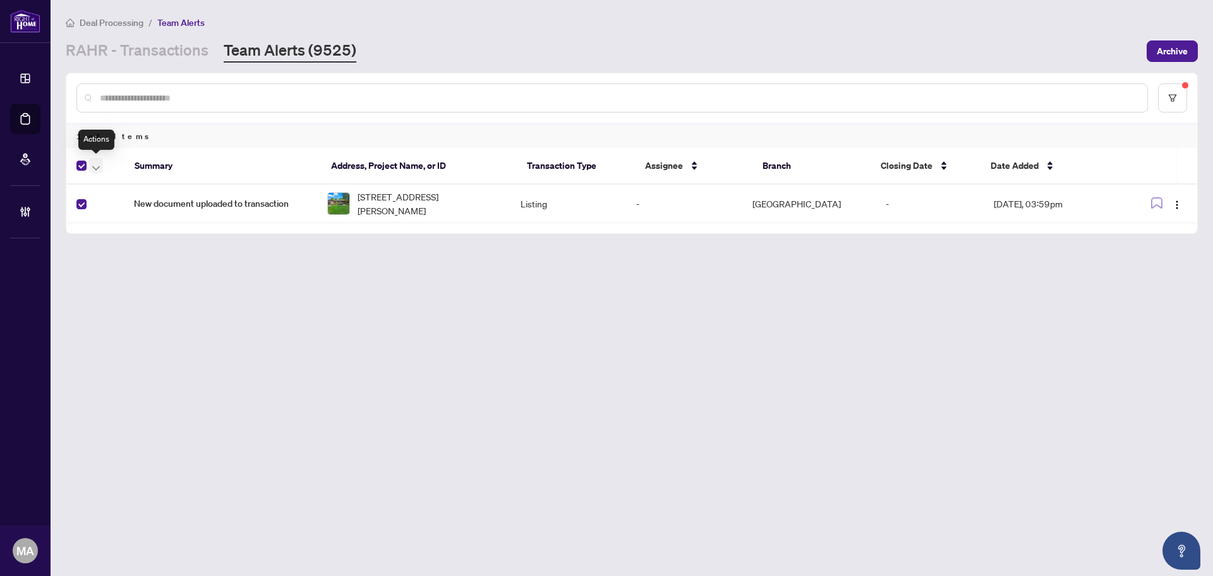
click at [93, 166] on icon "button" at bounding box center [96, 168] width 8 height 4
click at [152, 263] on span "Complete Item" at bounding box center [138, 269] width 79 height 14
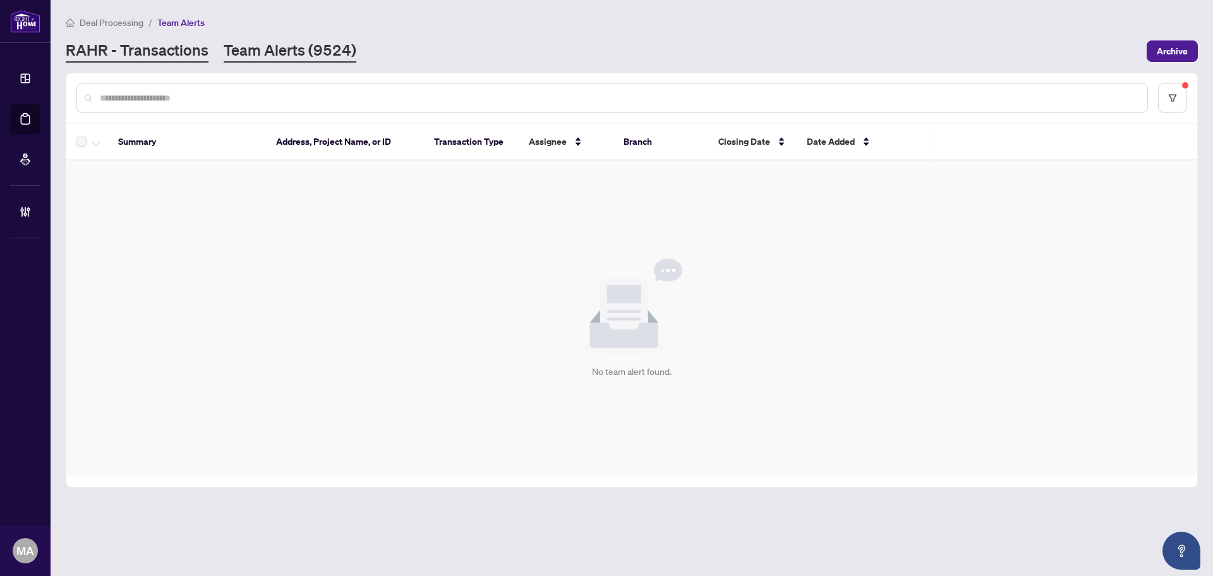
click at [179, 53] on link "RAHR - Transactions" at bounding box center [137, 51] width 143 height 23
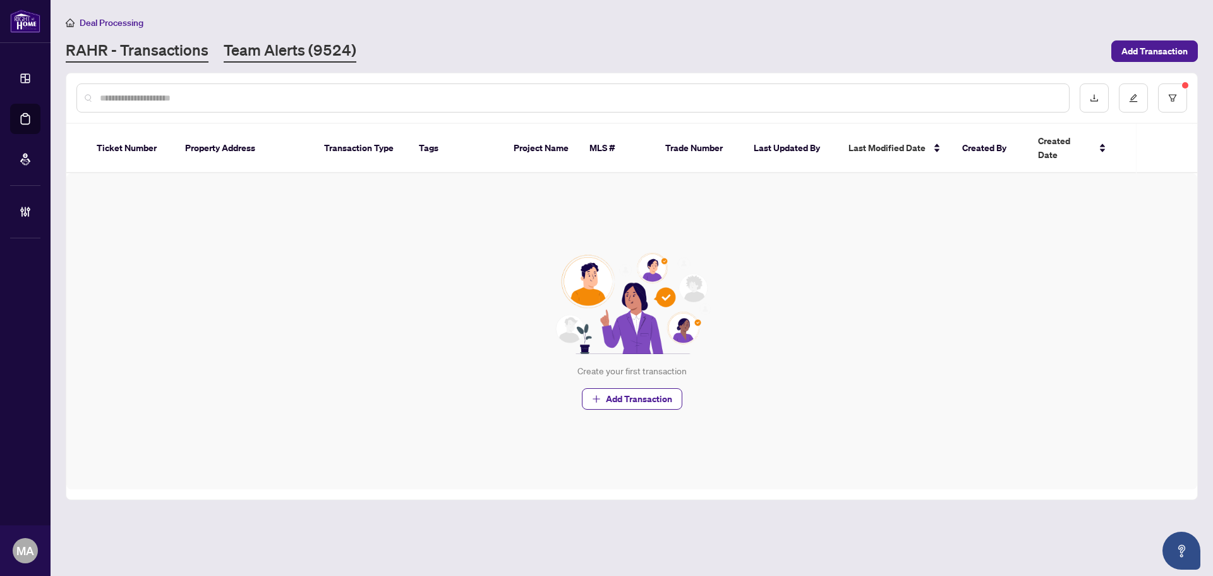
click at [306, 45] on link "Team Alerts (9524)" at bounding box center [290, 51] width 133 height 23
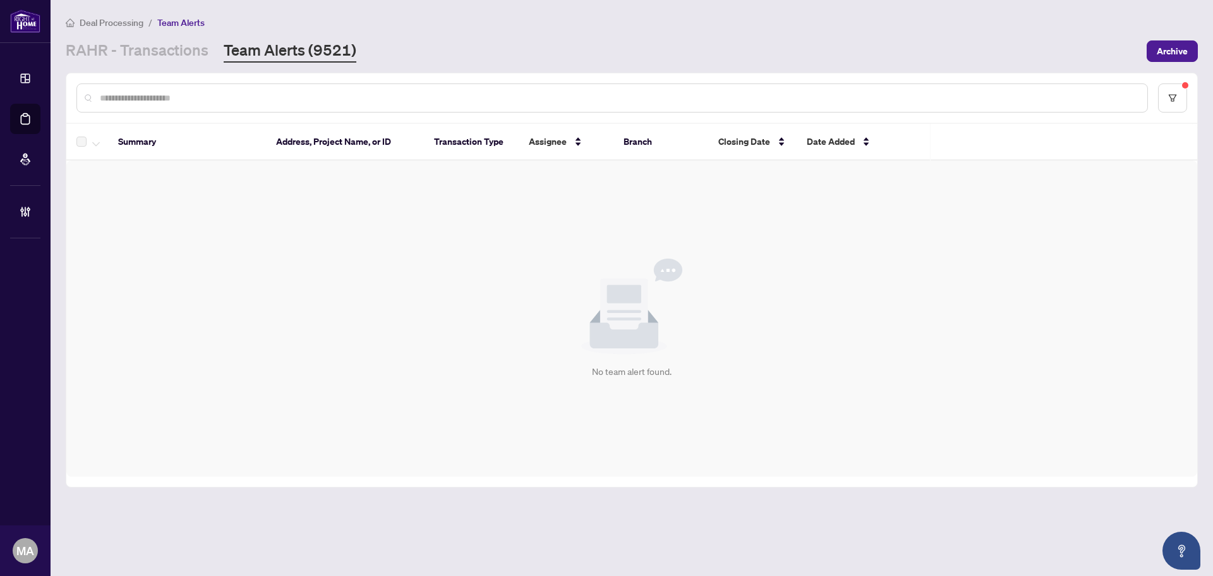
click at [181, 62] on main "Deal Processing / Team Alerts RAHR - Transactions Team Alerts (9521) Archive Su…" at bounding box center [632, 288] width 1163 height 576
click at [179, 56] on link "RAHR - Transactions" at bounding box center [137, 51] width 143 height 23
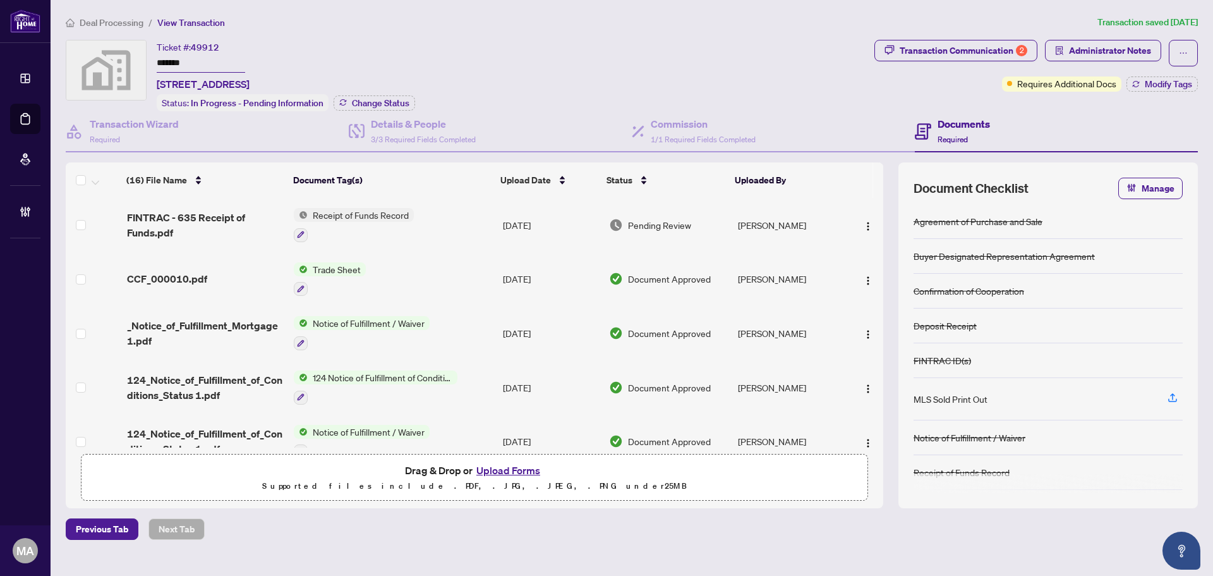
click at [105, 25] on span "Deal Processing" at bounding box center [112, 22] width 64 height 11
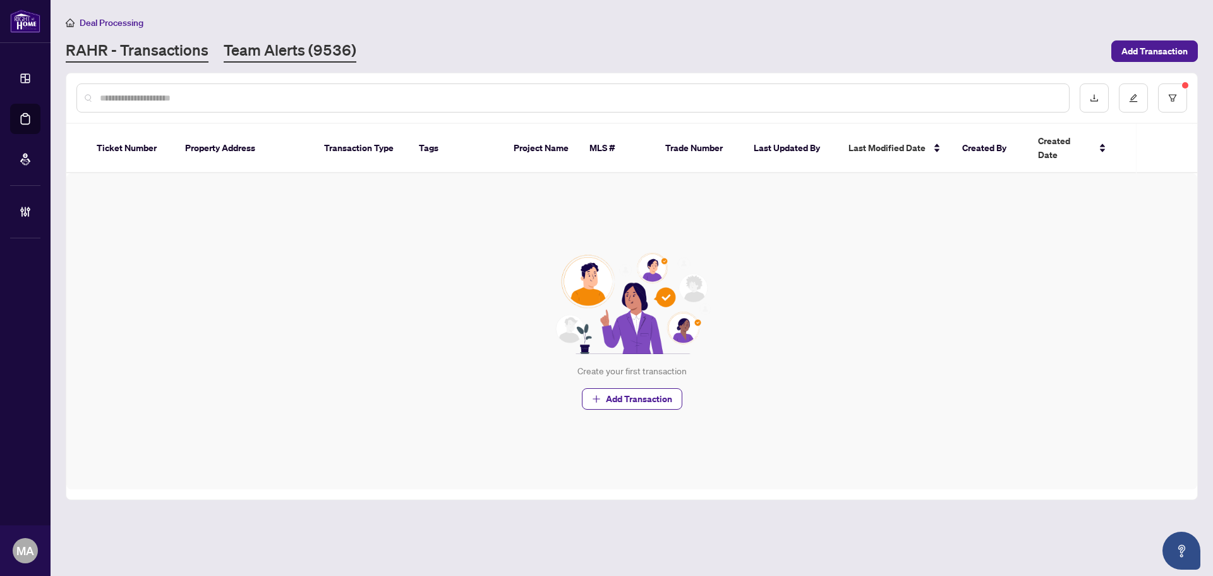
click at [305, 45] on link "Team Alerts (9536)" at bounding box center [290, 51] width 133 height 23
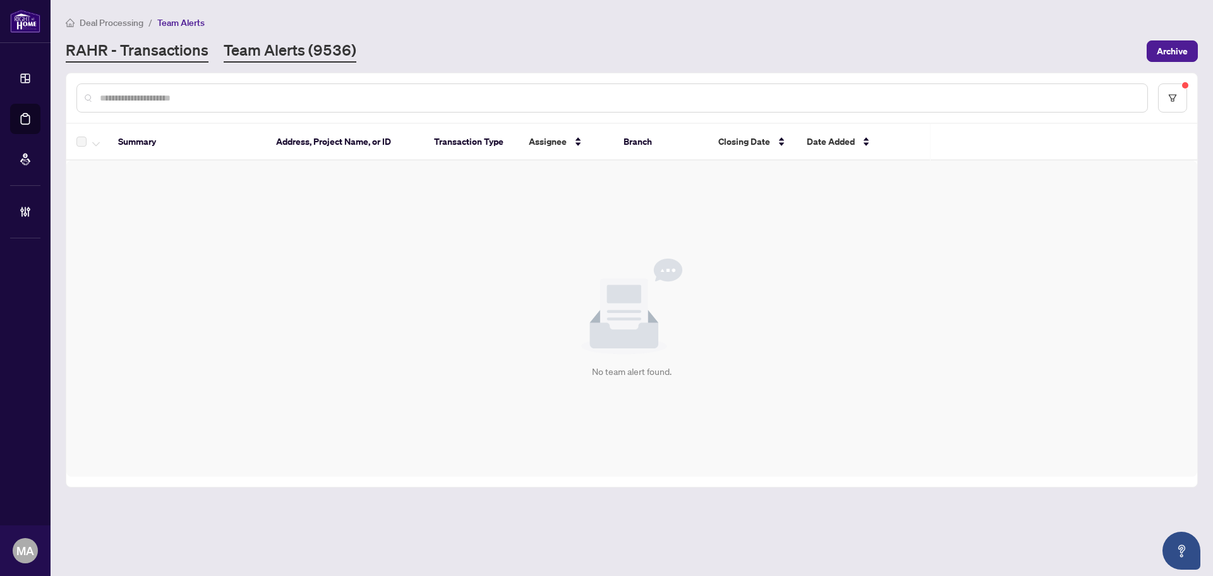
click at [92, 54] on link "RAHR - Transactions" at bounding box center [137, 51] width 143 height 23
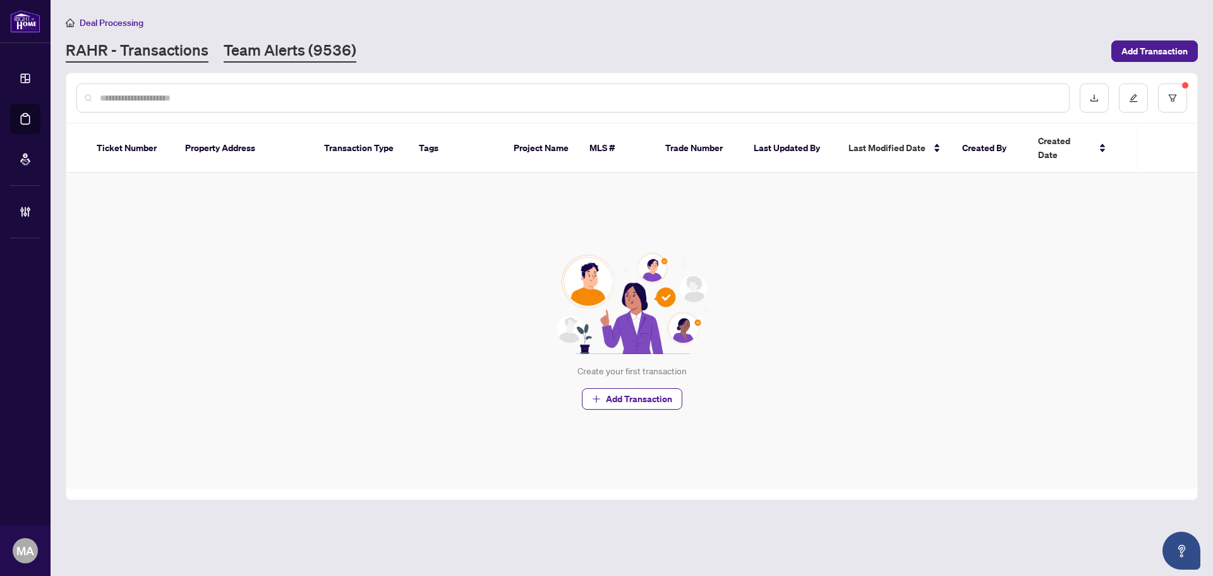
click at [276, 50] on link "Team Alerts (9536)" at bounding box center [290, 51] width 133 height 23
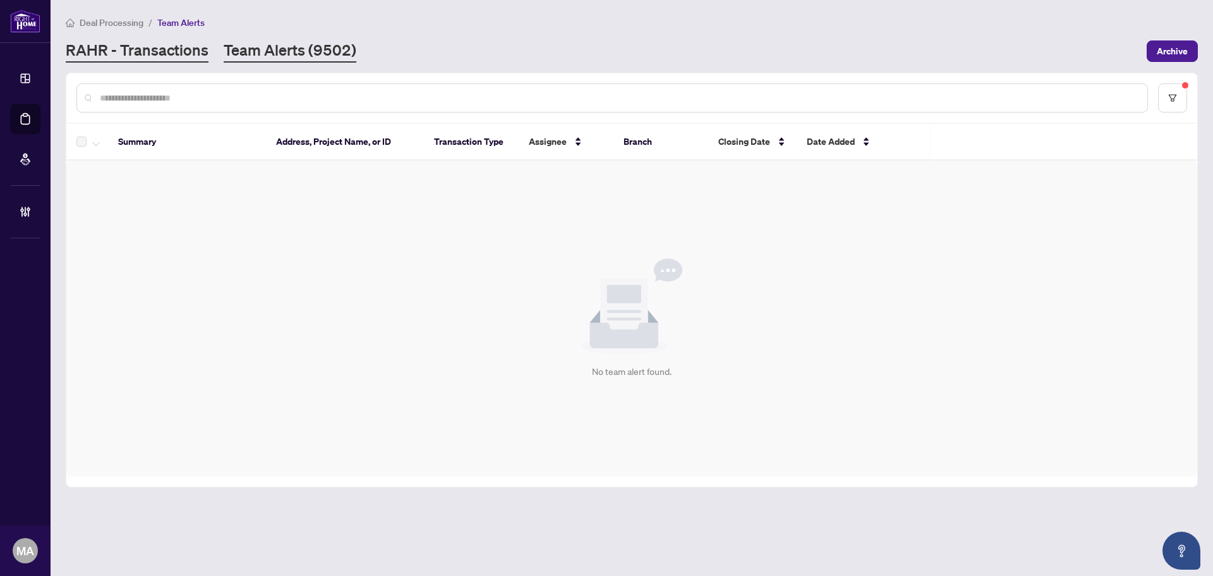
click at [153, 51] on link "RAHR - Transactions" at bounding box center [137, 51] width 143 height 23
click at [163, 42] on link "RAHR - Transactions" at bounding box center [137, 51] width 143 height 23
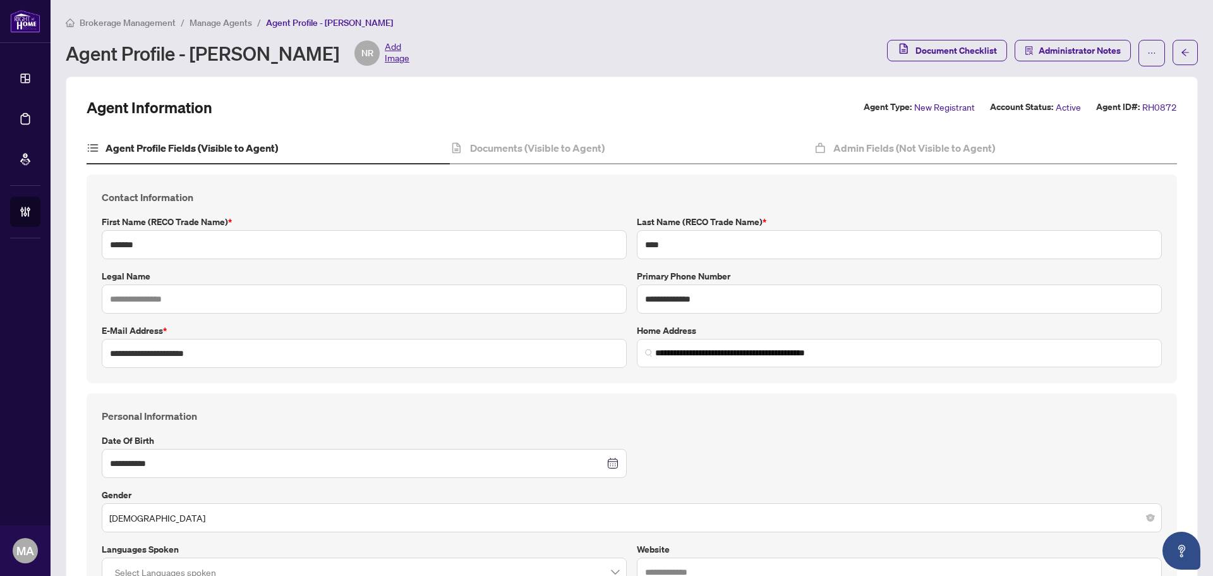
click at [211, 23] on span "Manage Agents" at bounding box center [221, 22] width 63 height 11
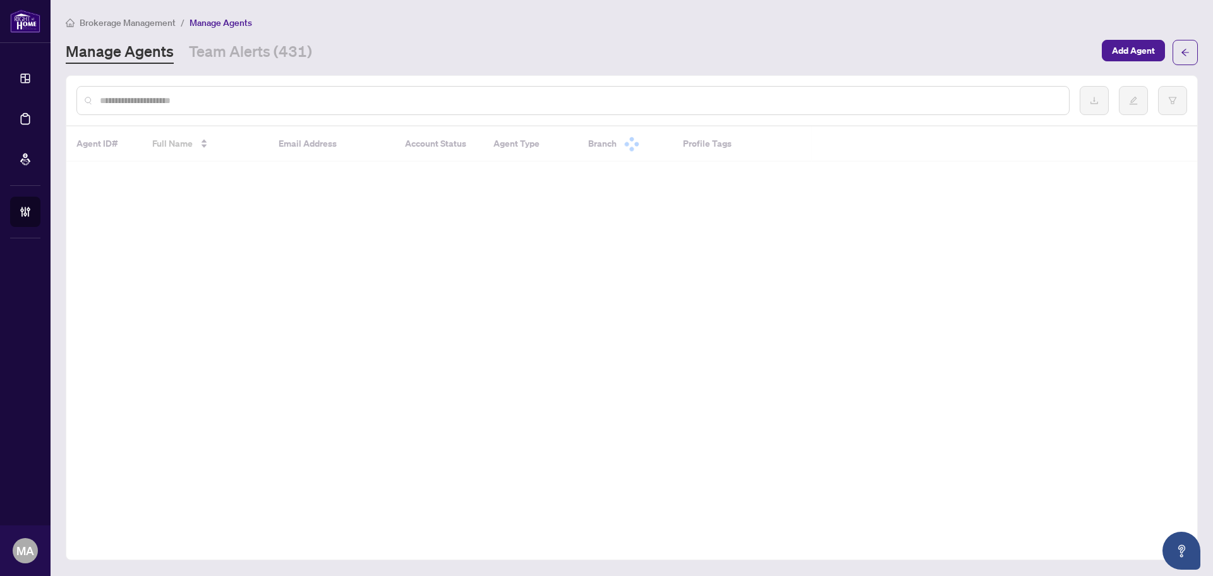
drag, startPoint x: 279, startPoint y: 106, endPoint x: 279, endPoint y: 94, distance: 12.0
click at [279, 106] on input "text" at bounding box center [579, 101] width 959 height 14
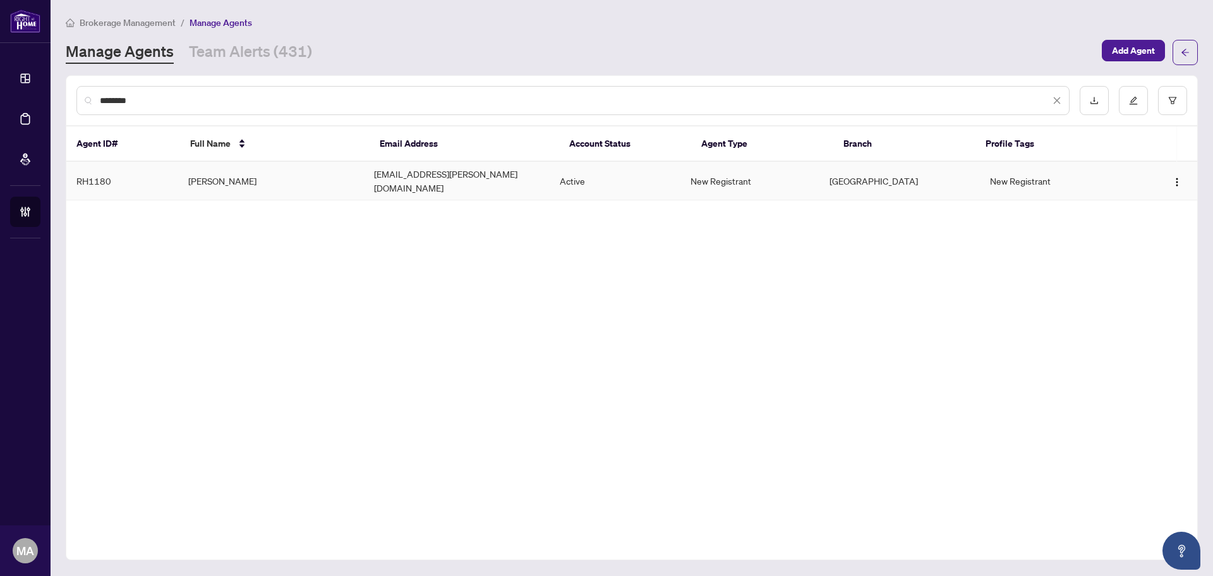
type input "********"
click at [266, 173] on td "Todd Savage" at bounding box center [271, 181] width 186 height 39
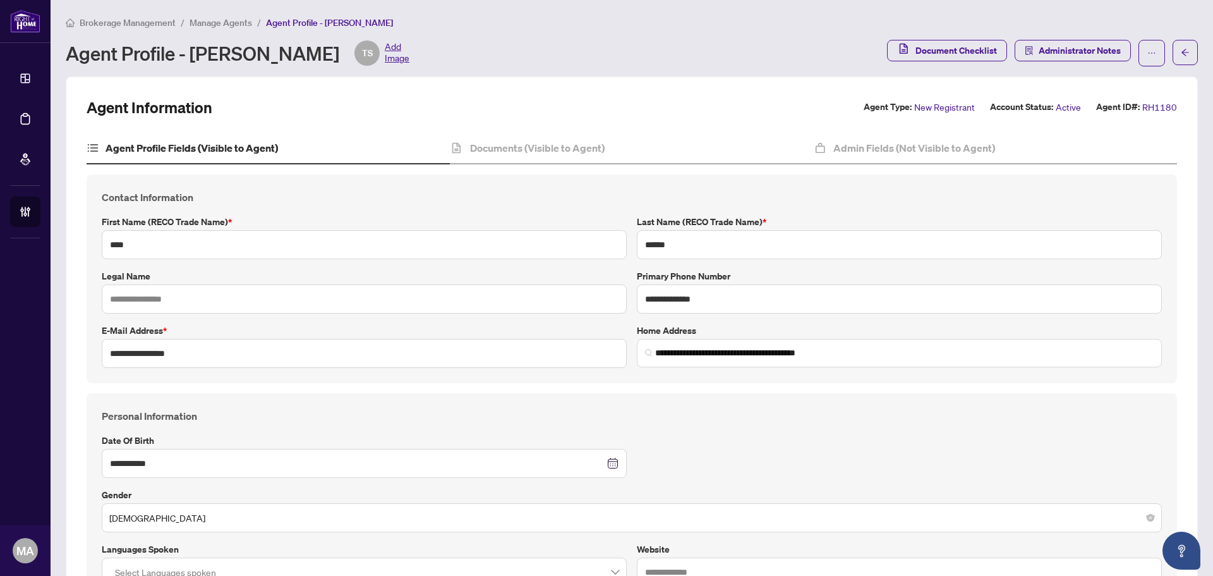
click at [222, 23] on span "Manage Agents" at bounding box center [221, 22] width 63 height 11
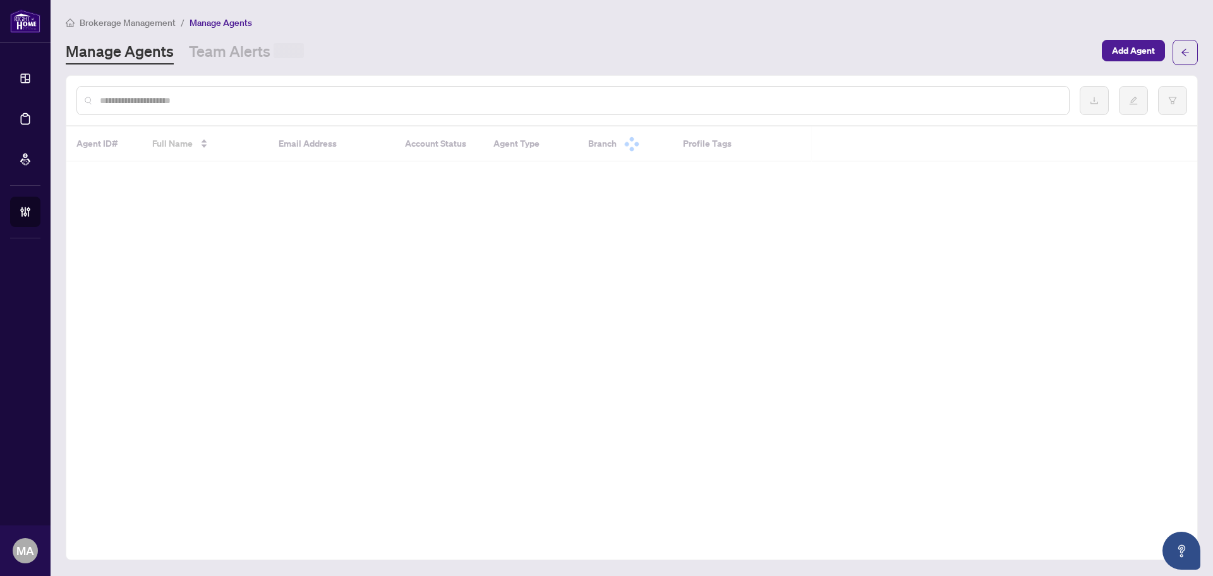
click at [312, 112] on div at bounding box center [572, 100] width 993 height 29
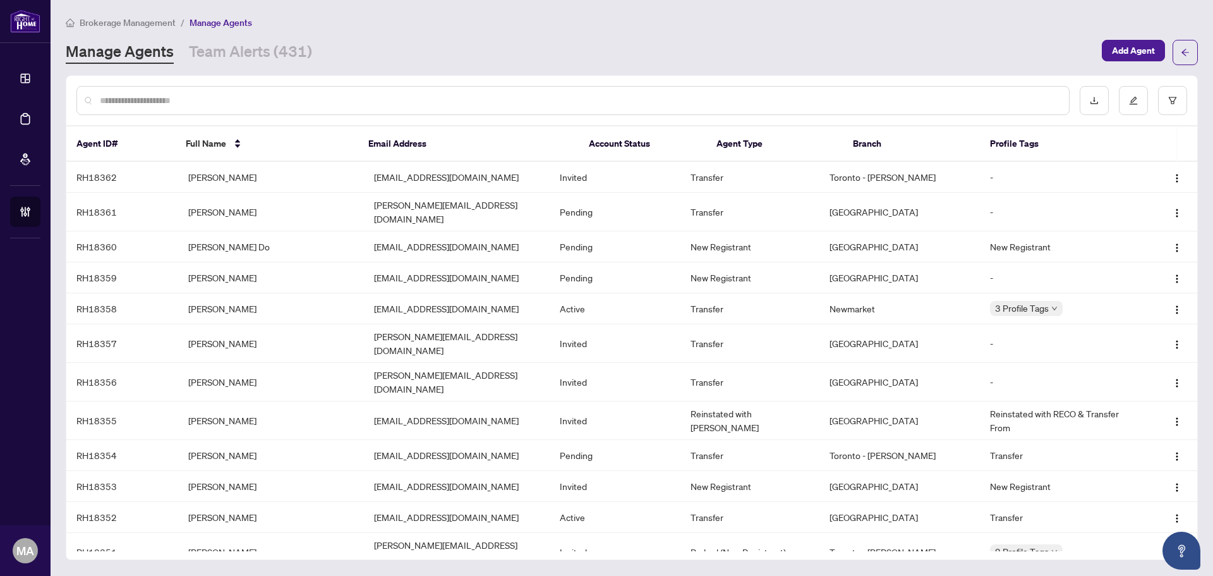
click at [319, 106] on input "text" at bounding box center [579, 101] width 959 height 14
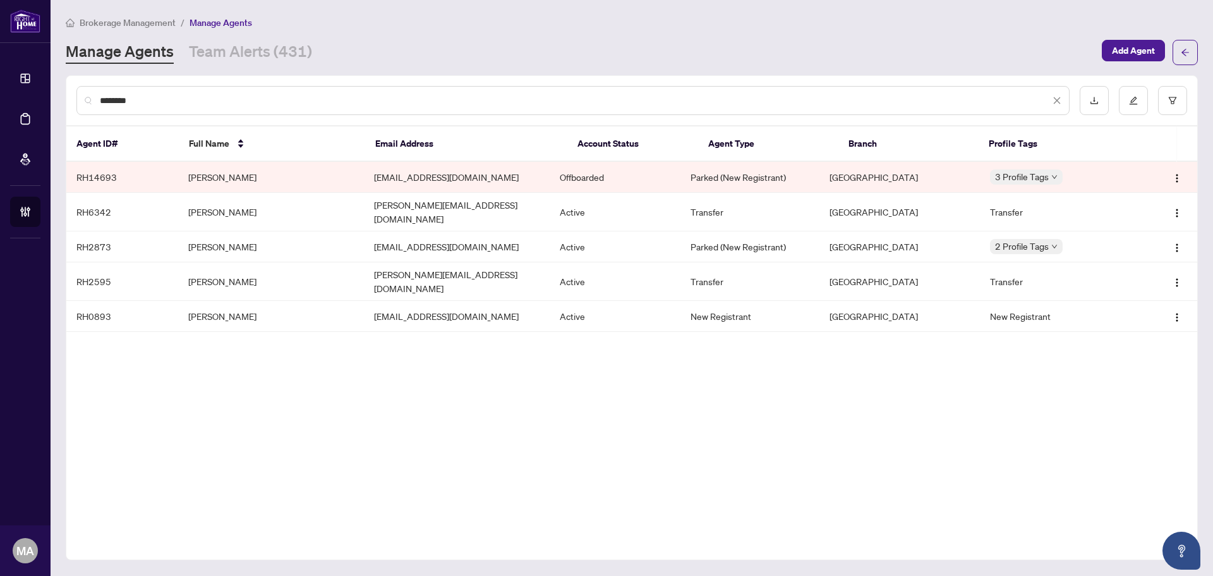
type input "*******"
